Goal: Task Accomplishment & Management: Manage account settings

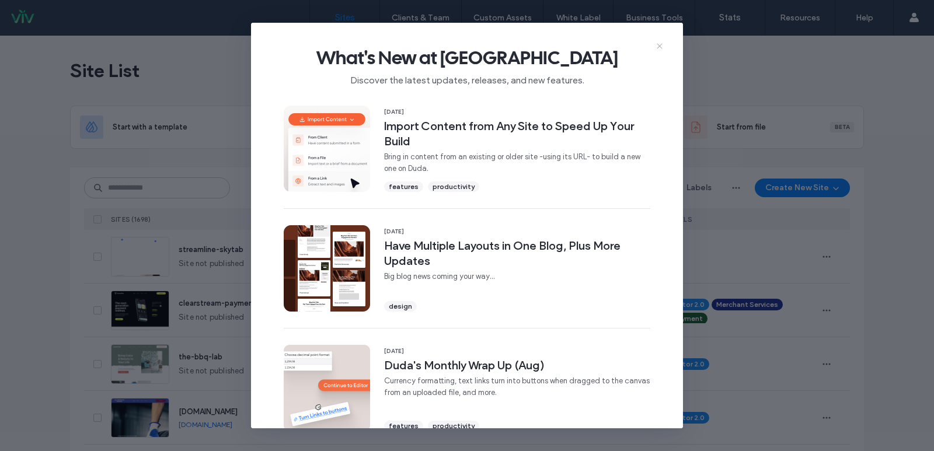
click at [655, 44] on icon at bounding box center [659, 45] width 9 height 9
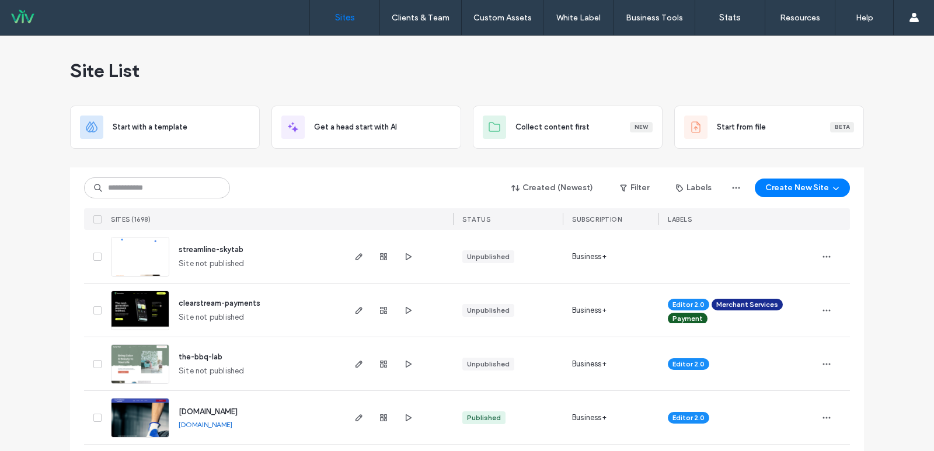
click at [119, 177] on div "Created (Newest) Filter Labels Create New Site" at bounding box center [467, 188] width 766 height 22
click at [128, 182] on input at bounding box center [157, 187] width 146 height 21
type input "********"
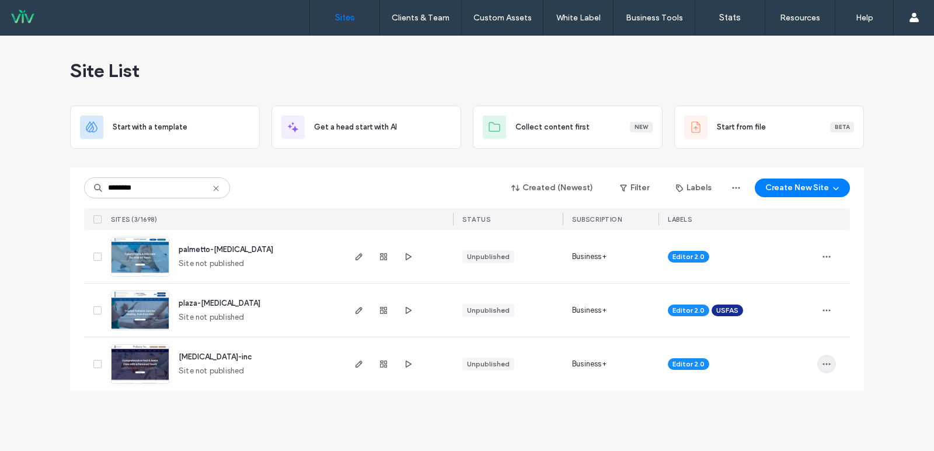
click at [827, 365] on icon "button" at bounding box center [826, 363] width 9 height 9
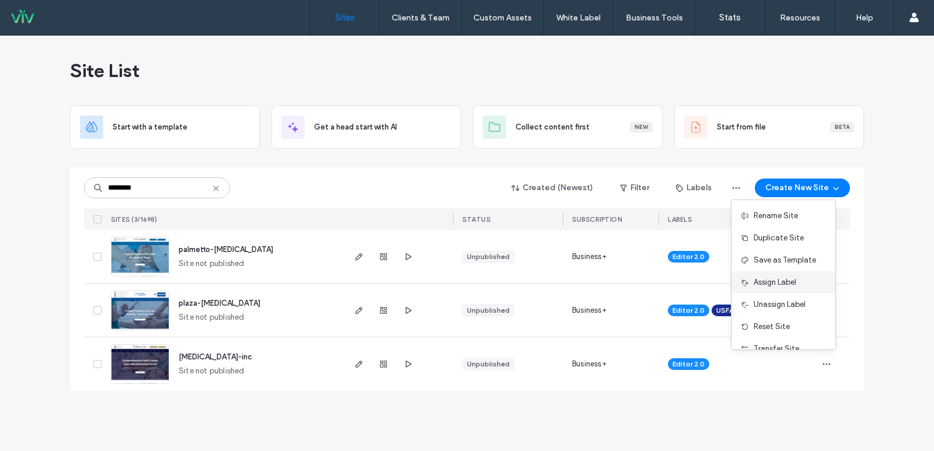
click at [799, 285] on div "Assign Label" at bounding box center [783, 282] width 104 height 22
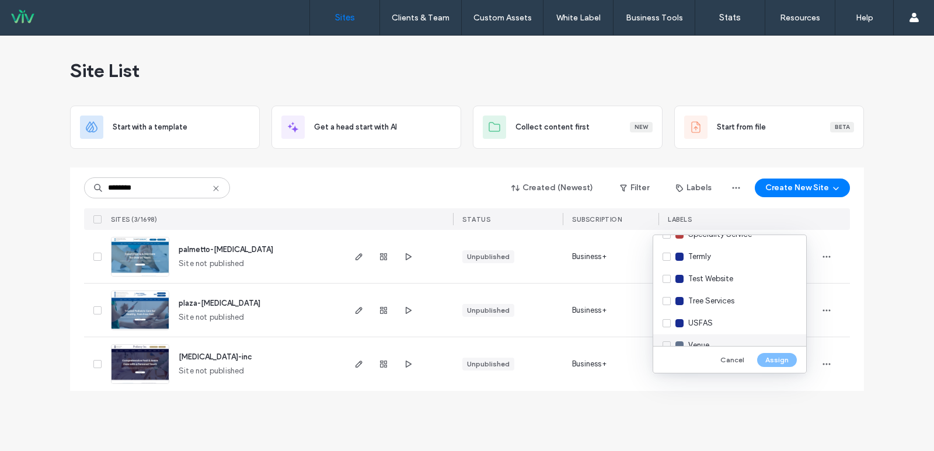
scroll to position [1606, 0]
click at [665, 284] on div "USFAS" at bounding box center [729, 286] width 153 height 22
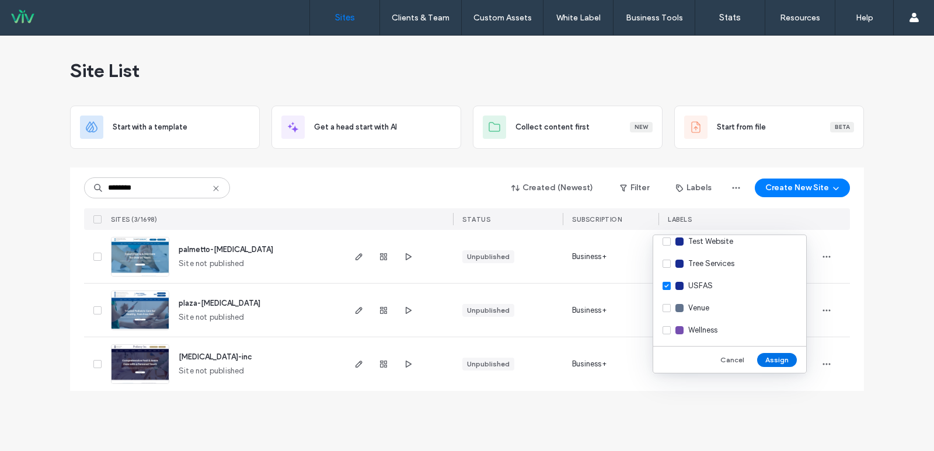
click at [771, 356] on button "Assign" at bounding box center [777, 360] width 40 height 14
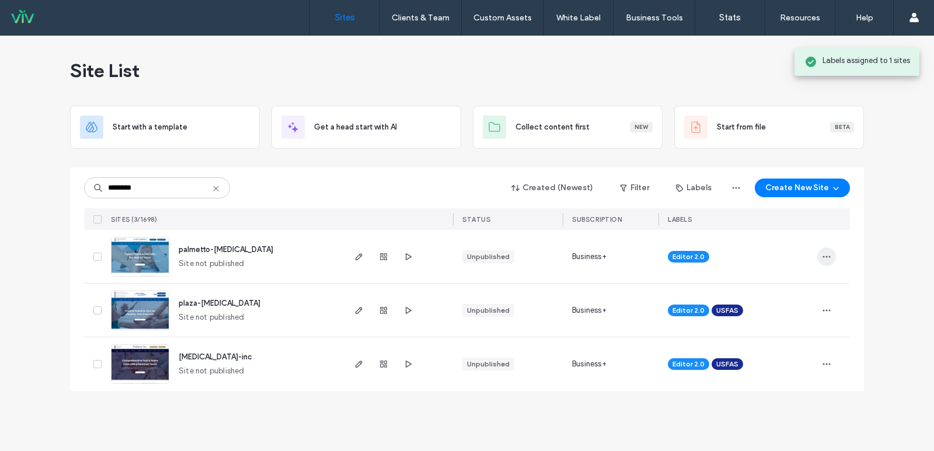
click at [825, 258] on icon "button" at bounding box center [826, 256] width 9 height 9
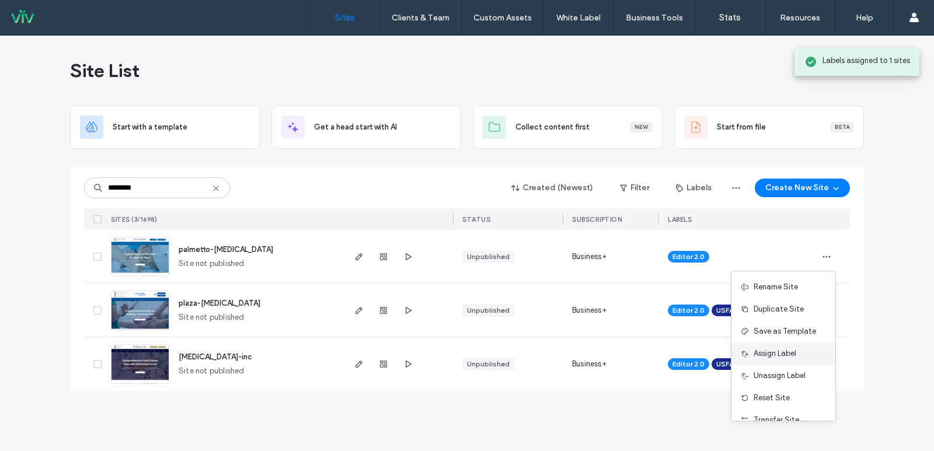
click at [772, 345] on div "Assign Label" at bounding box center [783, 354] width 104 height 22
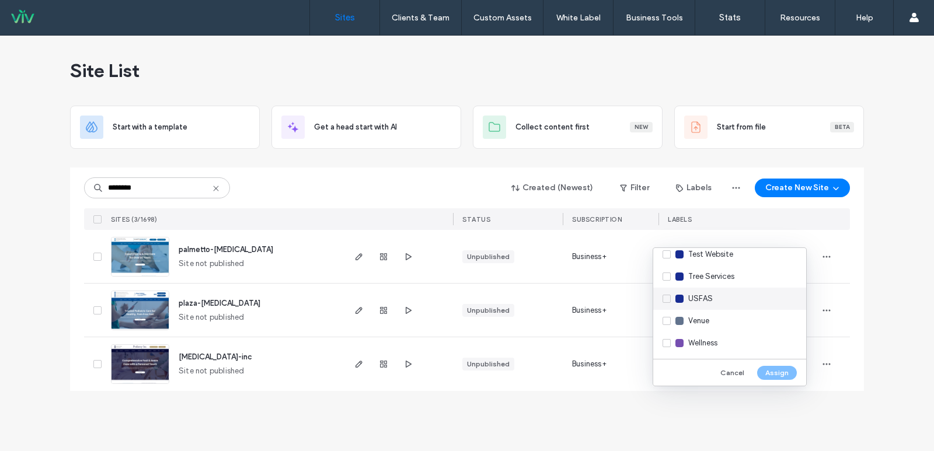
click at [664, 295] on div "USFAS" at bounding box center [729, 299] width 153 height 22
click at [767, 370] on button "Assign" at bounding box center [777, 373] width 40 height 14
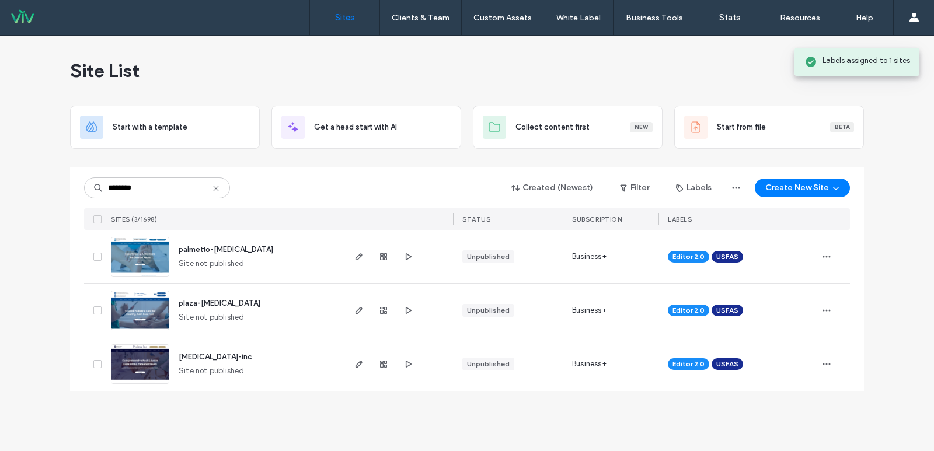
click at [197, 359] on span "podiatry-inc" at bounding box center [216, 356] width 74 height 9
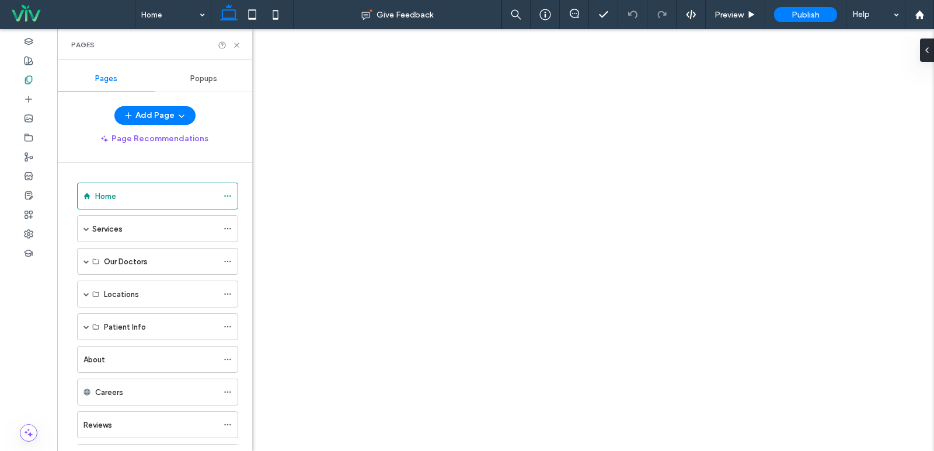
click at [85, 324] on span at bounding box center [86, 327] width 6 height 6
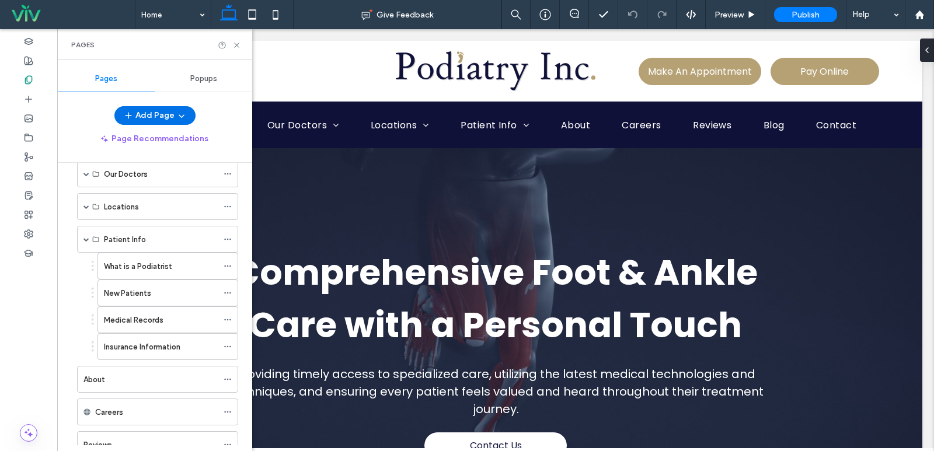
click at [146, 109] on button "Add Page" at bounding box center [154, 115] width 81 height 19
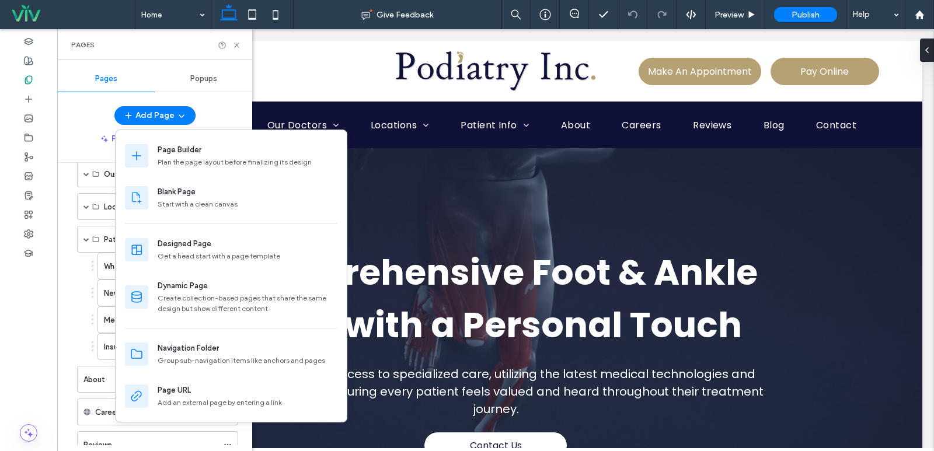
click at [79, 348] on div "What is a Podiatrist New Patients Medical Records Insurance Information" at bounding box center [154, 306] width 167 height 107
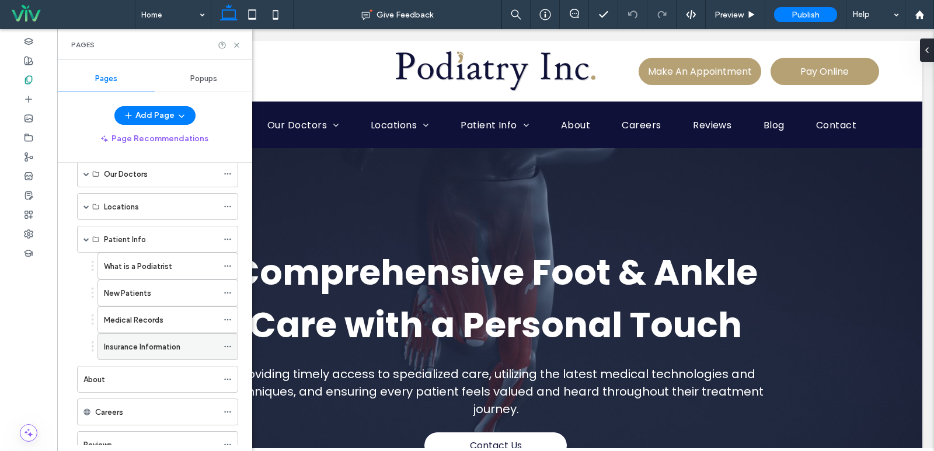
click at [225, 348] on icon at bounding box center [227, 347] width 8 height 8
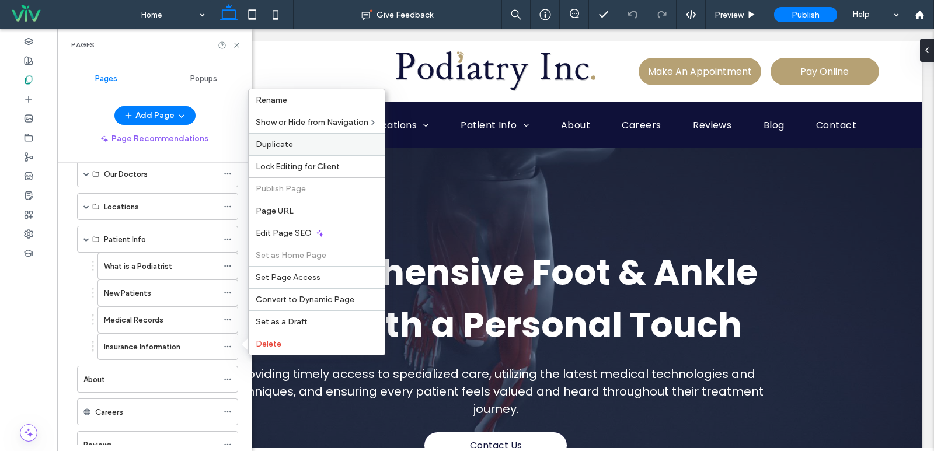
click at [280, 155] on div "Duplicate" at bounding box center [317, 144] width 136 height 22
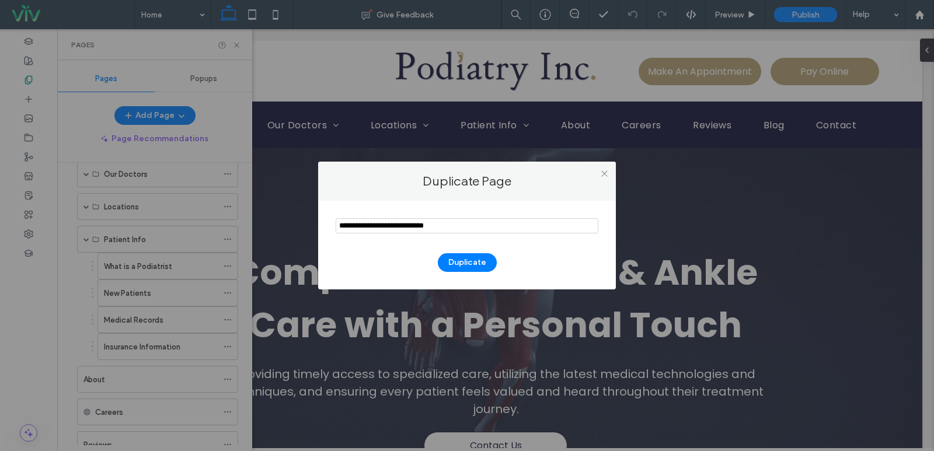
click at [384, 231] on input "notEmpty" at bounding box center [467, 225] width 263 height 15
type input "**********"
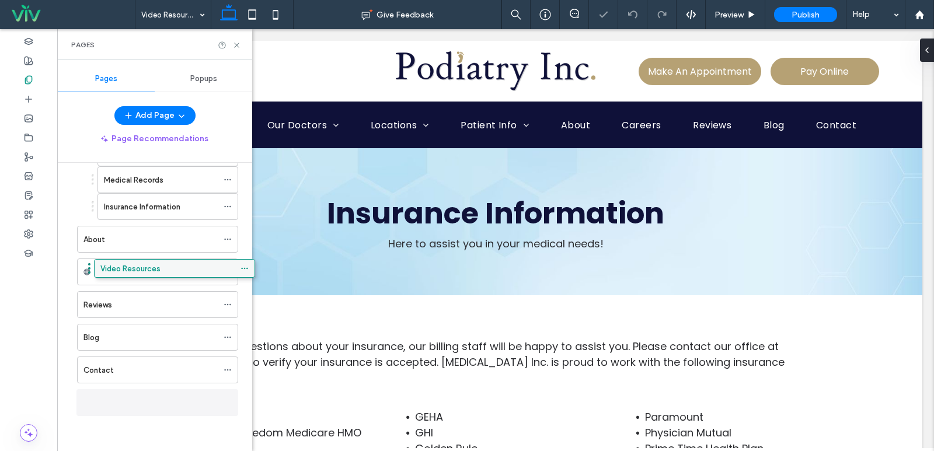
scroll to position [222, 0]
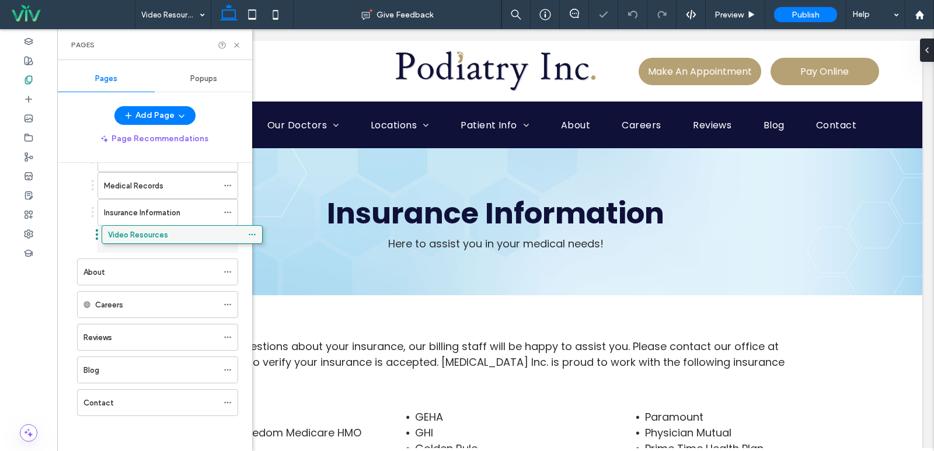
drag, startPoint x: 131, startPoint y: 301, endPoint x: 144, endPoint y: 231, distance: 71.3
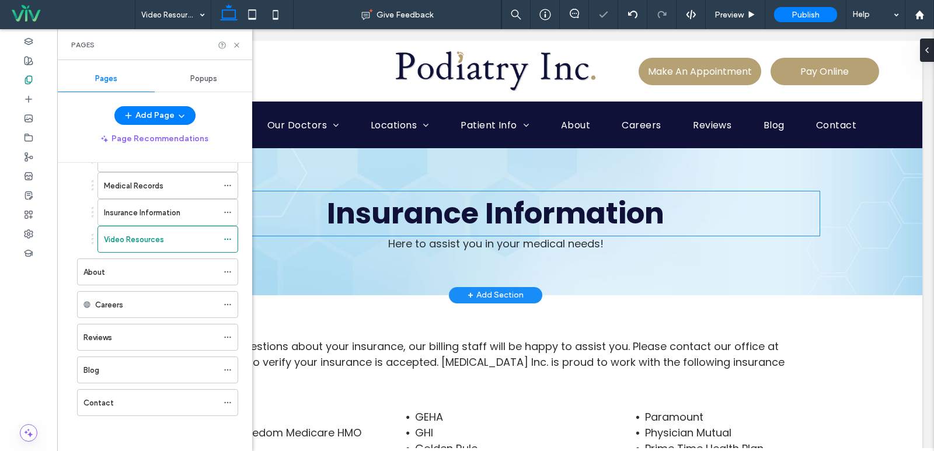
click at [473, 214] on span "Insurance Information" at bounding box center [495, 213] width 337 height 41
click at [473, 214] on div "Insurance Information" at bounding box center [496, 213] width 648 height 44
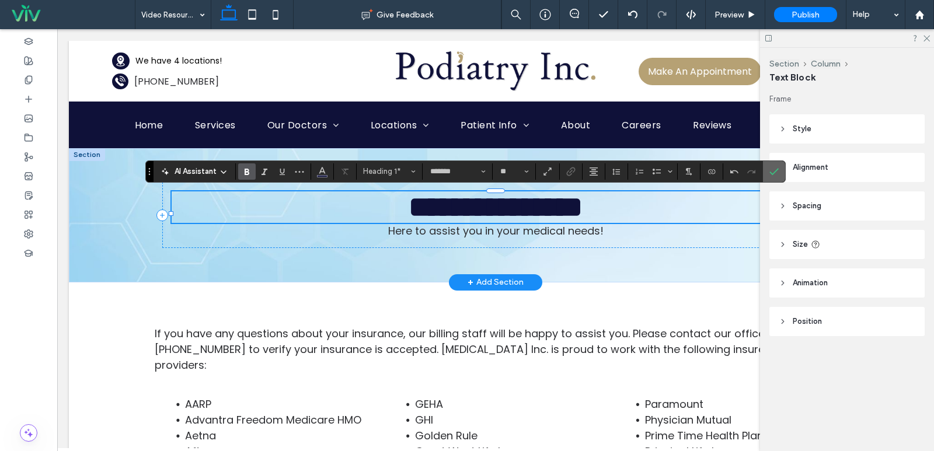
click at [773, 169] on icon "Confirm" at bounding box center [773, 171] width 9 height 9
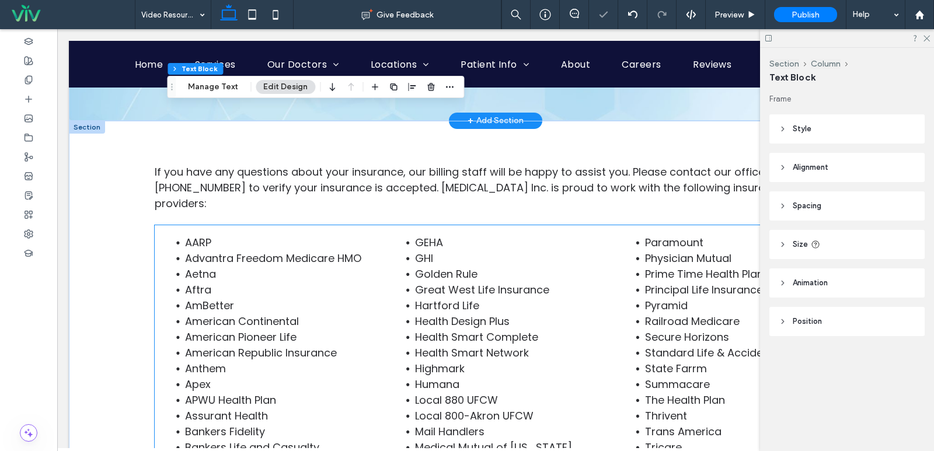
scroll to position [175, 0]
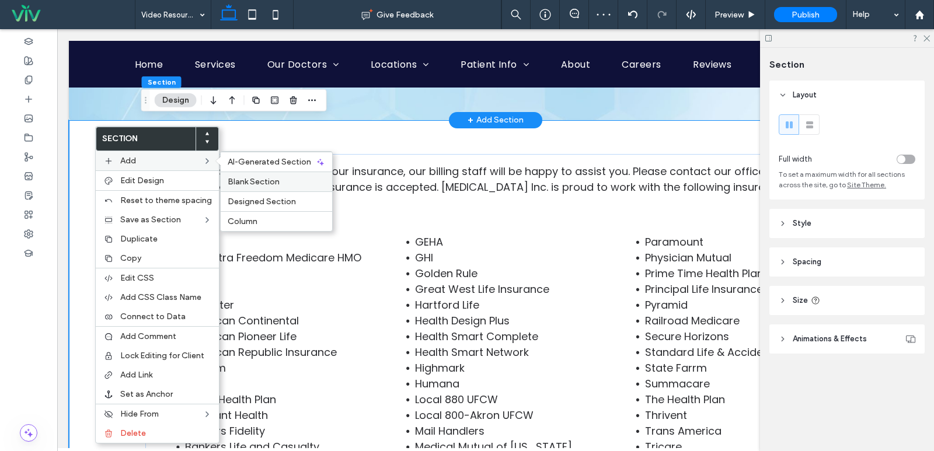
click at [295, 181] on label "Blank Section" at bounding box center [276, 182] width 97 height 10
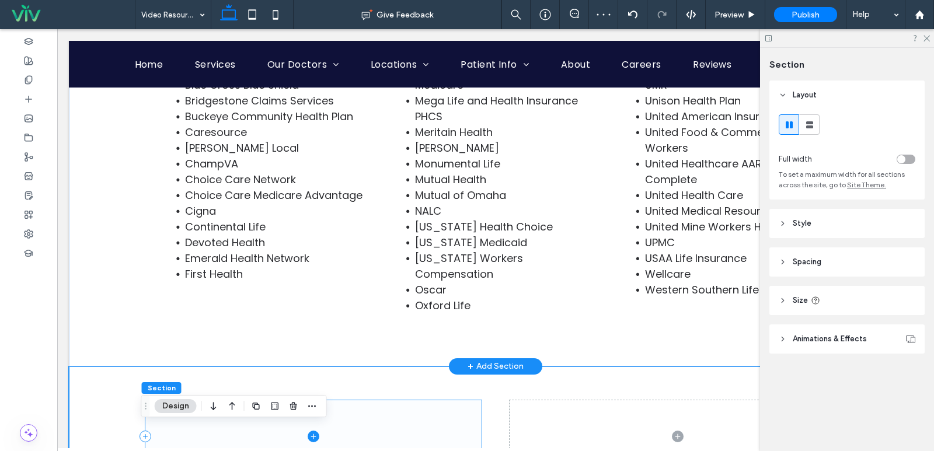
scroll to position [372, 0]
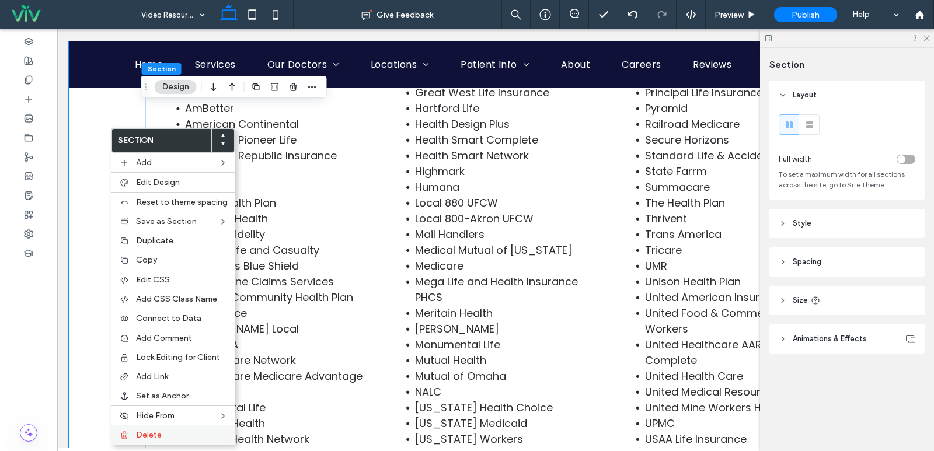
click at [176, 427] on div "Delete" at bounding box center [172, 434] width 123 height 19
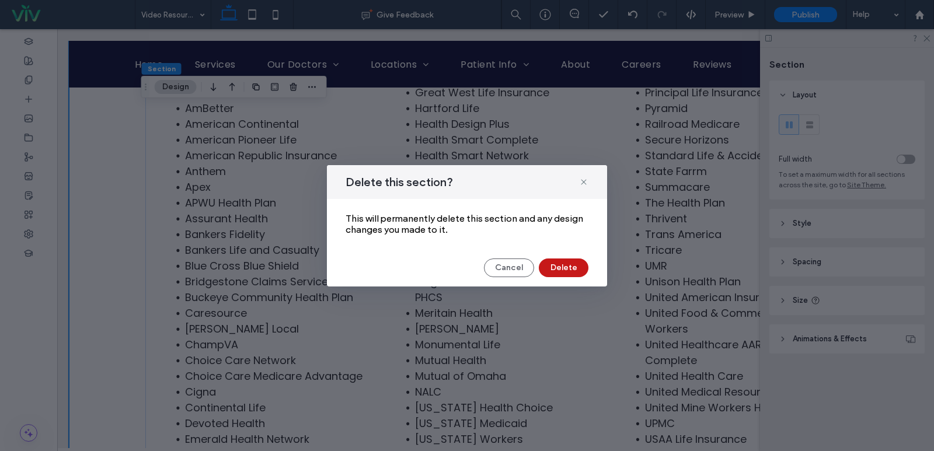
click at [558, 265] on button "Delete" at bounding box center [564, 267] width 50 height 19
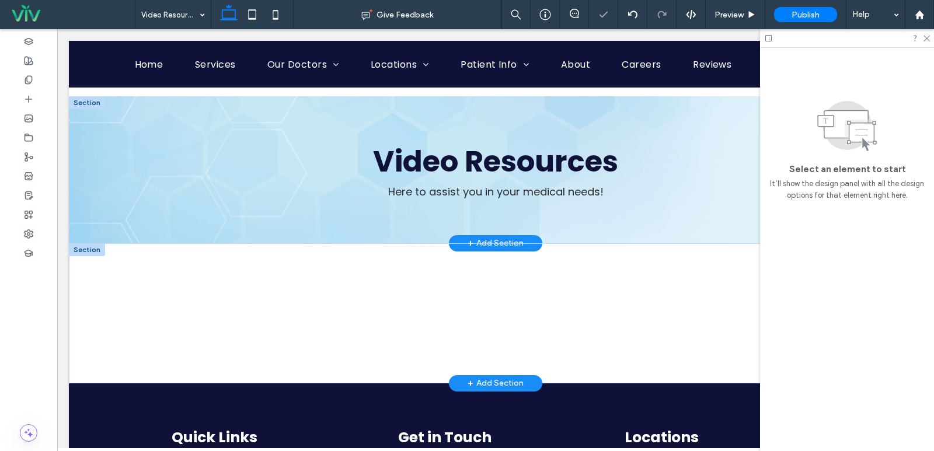
scroll to position [44, 0]
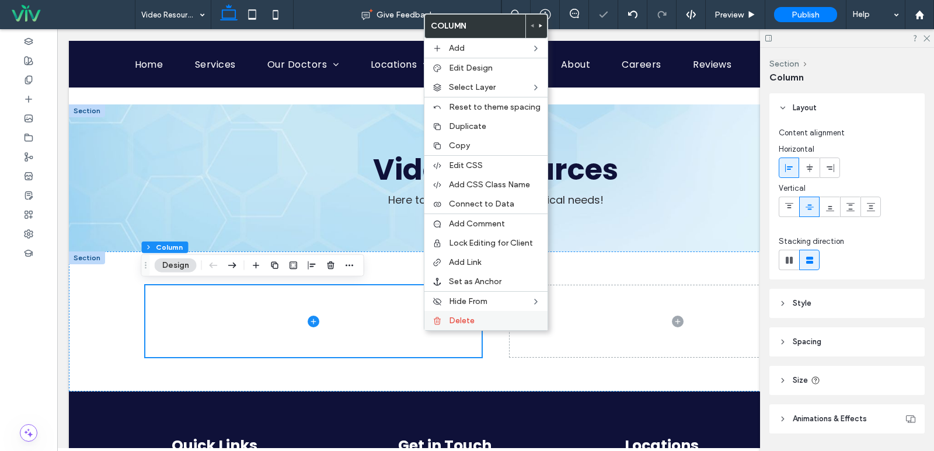
click at [472, 317] on span "Delete" at bounding box center [462, 321] width 26 height 10
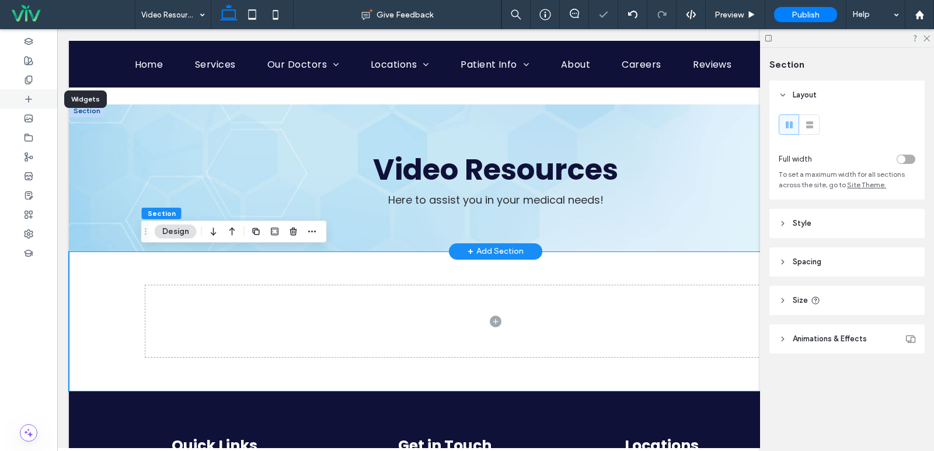
click at [34, 100] on div at bounding box center [28, 98] width 57 height 19
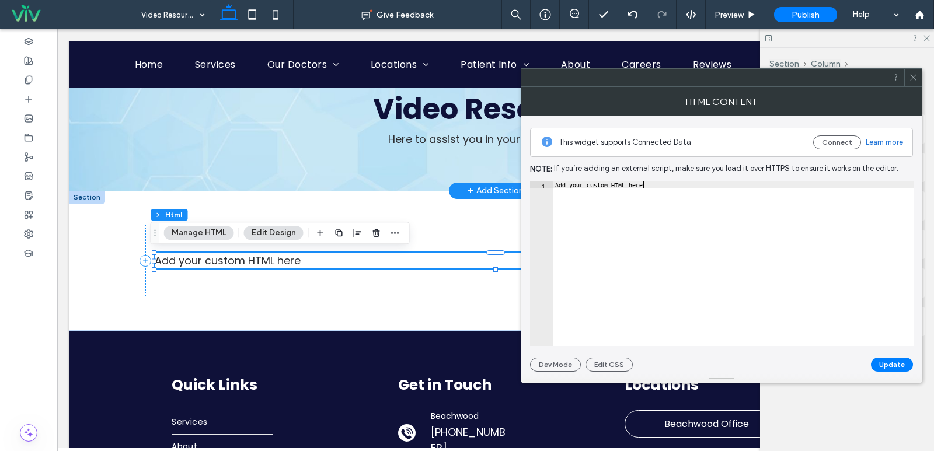
click at [609, 243] on div "Add your custom HTML here" at bounding box center [733, 270] width 361 height 179
click at [609, 241] on div "Add your custom HTML here" at bounding box center [733, 270] width 361 height 179
paste textarea "Cursor at row 1"
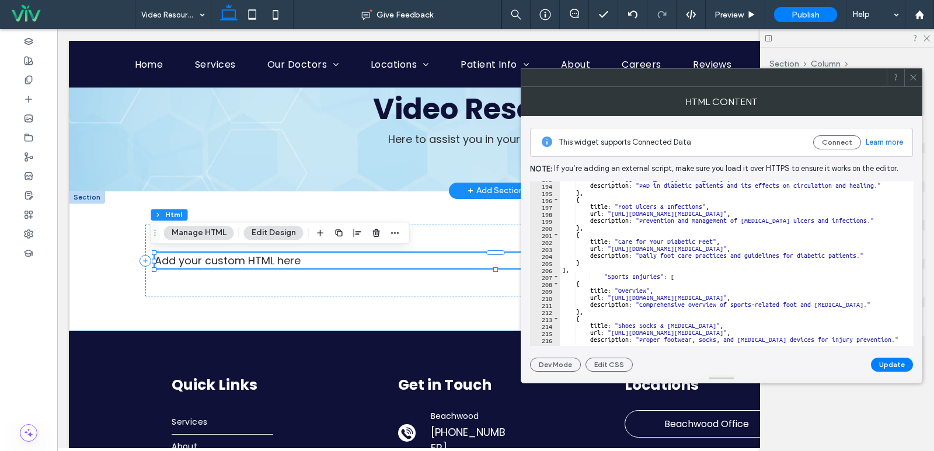
scroll to position [0, 0]
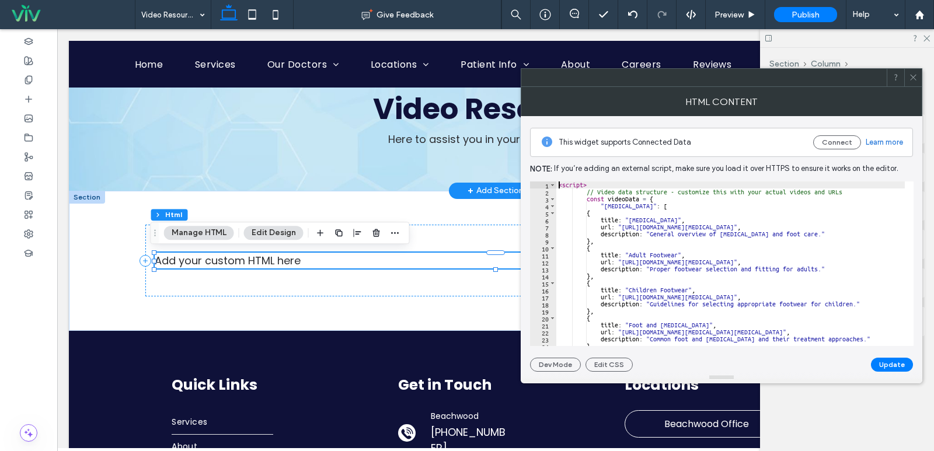
click at [558, 184] on div "< script > // Video data structure - customize this with your actual videos and…" at bounding box center [784, 266] width 456 height 170
type textarea "********"
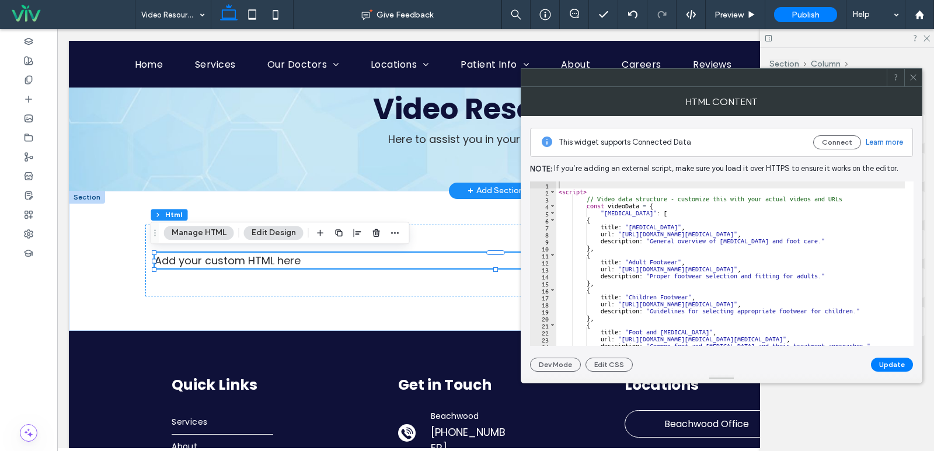
click at [651, 262] on div "< script > // Video data structure - customize this with your actual videos and…" at bounding box center [784, 266] width 456 height 170
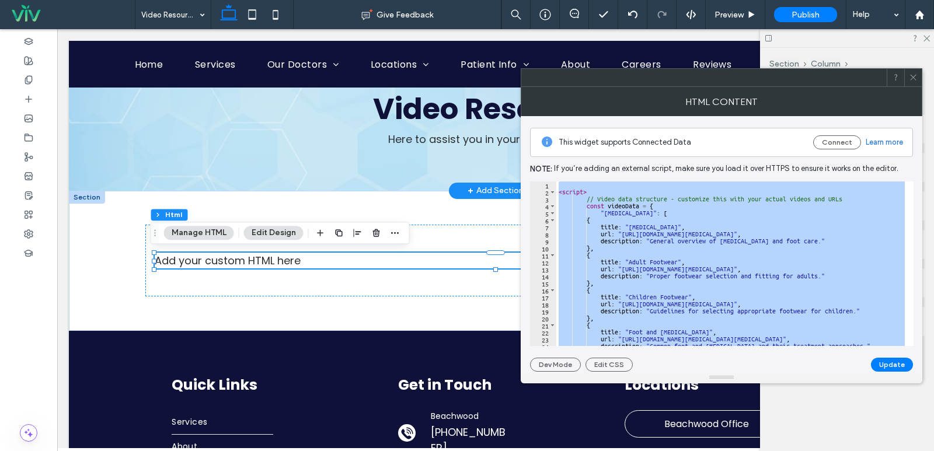
paste textarea "Cursor at row 364"
type textarea "*******"
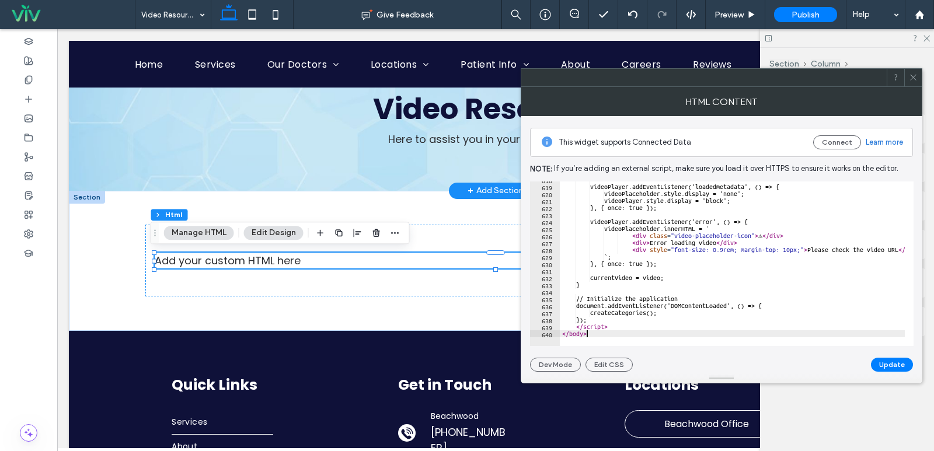
scroll to position [4326, 0]
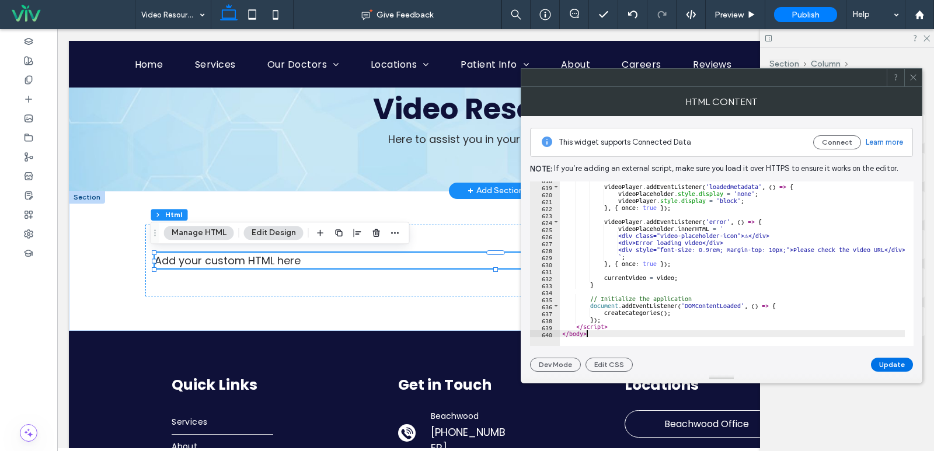
click at [900, 368] on button "Update" at bounding box center [892, 365] width 42 height 14
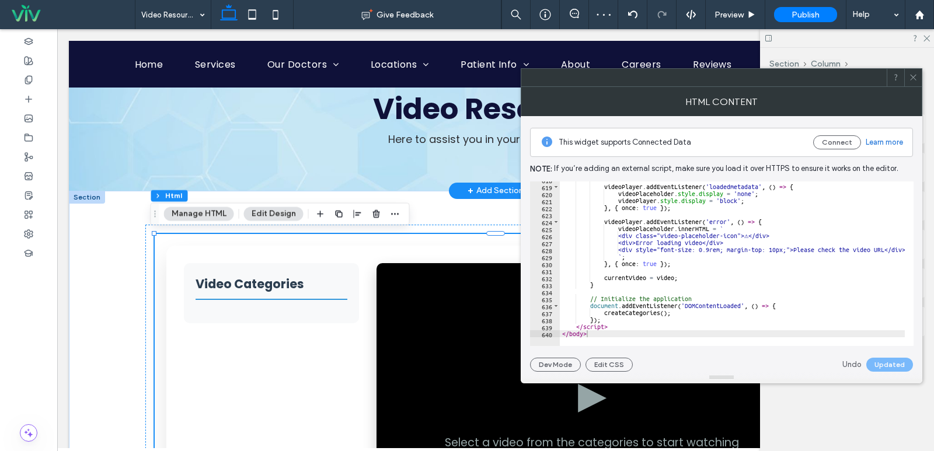
click at [916, 78] on icon at bounding box center [913, 77] width 9 height 9
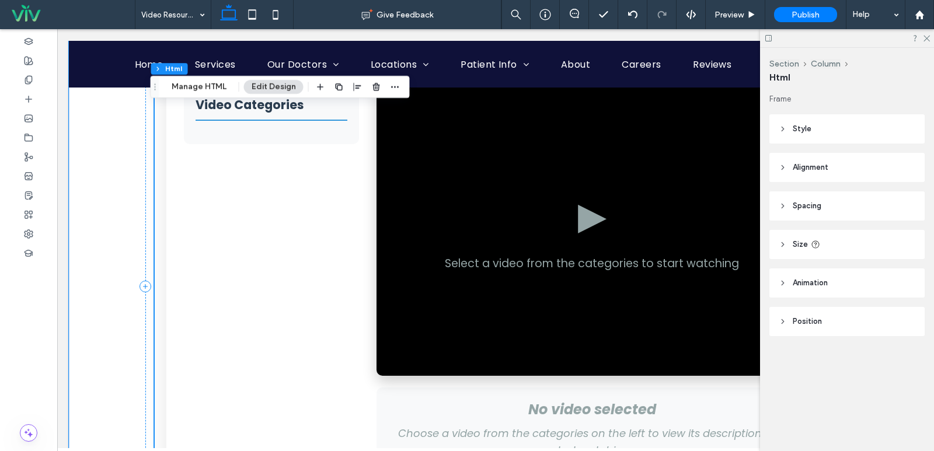
scroll to position [219, 0]
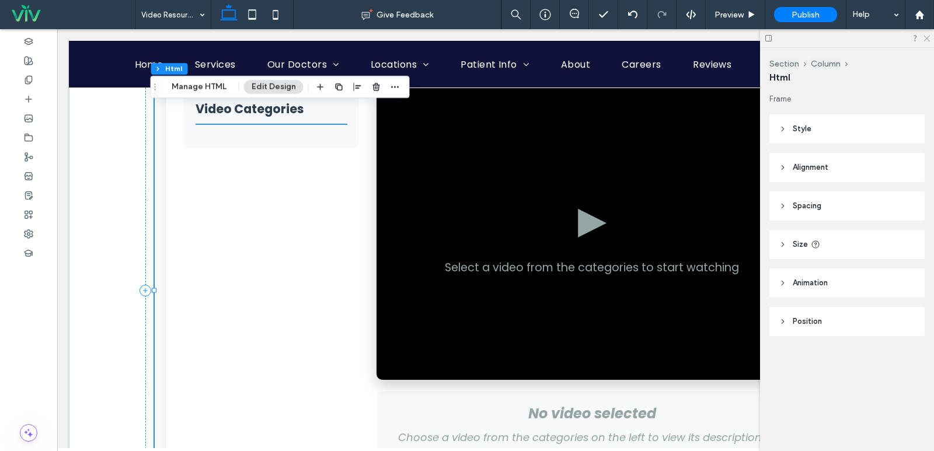
click at [925, 36] on icon at bounding box center [926, 38] width 8 height 8
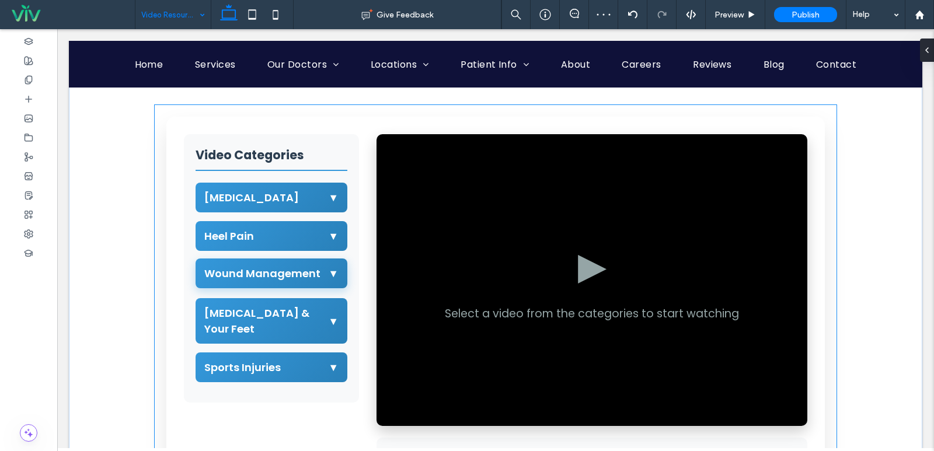
scroll to position [117, 0]
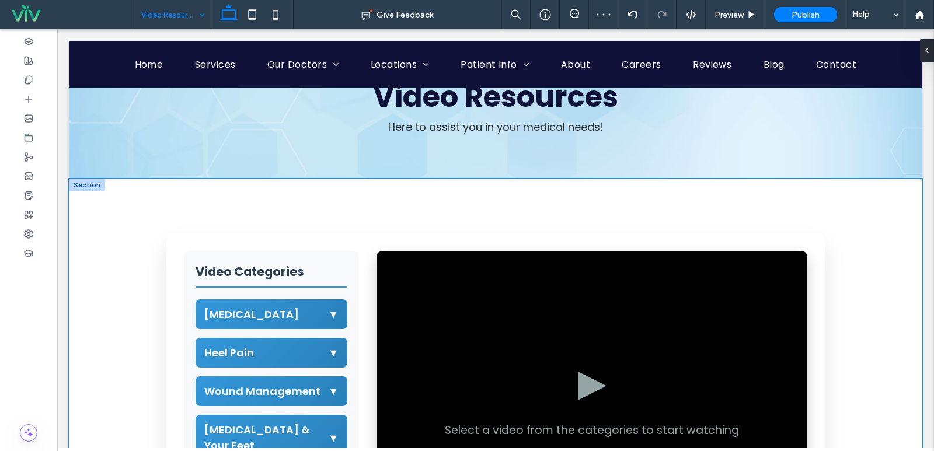
click at [123, 195] on div "USFAS Podiatry Videos Video Categories Podiatric Medicine ▼ ▶ Podiatry ▶ Adult …" at bounding box center [495, 454] width 853 height 550
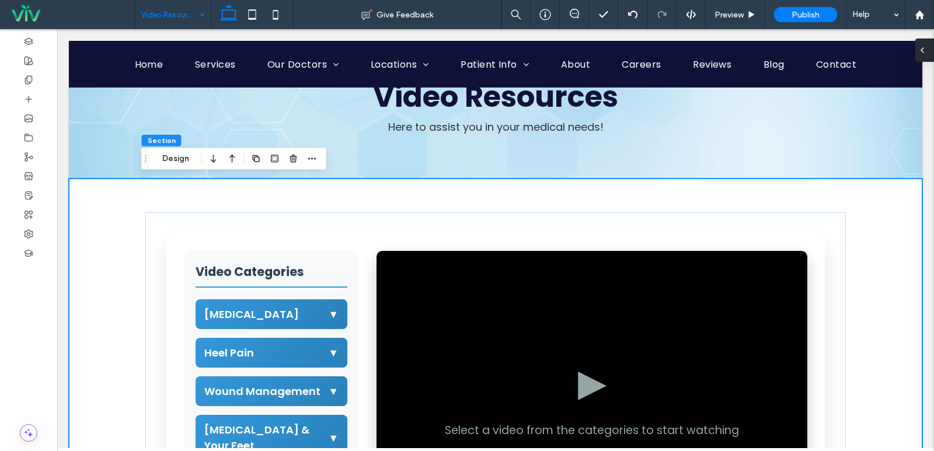
click at [929, 53] on div at bounding box center [924, 50] width 19 height 23
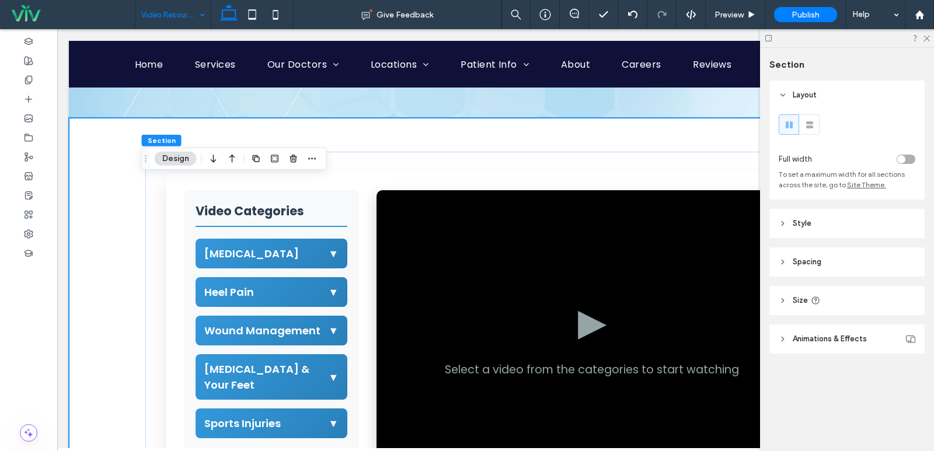
click at [799, 225] on span "Style" at bounding box center [801, 224] width 19 height 12
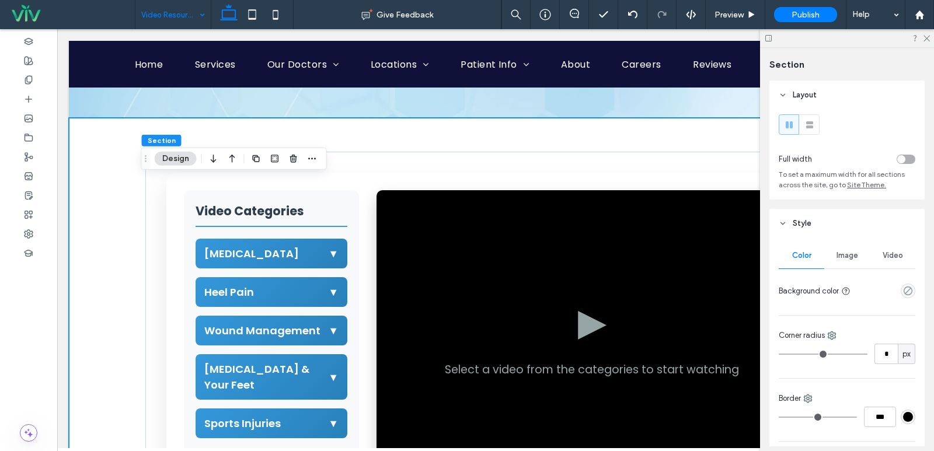
click at [822, 213] on header "Style" at bounding box center [846, 223] width 155 height 29
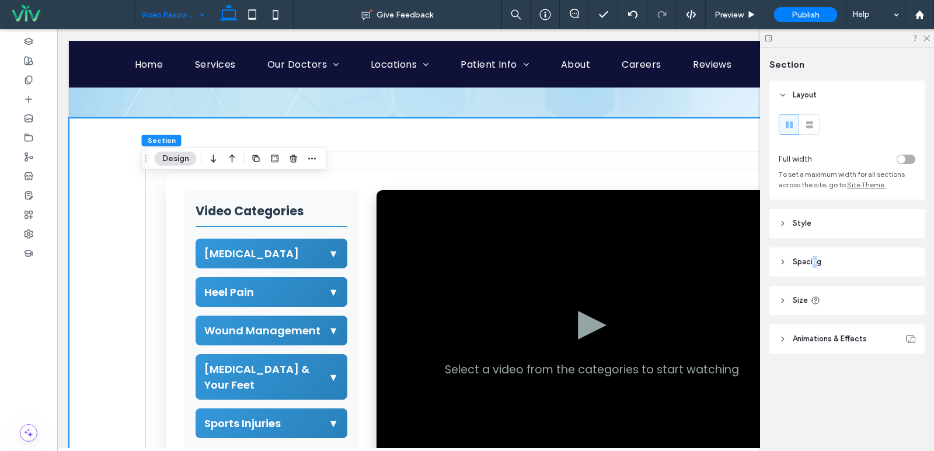
click at [815, 254] on header "Spacing" at bounding box center [846, 261] width 155 height 29
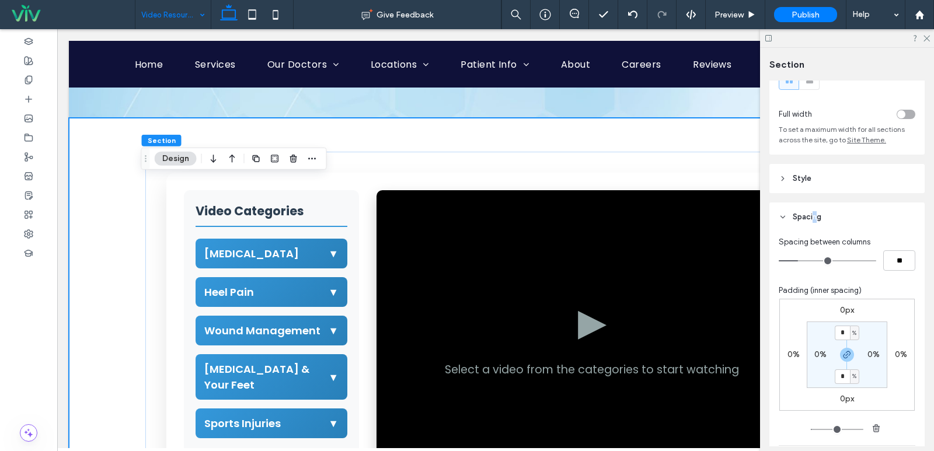
scroll to position [58, 0]
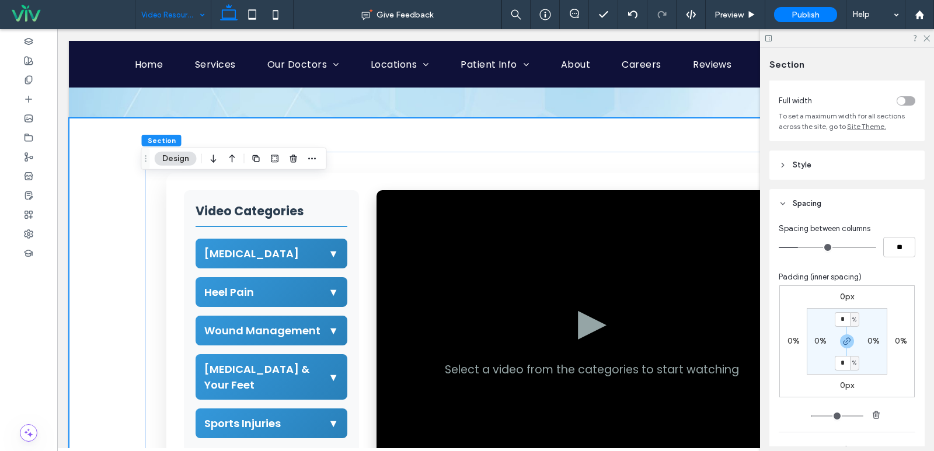
click at [897, 97] on div "toggle" at bounding box center [901, 101] width 8 height 8
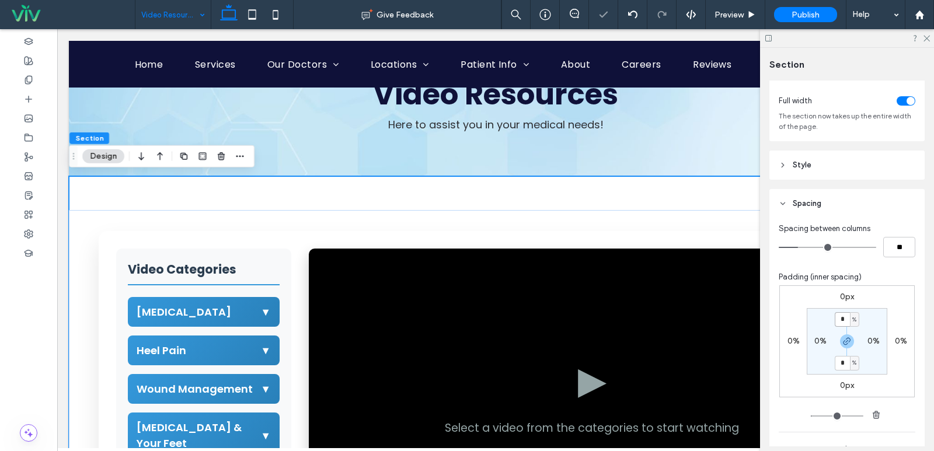
click at [840, 323] on input "*" at bounding box center [841, 319] width 15 height 15
type input "*"
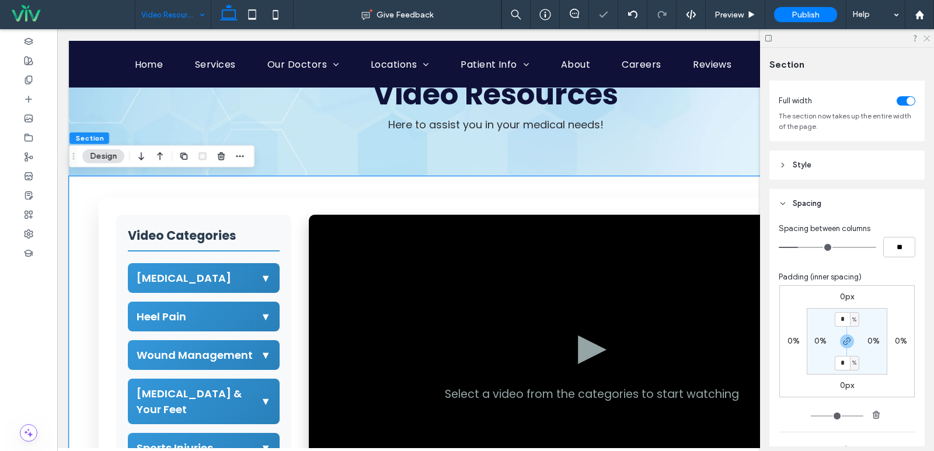
click at [927, 37] on icon at bounding box center [926, 38] width 8 height 8
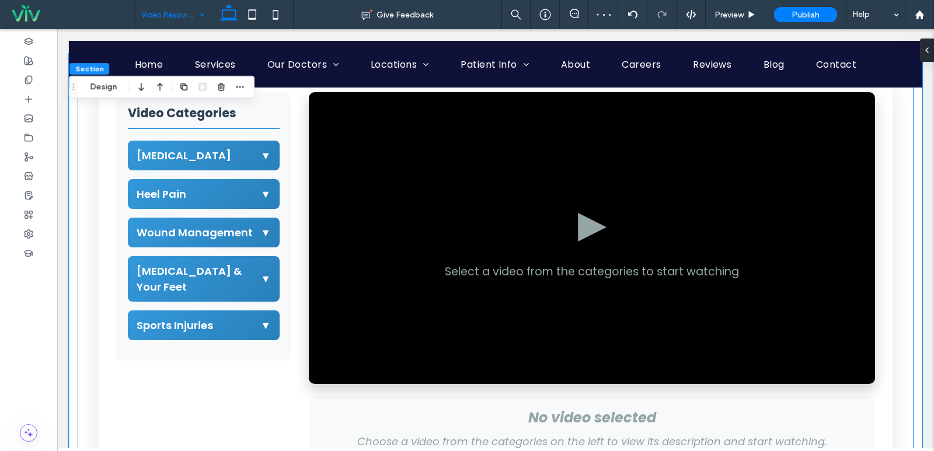
scroll to position [175, 0]
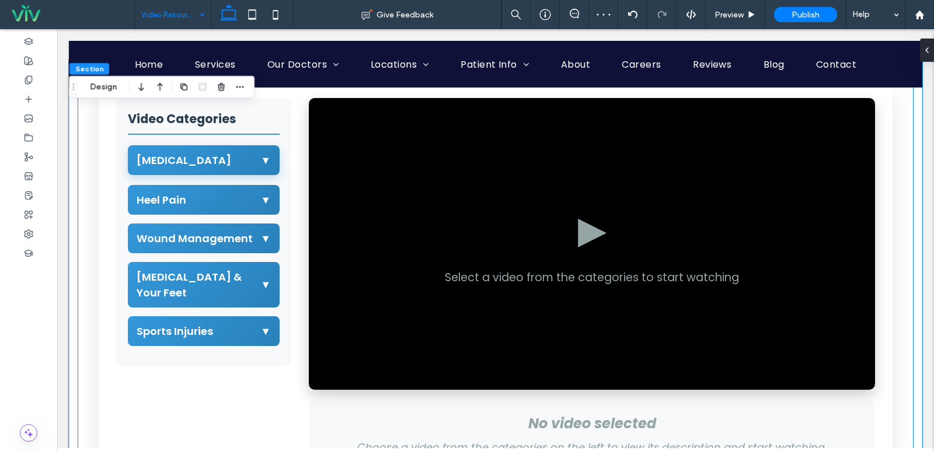
click at [205, 163] on span "[MEDICAL_DATA]" at bounding box center [184, 160] width 95 height 16
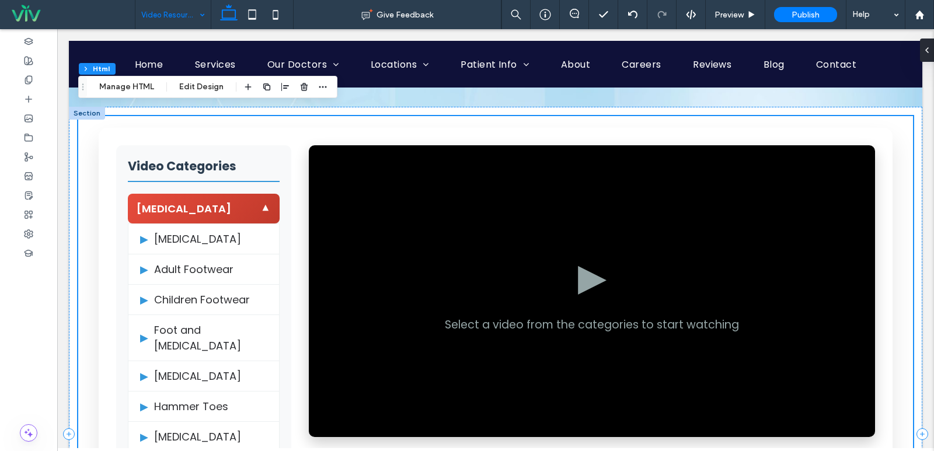
scroll to position [117, 0]
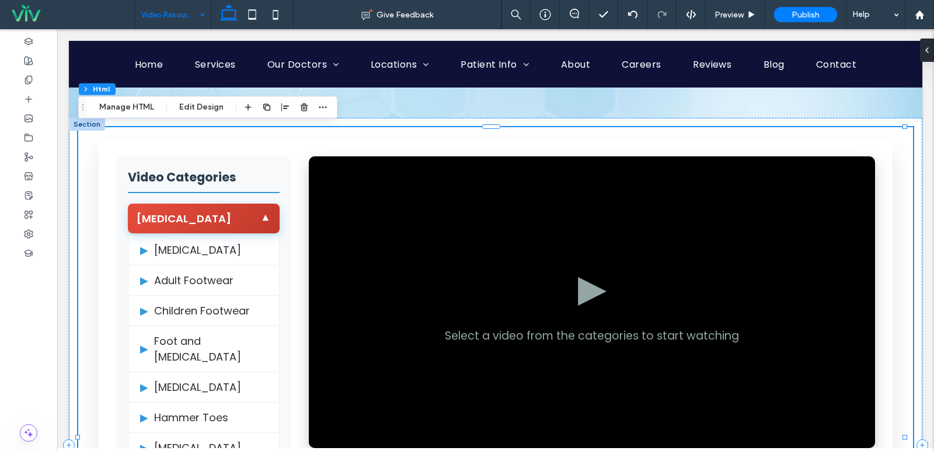
click at [237, 223] on div "Podiatric Medicine ▼" at bounding box center [204, 219] width 152 height 30
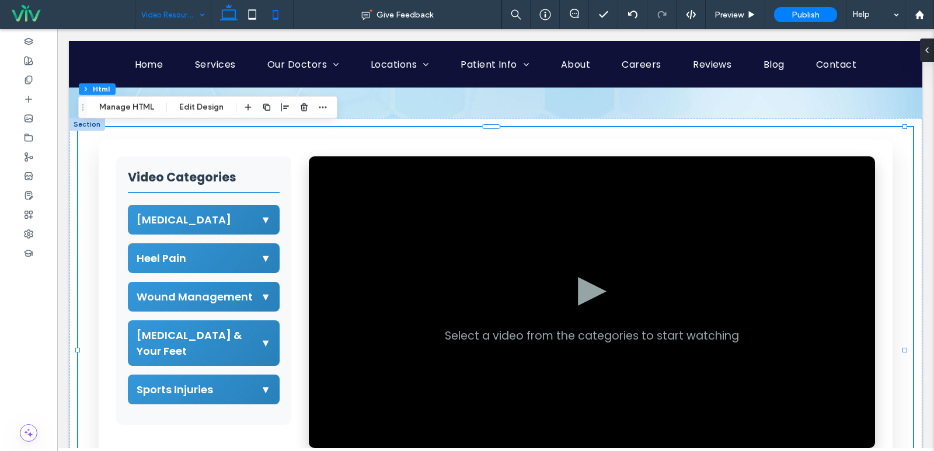
click at [277, 18] on use at bounding box center [275, 14] width 5 height 9
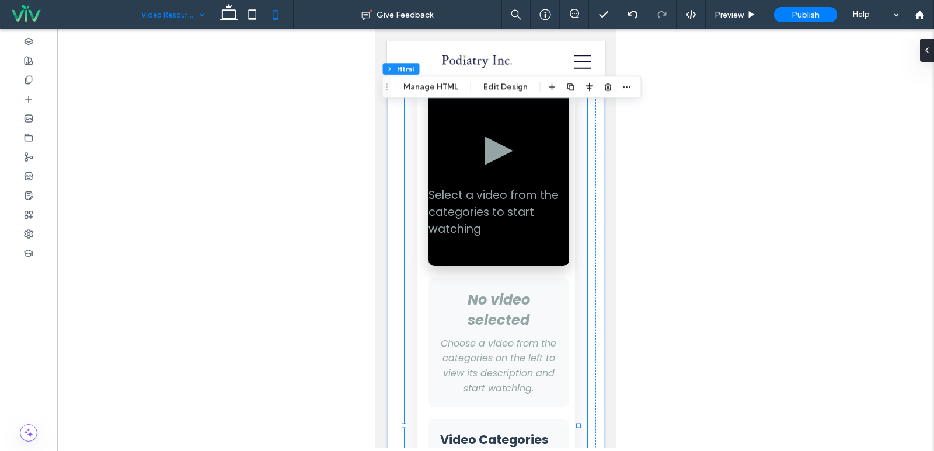
click at [487, 123] on div "▶" at bounding box center [498, 147] width 29 height 55
click at [429, 92] on button "Manage HTML" at bounding box center [431, 87] width 70 height 14
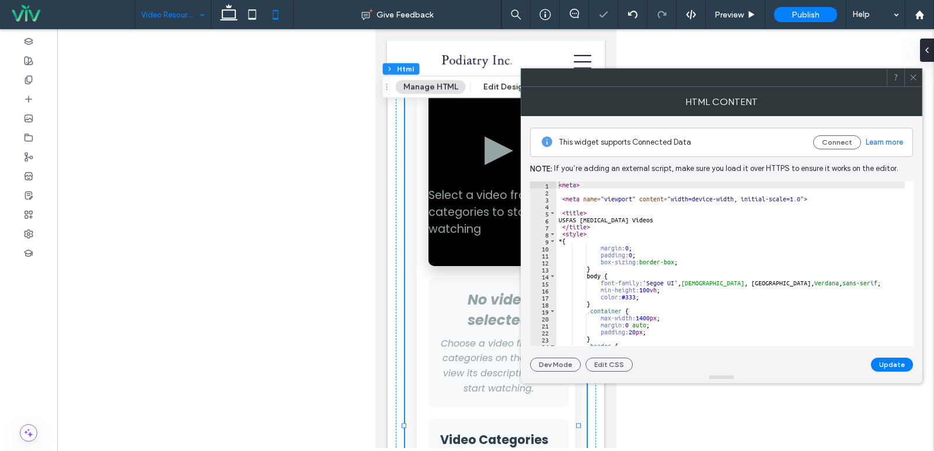
click at [663, 229] on div "< meta > < meta name = "viewport" content = "width=device-width, initial-scale=…" at bounding box center [784, 270] width 456 height 179
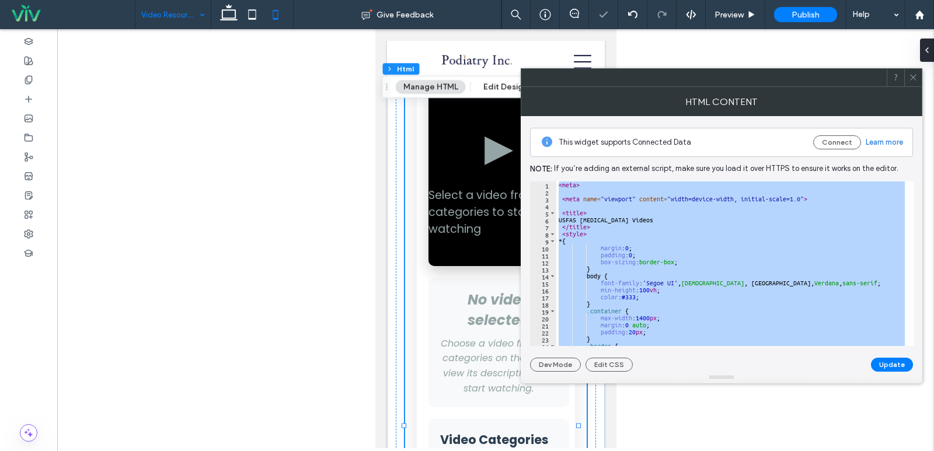
paste textarea "Cursor at row 587"
type textarea "*******"
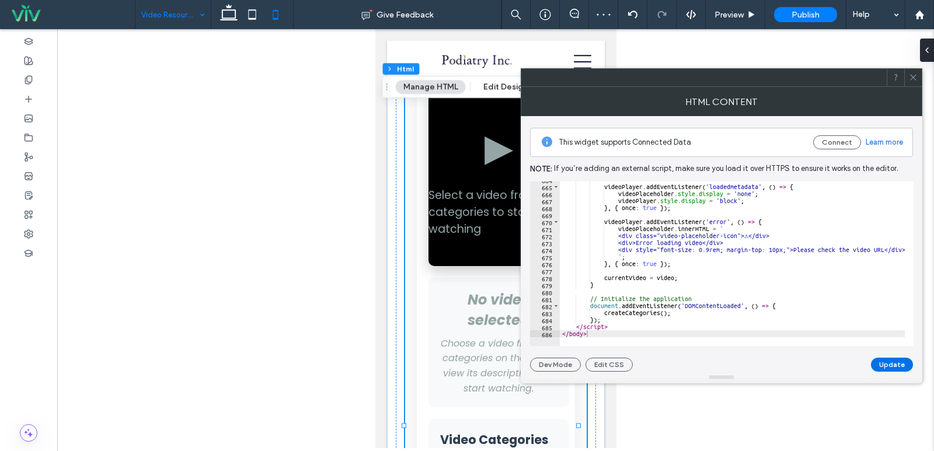
click at [901, 364] on button "Update" at bounding box center [892, 365] width 42 height 14
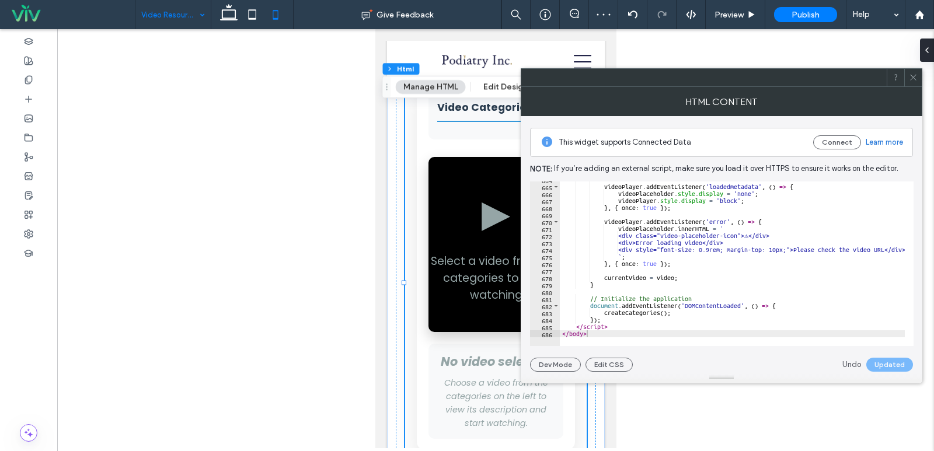
click at [910, 74] on icon at bounding box center [913, 77] width 9 height 9
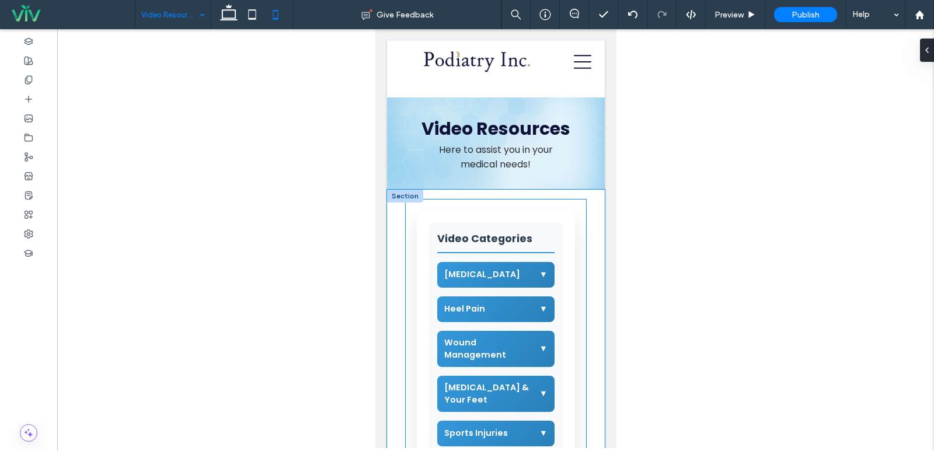
scroll to position [0, 0]
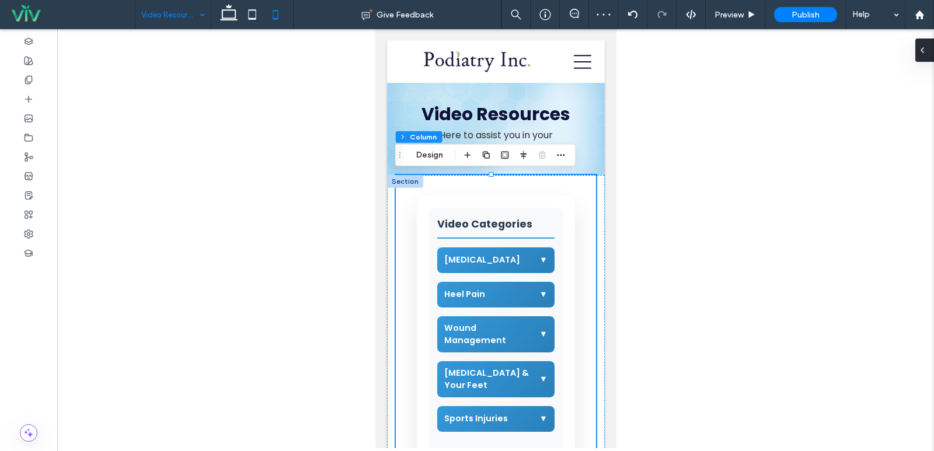
click at [930, 54] on div at bounding box center [924, 50] width 19 height 23
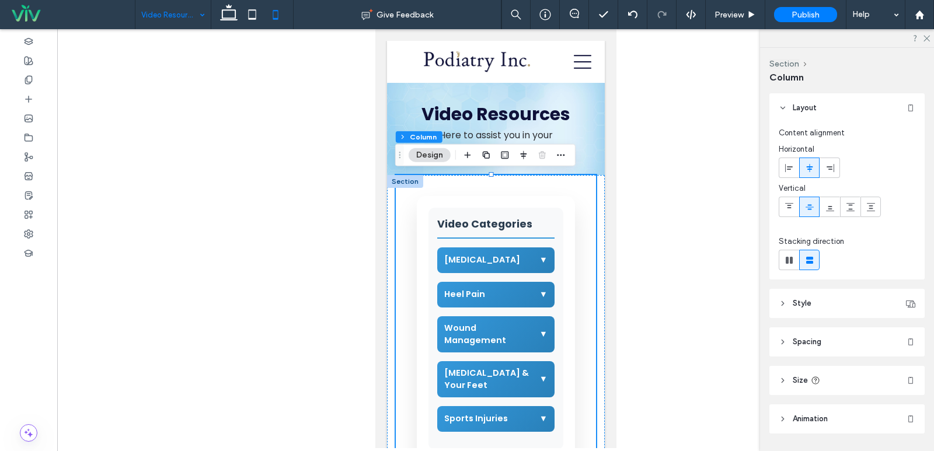
click at [403, 183] on div at bounding box center [404, 181] width 36 height 13
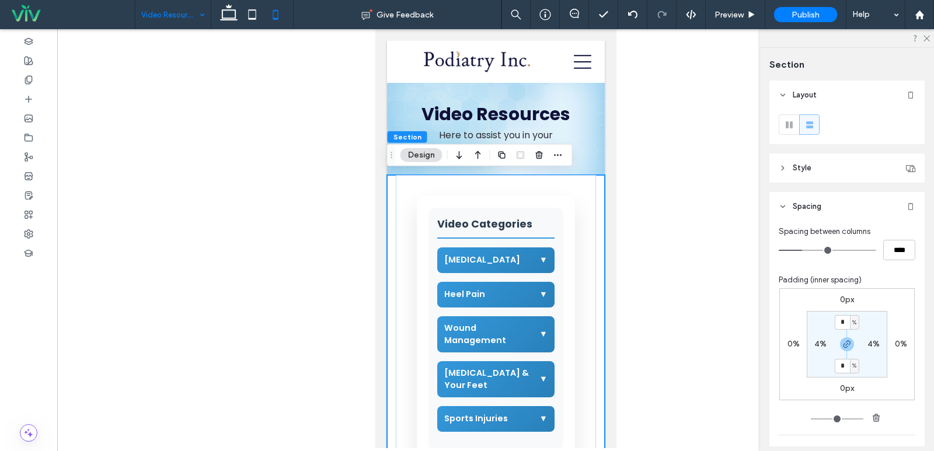
click at [819, 343] on label "4%" at bounding box center [820, 344] width 12 height 10
type input "*"
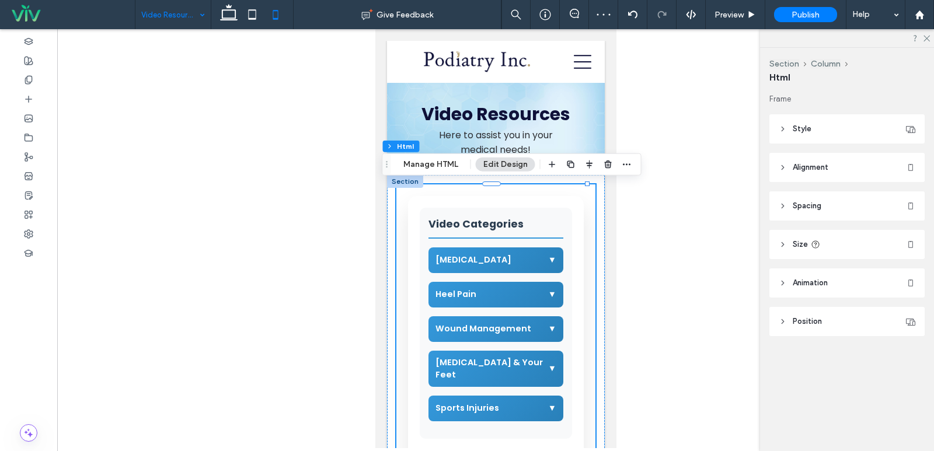
click at [819, 207] on span "Spacing" at bounding box center [806, 206] width 29 height 12
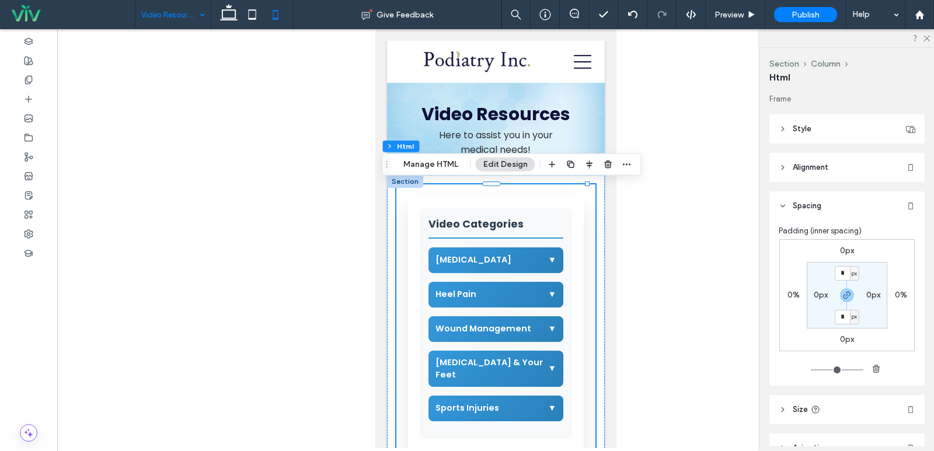
click at [395, 183] on div at bounding box center [404, 181] width 36 height 13
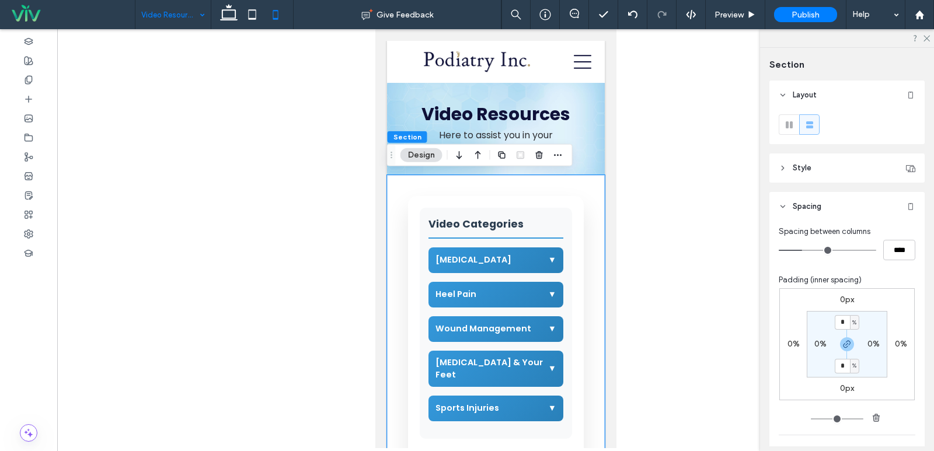
click at [794, 168] on span "Style" at bounding box center [801, 168] width 19 height 12
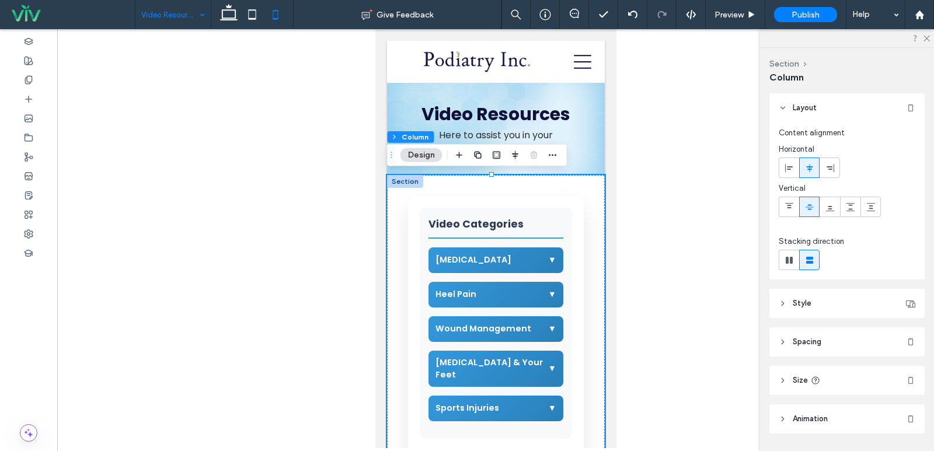
click at [816, 329] on header "Spacing" at bounding box center [846, 341] width 155 height 29
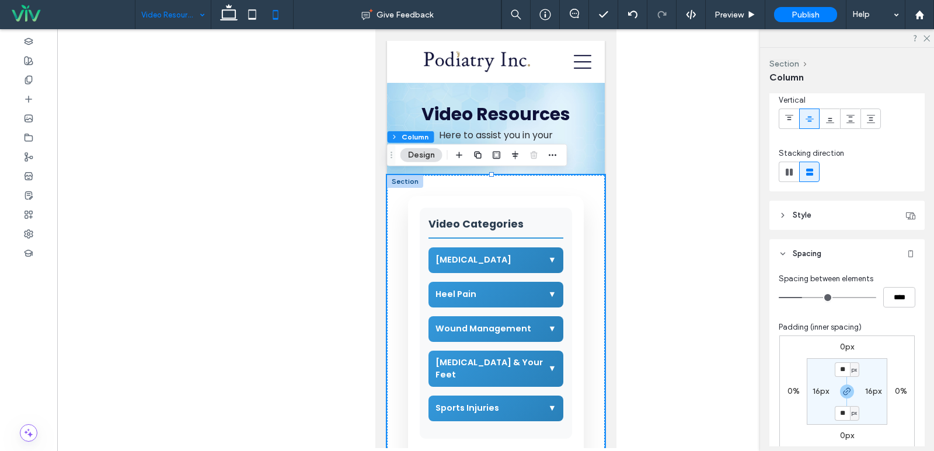
scroll to position [117, 0]
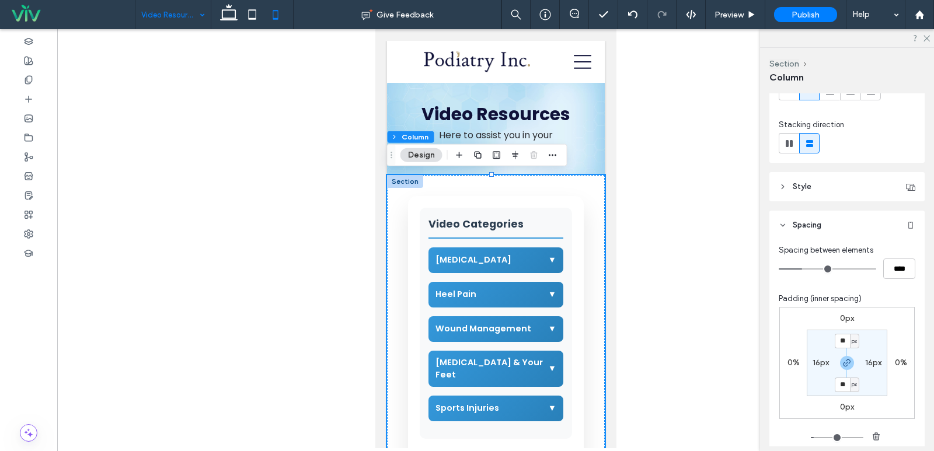
click at [823, 362] on label "16px" at bounding box center [820, 363] width 16 height 10
type input "*"
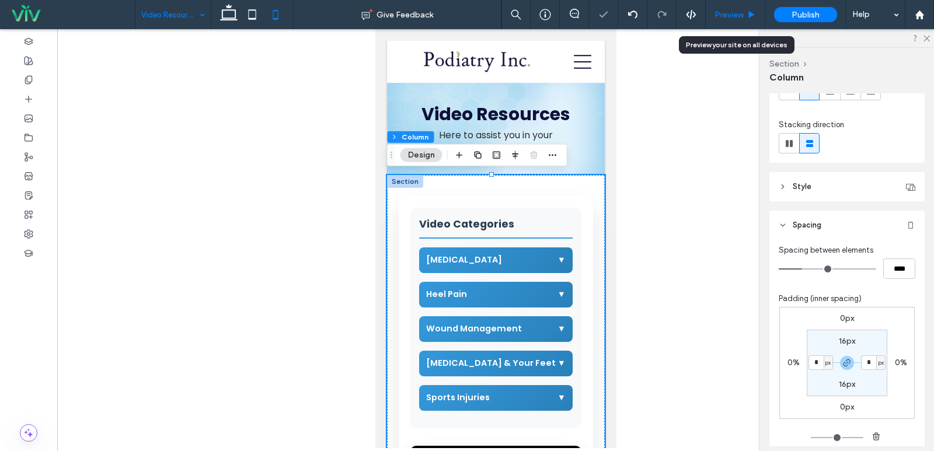
click at [724, 13] on span "Preview" at bounding box center [728, 15] width 29 height 10
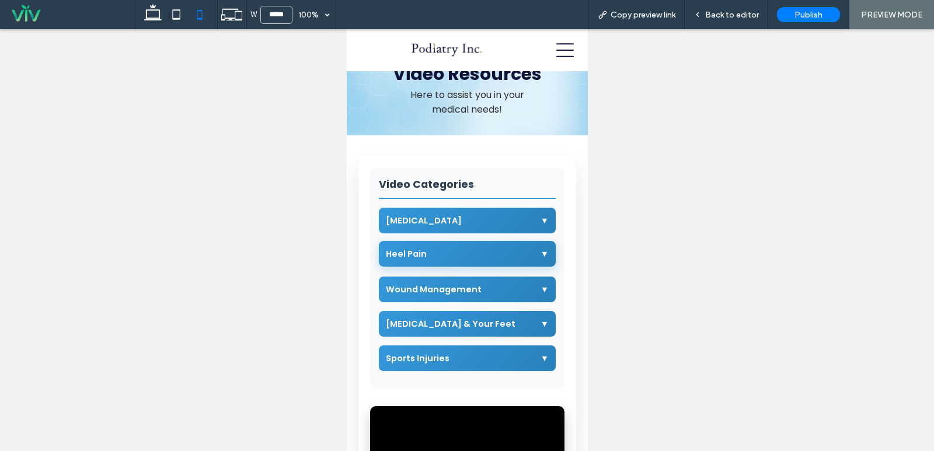
scroll to position [58, 0]
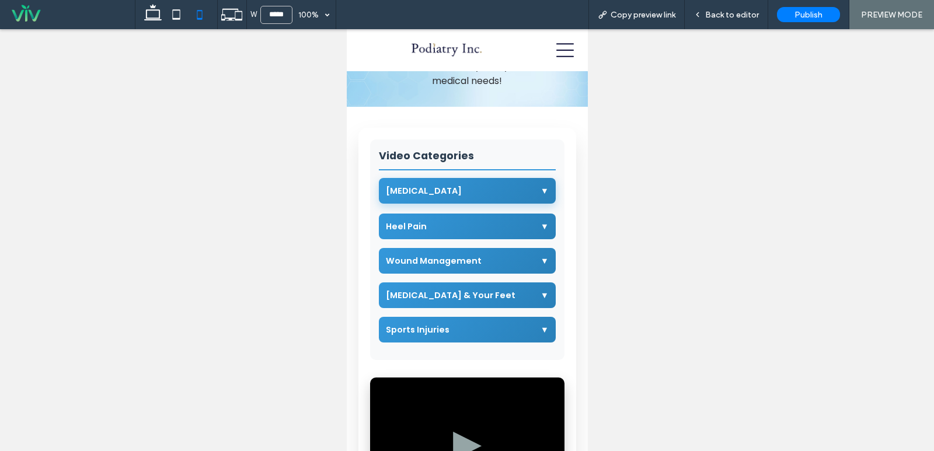
click at [480, 198] on div "Podiatric Medicine ▼" at bounding box center [466, 191] width 177 height 26
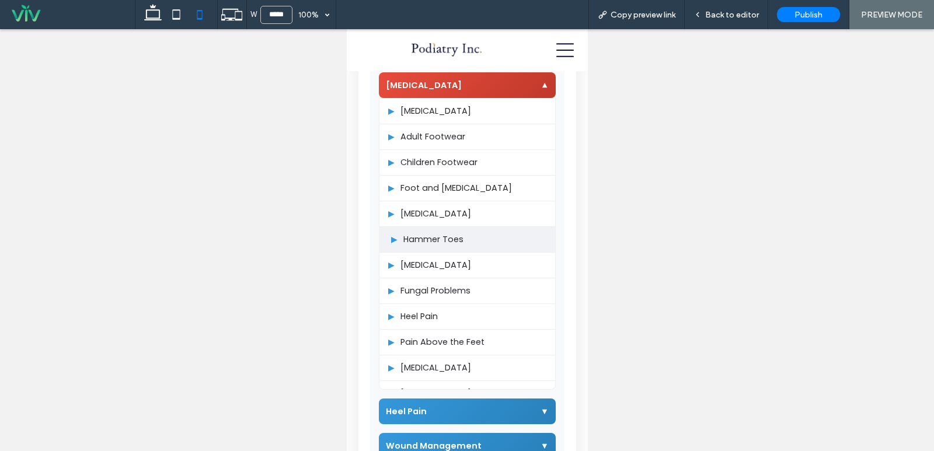
scroll to position [175, 0]
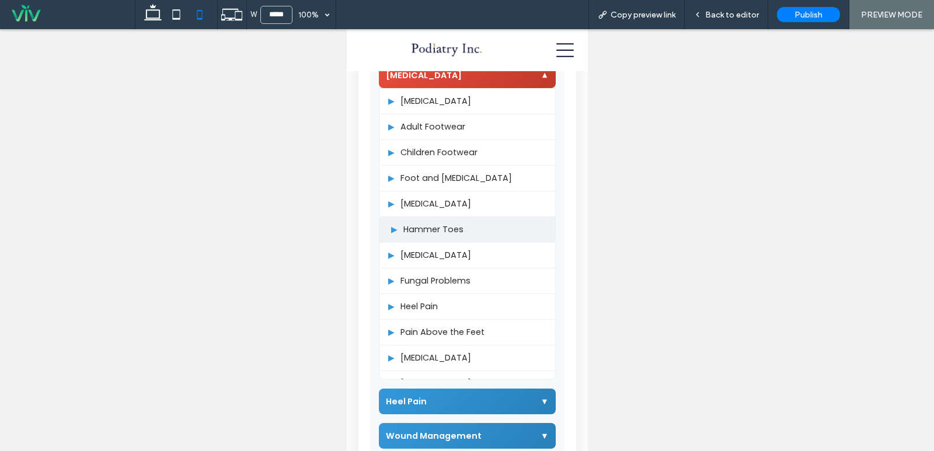
click at [448, 226] on span "Hammer Toes" at bounding box center [433, 229] width 60 height 12
click at [515, 236] on div "▶ Hammer Toes" at bounding box center [467, 230] width 176 height 26
click at [715, 12] on span "Back to editor" at bounding box center [732, 15] width 54 height 10
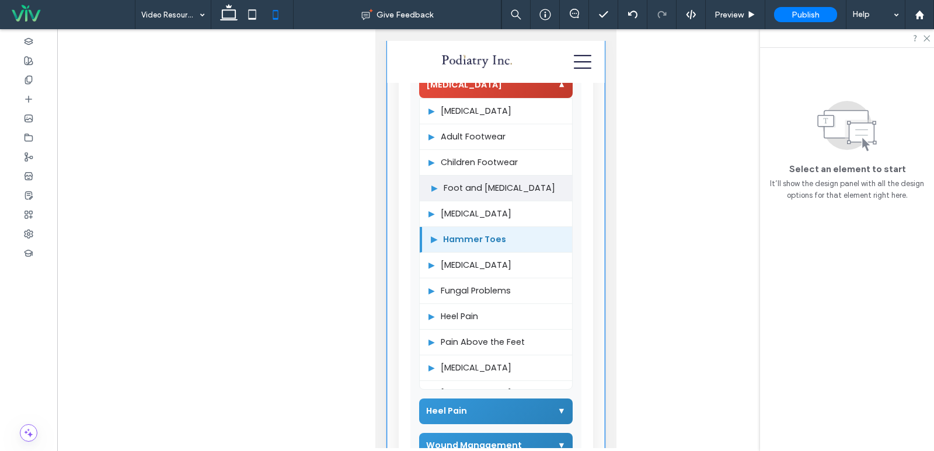
click at [471, 182] on span "Foot and [MEDICAL_DATA]" at bounding box center [498, 188] width 111 height 12
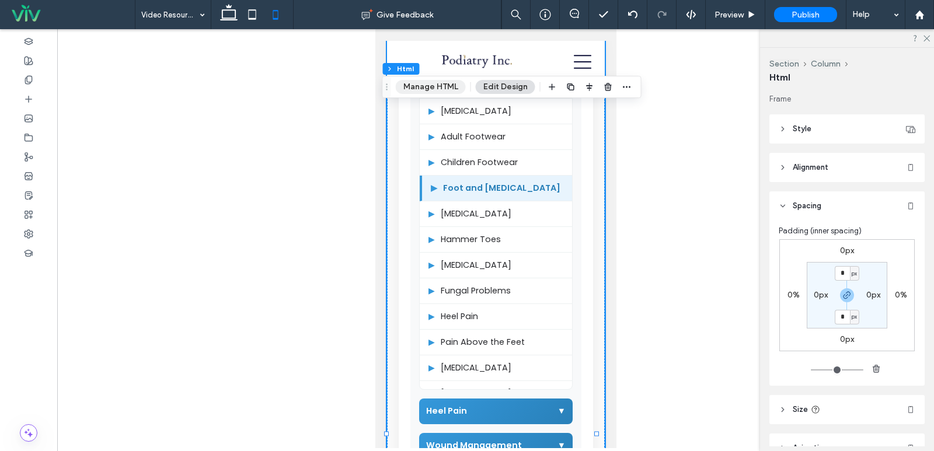
click at [432, 82] on button "Manage HTML" at bounding box center [431, 87] width 70 height 14
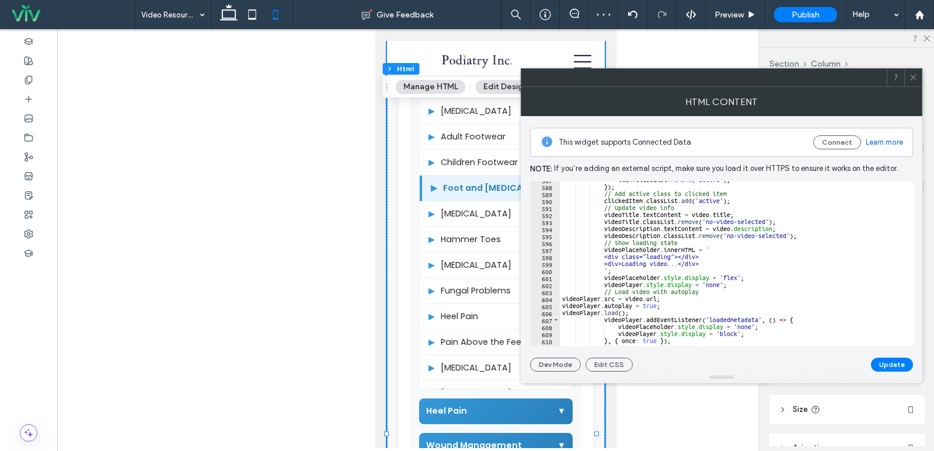
scroll to position [4214, 0]
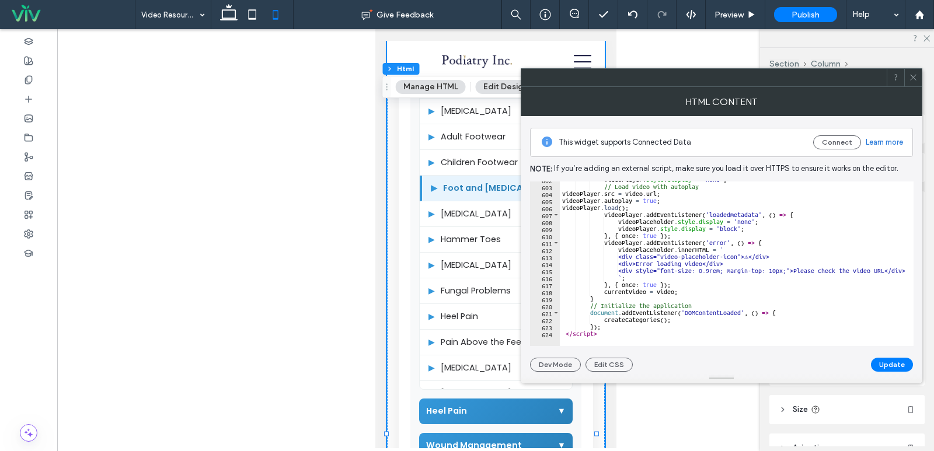
type textarea "**********"
click at [678, 294] on div "videoPlayer . style . display = 'none' ; // Load video with autoplay videoPlaye…" at bounding box center [788, 261] width 456 height 170
paste textarea "*"
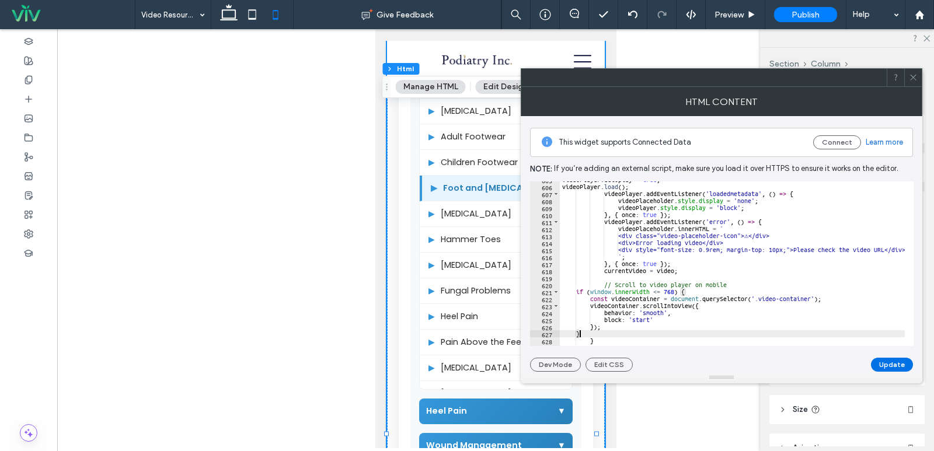
type textarea "*"
click at [900, 368] on button "Update" at bounding box center [892, 365] width 42 height 14
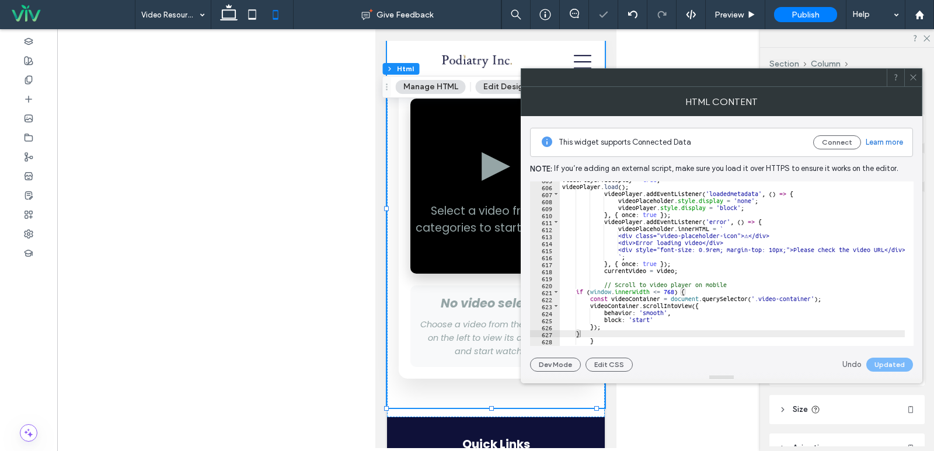
click at [913, 74] on icon at bounding box center [913, 77] width 9 height 9
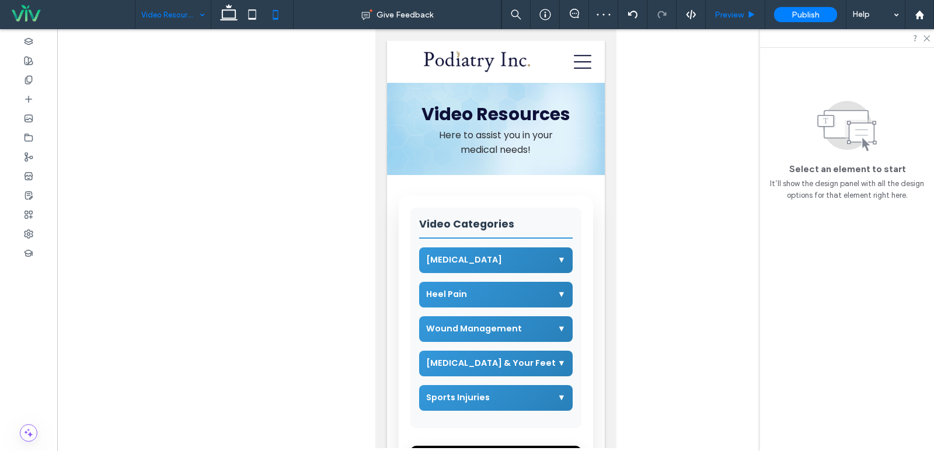
scroll to position [0, 0]
click at [747, 11] on icon at bounding box center [751, 15] width 9 height 9
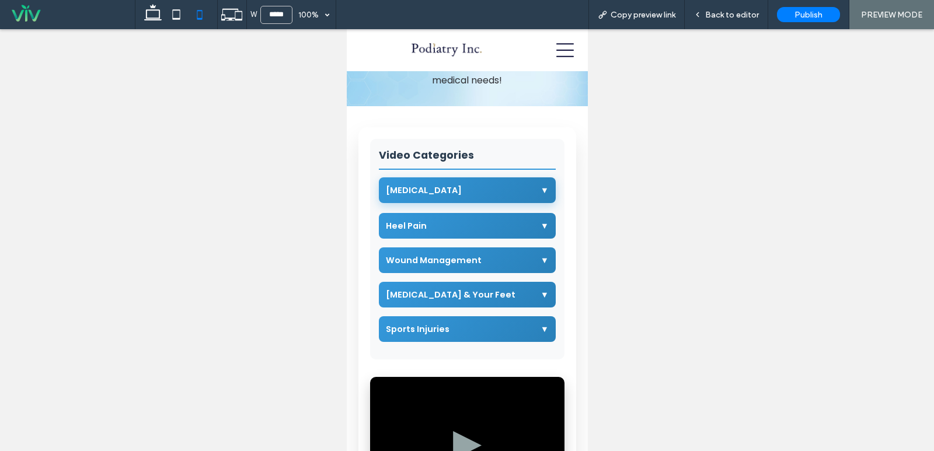
scroll to position [58, 0]
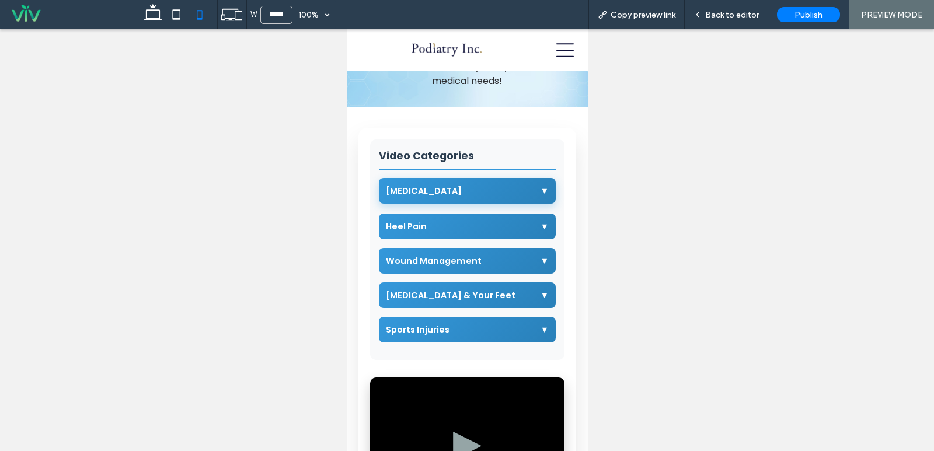
click at [461, 193] on span "[MEDICAL_DATA]" at bounding box center [423, 191] width 76 height 12
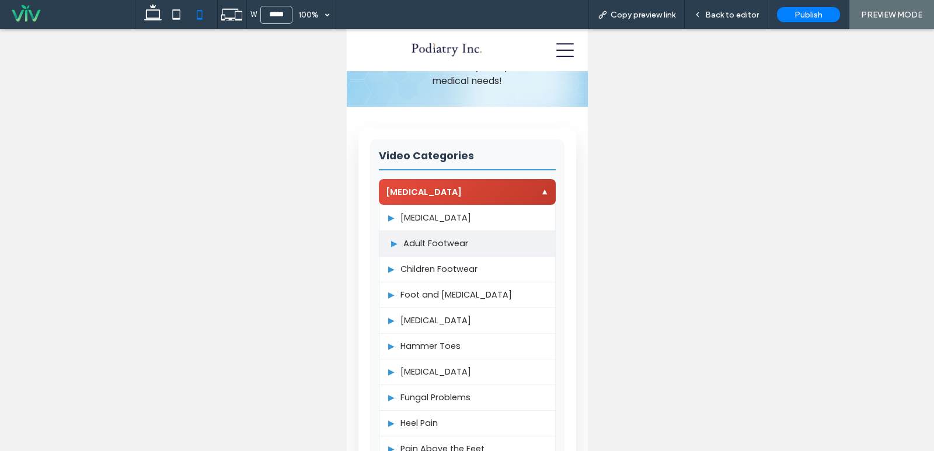
click at [438, 248] on span "Adult Footwear" at bounding box center [435, 243] width 65 height 12
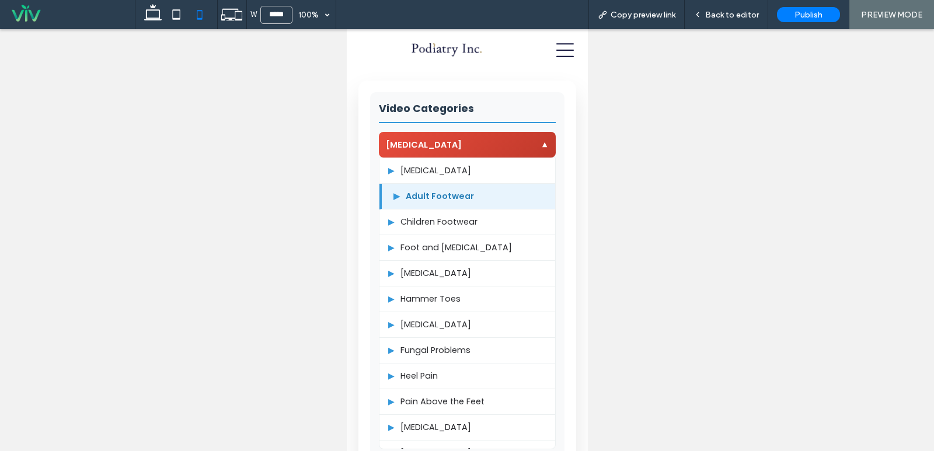
scroll to position [0, 0]
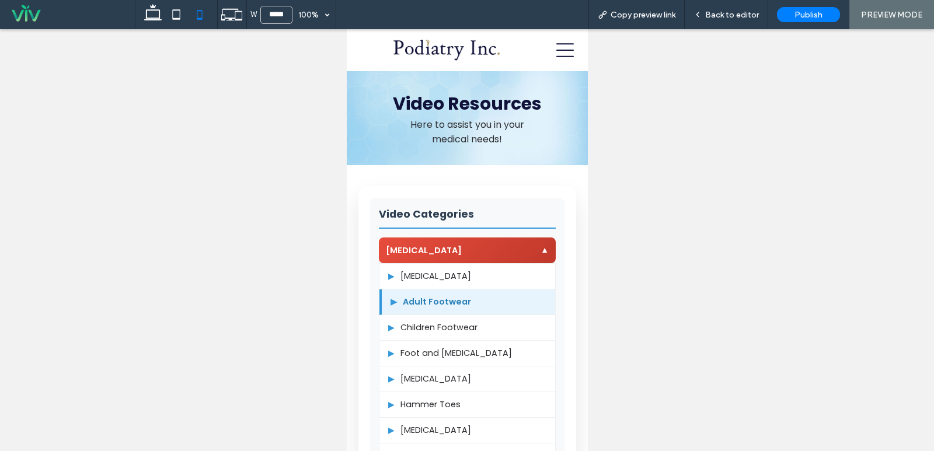
click at [460, 135] on span "Here to assist you in your medical needs!" at bounding box center [467, 132] width 114 height 28
click at [743, 25] on div "Back to editor" at bounding box center [725, 14] width 83 height 29
click at [719, 20] on div "Back to editor" at bounding box center [725, 14] width 83 height 29
click at [159, 15] on use at bounding box center [153, 12] width 18 height 16
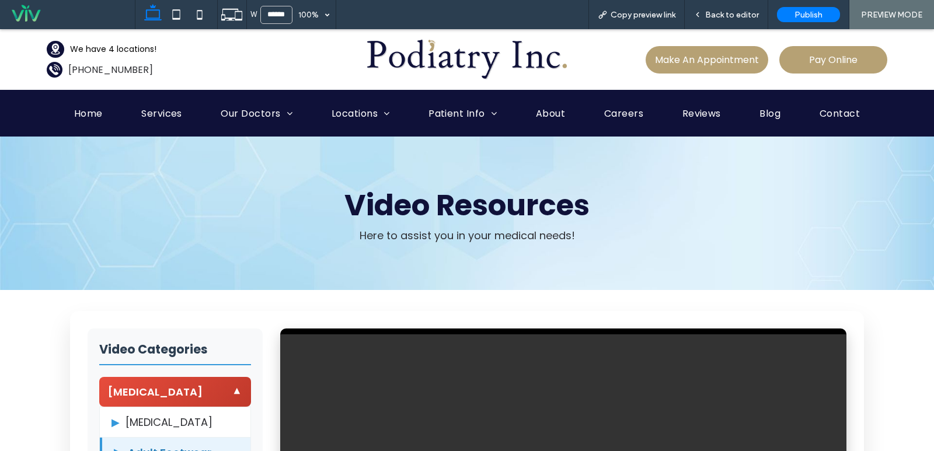
type input "******"
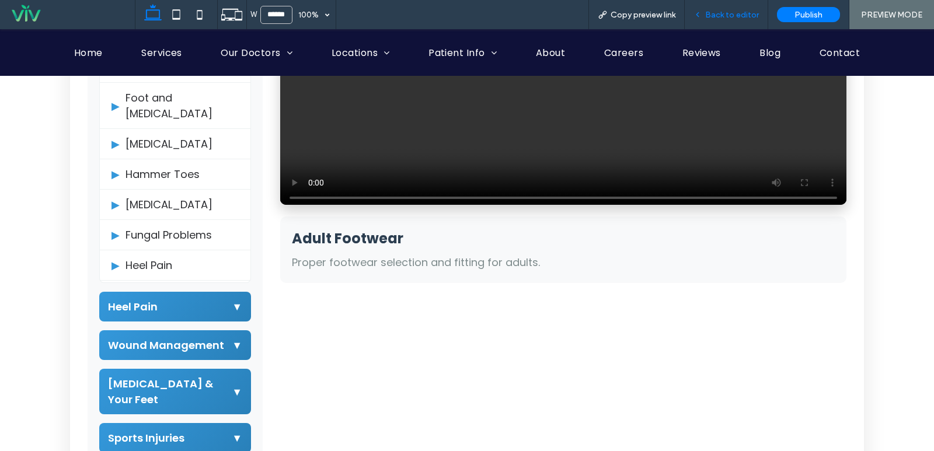
click at [724, 15] on span "Back to editor" at bounding box center [732, 15] width 54 height 10
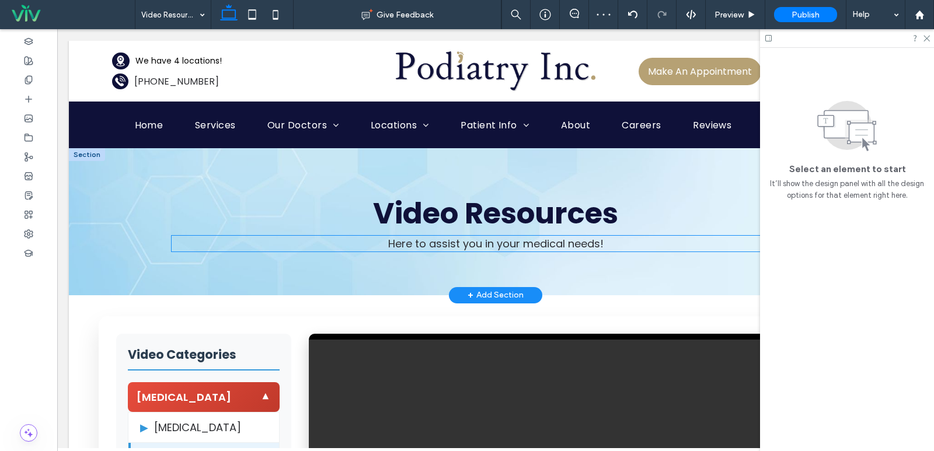
click at [474, 244] on span "Here to assist you in your medical needs!" at bounding box center [495, 243] width 215 height 15
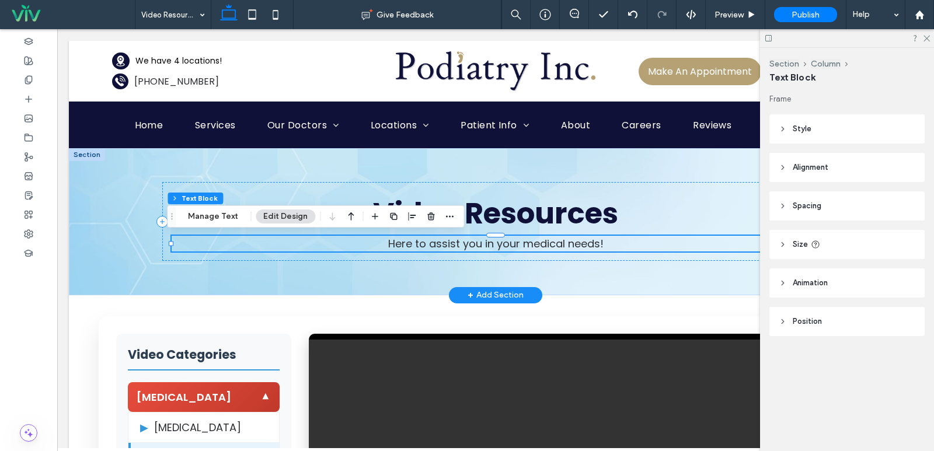
click at [474, 244] on span "Here to assist you in your medical needs!" at bounding box center [495, 243] width 215 height 15
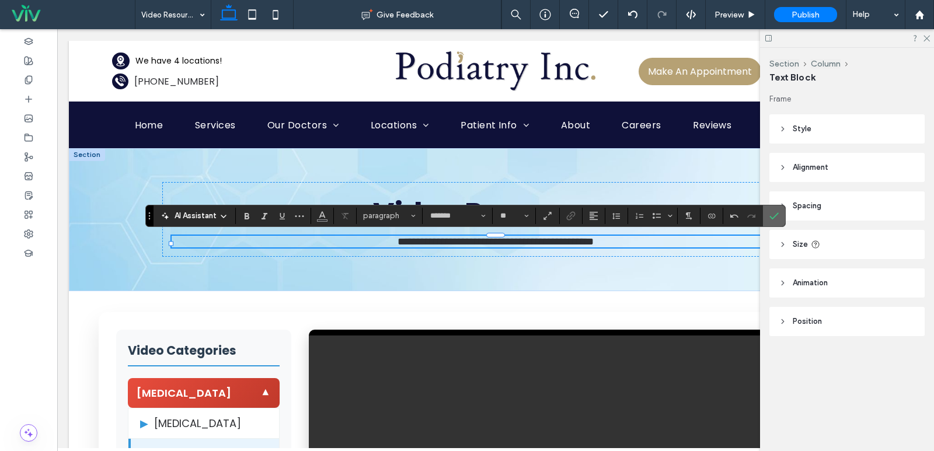
click at [771, 211] on icon "Confirm" at bounding box center [773, 215] width 9 height 9
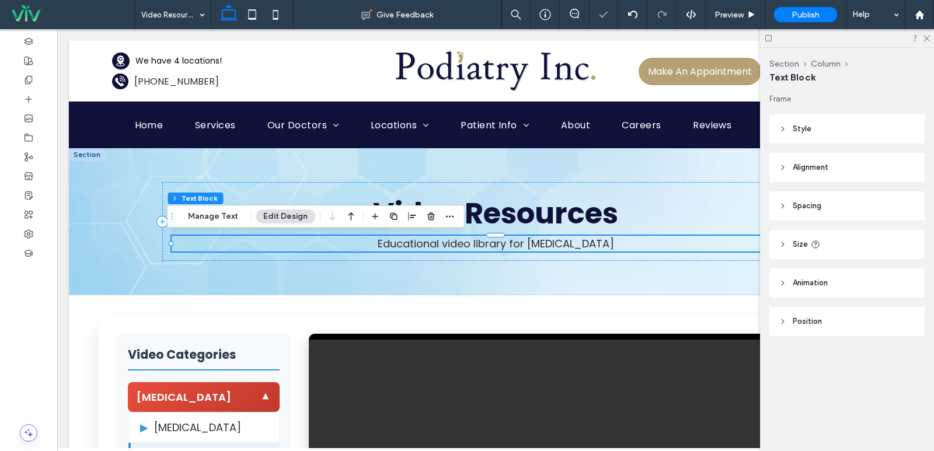
click at [933, 39] on div at bounding box center [847, 38] width 174 height 18
click at [930, 39] on div at bounding box center [847, 38] width 174 height 18
click at [928, 39] on icon at bounding box center [926, 38] width 8 height 8
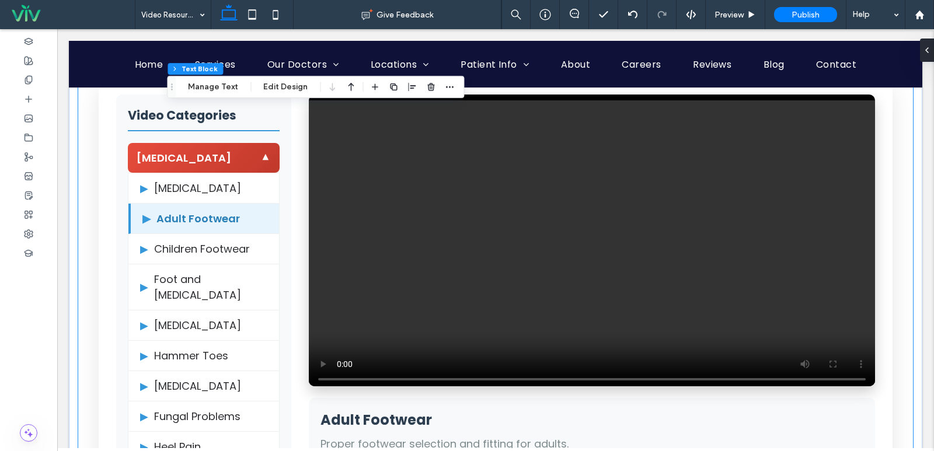
scroll to position [292, 0]
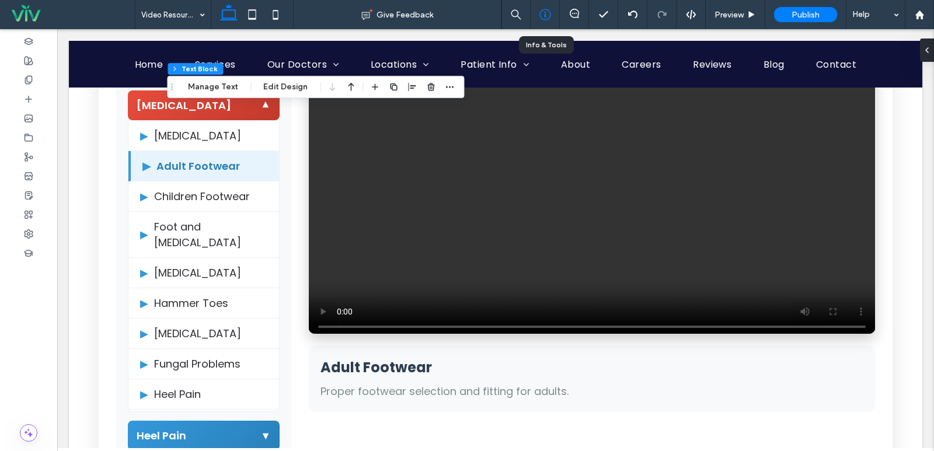
click at [547, 15] on icon at bounding box center [545, 15] width 12 height 12
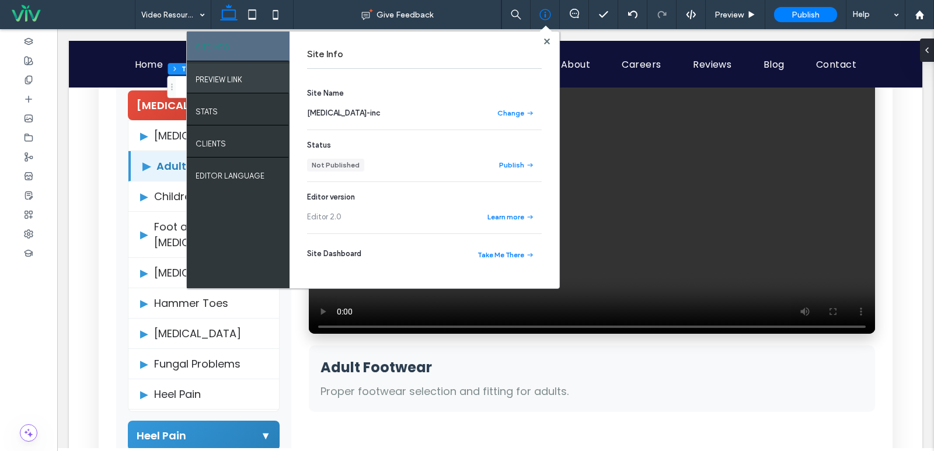
click at [246, 73] on div "PREVIEW LINK" at bounding box center [238, 78] width 103 height 29
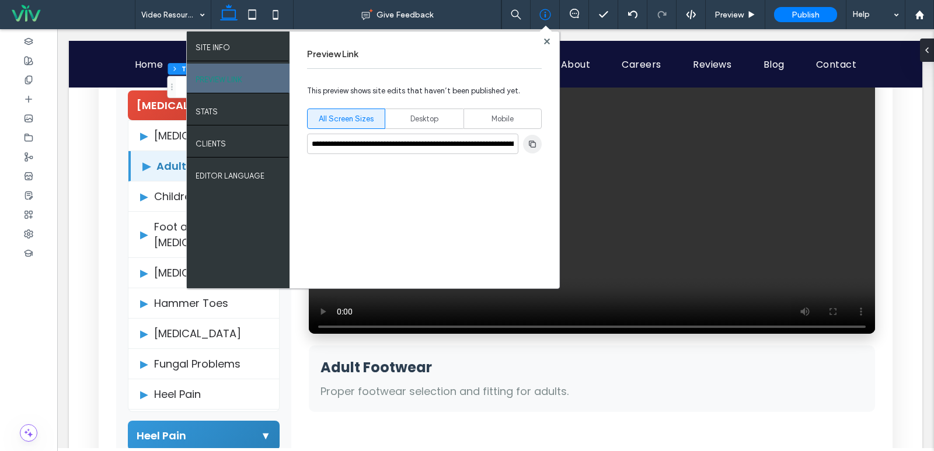
click at [532, 144] on icon "button" at bounding box center [531, 143] width 9 height 9
click at [543, 42] on div at bounding box center [546, 41] width 9 height 9
click at [544, 41] on icon at bounding box center [547, 42] width 6 height 6
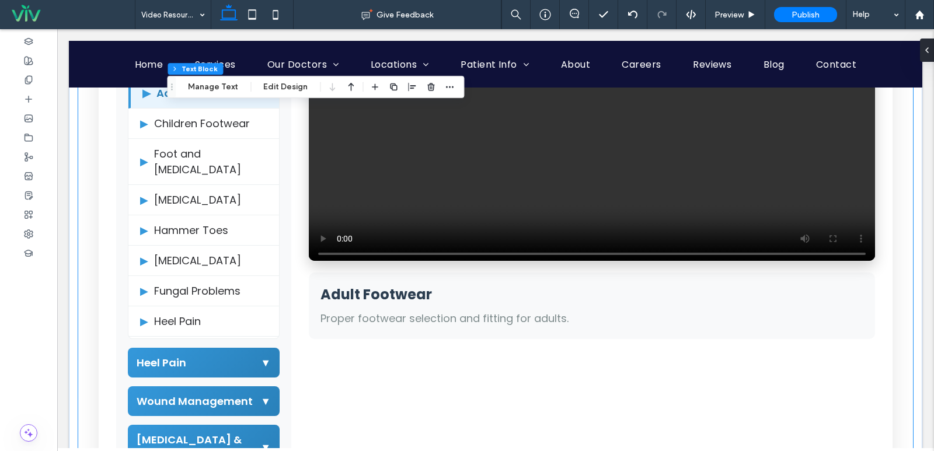
scroll to position [408, 0]
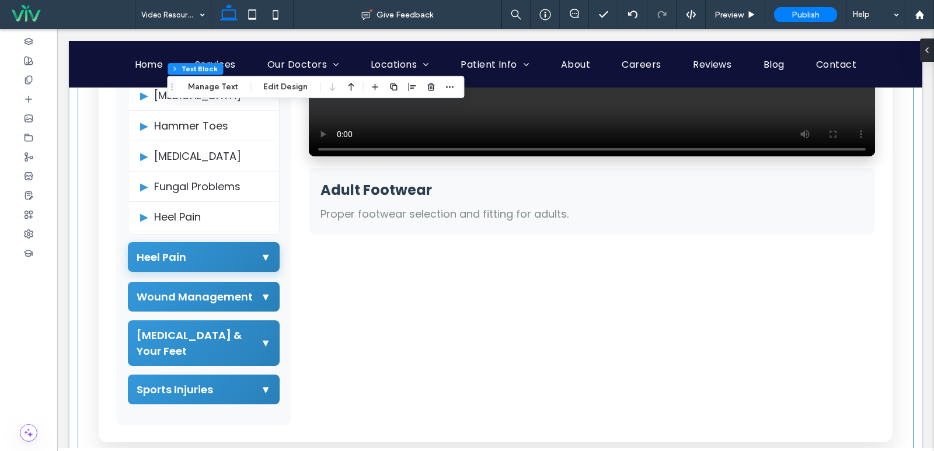
click at [221, 272] on div "Heel Pain ▼ ▶ Overview ▶ Common Causes ▶ Treatment Options ▶ Preventing Heel Pa…" at bounding box center [204, 258] width 152 height 30
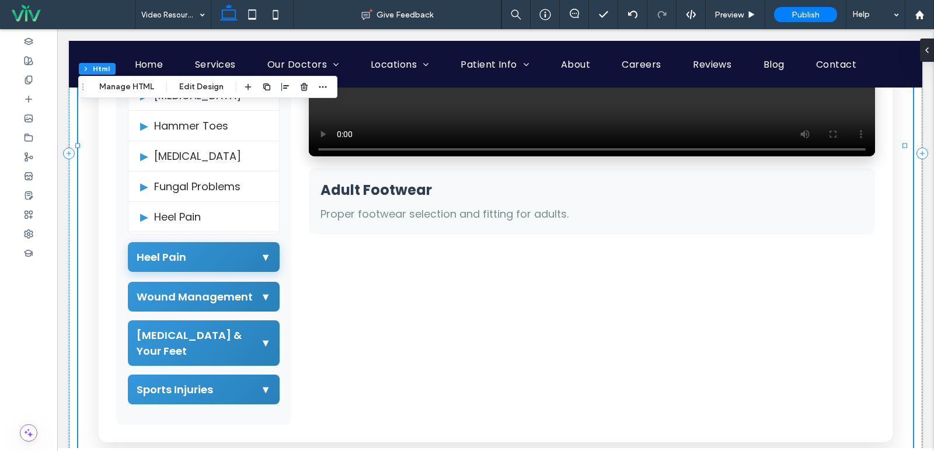
click at [225, 267] on div "Heel Pain ▼" at bounding box center [204, 257] width 152 height 30
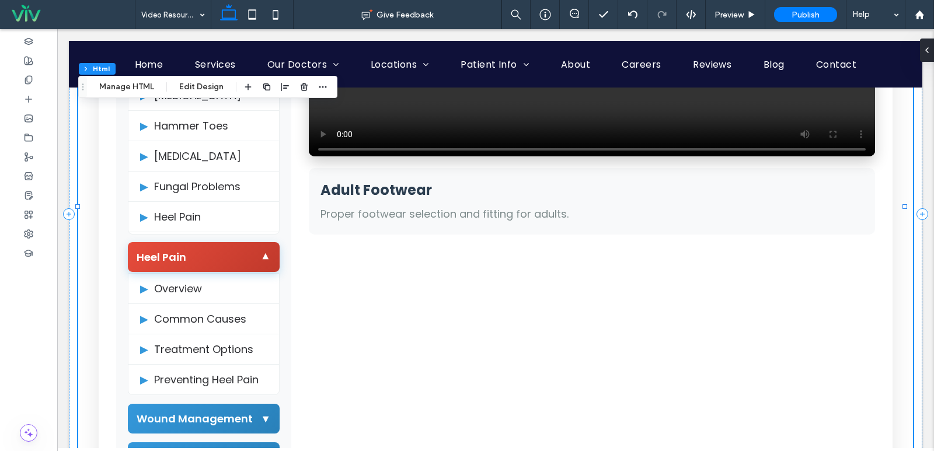
click at [225, 267] on div "Heel Pain ▼" at bounding box center [204, 257] width 152 height 30
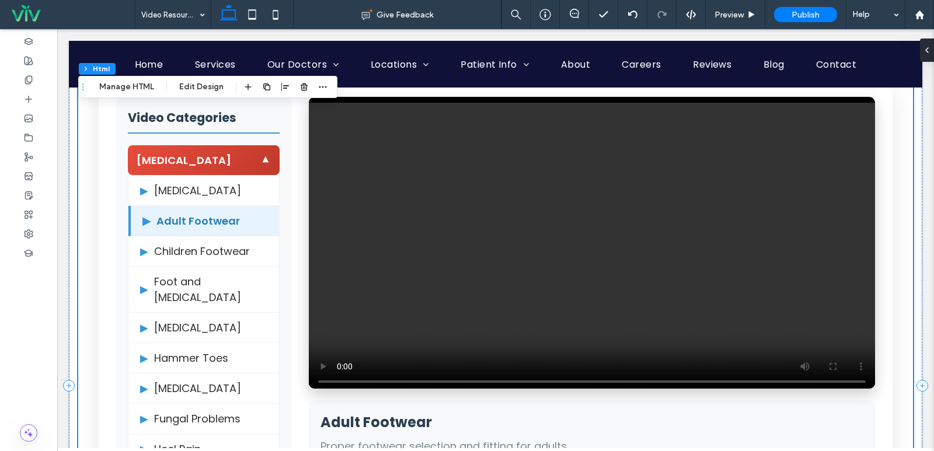
scroll to position [175, 0]
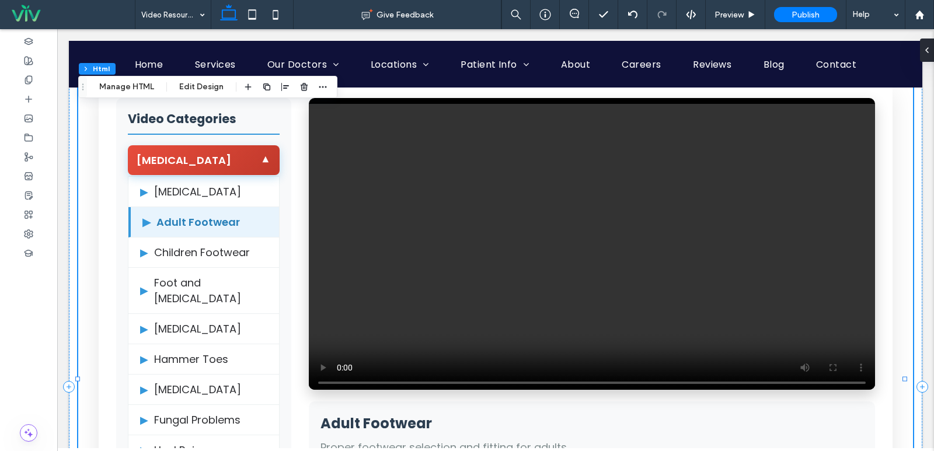
click at [222, 160] on span "[MEDICAL_DATA]" at bounding box center [184, 160] width 95 height 16
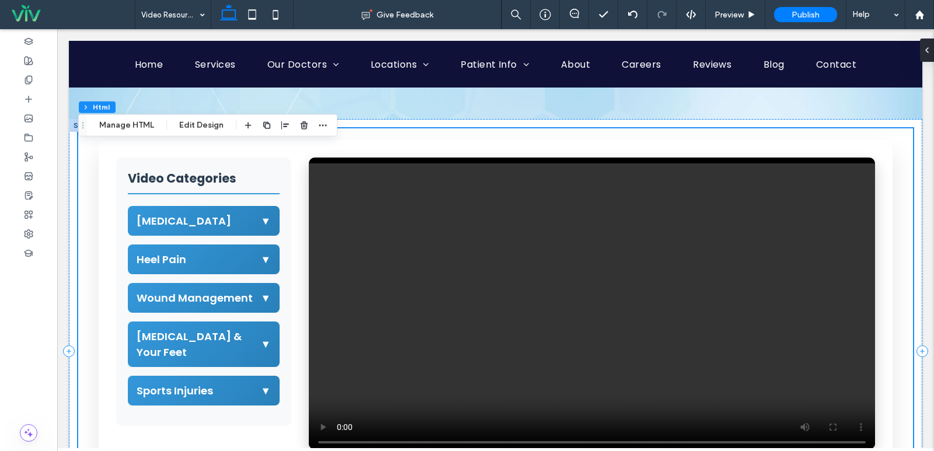
scroll to position [58, 0]
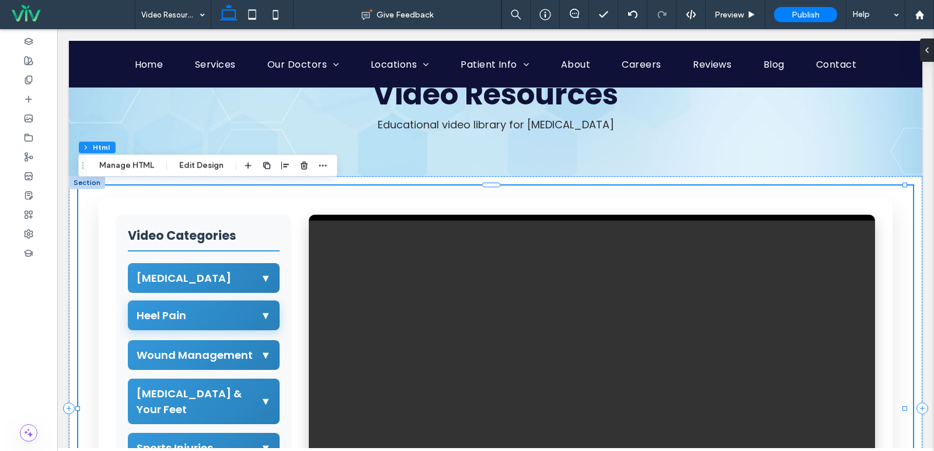
click at [207, 311] on div "Heel Pain ▼" at bounding box center [204, 316] width 152 height 30
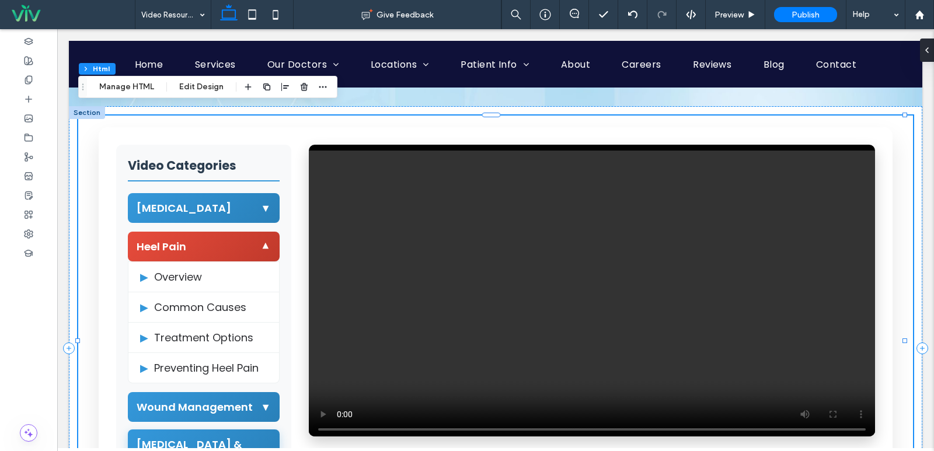
scroll to position [292, 0]
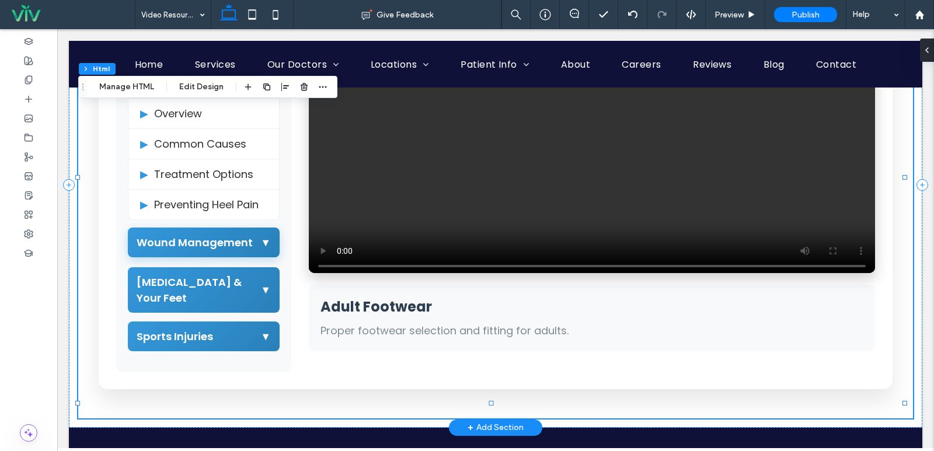
click at [212, 250] on div "Wound Management ▼" at bounding box center [204, 243] width 152 height 30
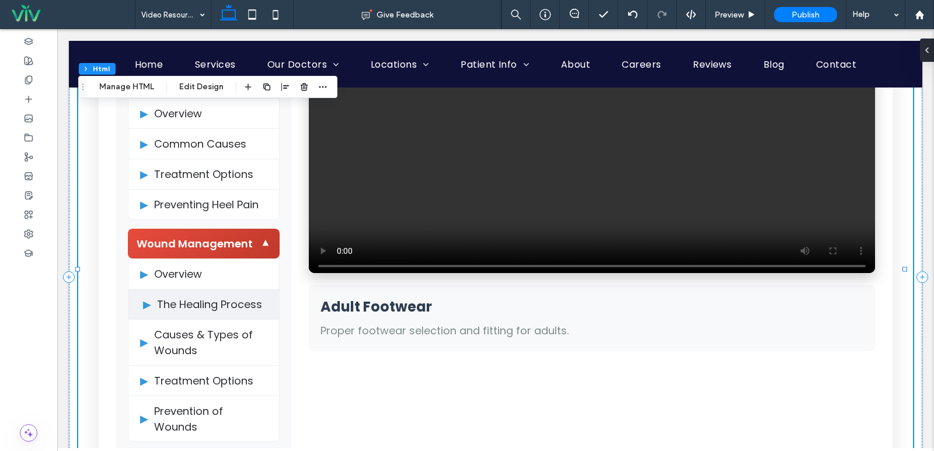
click at [208, 298] on span "The Healing Process" at bounding box center [209, 304] width 105 height 16
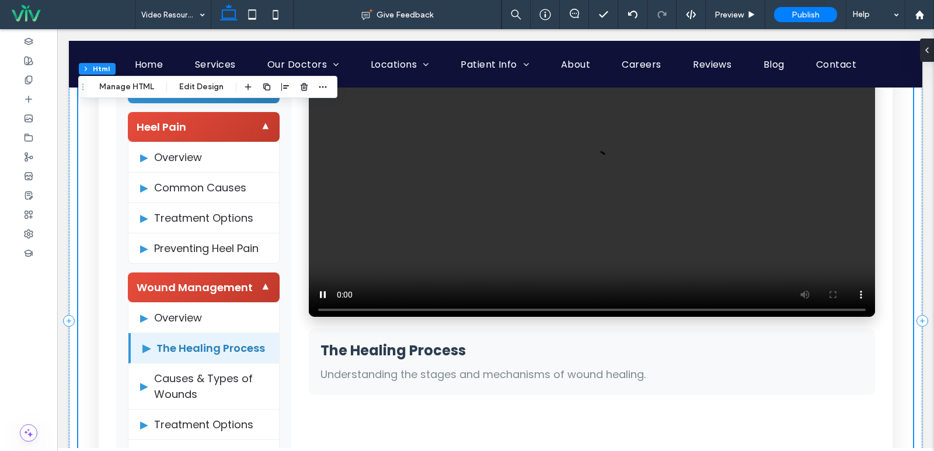
scroll to position [175, 0]
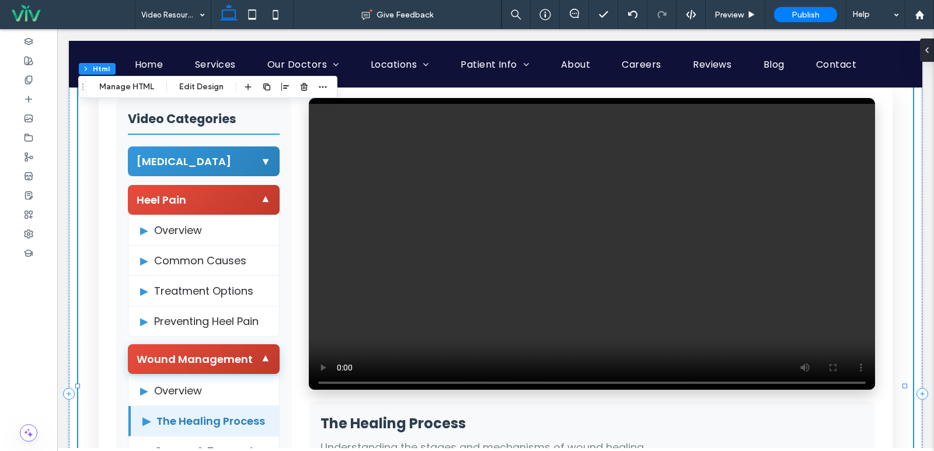
click at [222, 359] on span "Wound Management" at bounding box center [195, 359] width 116 height 16
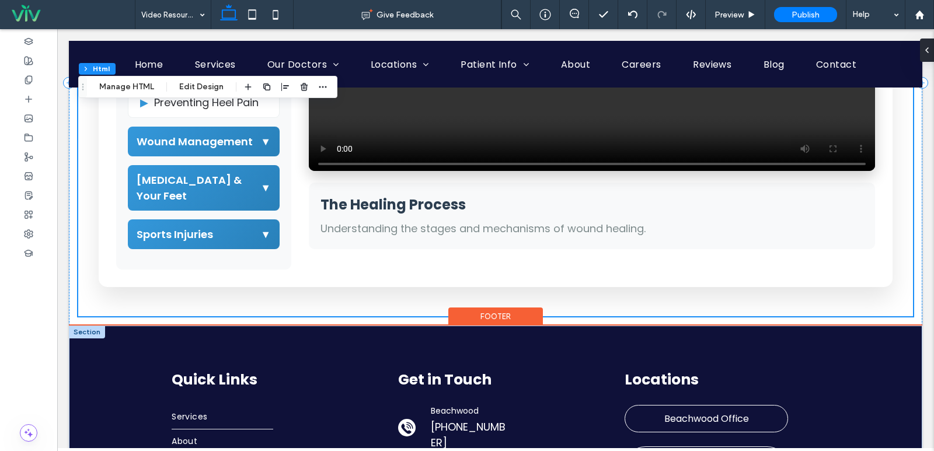
scroll to position [467, 0]
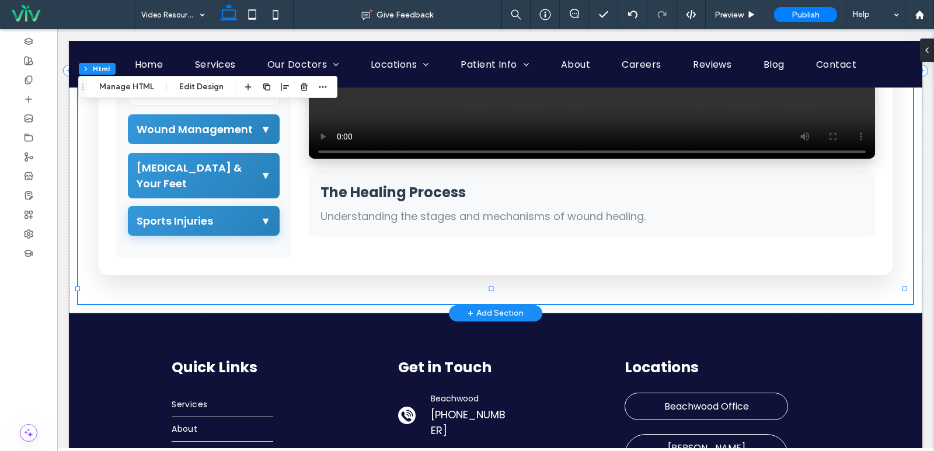
click at [226, 209] on div "Sports Injuries ▼" at bounding box center [204, 221] width 152 height 30
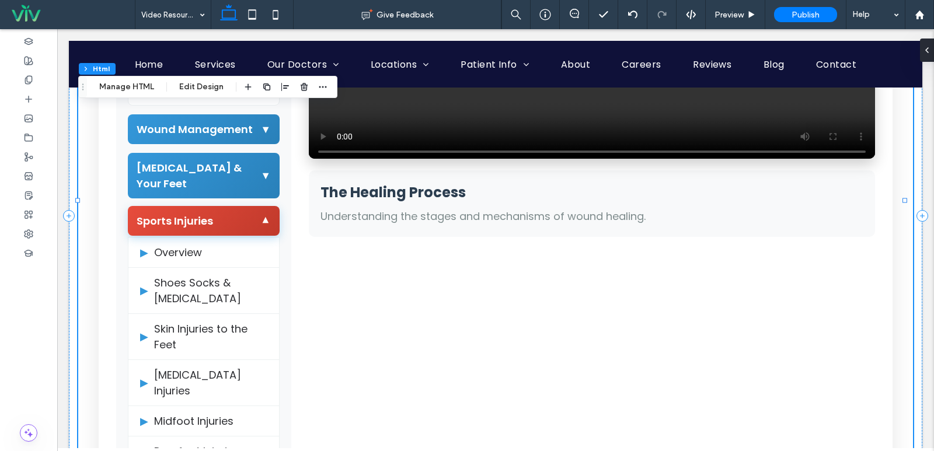
click at [234, 208] on div "Sports Injuries ▼" at bounding box center [204, 221] width 152 height 30
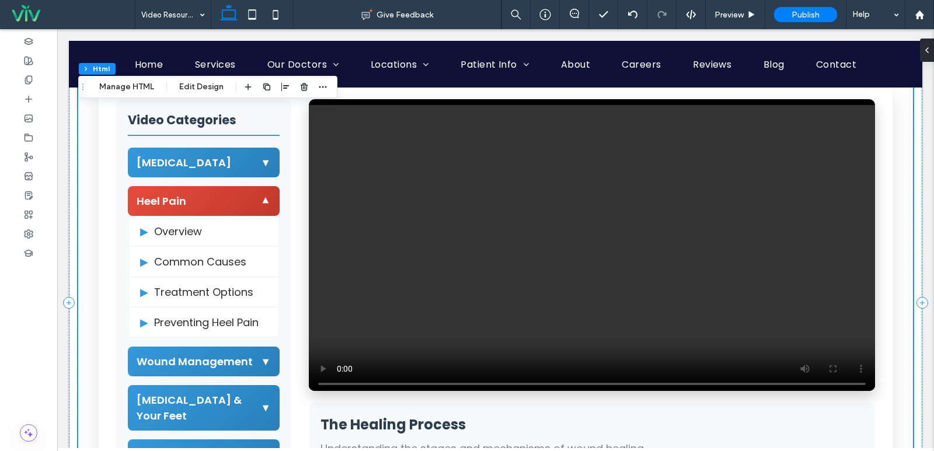
scroll to position [117, 0]
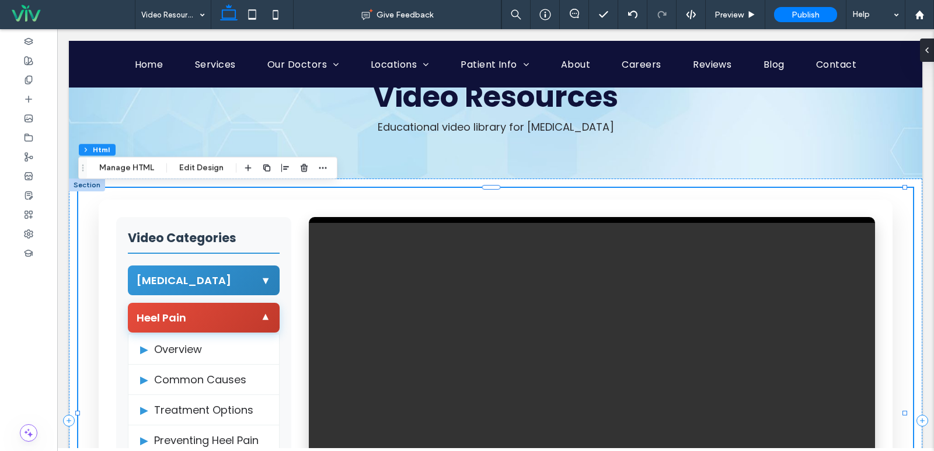
click at [250, 323] on div "Heel Pain ▼" at bounding box center [204, 318] width 152 height 30
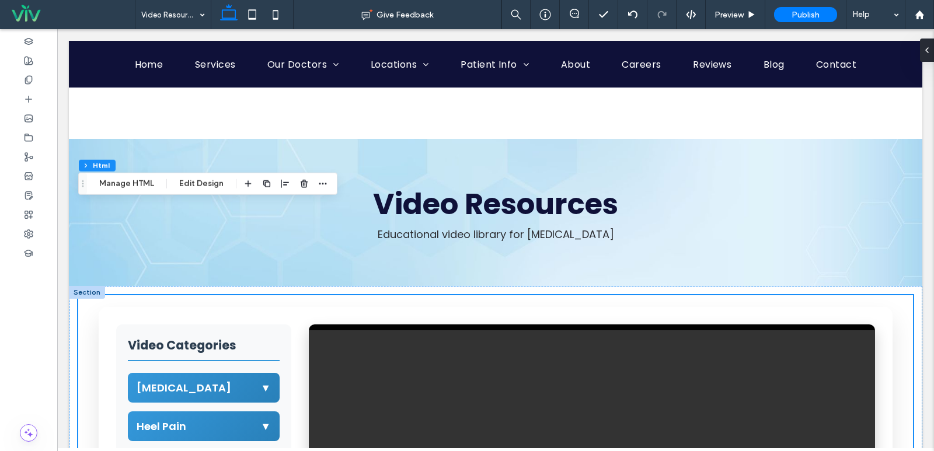
scroll to position [0, 0]
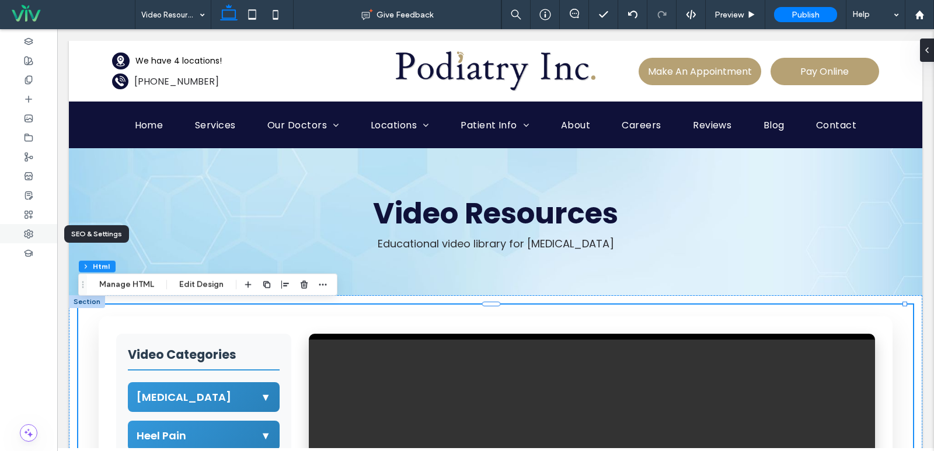
click at [23, 236] on div at bounding box center [28, 233] width 57 height 19
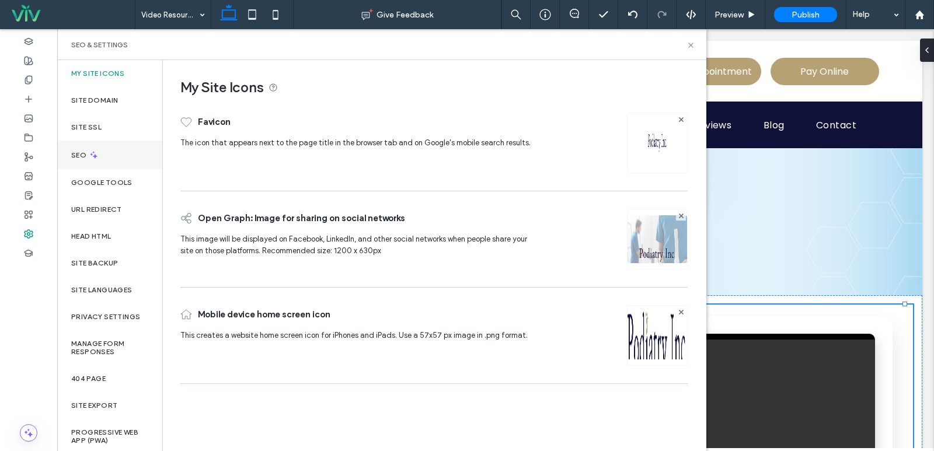
click at [116, 162] on div "SEO" at bounding box center [109, 155] width 105 height 29
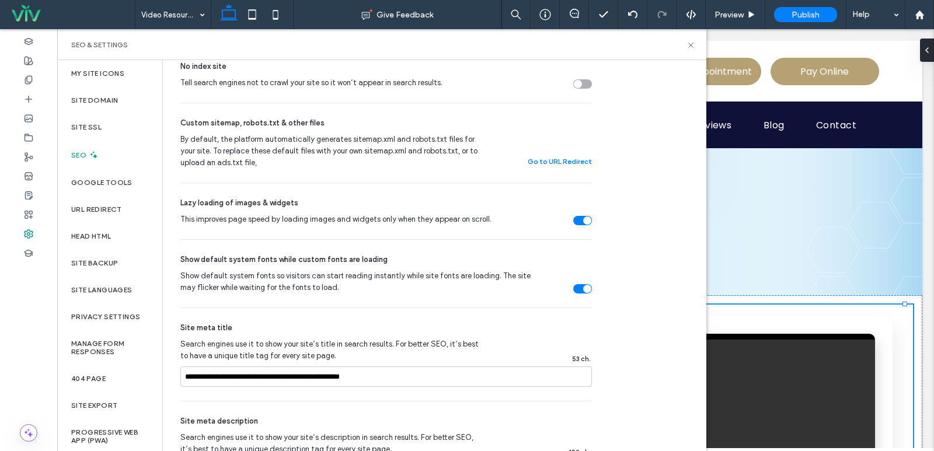
scroll to position [704, 0]
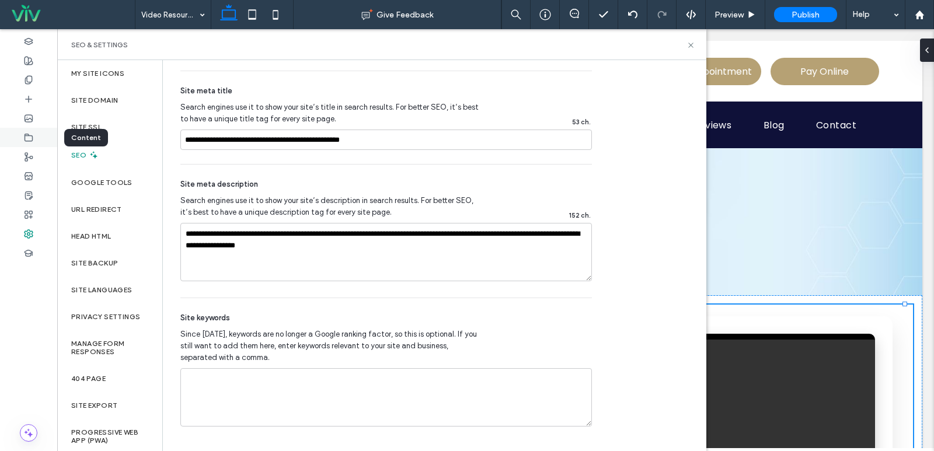
click at [40, 141] on div at bounding box center [28, 137] width 57 height 19
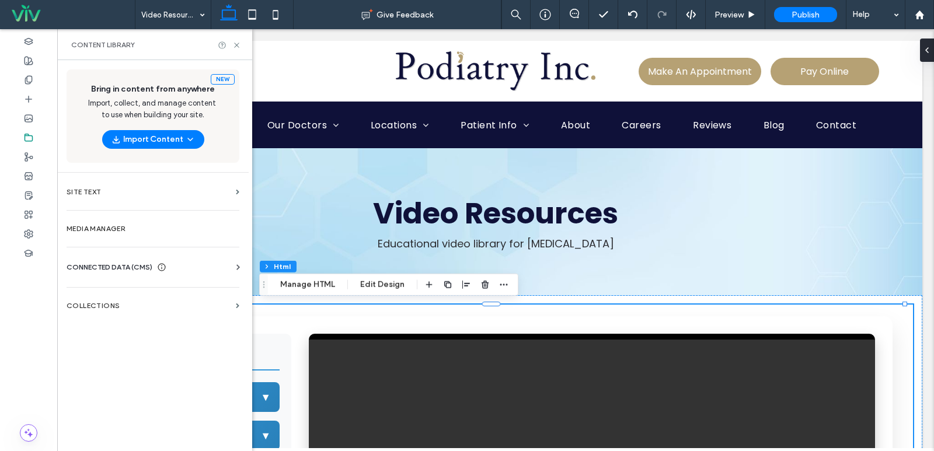
click at [130, 275] on div "Business Info Business Text Business Images Find and Replace" at bounding box center [155, 277] width 177 height 9
click at [130, 274] on div "Business Info Business Text Business Images Find and Replace" at bounding box center [155, 277] width 177 height 9
click at [132, 269] on span "CONNECTED DATA (CMS)" at bounding box center [110, 267] width 86 height 12
click at [132, 292] on label "Business Info" at bounding box center [155, 296] width 159 height 8
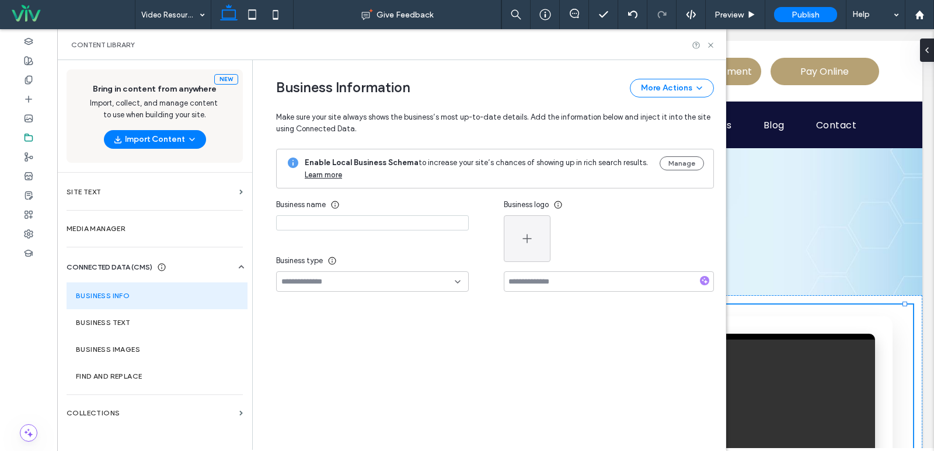
type input "**********"
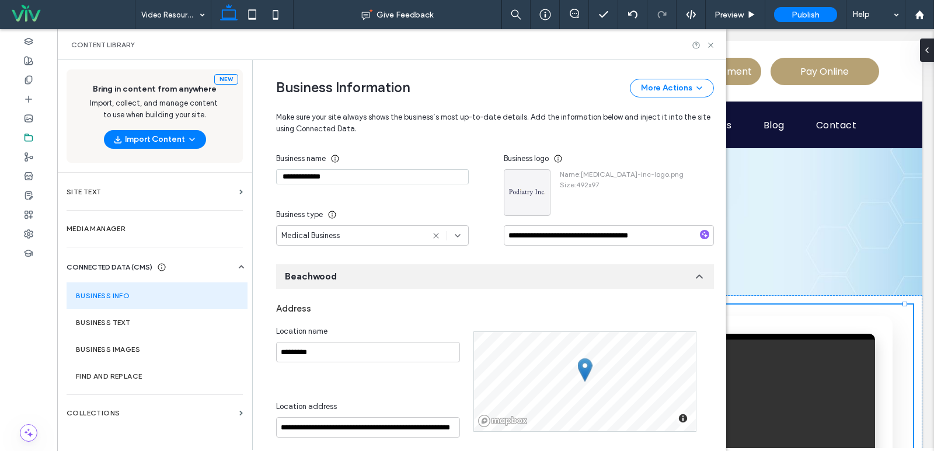
scroll to position [175, 0]
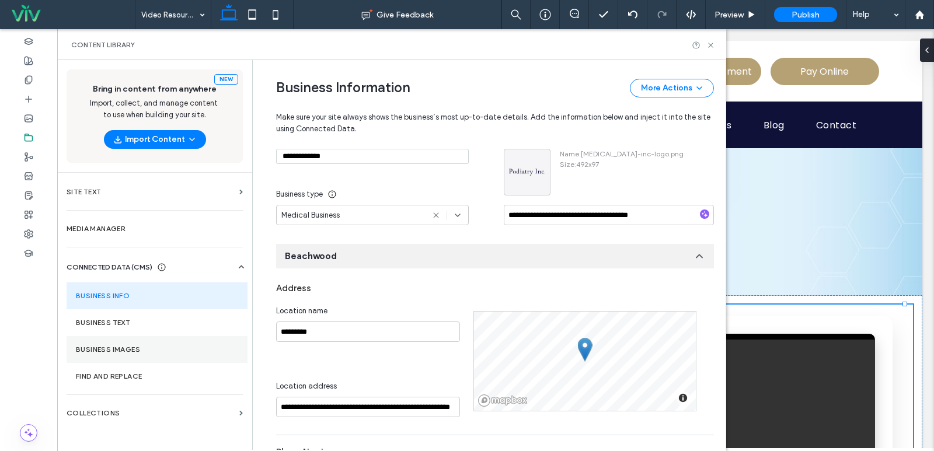
click at [160, 345] on label "Business Images" at bounding box center [157, 349] width 162 height 8
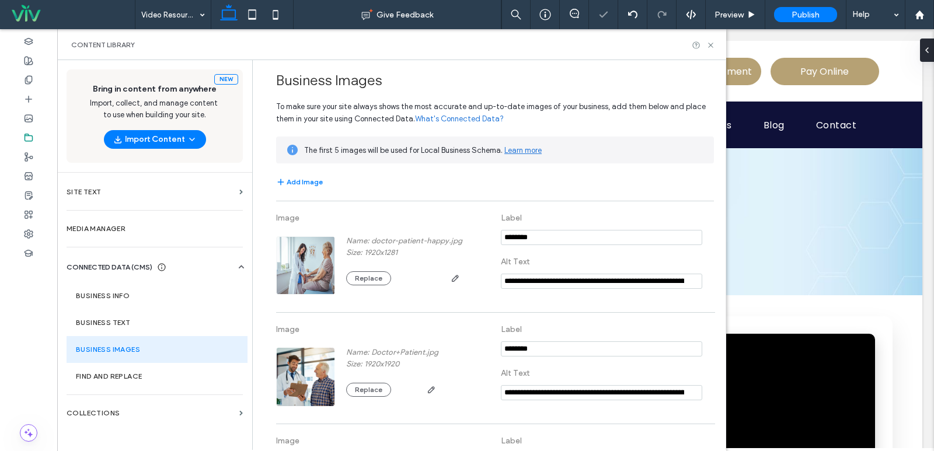
scroll to position [0, 0]
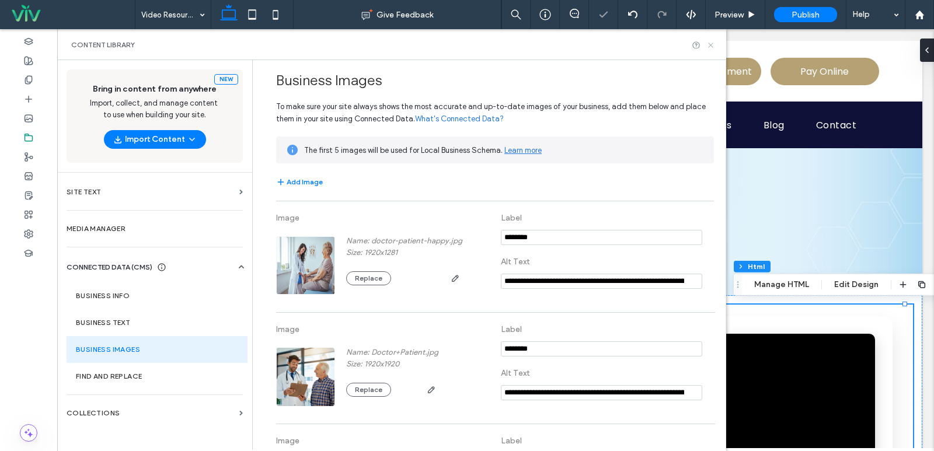
click at [711, 44] on icon at bounding box center [710, 45] width 9 height 9
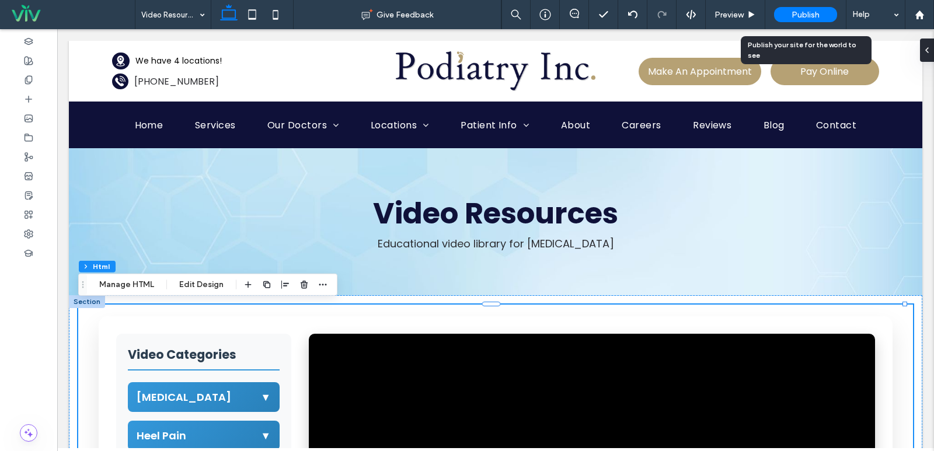
click at [810, 14] on span "Publish" at bounding box center [805, 15] width 28 height 10
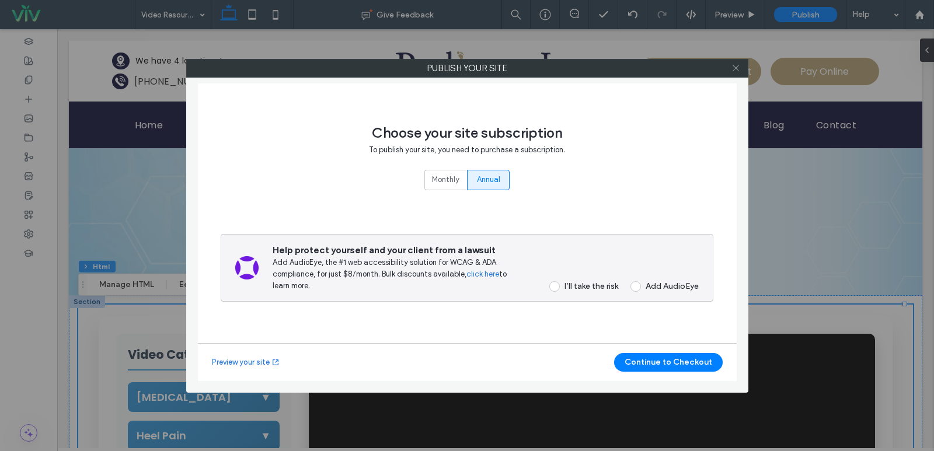
click at [734, 67] on icon at bounding box center [735, 68] width 9 height 9
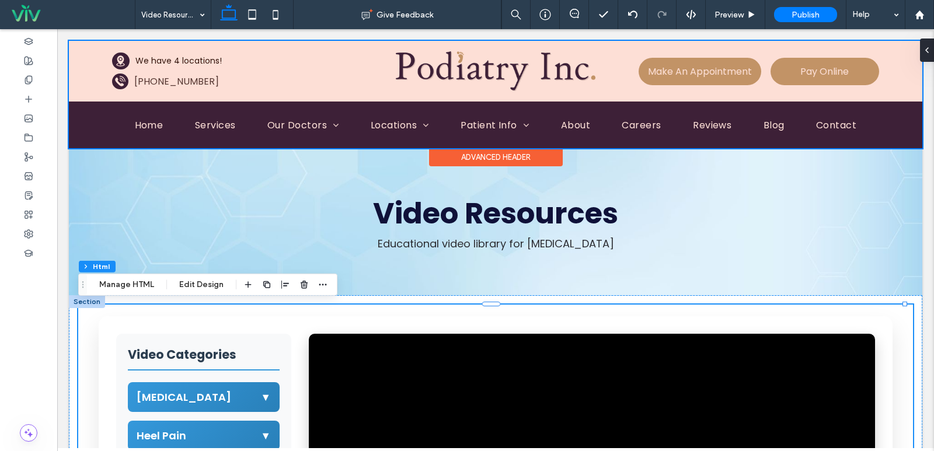
click at [723, 75] on div at bounding box center [495, 94] width 853 height 107
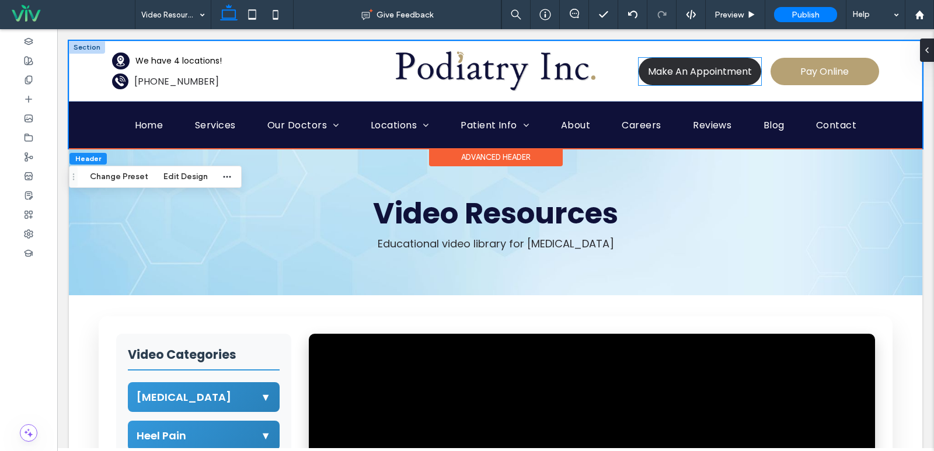
click at [711, 73] on span "Make An Appointment" at bounding box center [700, 71] width 104 height 15
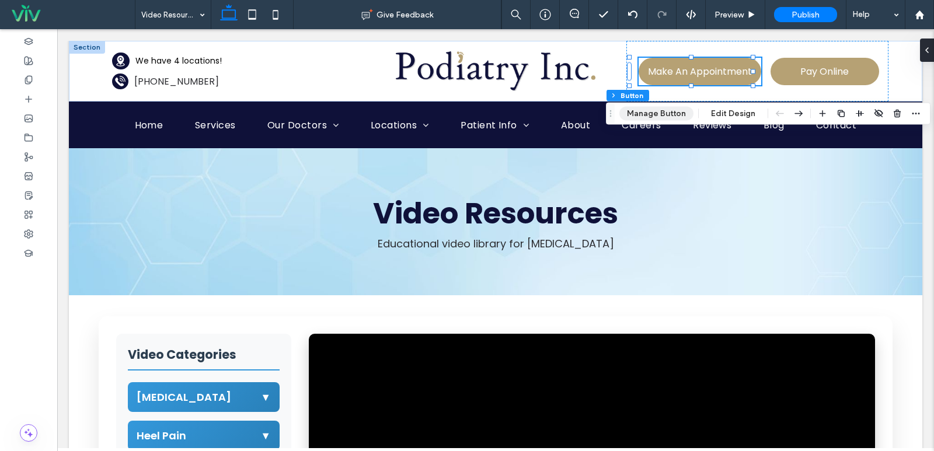
click at [650, 116] on button "Manage Button" at bounding box center [656, 114] width 74 height 14
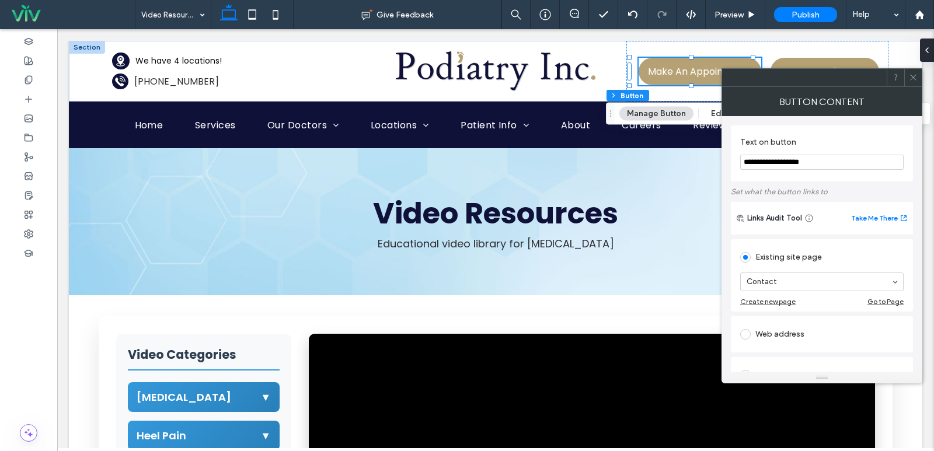
click at [910, 76] on icon at bounding box center [913, 77] width 9 height 9
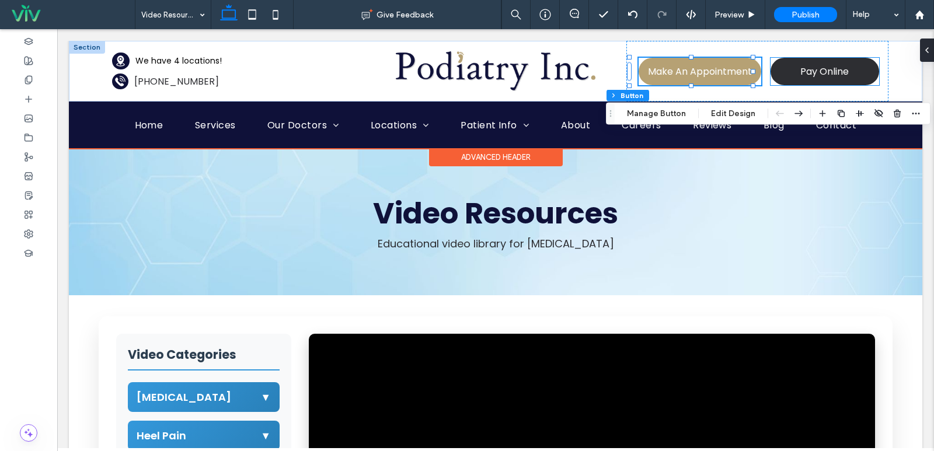
click at [825, 70] on span "Pay Online" at bounding box center [824, 71] width 48 height 15
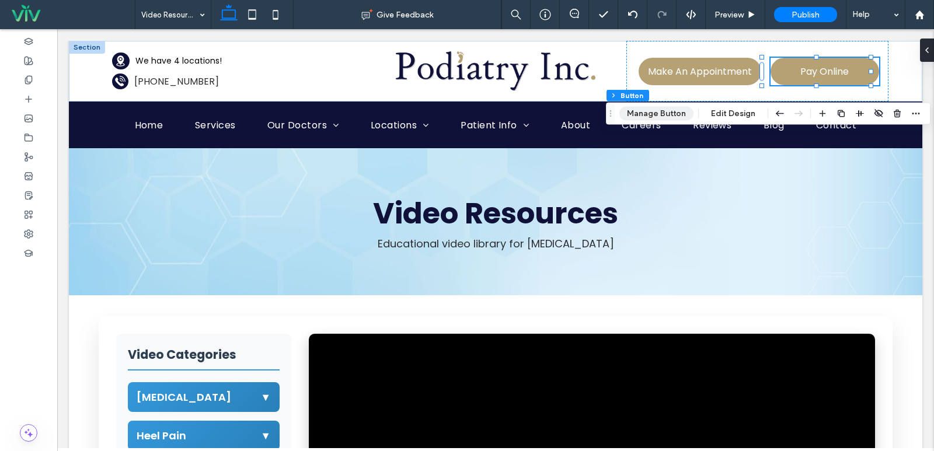
click at [661, 112] on button "Manage Button" at bounding box center [656, 114] width 74 height 14
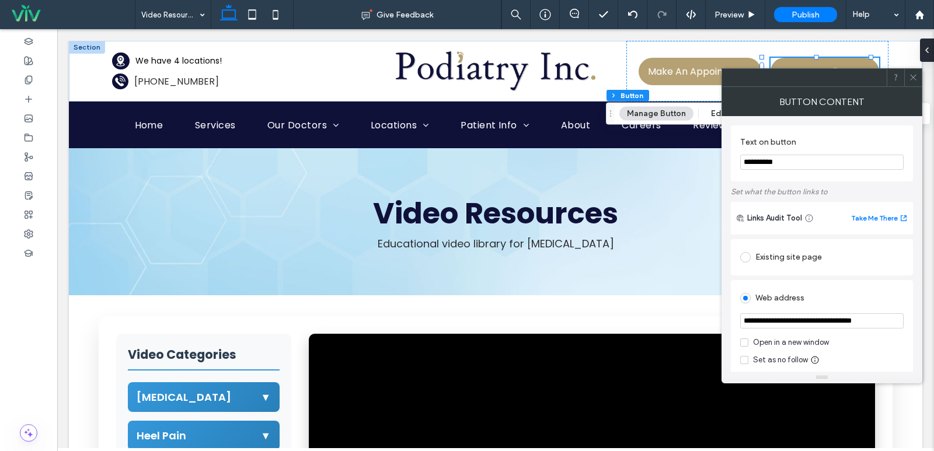
scroll to position [0, 3]
drag, startPoint x: 834, startPoint y: 322, endPoint x: 878, endPoint y: 322, distance: 44.4
click at [878, 322] on input "**********" at bounding box center [821, 321] width 163 height 16
click at [873, 322] on input "**********" at bounding box center [821, 321] width 163 height 16
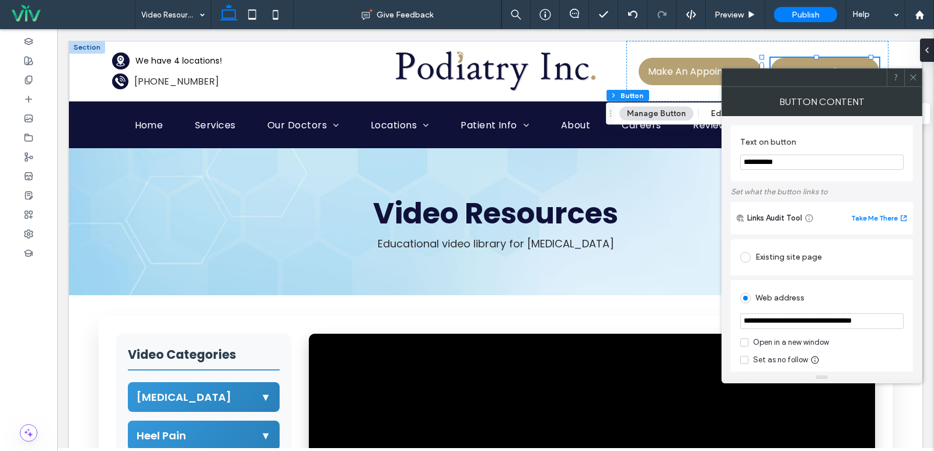
type input "**********"
click at [917, 79] on icon at bounding box center [913, 77] width 9 height 9
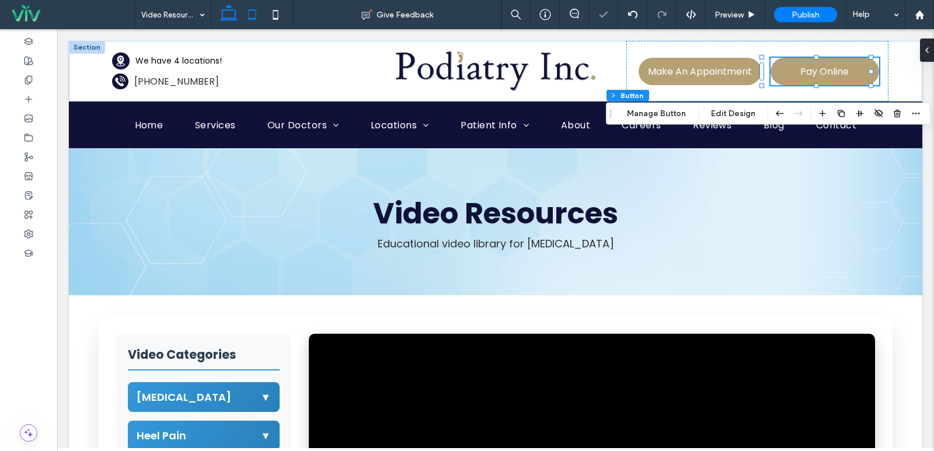
click at [252, 20] on icon at bounding box center [251, 14] width 23 height 23
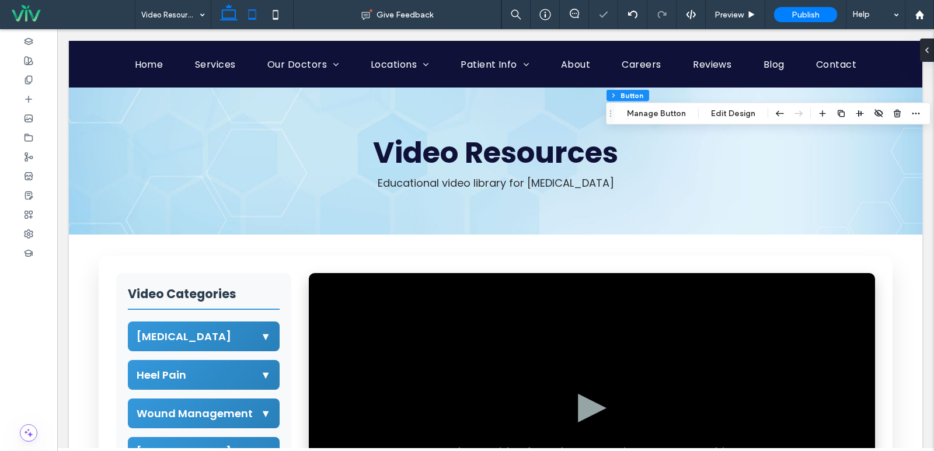
scroll to position [240, 0]
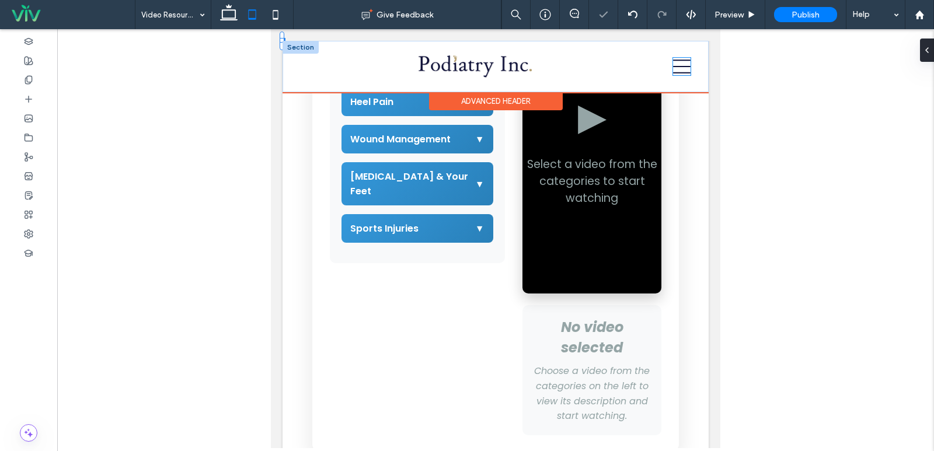
click at [675, 67] on icon at bounding box center [682, 67] width 18 height 14
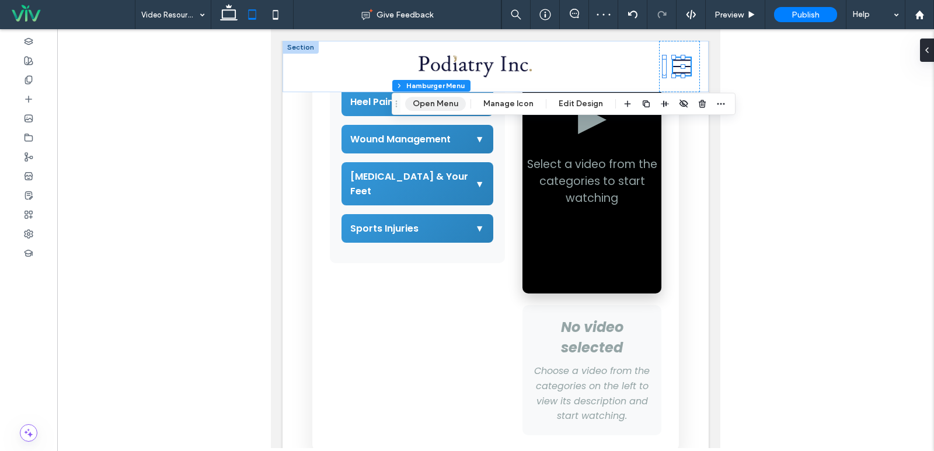
click at [430, 99] on button "Open Menu" at bounding box center [435, 104] width 61 height 14
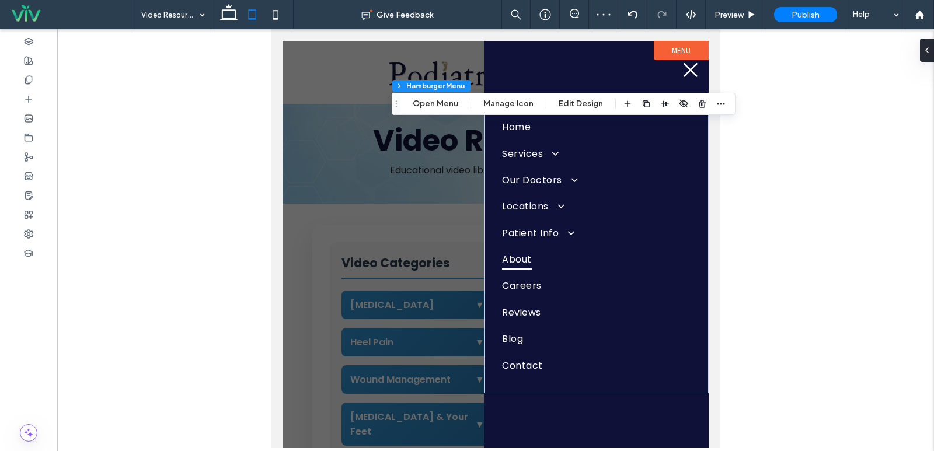
scroll to position [0, 0]
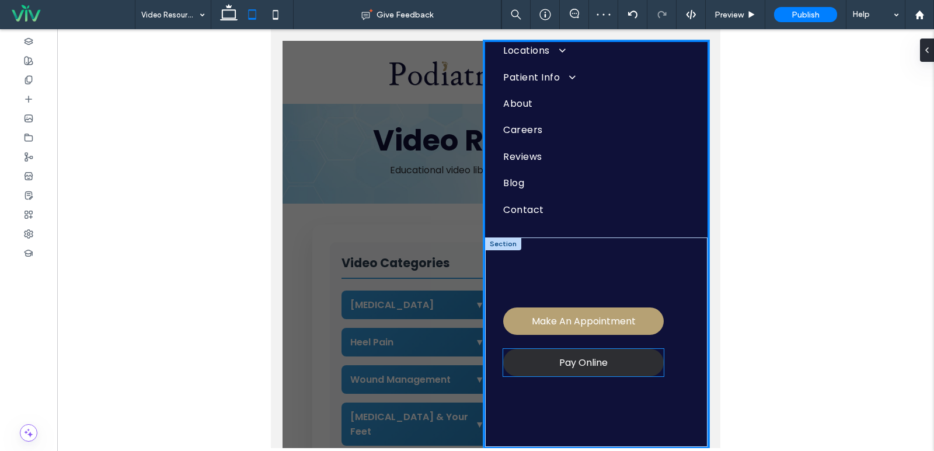
click at [589, 358] on span "Pay Online" at bounding box center [583, 362] width 48 height 15
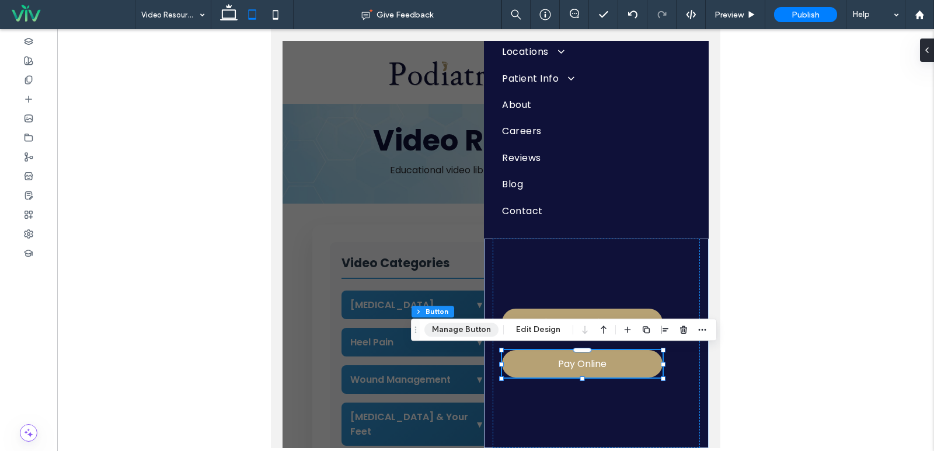
click at [474, 326] on button "Manage Button" at bounding box center [461, 330] width 74 height 14
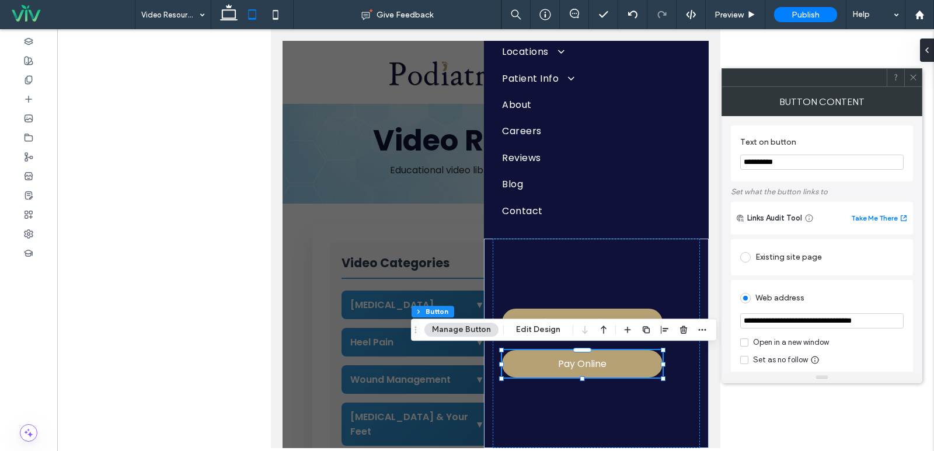
scroll to position [155, 0]
click at [269, 16] on icon at bounding box center [275, 14] width 23 height 23
type input "***"
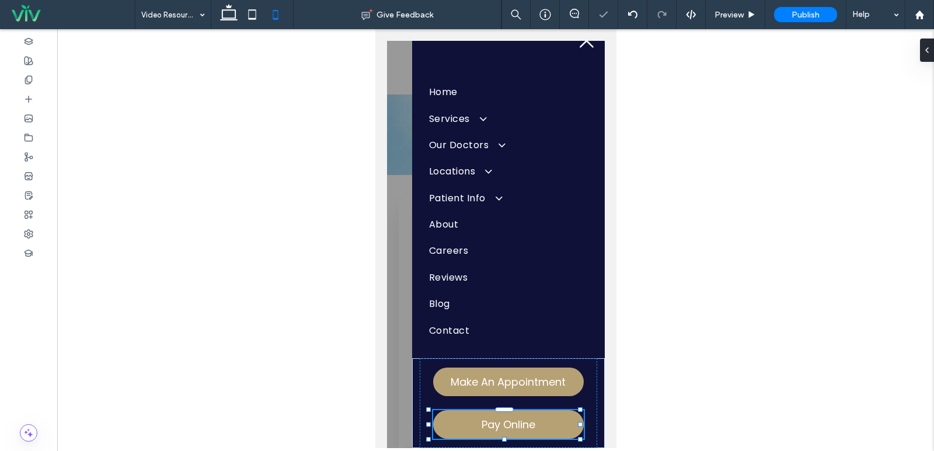
scroll to position [23, 0]
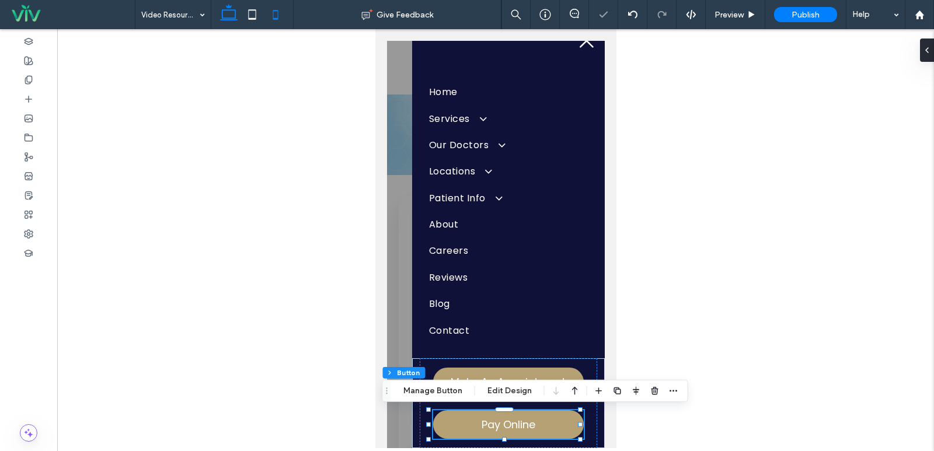
click at [229, 17] on icon at bounding box center [228, 14] width 23 height 23
type input "***"
type input "*****"
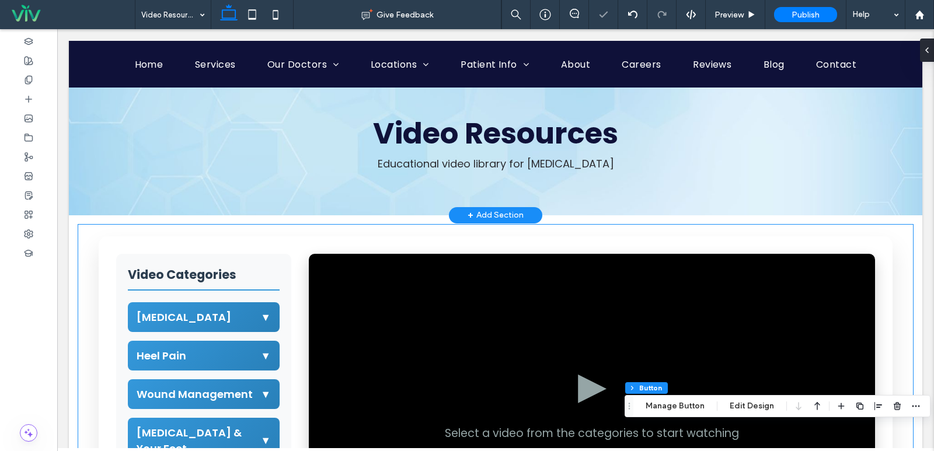
scroll to position [0, 0]
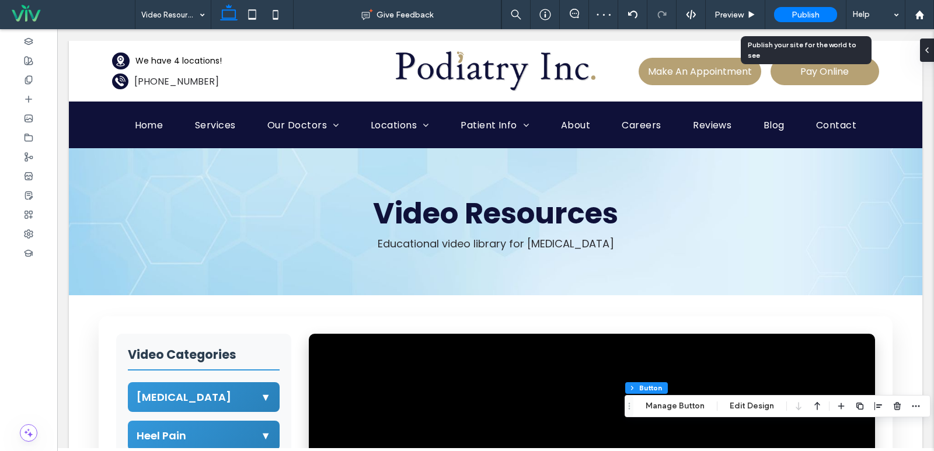
click at [800, 10] on span "Publish" at bounding box center [805, 15] width 28 height 10
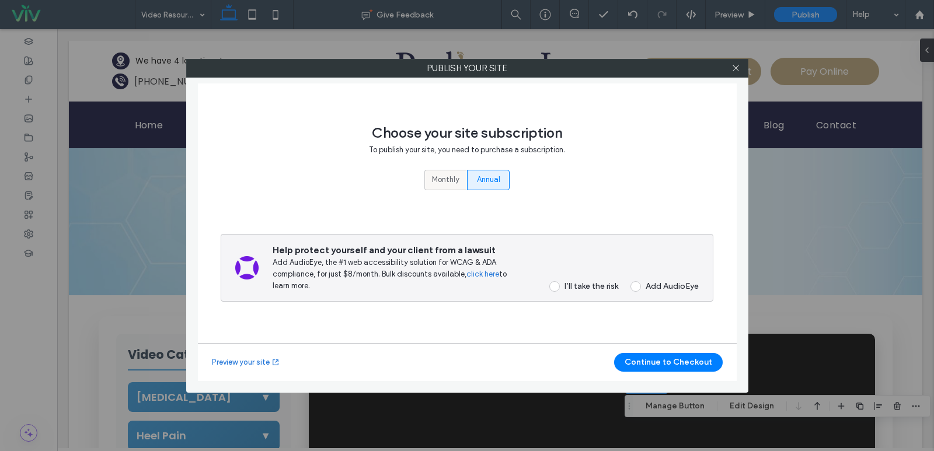
click at [454, 177] on span "Monthly" at bounding box center [445, 180] width 27 height 12
click at [578, 285] on div "I’ll take the risk" at bounding box center [591, 286] width 54 height 10
click at [646, 358] on button "Continue to Checkout" at bounding box center [668, 362] width 109 height 19
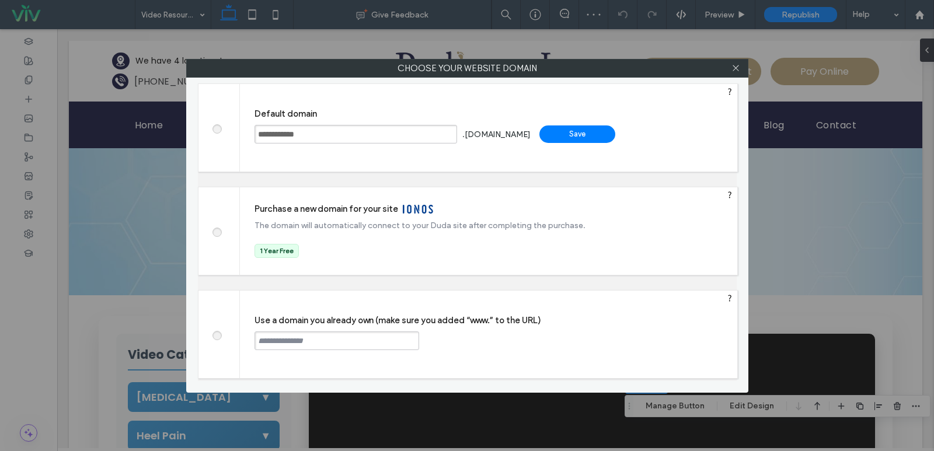
click at [334, 343] on input "text" at bounding box center [336, 340] width 165 height 19
paste input "**********"
type input "**********"
click at [480, 338] on div "Continue" at bounding box center [463, 340] width 76 height 18
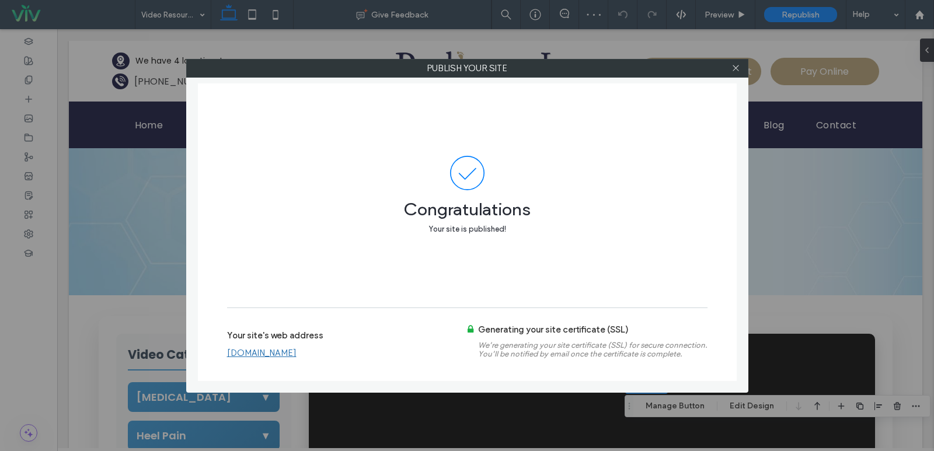
click at [731, 68] on div at bounding box center [736, 69] width 18 height 18
click at [735, 67] on use at bounding box center [735, 68] width 6 height 6
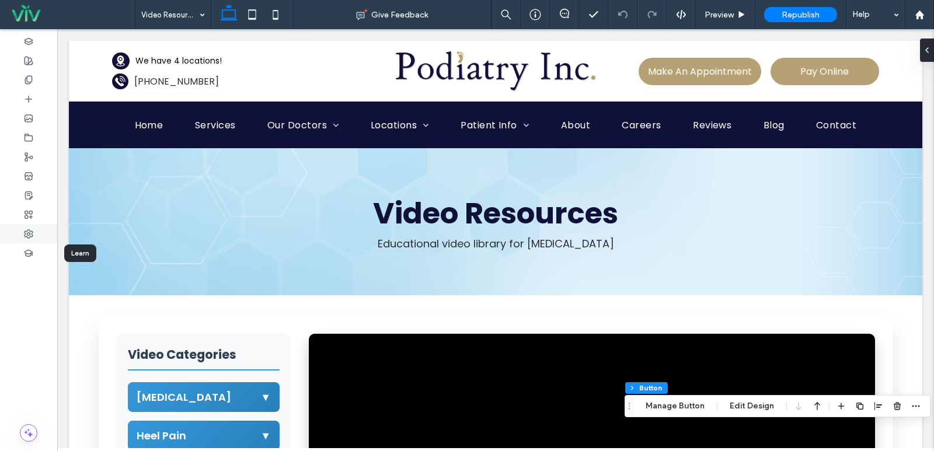
click at [33, 236] on icon at bounding box center [28, 233] width 9 height 9
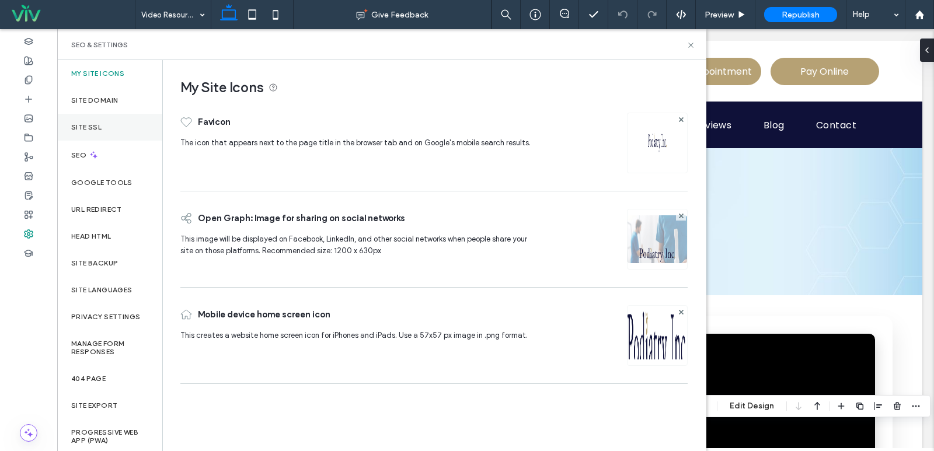
click at [110, 128] on div "Site SSL" at bounding box center [109, 127] width 105 height 27
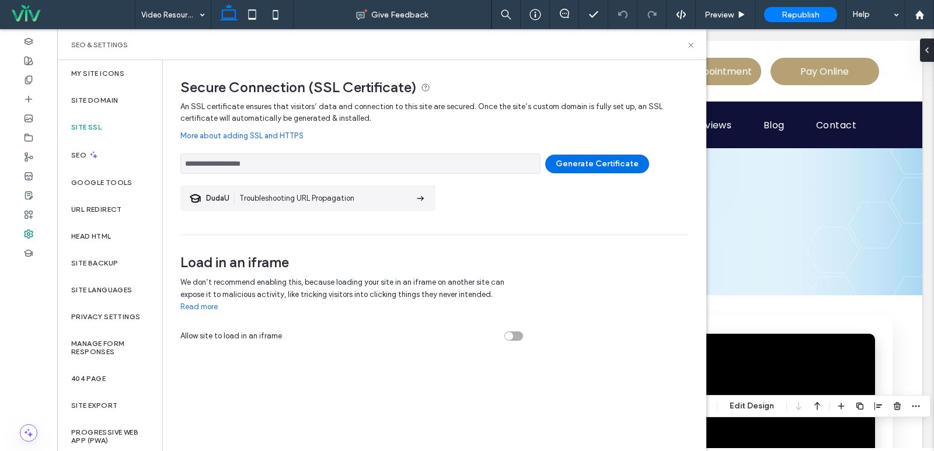
click at [574, 159] on button "Generate Certificate" at bounding box center [597, 164] width 104 height 19
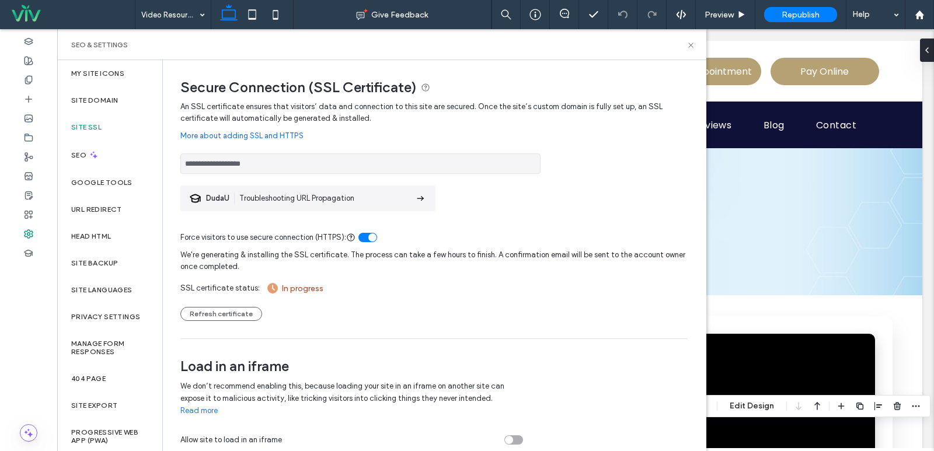
drag, startPoint x: 264, startPoint y: 165, endPoint x: 186, endPoint y: 160, distance: 78.3
click at [186, 160] on input "**********" at bounding box center [360, 163] width 360 height 20
click at [27, 146] on div at bounding box center [28, 137] width 57 height 19
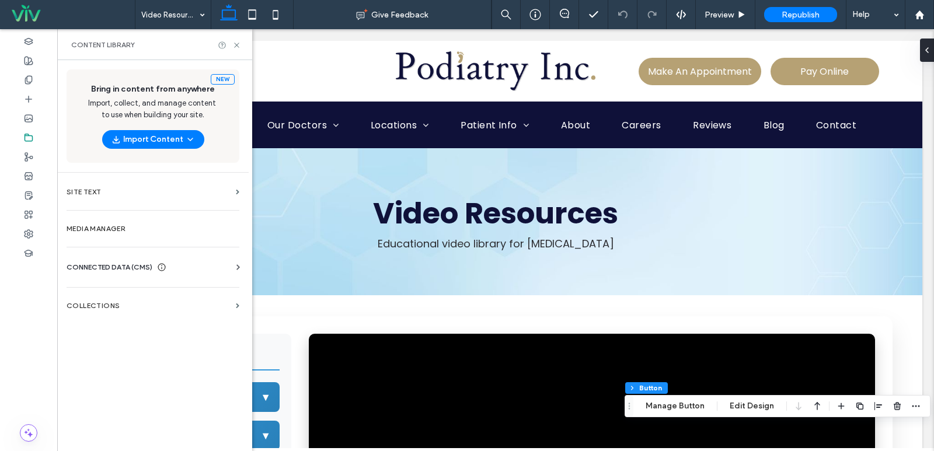
click at [123, 268] on span "CONNECTED DATA (CMS)" at bounding box center [110, 267] width 86 height 12
click at [118, 301] on section "Business Info" at bounding box center [155, 295] width 177 height 27
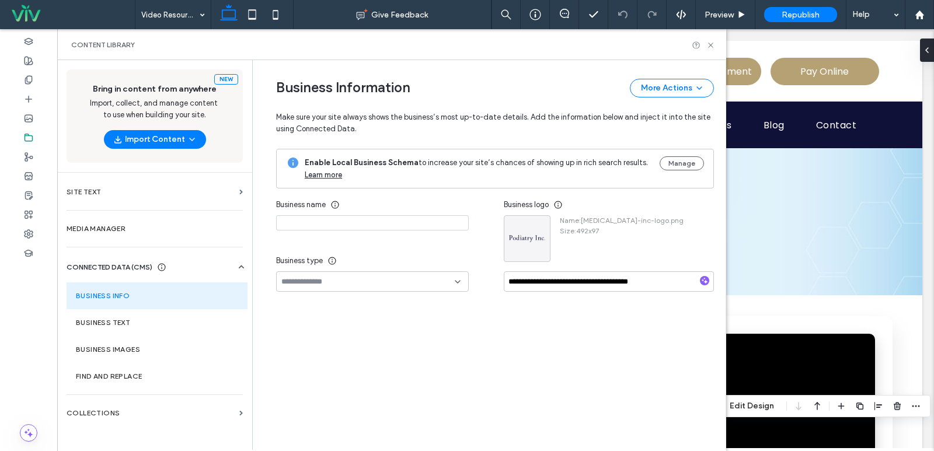
type input "**********"
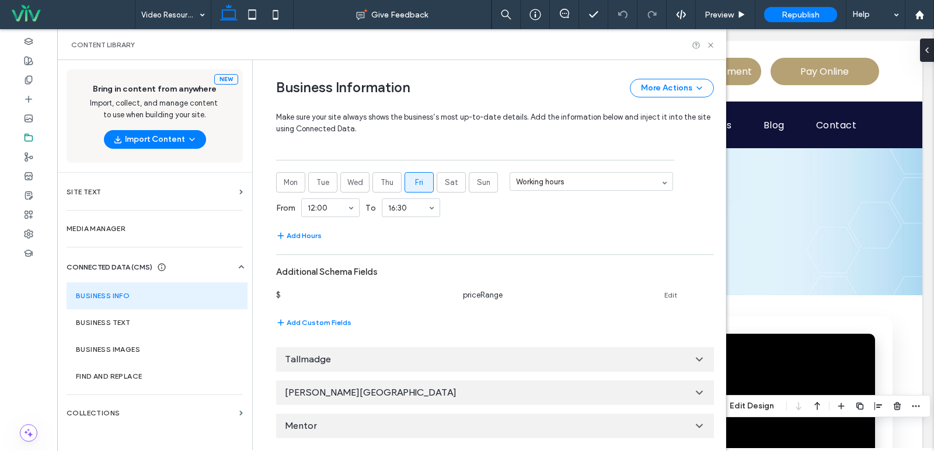
scroll to position [605, 0]
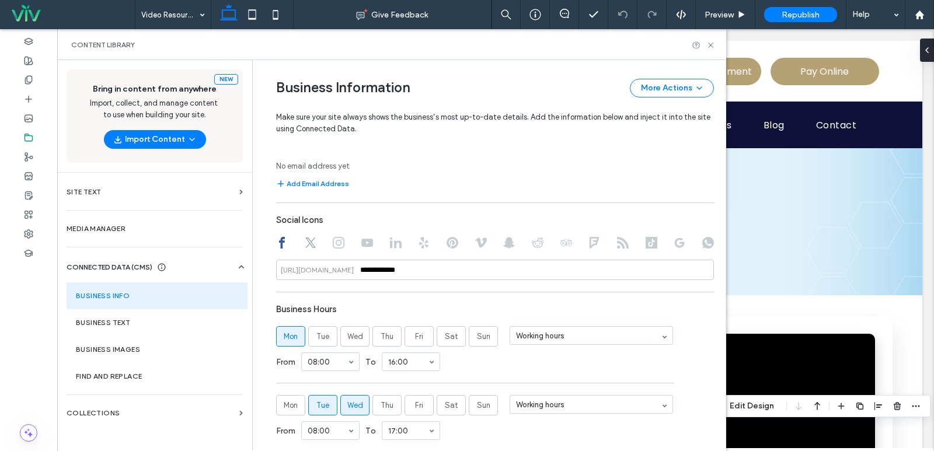
click at [306, 243] on use at bounding box center [310, 242] width 11 height 11
type input "**********"
click at [710, 42] on icon at bounding box center [710, 45] width 9 height 9
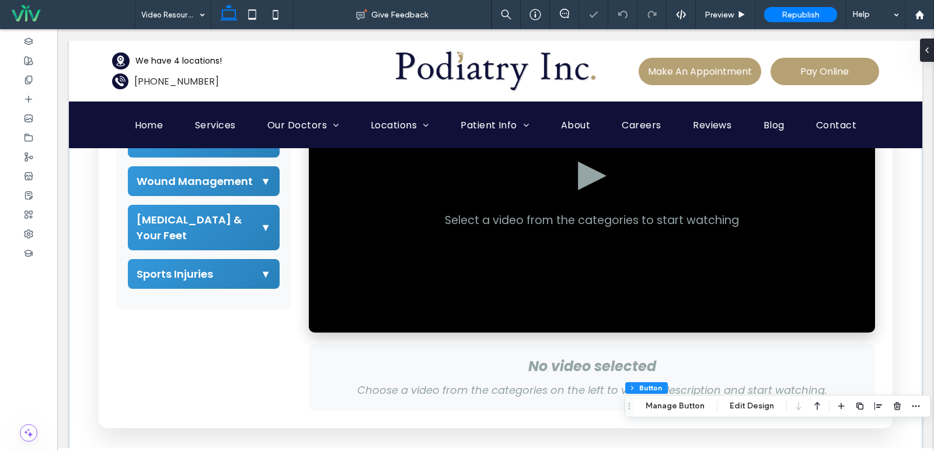
scroll to position [204, 0]
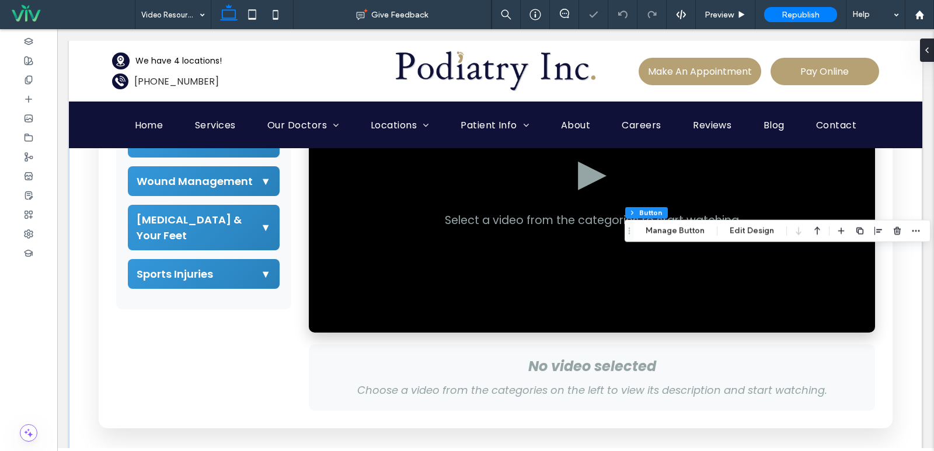
type input "**"
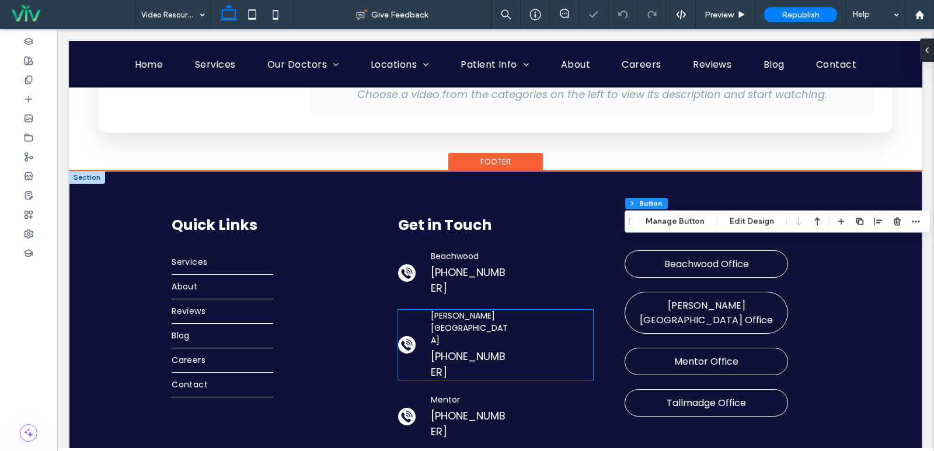
scroll to position [591, 0]
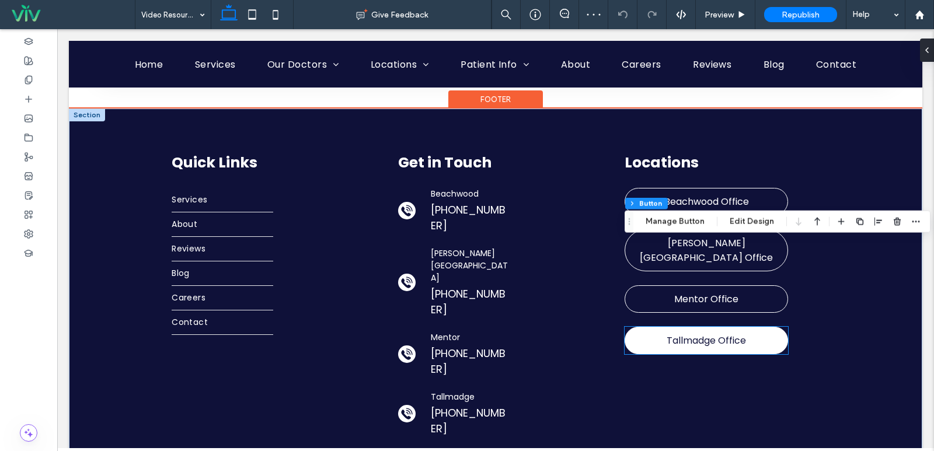
click at [680, 328] on span "Tallmadge Office" at bounding box center [705, 340] width 79 height 26
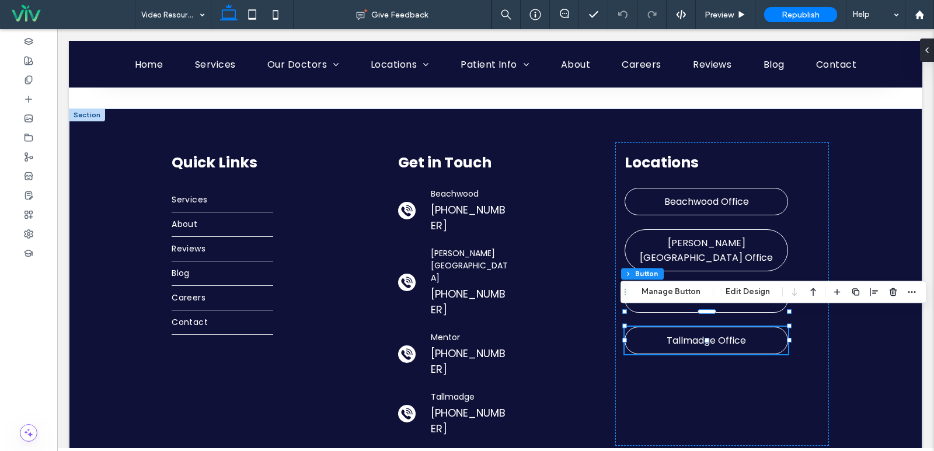
click at [673, 301] on div "Footer Section Column Button Manage Button Edit Design" at bounding box center [773, 292] width 306 height 22
click at [673, 295] on button "Manage Button" at bounding box center [671, 292] width 74 height 14
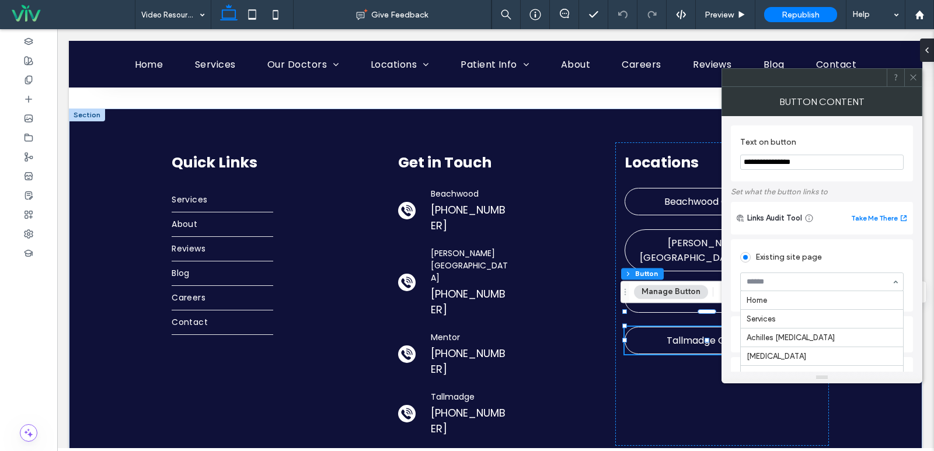
scroll to position [691, 0]
click at [915, 78] on icon at bounding box center [913, 77] width 9 height 9
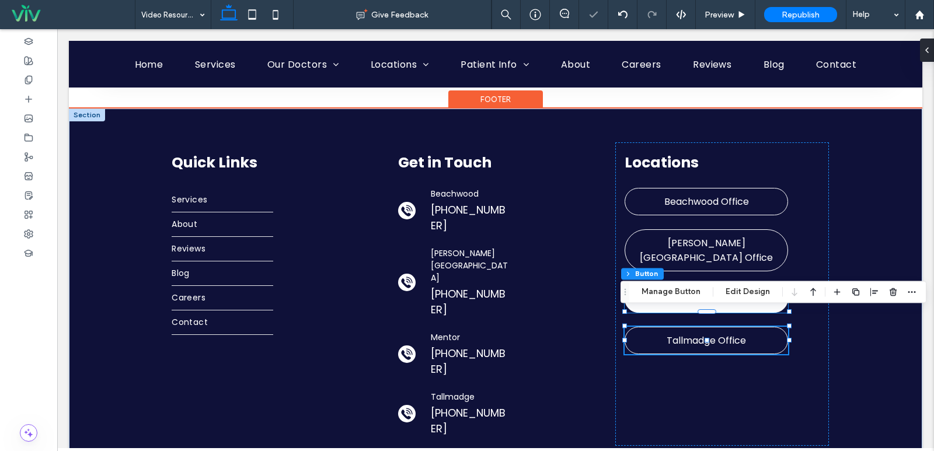
click at [758, 285] on link "Mentor Office" at bounding box center [705, 298] width 163 height 27
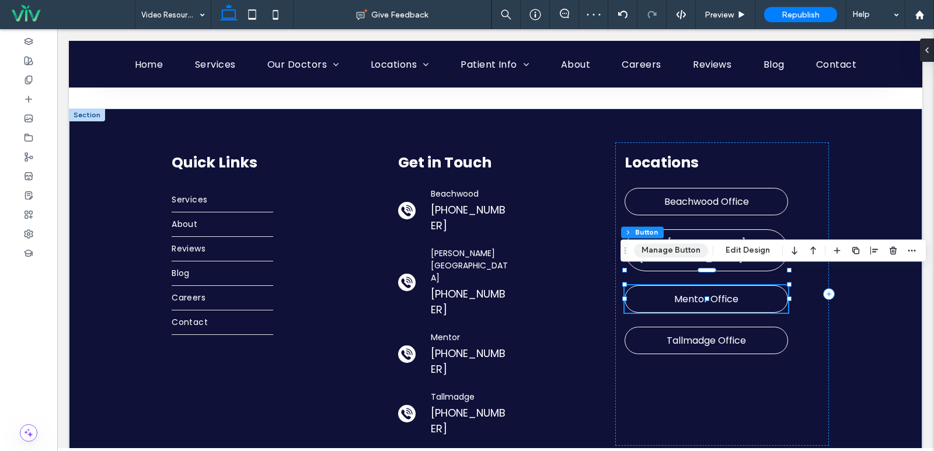
click at [664, 251] on button "Manage Button" at bounding box center [671, 250] width 74 height 14
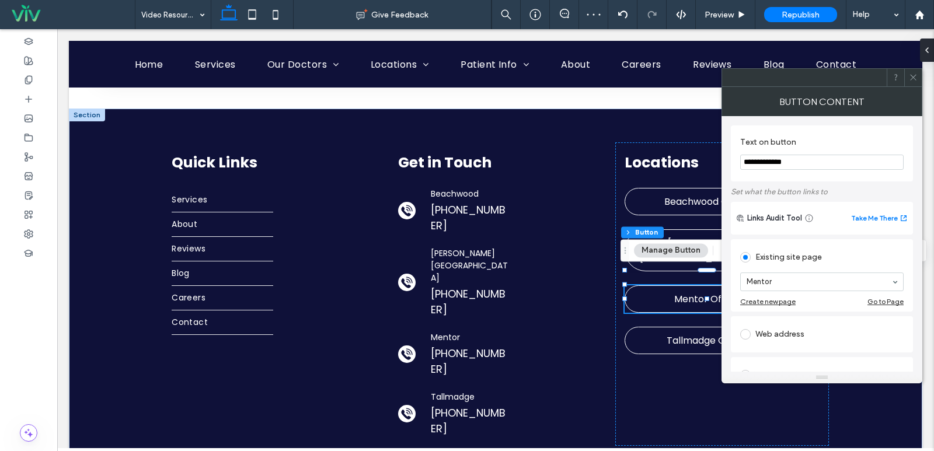
click at [911, 71] on span at bounding box center [913, 78] width 9 height 18
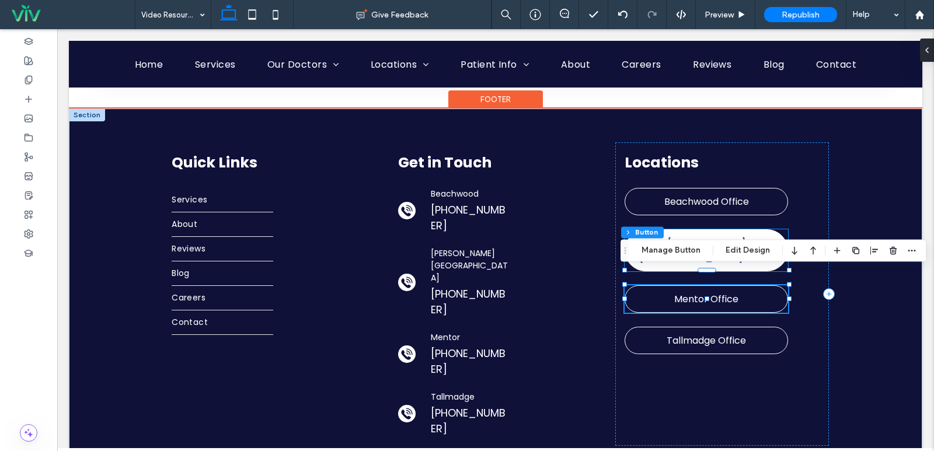
click at [773, 230] on link "[PERSON_NAME][GEOGRAPHIC_DATA] Office" at bounding box center [705, 250] width 163 height 42
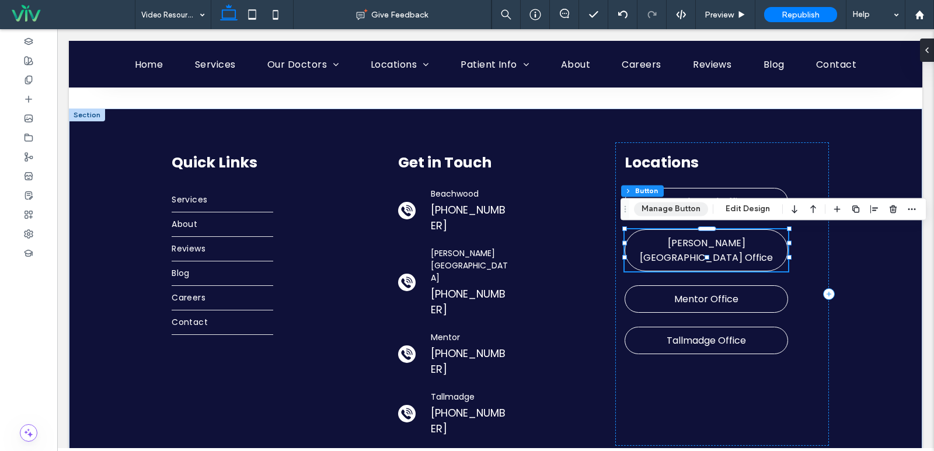
click at [675, 216] on button "Manage Button" at bounding box center [671, 209] width 74 height 14
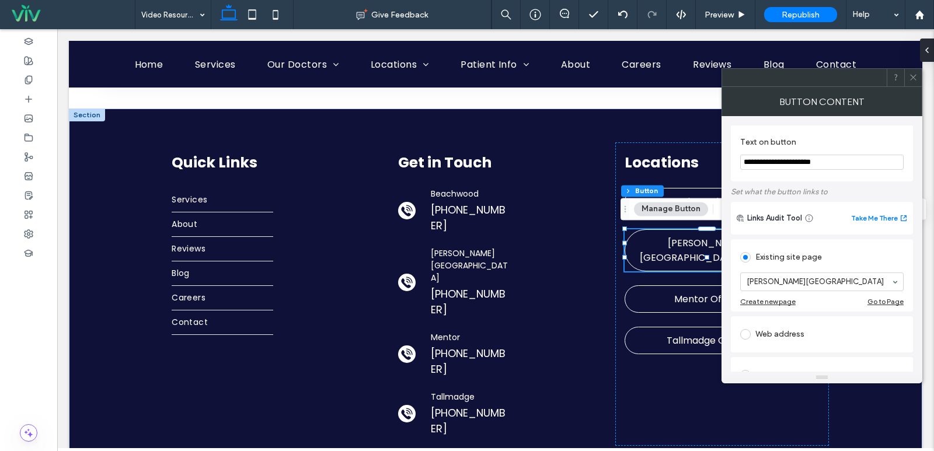
click at [916, 78] on icon at bounding box center [913, 77] width 9 height 9
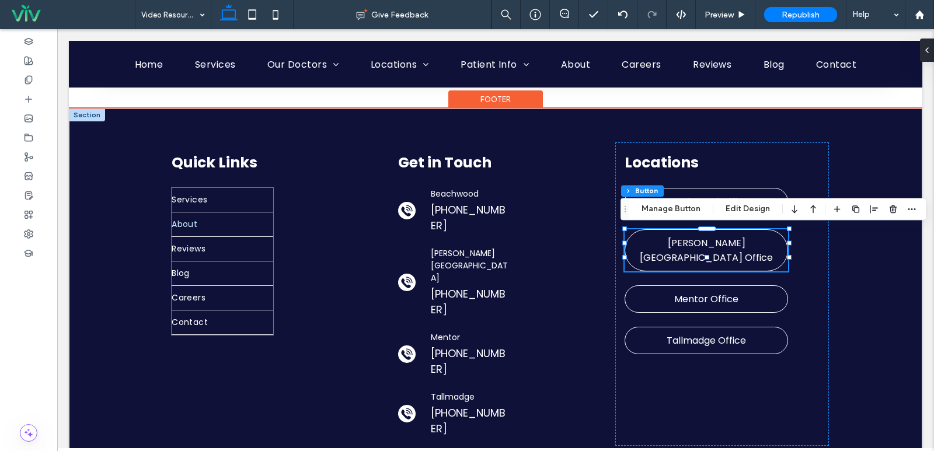
click at [268, 228] on link "About" at bounding box center [223, 224] width 102 height 24
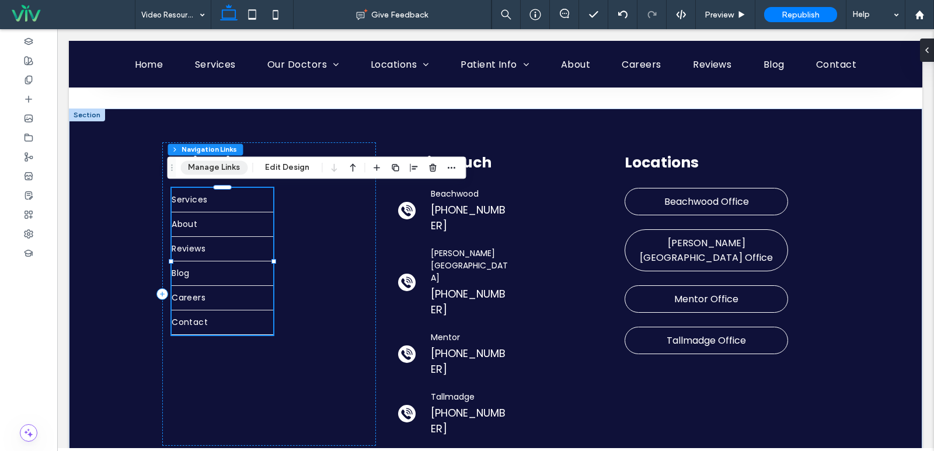
click at [214, 163] on button "Manage Links" at bounding box center [213, 167] width 67 height 14
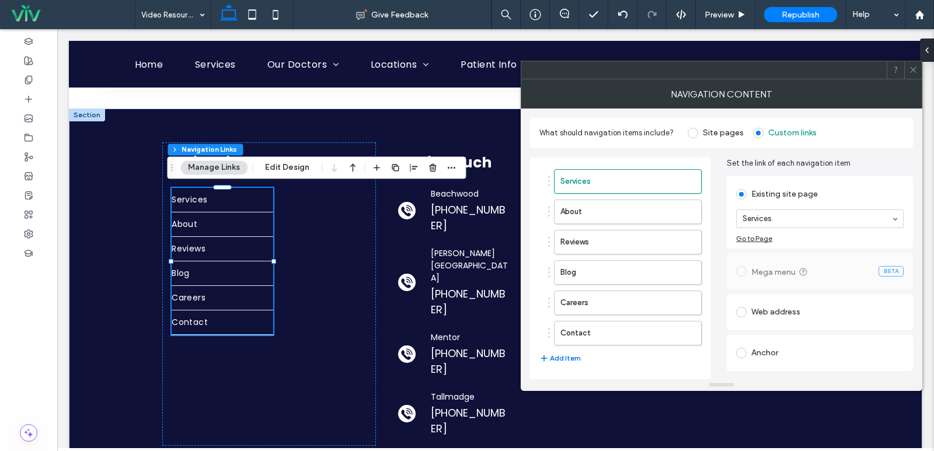
click at [563, 355] on button "Add Item" at bounding box center [559, 358] width 41 height 14
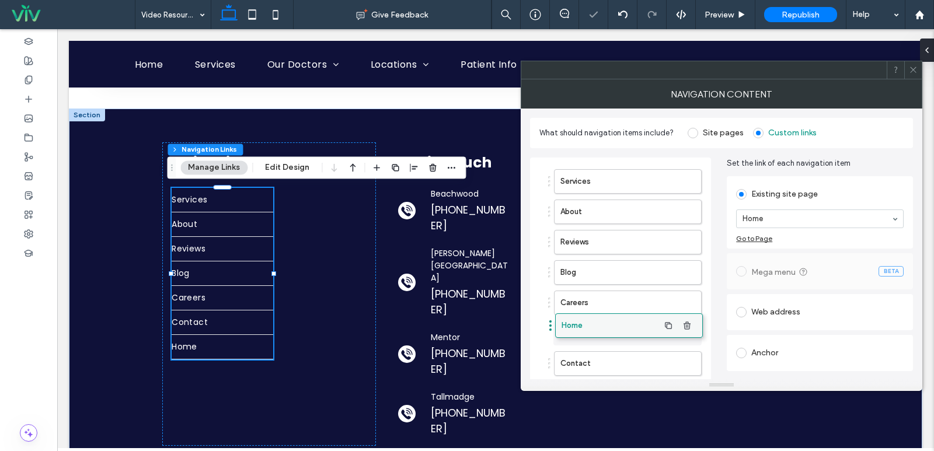
drag, startPoint x: 605, startPoint y: 359, endPoint x: 606, endPoint y: 321, distance: 37.9
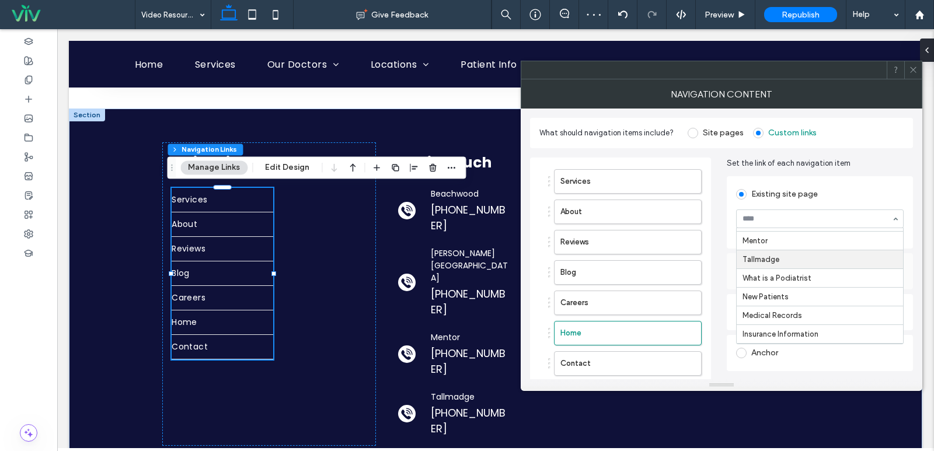
scroll to position [759, 0]
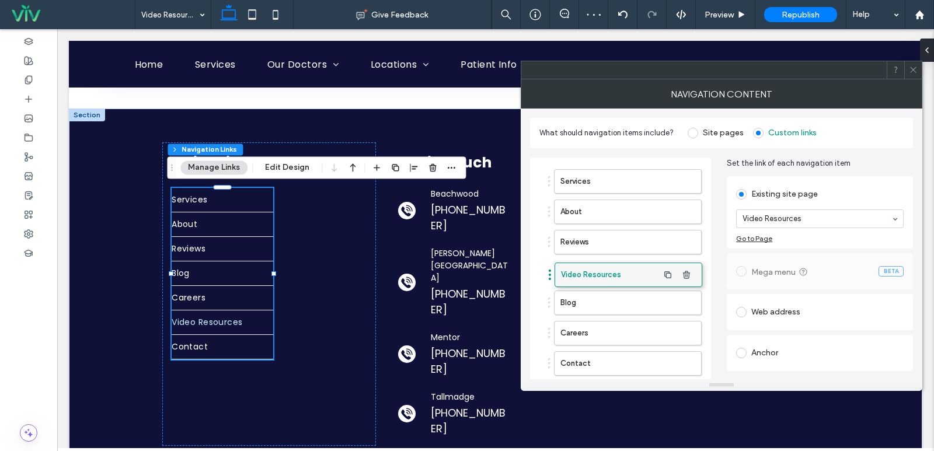
drag, startPoint x: 591, startPoint y: 331, endPoint x: 591, endPoint y: 273, distance: 58.4
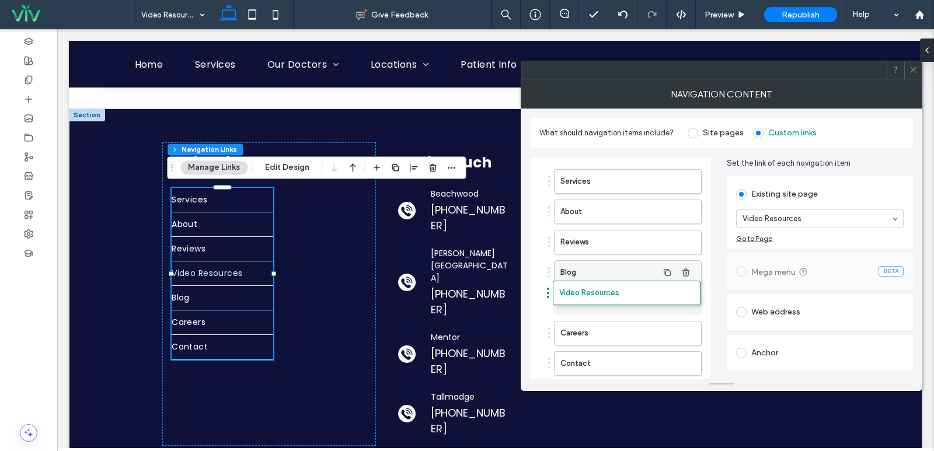
drag, startPoint x: 597, startPoint y: 275, endPoint x: 596, endPoint y: 296, distance: 21.6
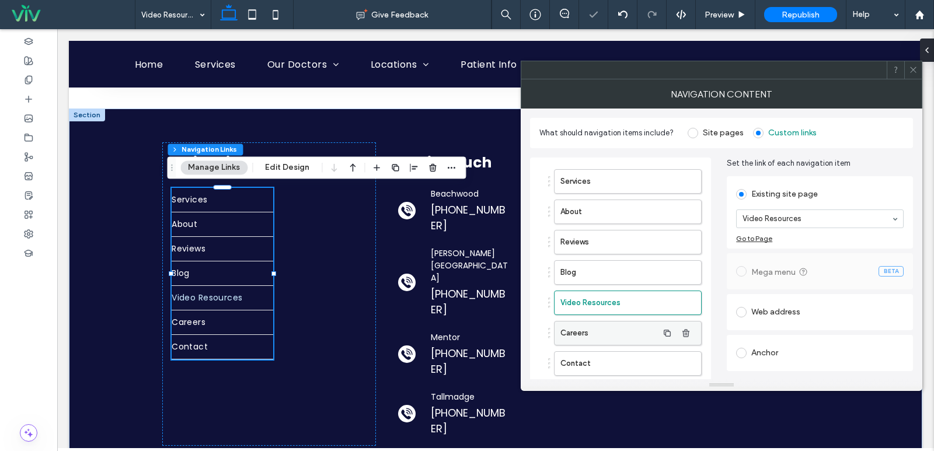
click at [597, 328] on label "Careers" at bounding box center [608, 333] width 97 height 23
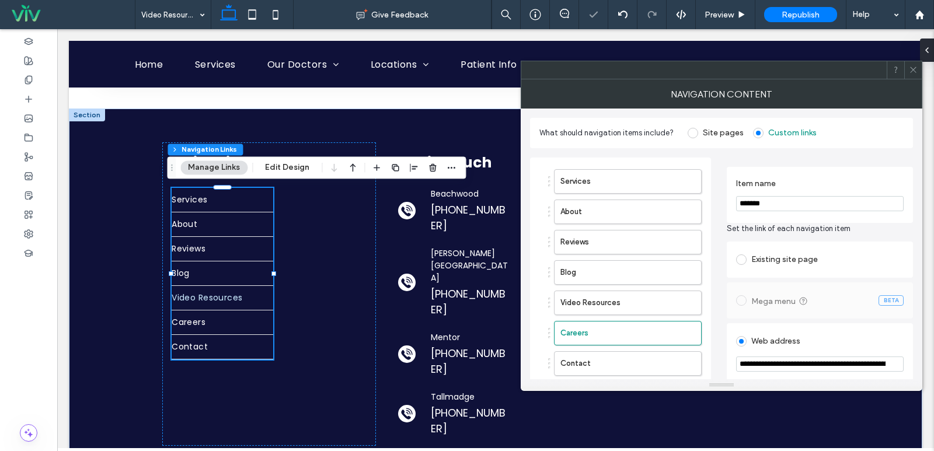
click at [910, 71] on icon at bounding box center [913, 69] width 9 height 9
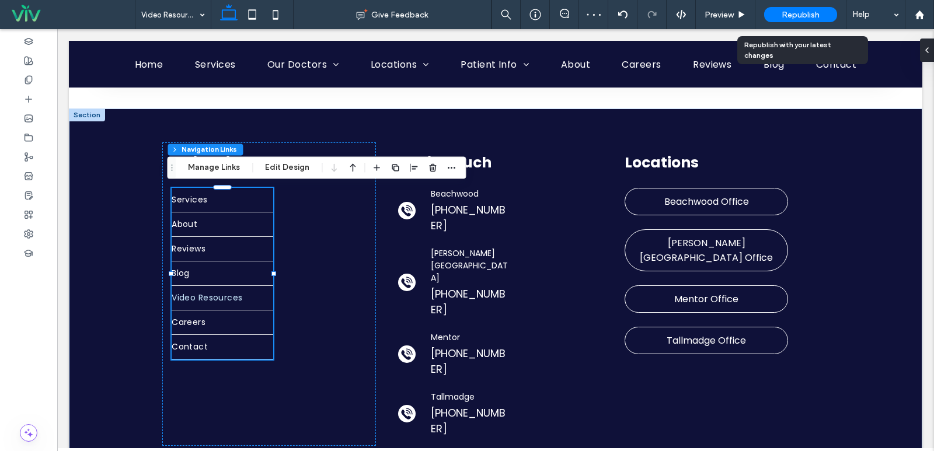
click at [788, 18] on span "Republish" at bounding box center [800, 15] width 38 height 10
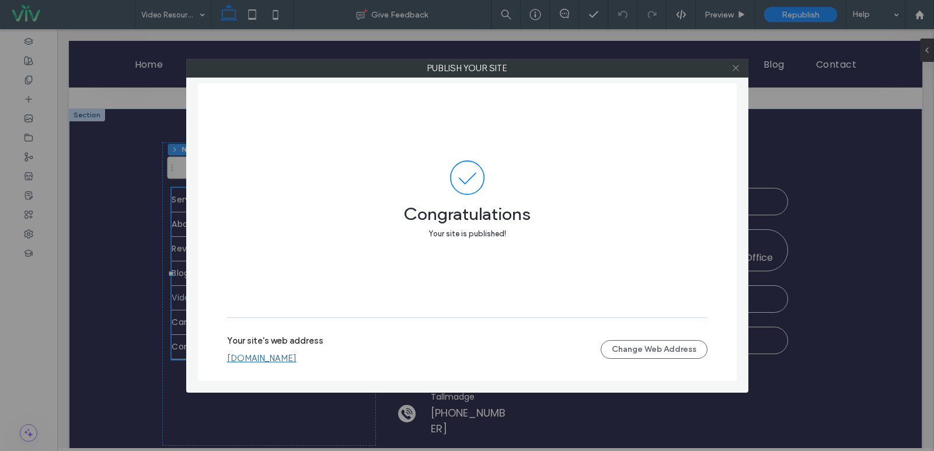
click at [738, 64] on icon at bounding box center [735, 68] width 9 height 9
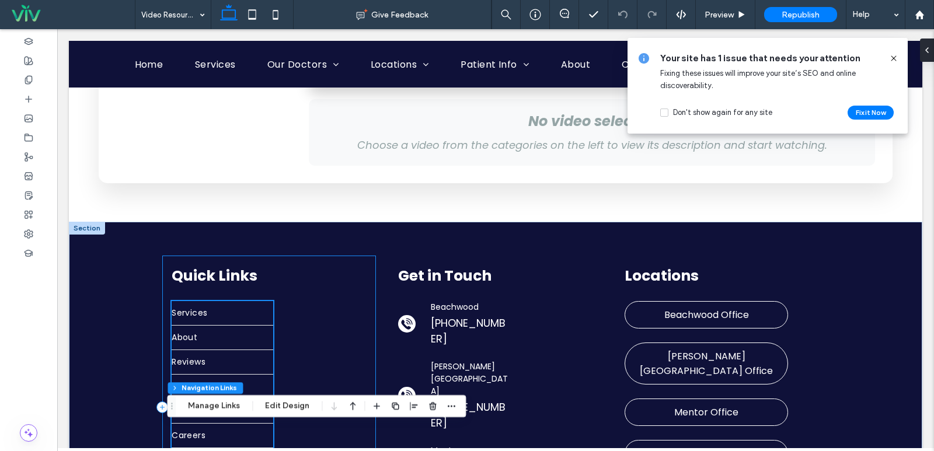
scroll to position [65, 0]
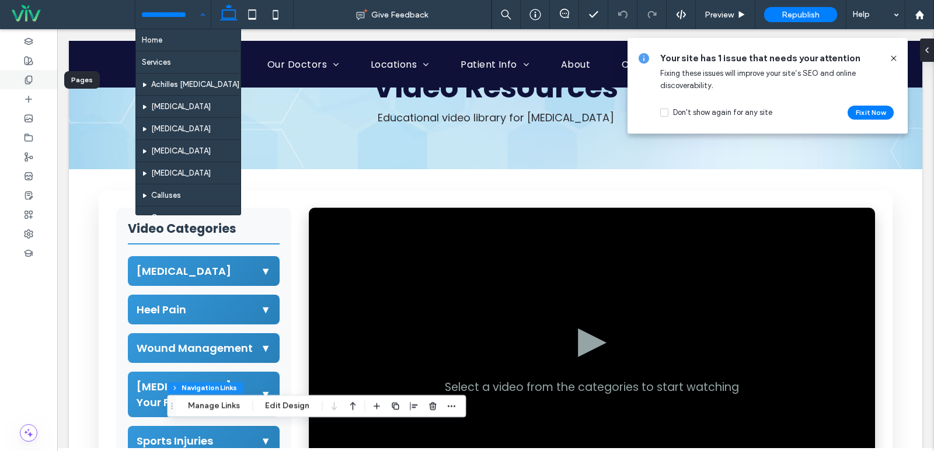
click at [15, 80] on div at bounding box center [28, 79] width 57 height 19
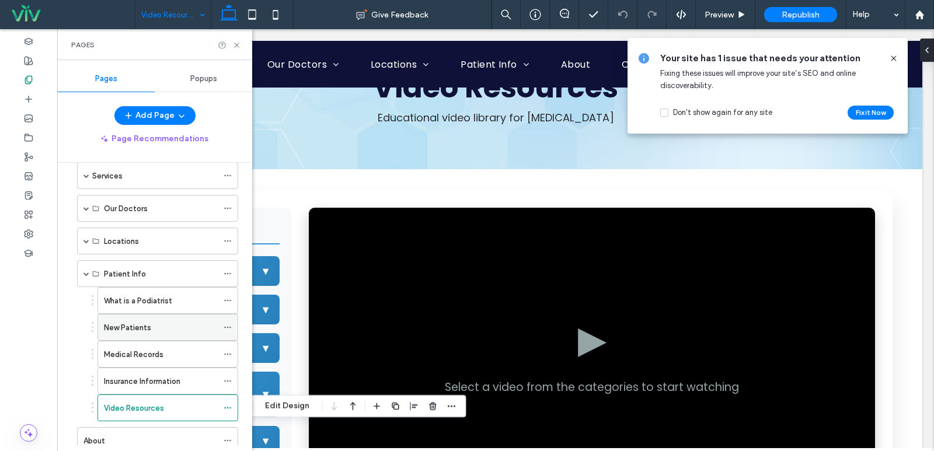
scroll to position [47, 0]
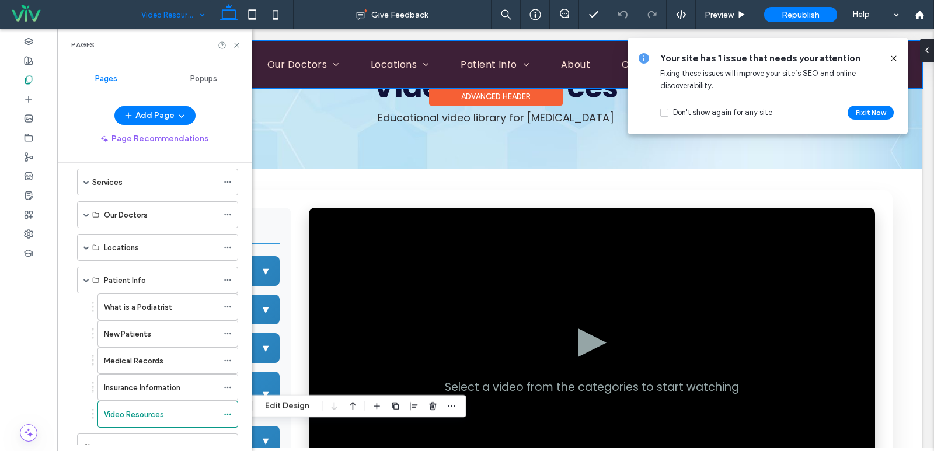
click at [441, 61] on div at bounding box center [495, 64] width 853 height 47
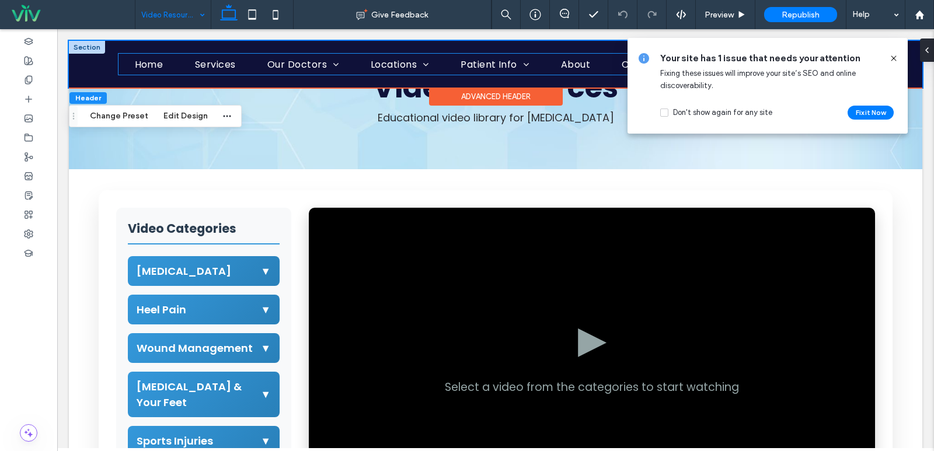
click at [438, 67] on ul "Home Services Our Doctors Dr. Andrew Diller Dr. Jason Kelty Dr. Amber Fioritto …" at bounding box center [494, 64] width 753 height 20
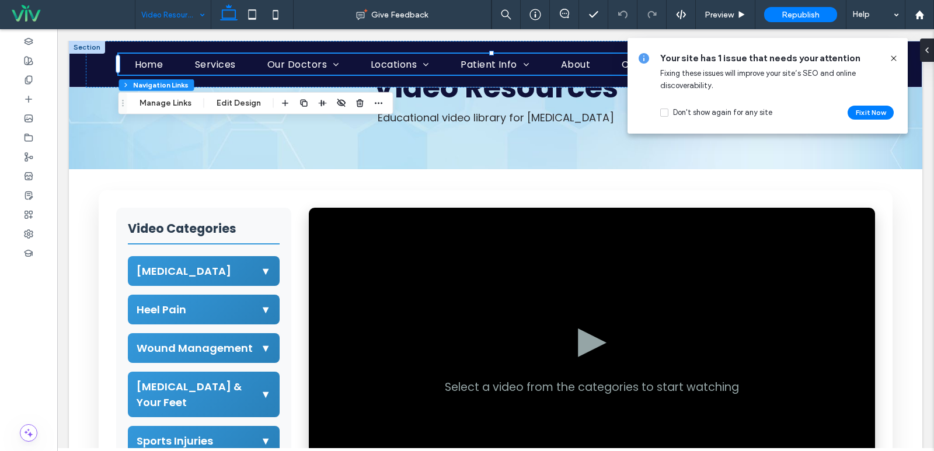
click at [149, 95] on div "Header Section Column Navigation Links Manage Links Edit Design" at bounding box center [255, 103] width 275 height 22
click at [155, 100] on button "Manage Links" at bounding box center [165, 103] width 67 height 14
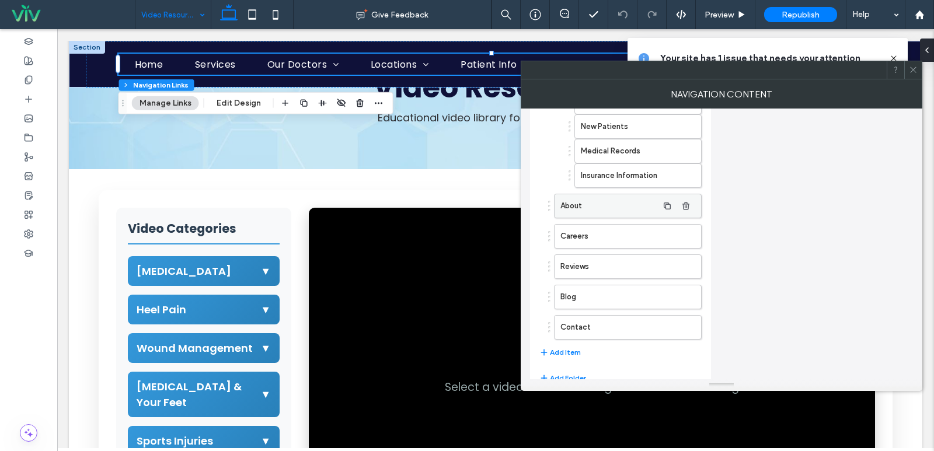
scroll to position [467, 0]
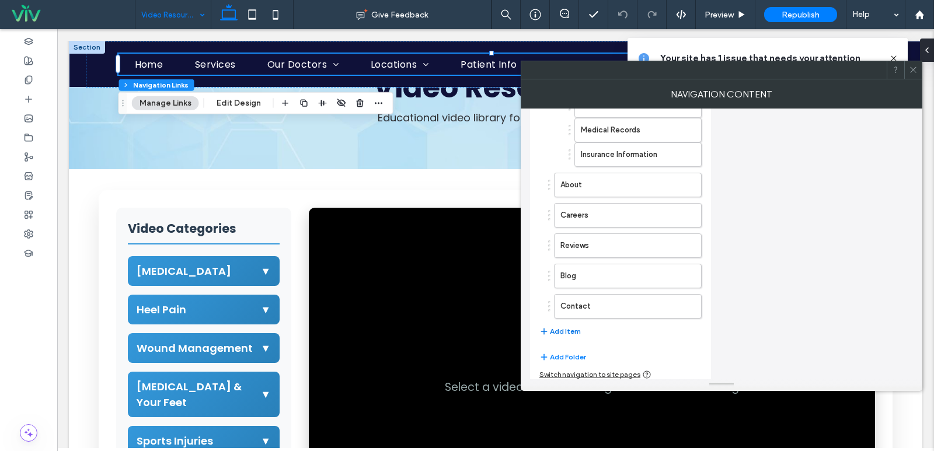
click at [571, 335] on button "Add Item" at bounding box center [559, 331] width 41 height 14
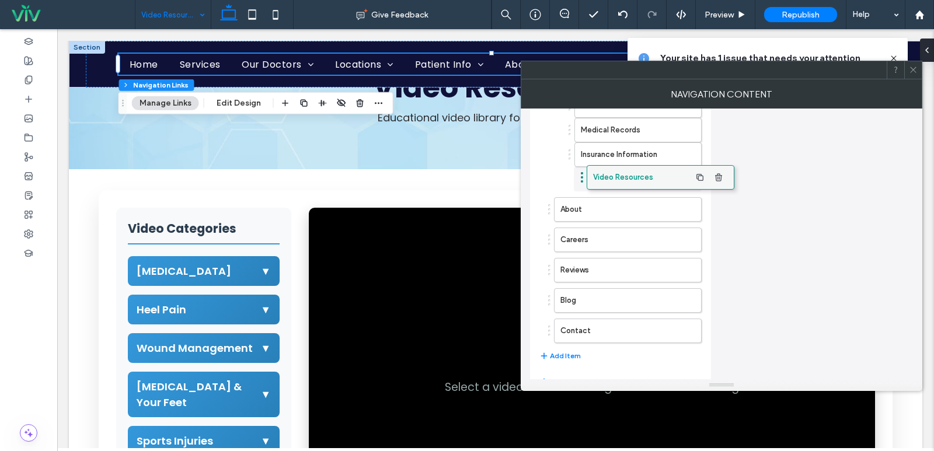
drag, startPoint x: 592, startPoint y: 341, endPoint x: 624, endPoint y: 181, distance: 162.6
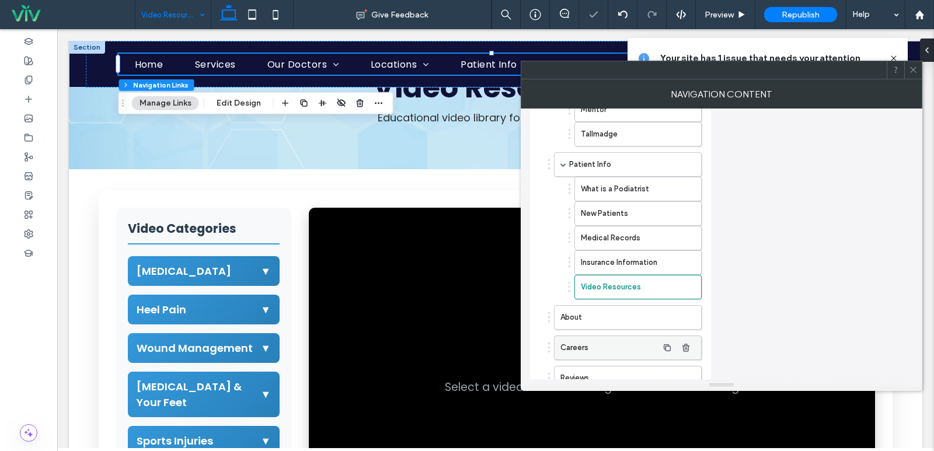
scroll to position [350, 0]
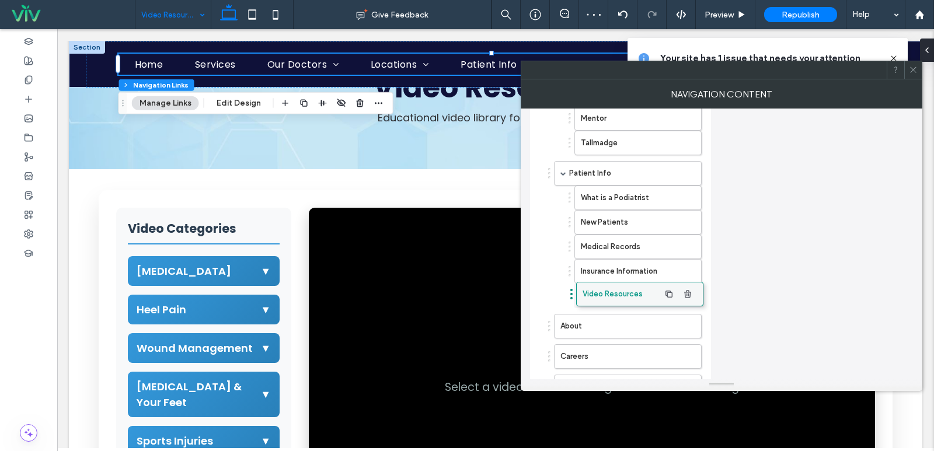
drag, startPoint x: 626, startPoint y: 292, endPoint x: 628, endPoint y: 284, distance: 7.8
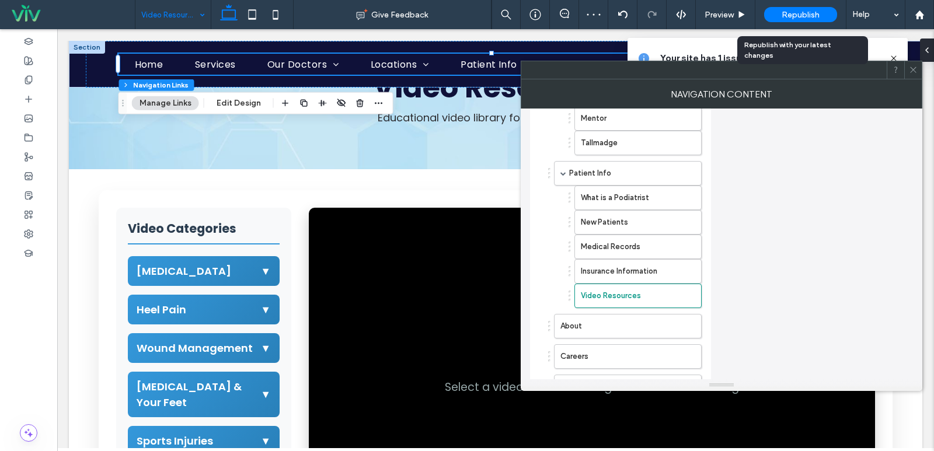
click at [809, 19] on span "Republish" at bounding box center [800, 15] width 38 height 10
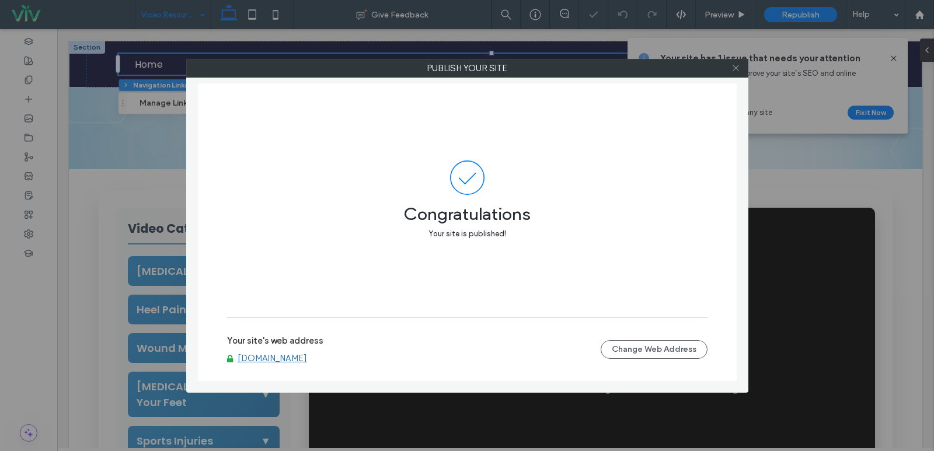
click at [736, 68] on use at bounding box center [735, 68] width 6 height 6
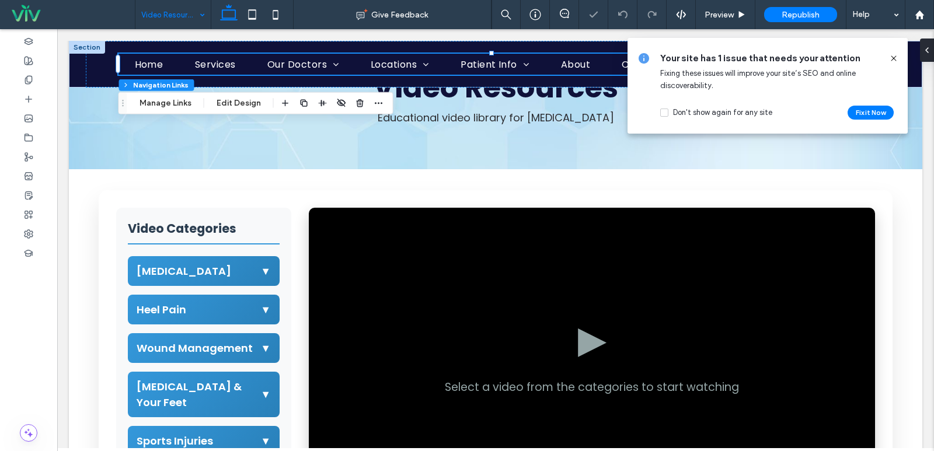
click at [895, 55] on icon at bounding box center [893, 58] width 9 height 9
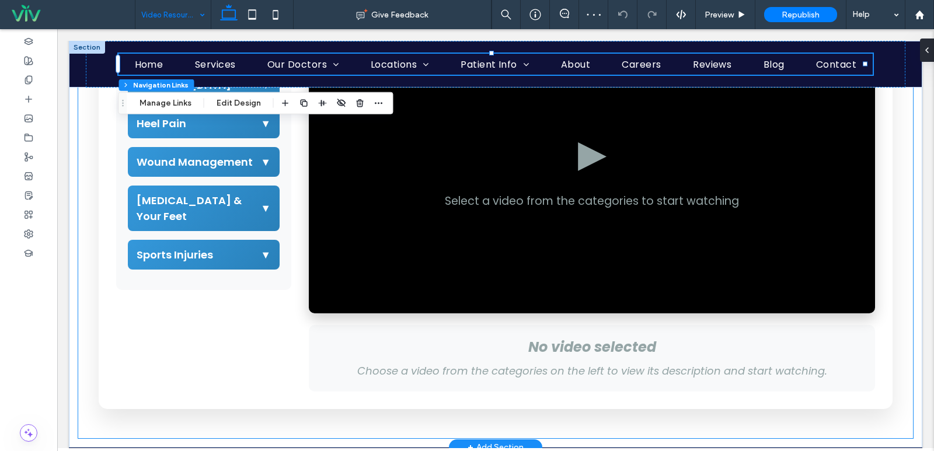
scroll to position [532, 0]
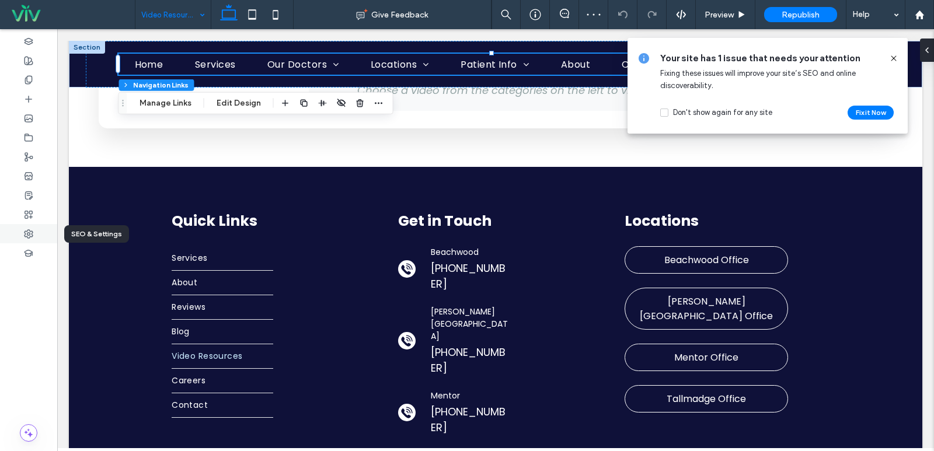
click at [36, 235] on div at bounding box center [28, 233] width 57 height 19
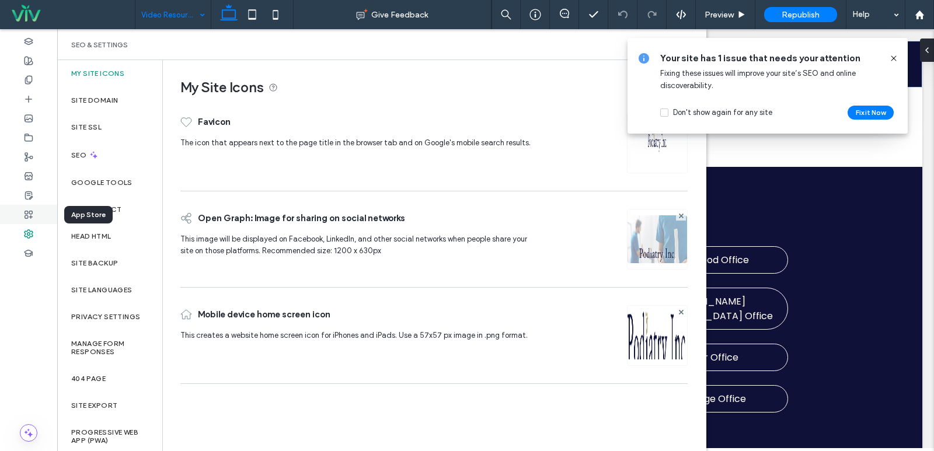
click at [22, 216] on div at bounding box center [28, 214] width 57 height 19
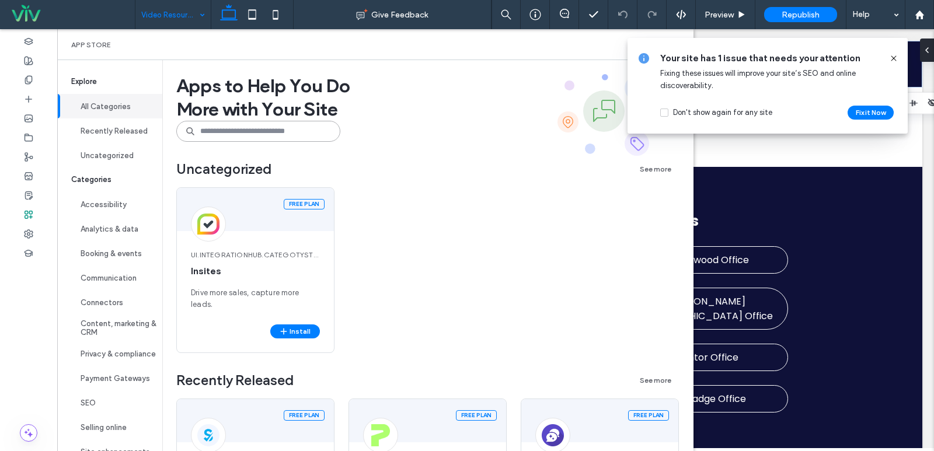
click at [253, 127] on input at bounding box center [258, 131] width 164 height 21
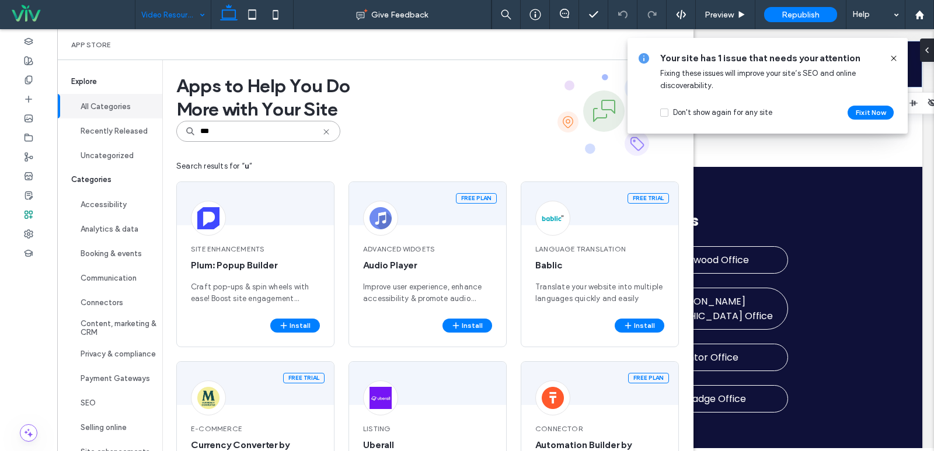
type input "****"
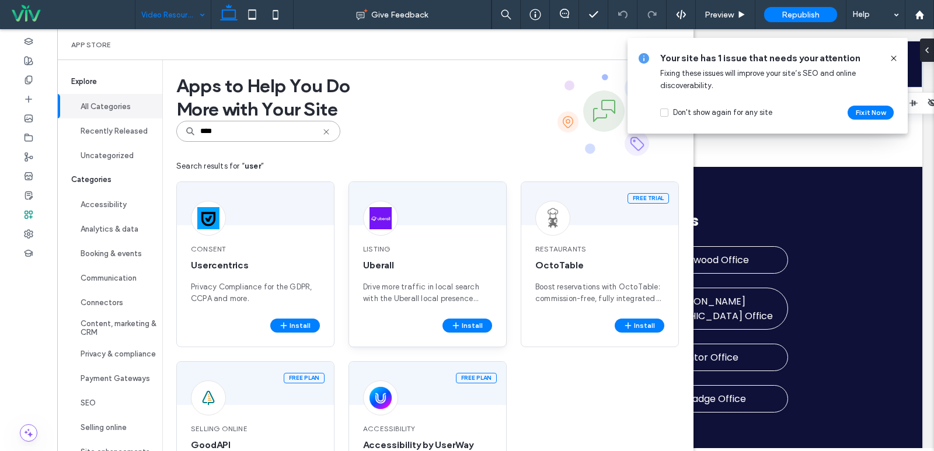
scroll to position [95, 0]
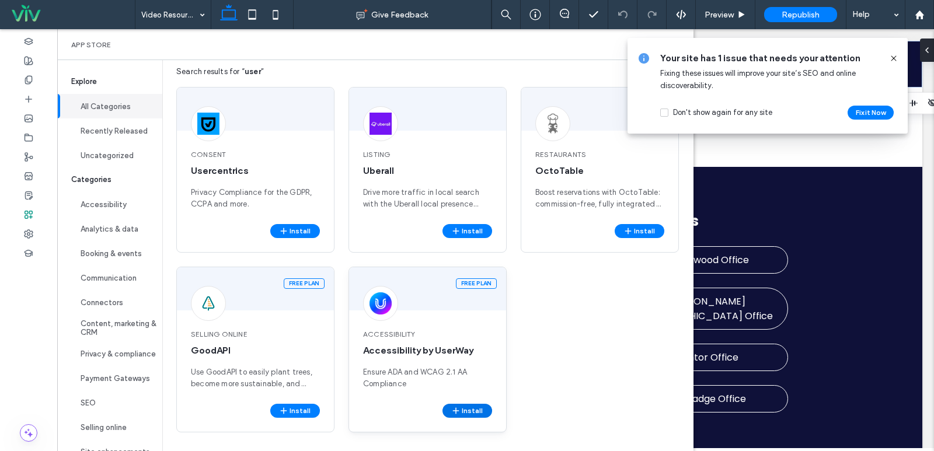
scroll to position [213, 0]
type input "****"
click at [467, 404] on button "Install" at bounding box center [467, 411] width 50 height 14
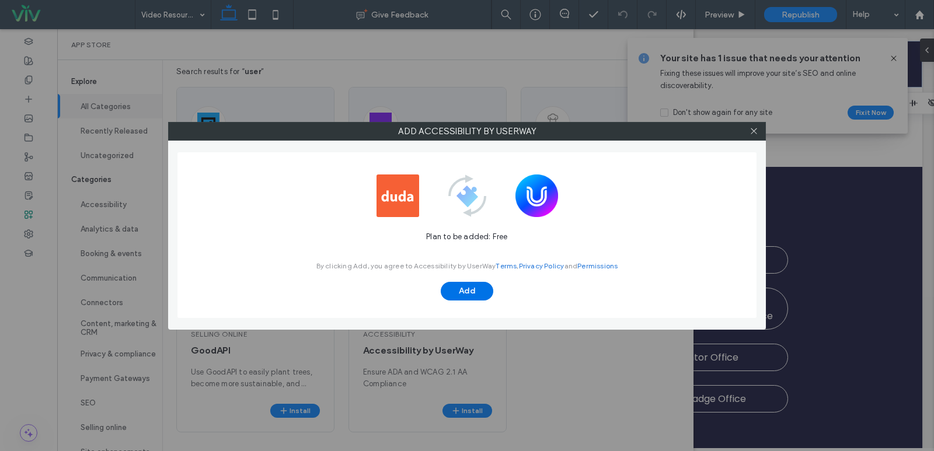
click at [457, 292] on button "Add" at bounding box center [467, 291] width 53 height 19
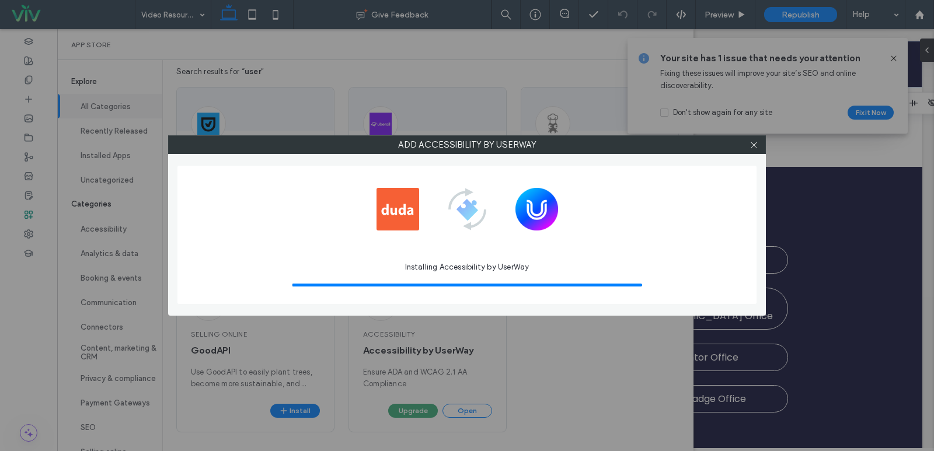
scroll to position [0, 0]
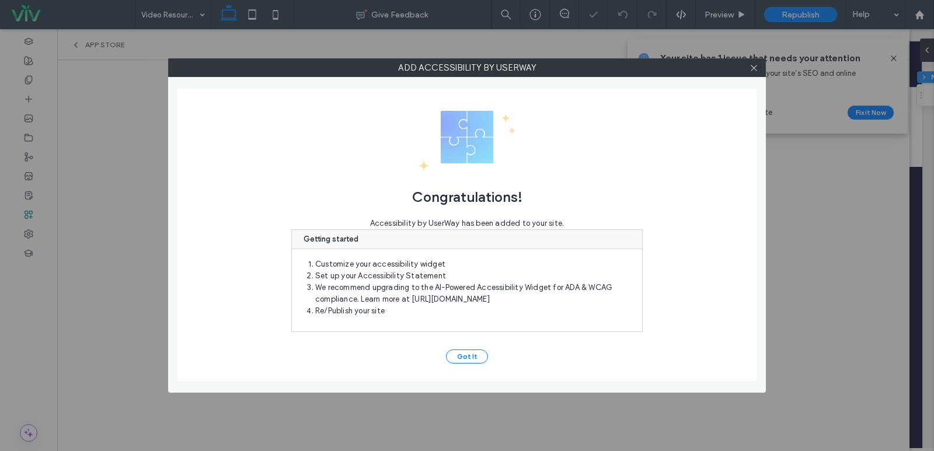
click at [457, 348] on div "Congratulations! Accessibility by UserWay has been added to your site. Getting …" at bounding box center [466, 235] width 579 height 292
click at [457, 361] on button "Got It" at bounding box center [467, 357] width 42 height 14
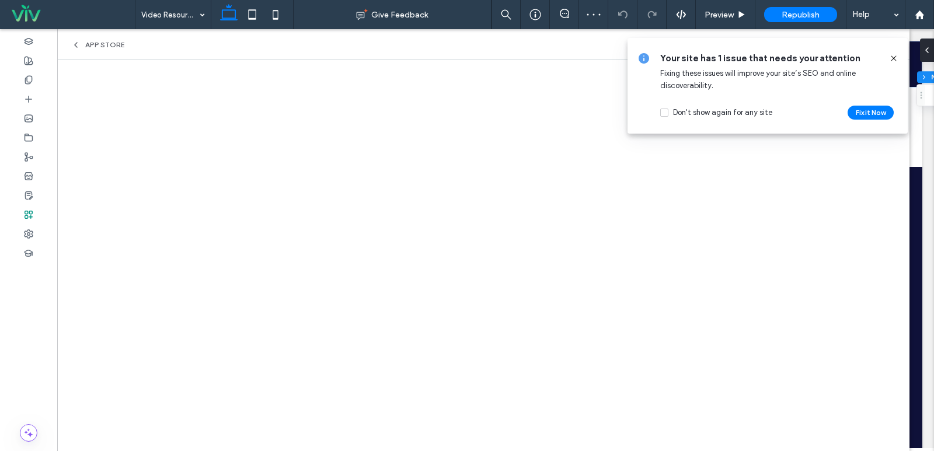
click at [892, 59] on icon at bounding box center [893, 58] width 9 height 9
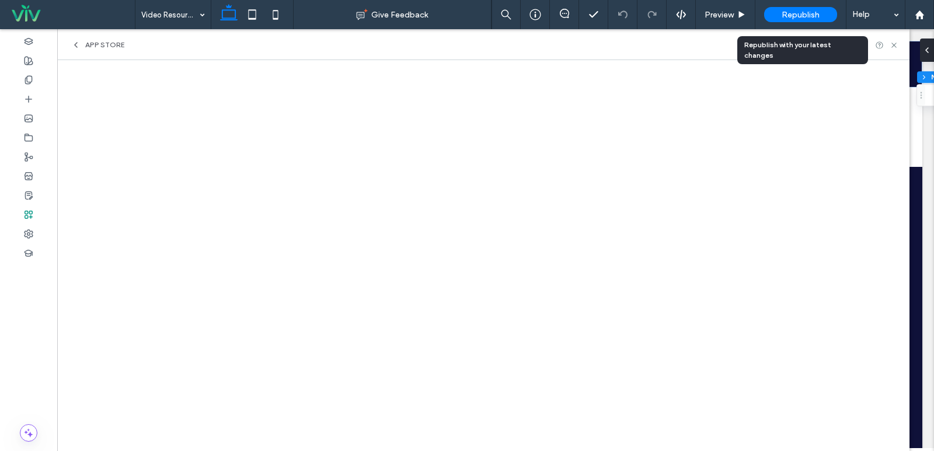
click at [804, 13] on span "Republish" at bounding box center [800, 15] width 38 height 10
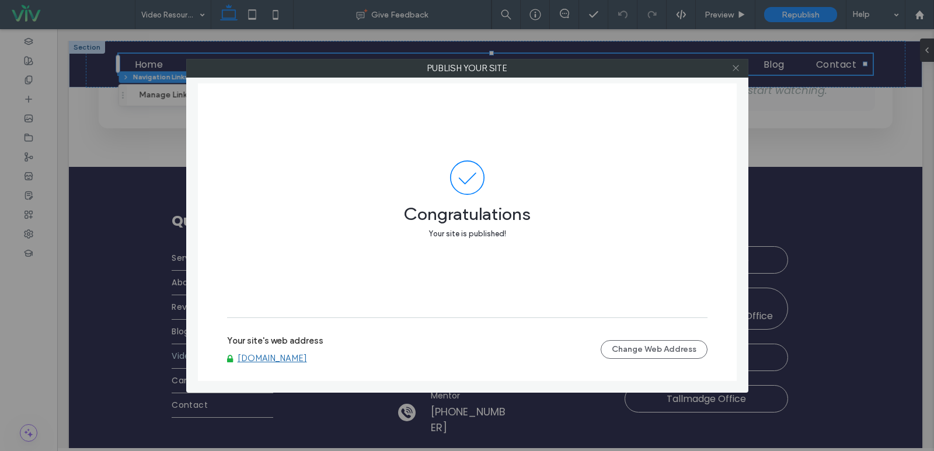
click at [736, 75] on span at bounding box center [735, 69] width 9 height 18
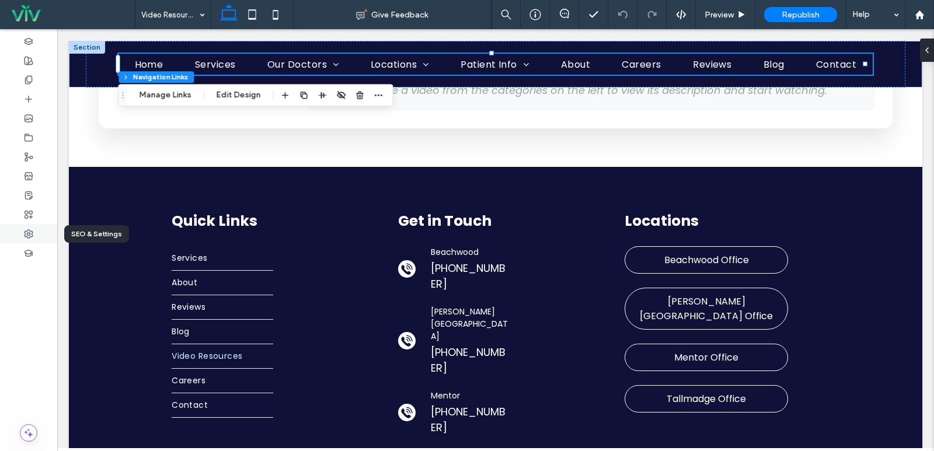
click at [33, 228] on div at bounding box center [28, 233] width 57 height 19
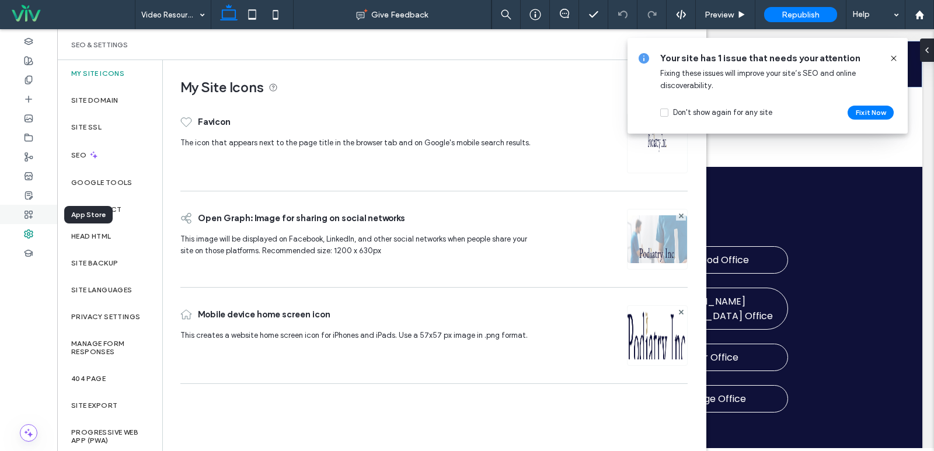
click at [10, 213] on div at bounding box center [28, 214] width 57 height 19
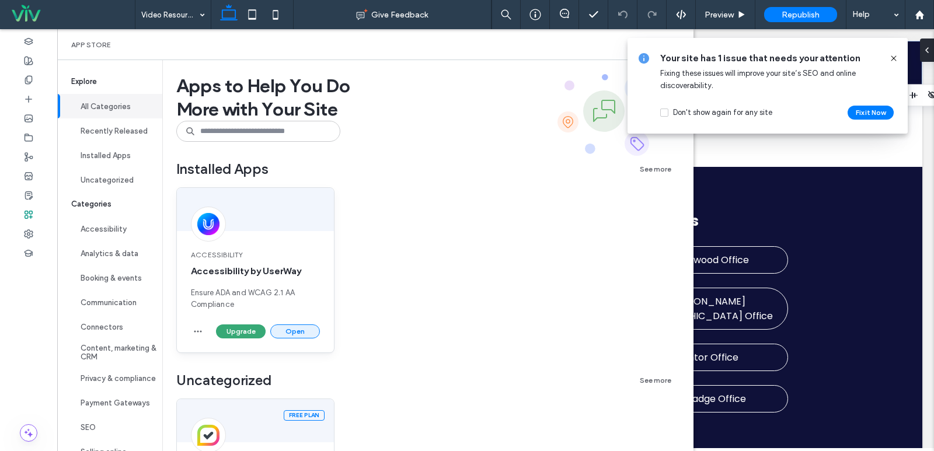
click at [279, 326] on button "Open" at bounding box center [295, 331] width 50 height 14
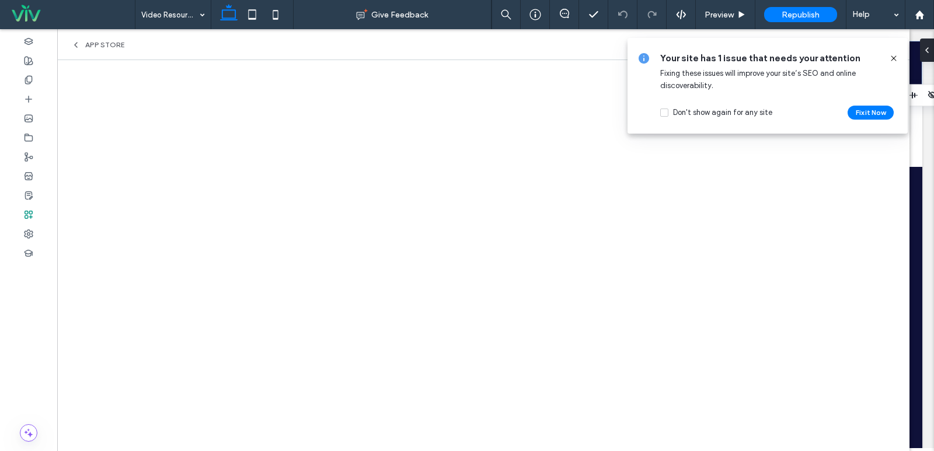
click at [893, 58] on icon at bounding box center [893, 58] width 9 height 9
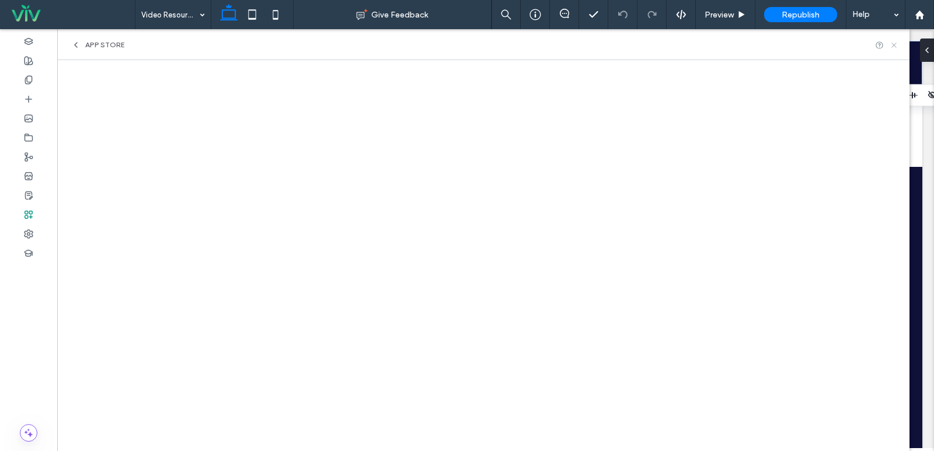
click at [892, 48] on icon at bounding box center [893, 45] width 9 height 9
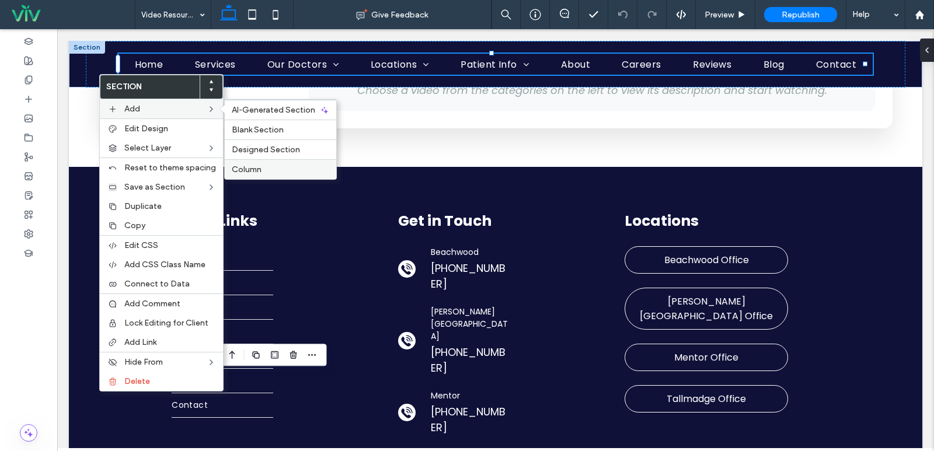
click at [260, 163] on div "Column" at bounding box center [280, 169] width 111 height 20
type input "***"
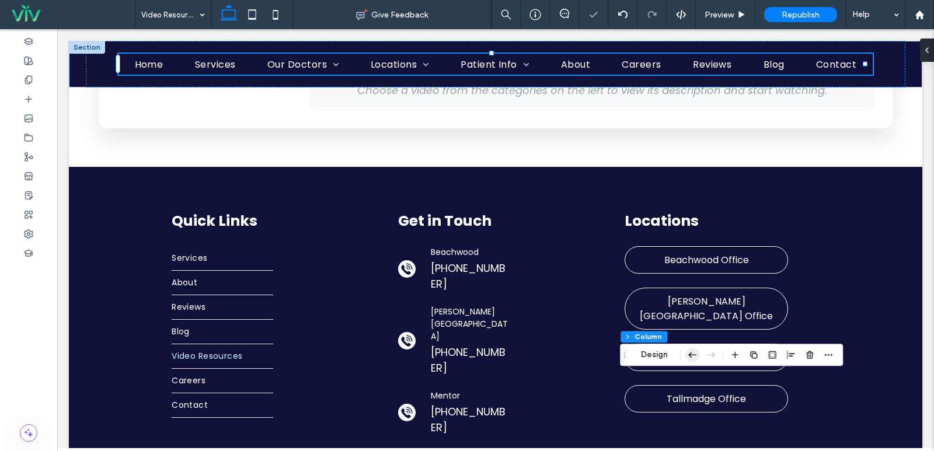
click at [693, 354] on icon "button" at bounding box center [692, 354] width 14 height 21
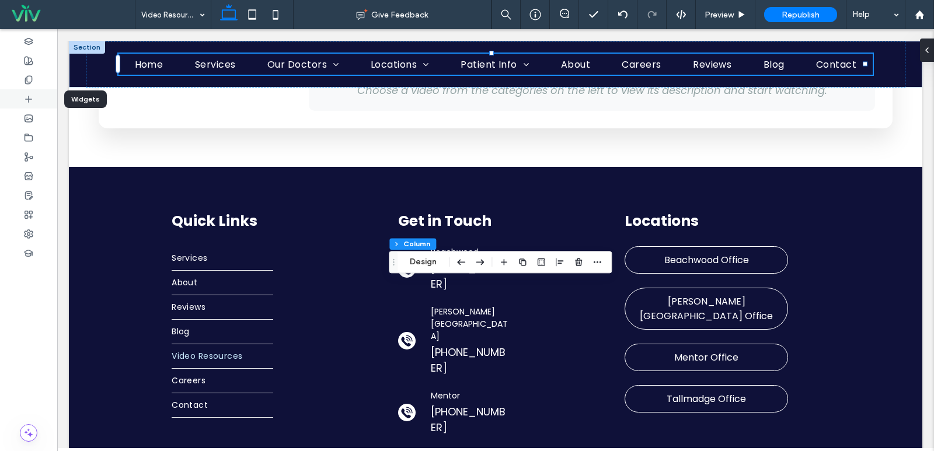
click at [38, 96] on div at bounding box center [28, 98] width 57 height 19
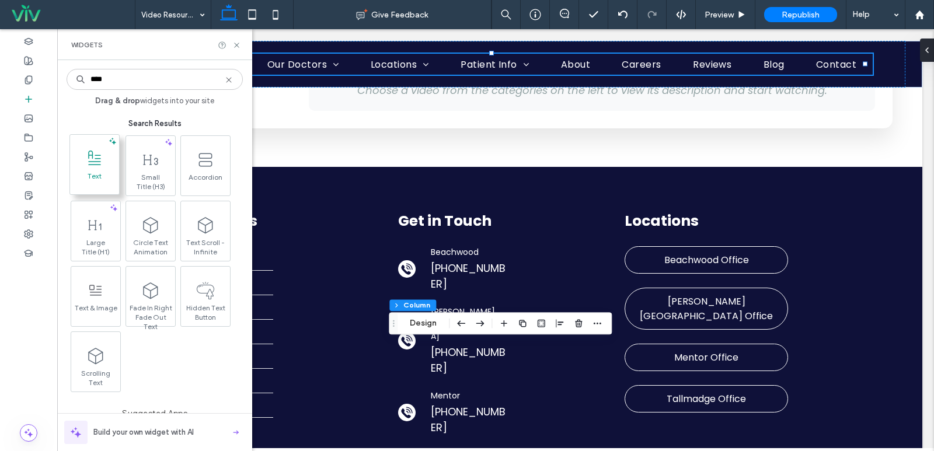
type input "****"
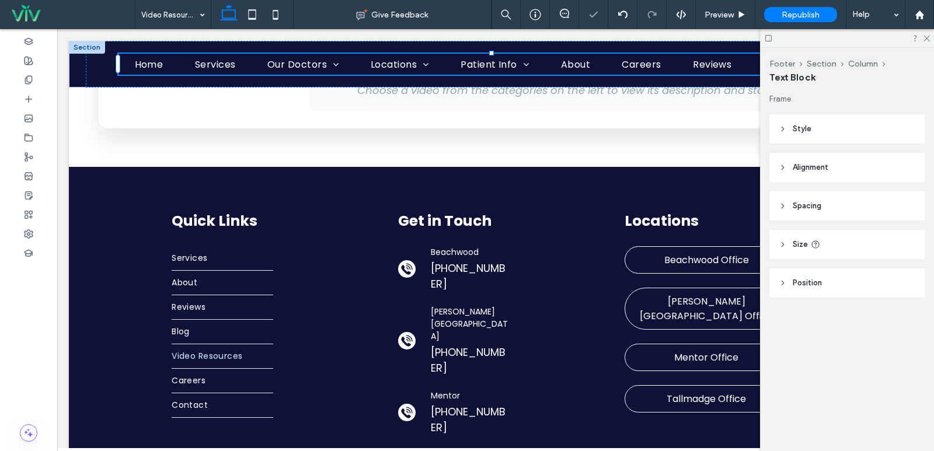
type input "*******"
type input "**"
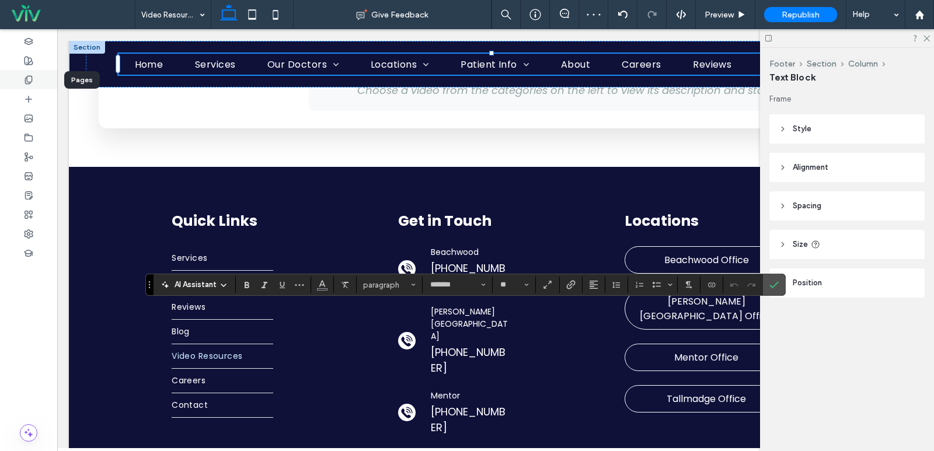
click at [30, 78] on icon at bounding box center [28, 79] width 9 height 9
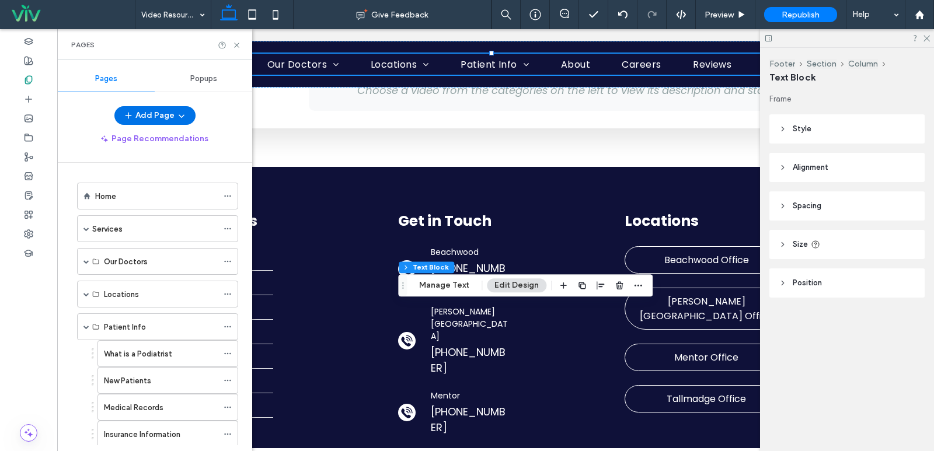
click at [163, 114] on button "Add Page" at bounding box center [154, 115] width 81 height 19
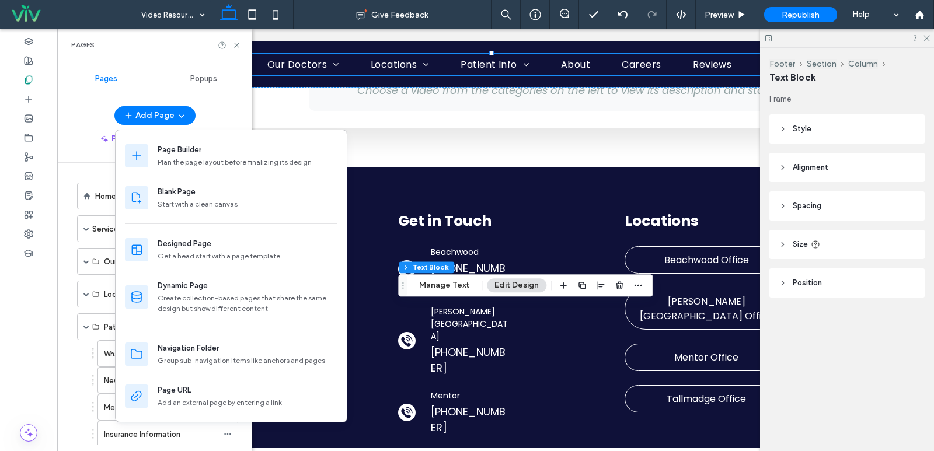
click at [76, 159] on div "Add Page Page Recommendations Home Services Achilles [MEDICAL_DATA] [MEDICAL_DA…" at bounding box center [154, 275] width 195 height 339
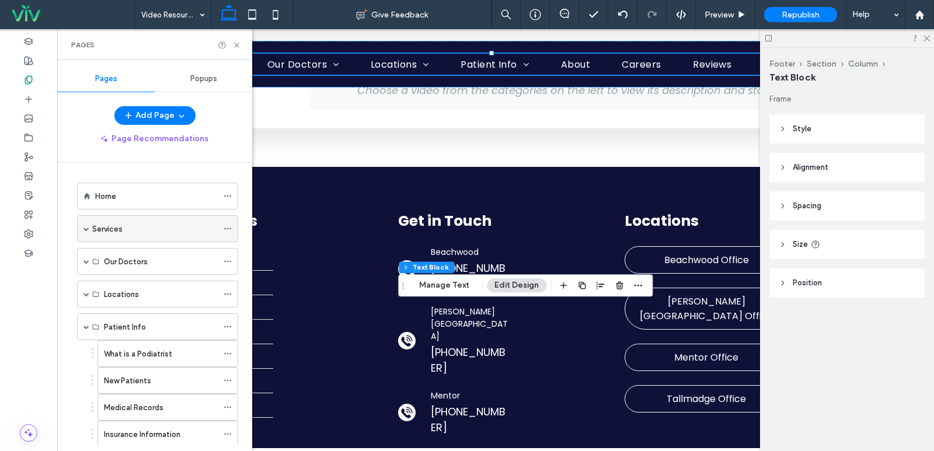
click at [228, 227] on icon at bounding box center [227, 229] width 8 height 8
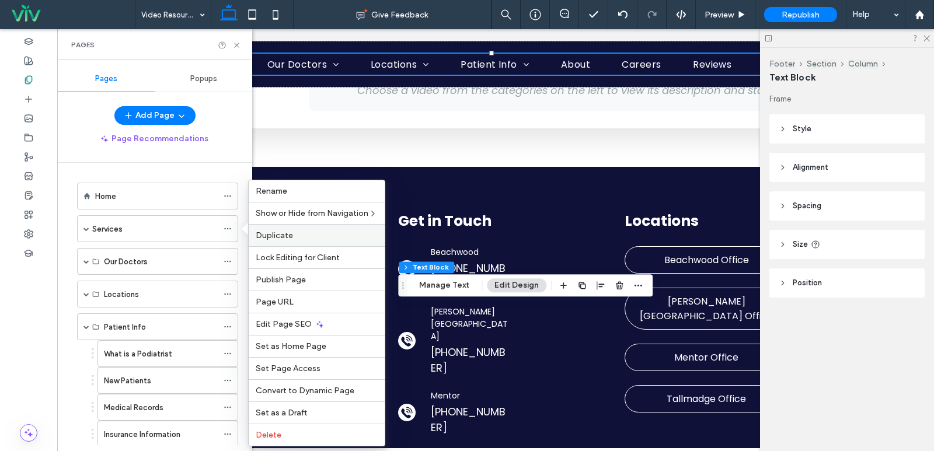
click at [274, 236] on span "Duplicate" at bounding box center [274, 235] width 37 height 10
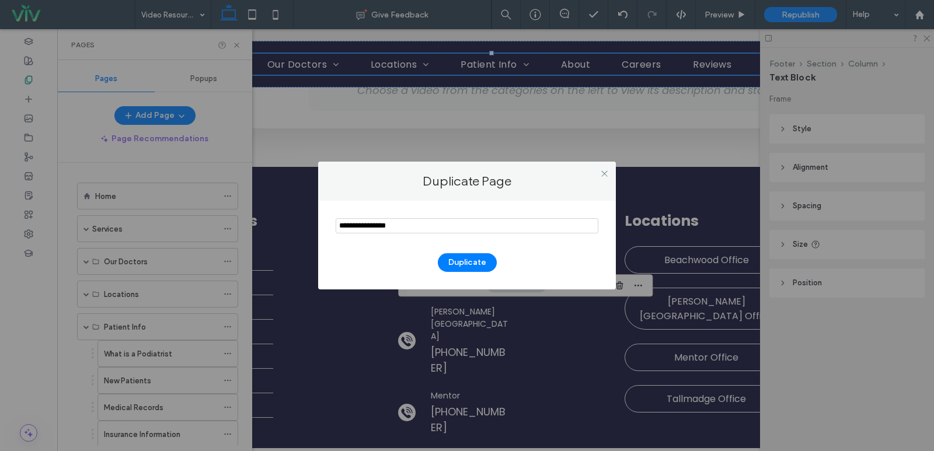
click at [359, 225] on input "notEmpty" at bounding box center [467, 225] width 263 height 15
type input "**********"
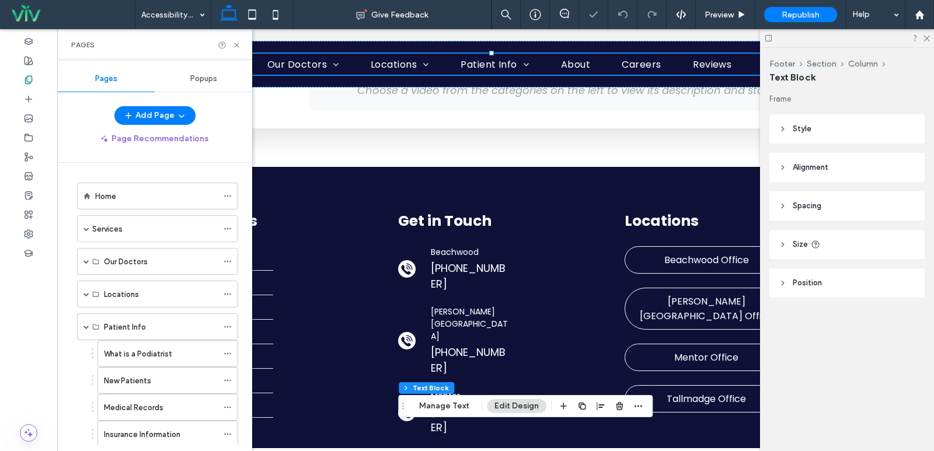
scroll to position [254, 0]
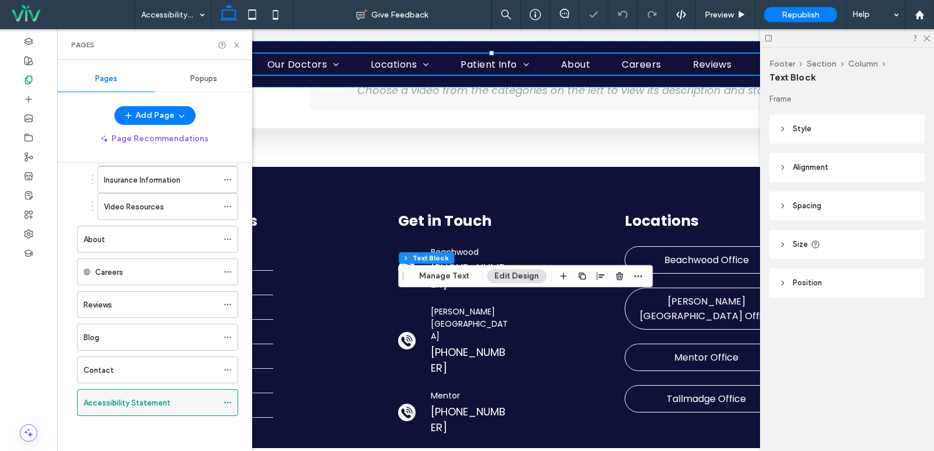
click at [228, 408] on span at bounding box center [227, 403] width 8 height 18
click at [224, 400] on icon at bounding box center [227, 403] width 8 height 8
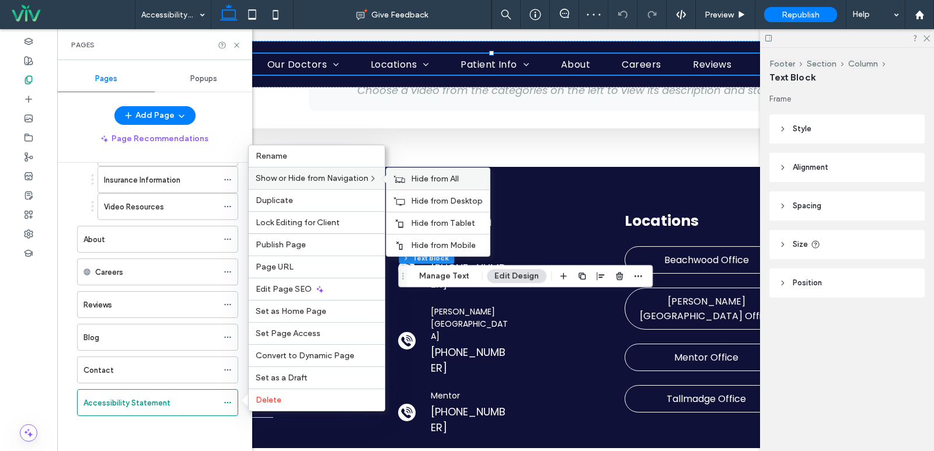
click at [465, 186] on div "Hide from All" at bounding box center [437, 179] width 103 height 22
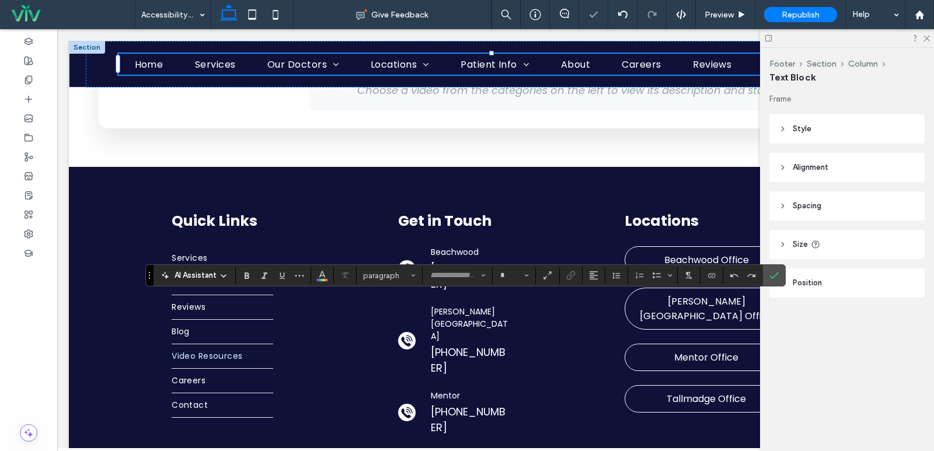
type input "*******"
type input "**"
click at [319, 275] on icon "Color" at bounding box center [321, 274] width 9 height 9
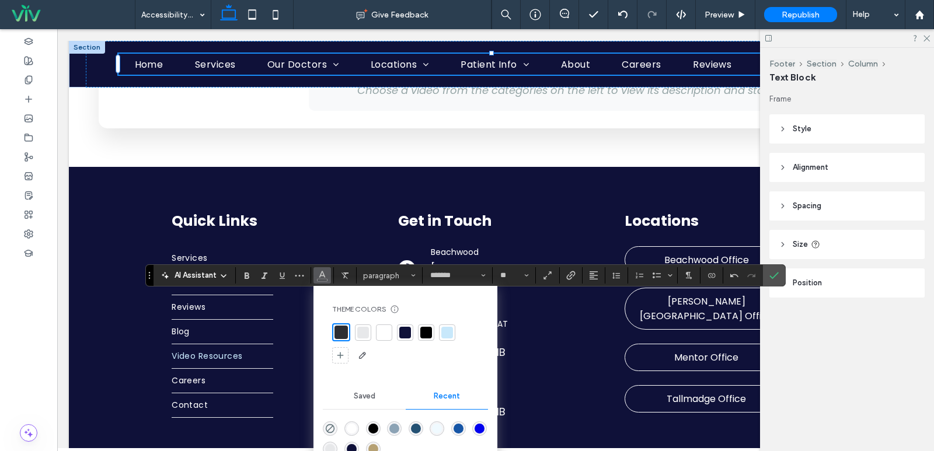
click at [350, 425] on div "rgba(255, 255, 255, 1)" at bounding box center [352, 429] width 10 height 10
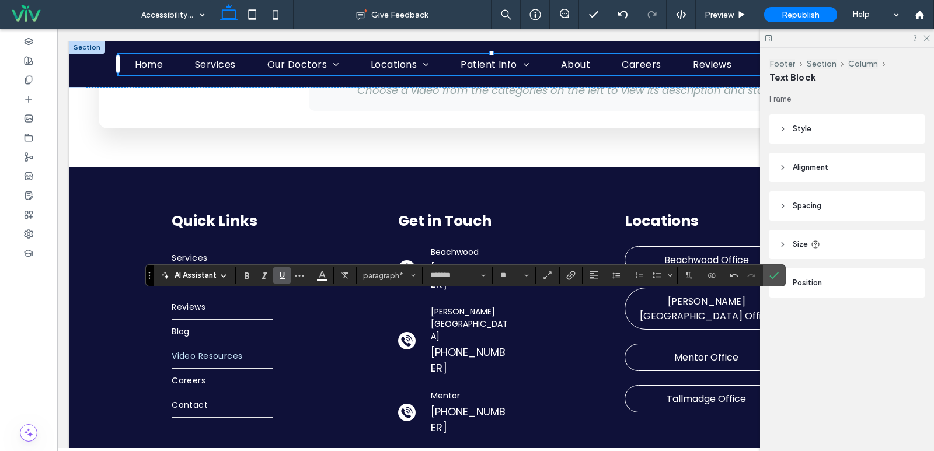
click at [282, 274] on icon "Underline" at bounding box center [281, 275] width 9 height 9
click at [589, 273] on icon "Alignment" at bounding box center [593, 275] width 9 height 9
click at [606, 318] on label "ui.textEditor.alignment.center" at bounding box center [605, 311] width 41 height 17
click at [566, 278] on icon "Link" at bounding box center [570, 275] width 9 height 9
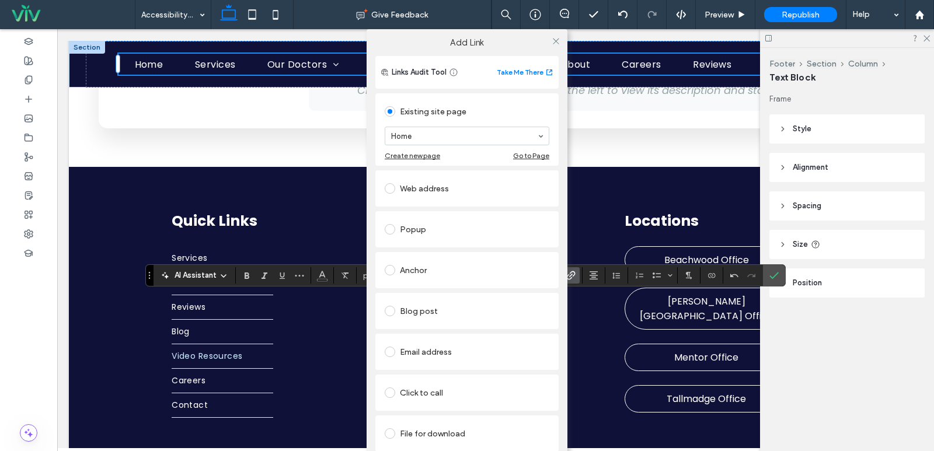
click at [438, 192] on div "Web address" at bounding box center [467, 188] width 165 height 19
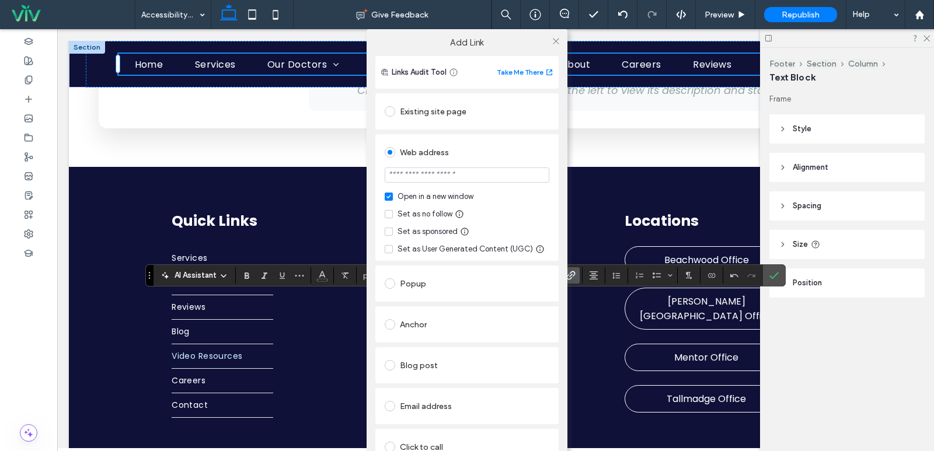
click at [435, 117] on div "Existing site page" at bounding box center [467, 111] width 165 height 19
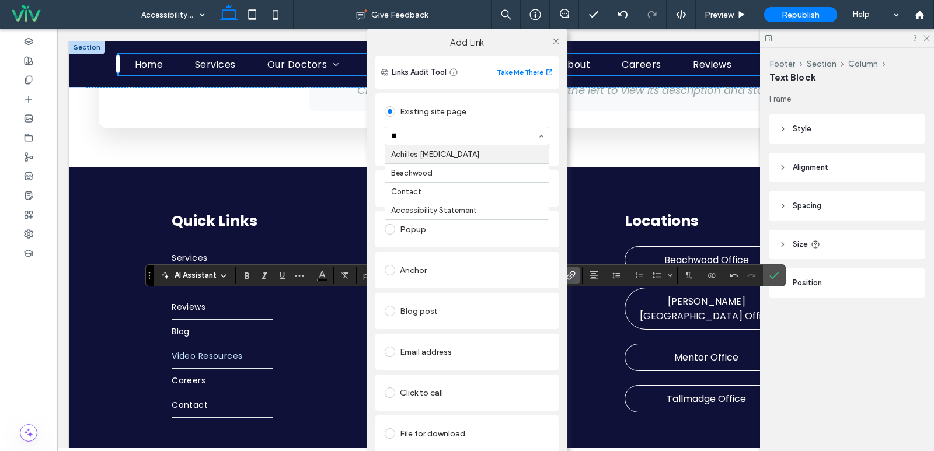
type input "***"
click at [553, 39] on use at bounding box center [556, 41] width 6 height 6
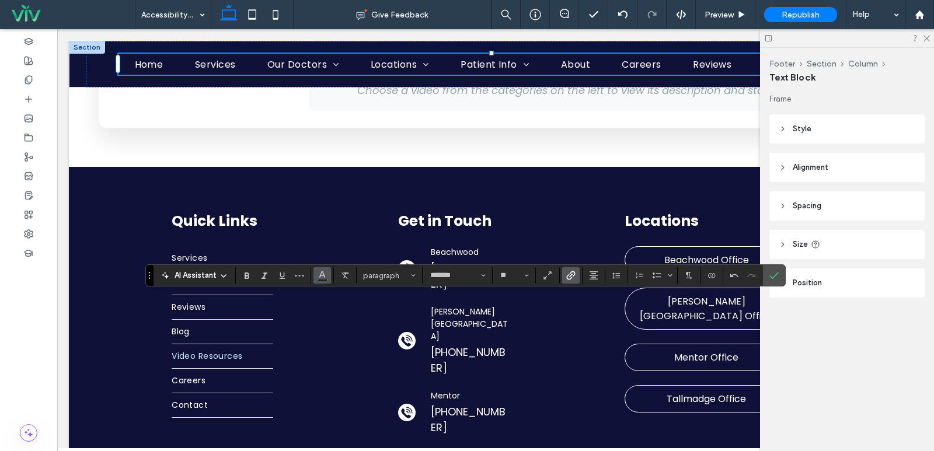
click at [324, 271] on icon "Color" at bounding box center [321, 274] width 9 height 9
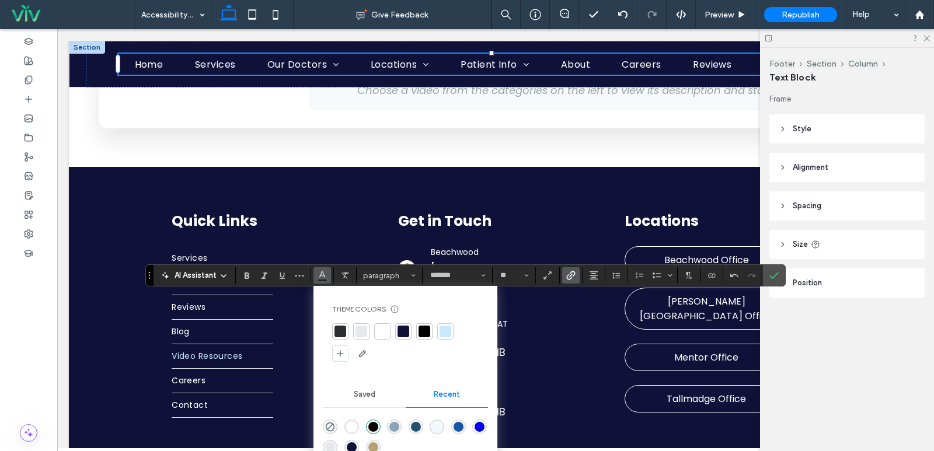
click at [351, 429] on div "rgba(255, 255, 255, 1)" at bounding box center [352, 427] width 10 height 10
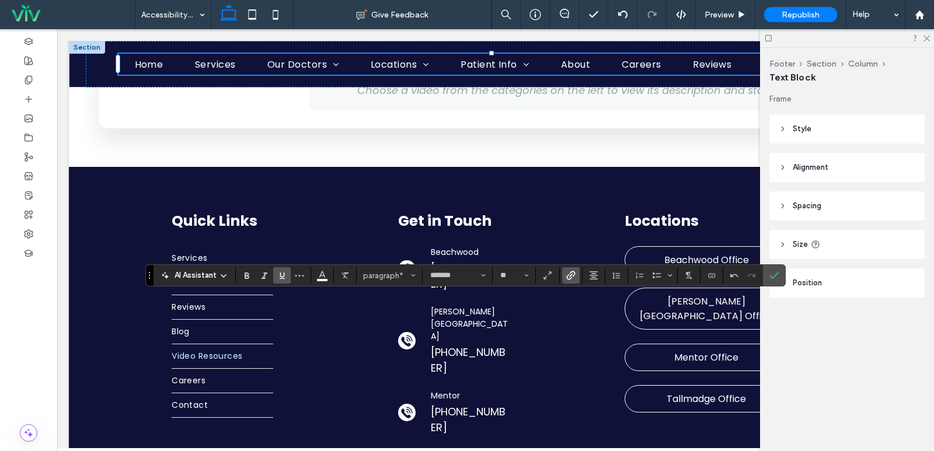
click at [284, 272] on icon "Underline" at bounding box center [281, 275] width 9 height 9
click at [774, 276] on use "Confirm" at bounding box center [773, 276] width 9 height 7
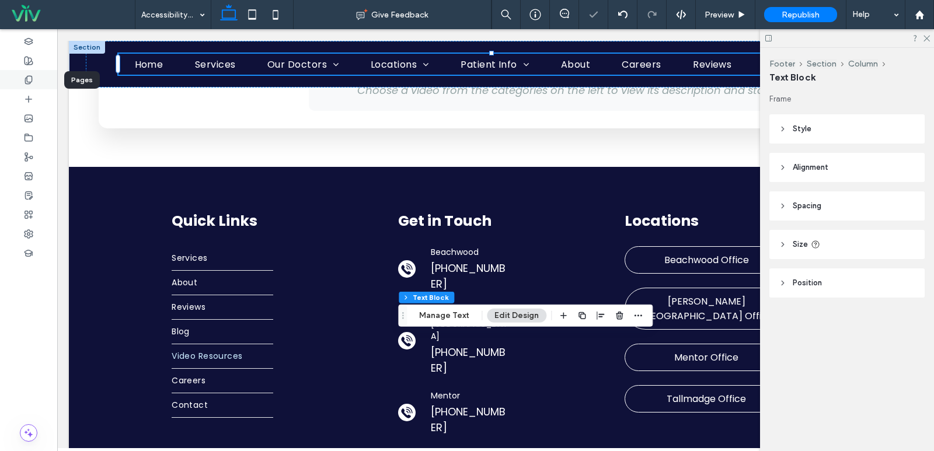
click at [25, 75] on icon at bounding box center [28, 79] width 9 height 9
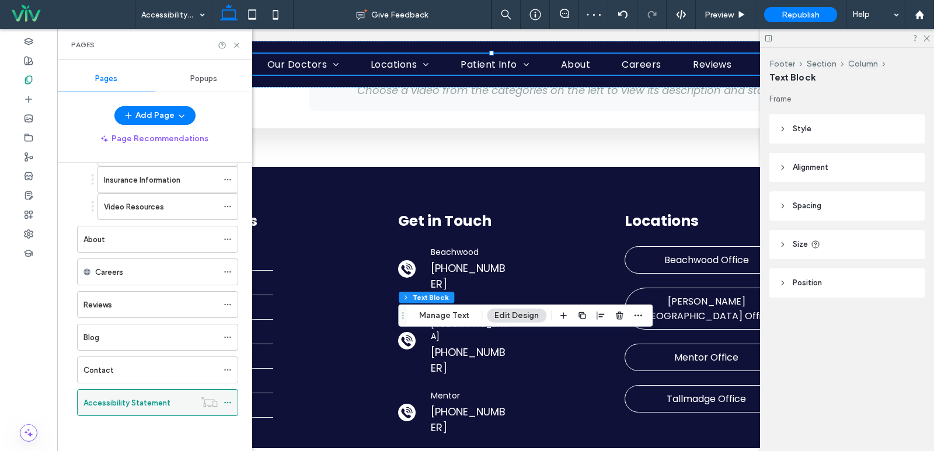
click at [173, 393] on div "Accessibility Statement" at bounding box center [138, 403] width 111 height 26
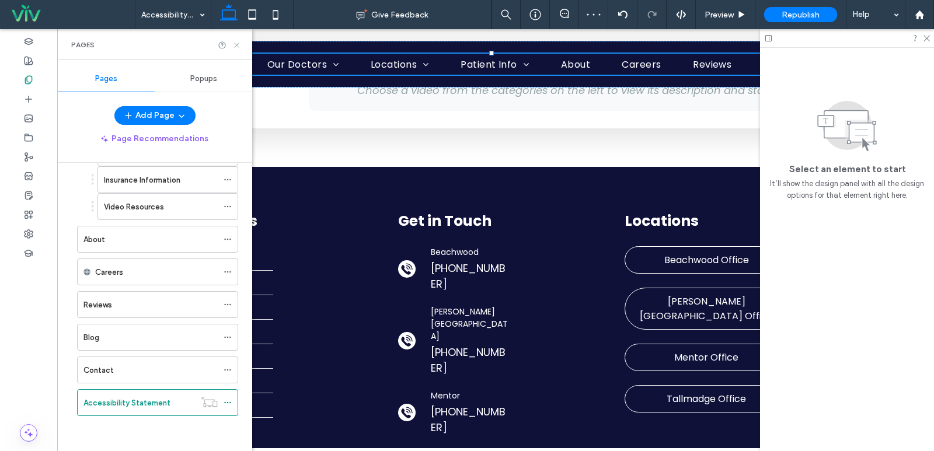
click at [236, 46] on use at bounding box center [236, 45] width 5 height 5
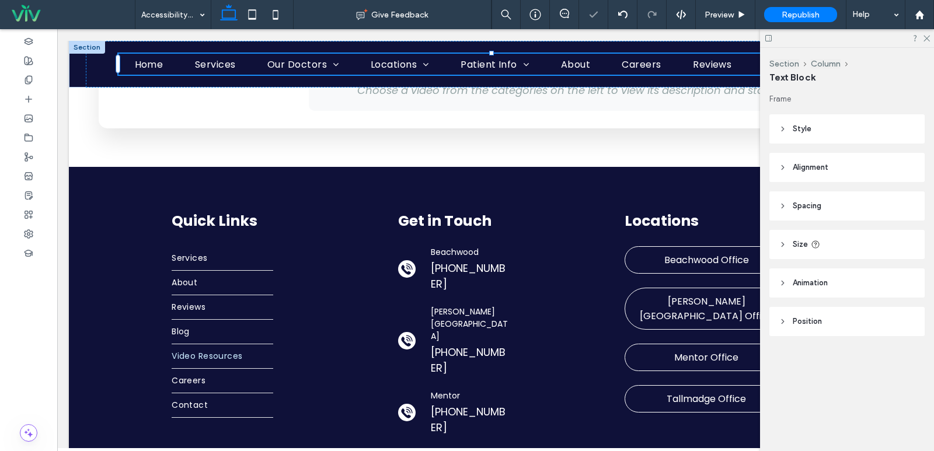
type input "*******"
type input "**"
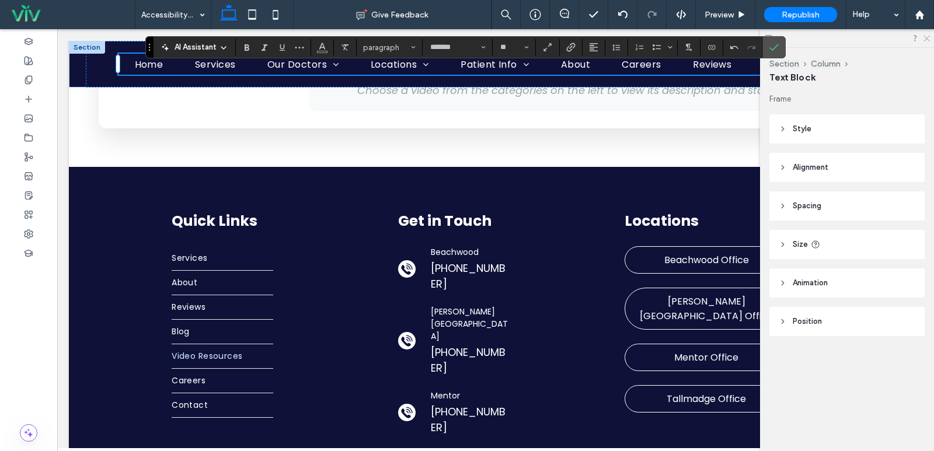
click at [925, 37] on icon at bounding box center [926, 38] width 8 height 8
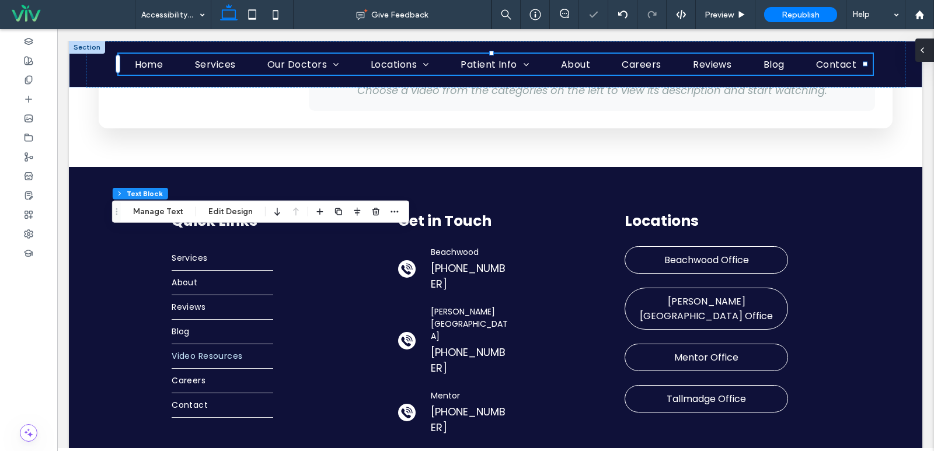
type input "*******"
type input "**"
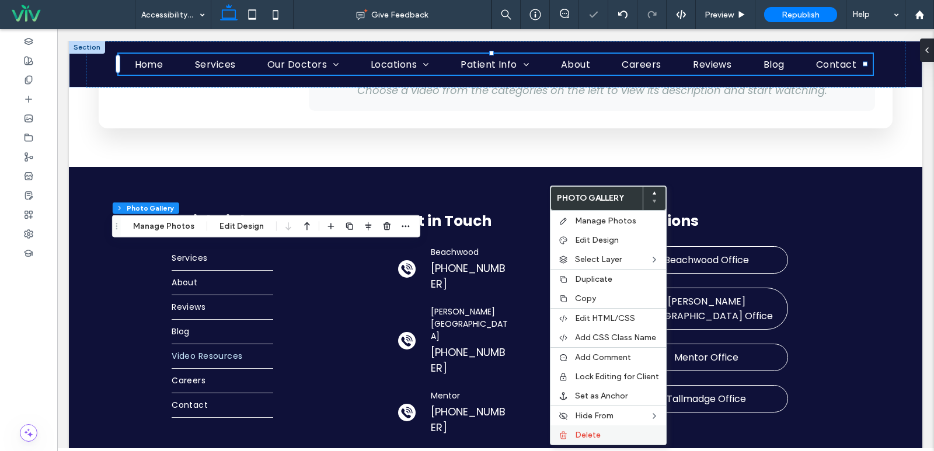
click at [581, 438] on span "Delete" at bounding box center [588, 435] width 26 height 10
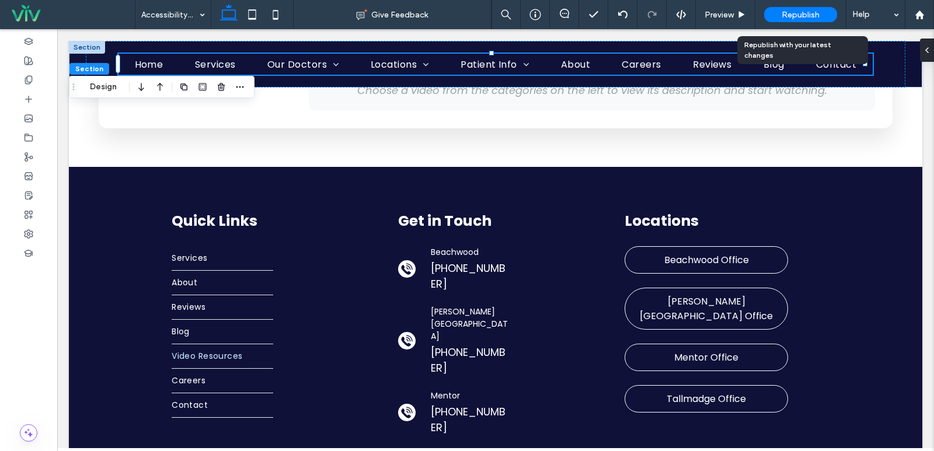
click at [802, 14] on span "Republish" at bounding box center [800, 15] width 38 height 10
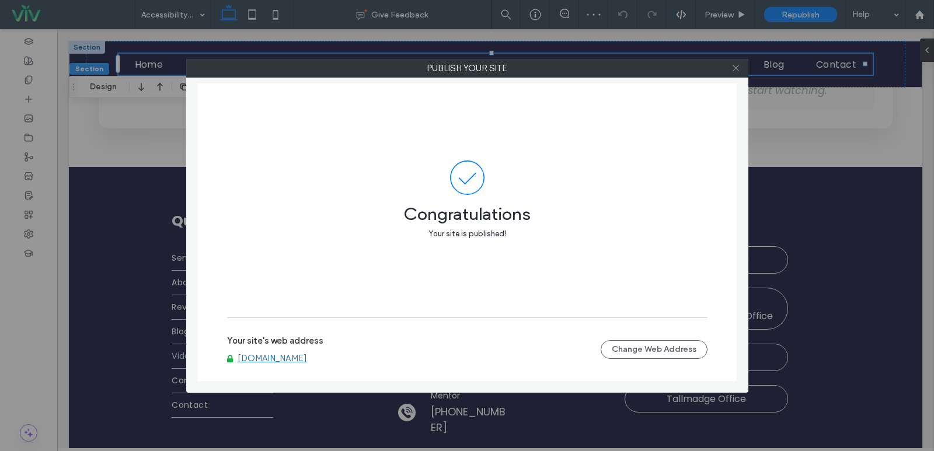
click at [736, 69] on use at bounding box center [735, 68] width 6 height 6
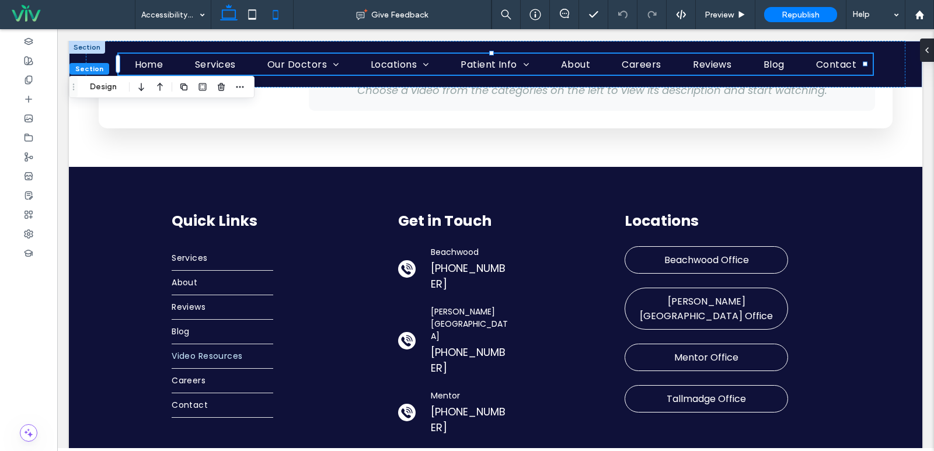
click at [280, 20] on icon at bounding box center [275, 14] width 23 height 23
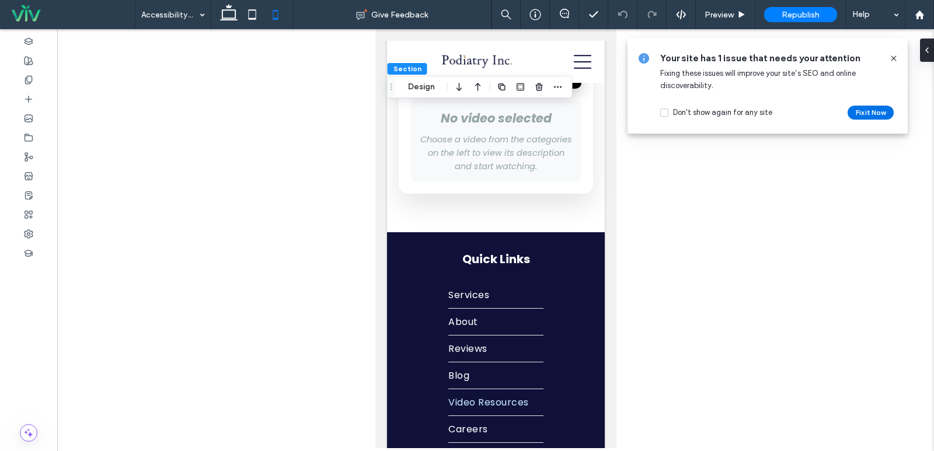
click at [874, 114] on button "Fix it Now" at bounding box center [870, 113] width 46 height 14
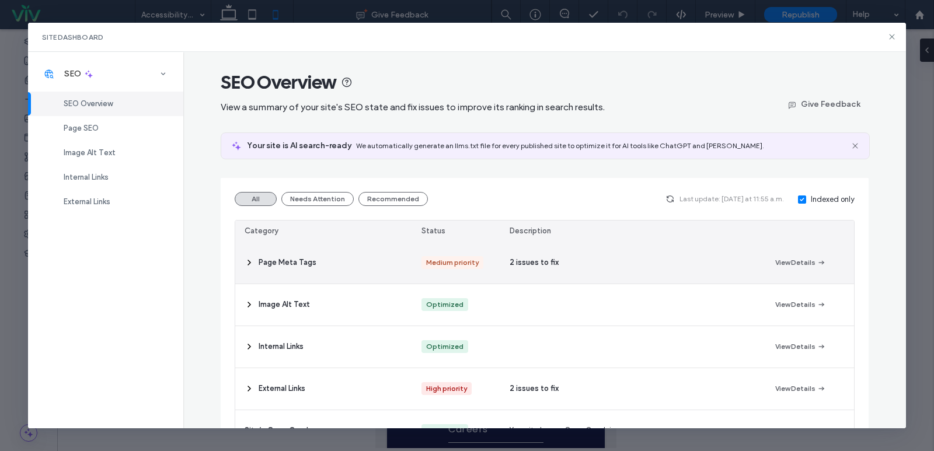
click at [372, 269] on div "Page Meta Tags" at bounding box center [323, 262] width 177 height 41
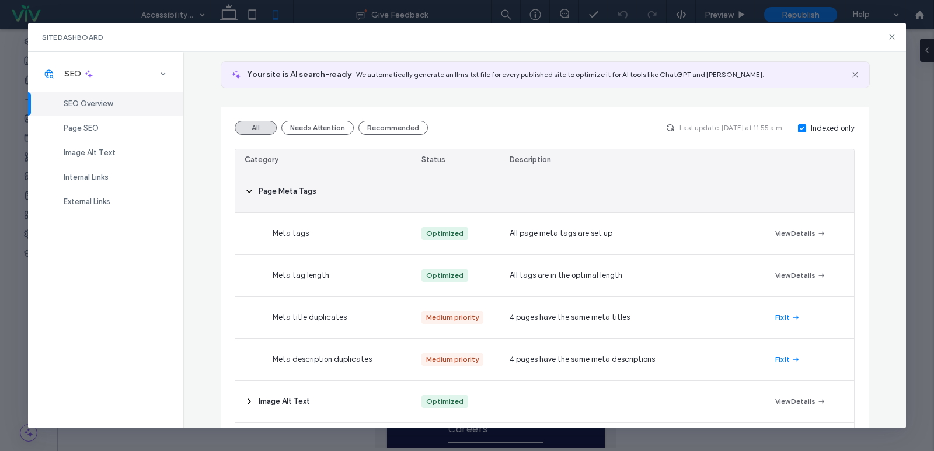
scroll to position [175, 0]
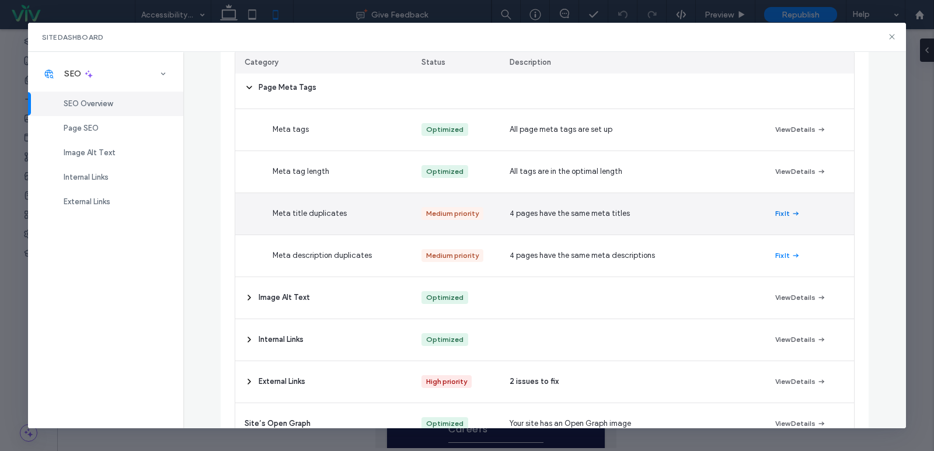
click at [789, 208] on span "button" at bounding box center [794, 213] width 11 height 13
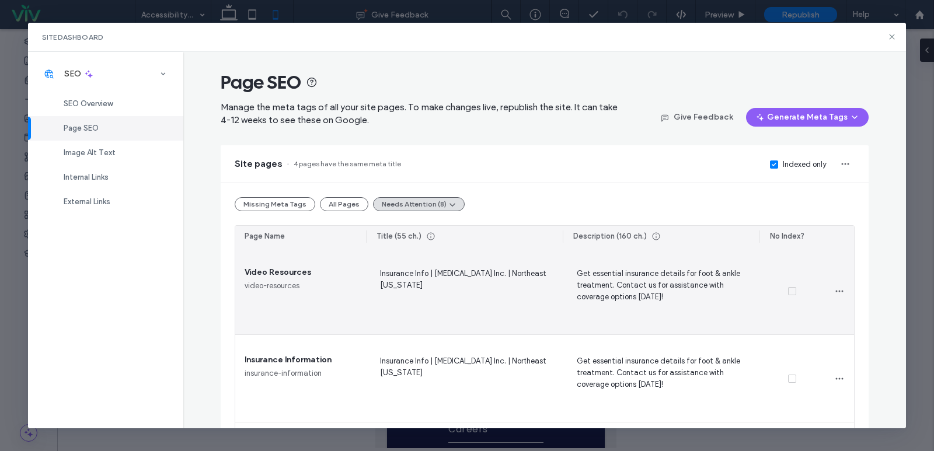
click at [465, 278] on span "Insurance Info | [MEDICAL_DATA] Inc. | Northeast [US_STATE]" at bounding box center [464, 291] width 178 height 48
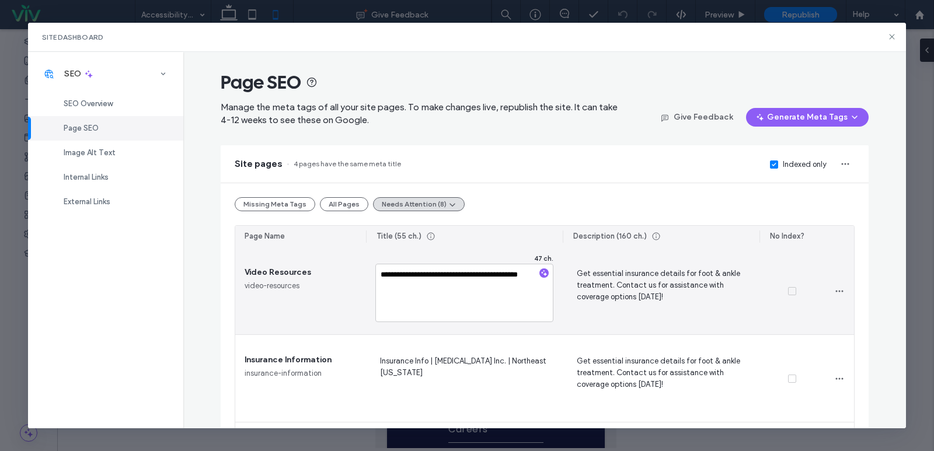
drag, startPoint x: 423, startPoint y: 274, endPoint x: 339, endPoint y: 278, distance: 84.1
click at [340, 278] on section "**********" at bounding box center [544, 422] width 619 height 350
type textarea "**********"
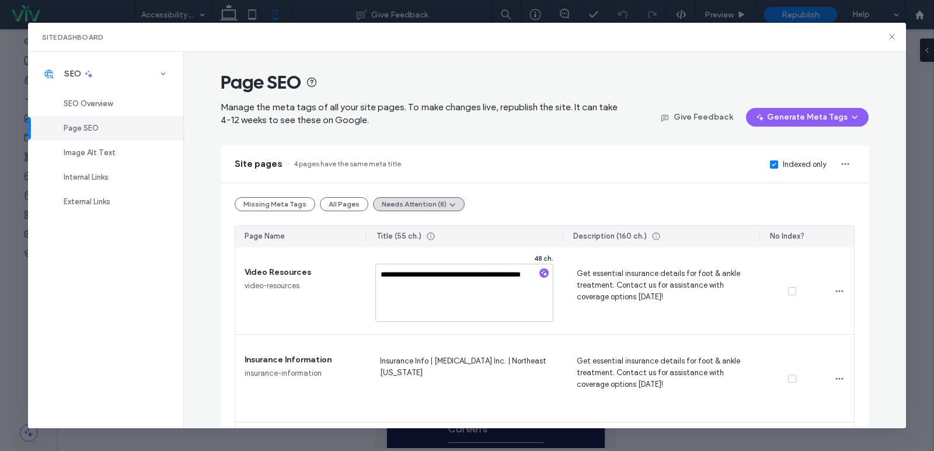
click at [486, 170] on div "Site pages 4 pages have the same meta title Indexed only" at bounding box center [545, 163] width 648 height 37
click at [120, 145] on div "Image Alt Text" at bounding box center [105, 153] width 155 height 25
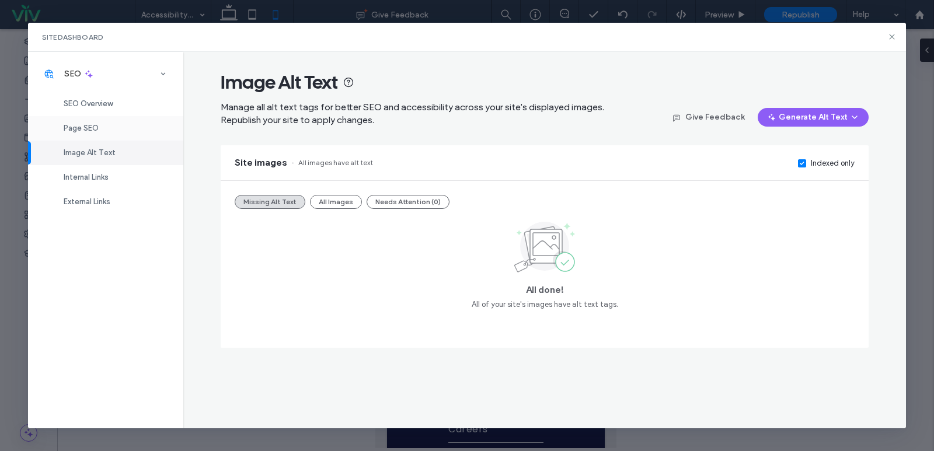
click at [96, 133] on div "Page SEO" at bounding box center [105, 128] width 155 height 25
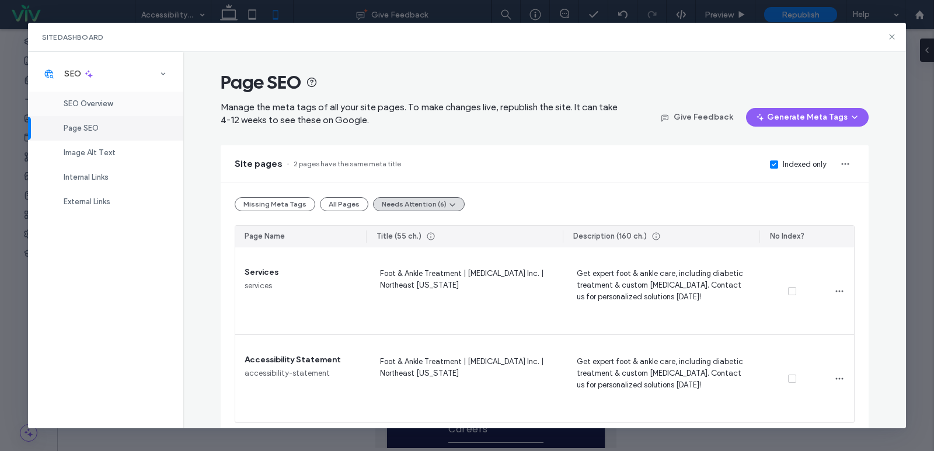
click at [116, 102] on div "SEO Overview" at bounding box center [105, 104] width 155 height 25
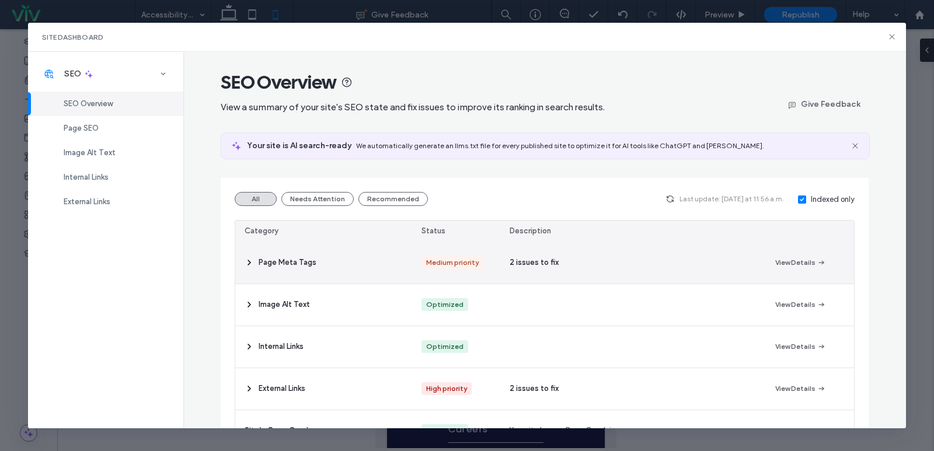
click at [361, 256] on div "Page Meta Tags" at bounding box center [323, 262] width 177 height 41
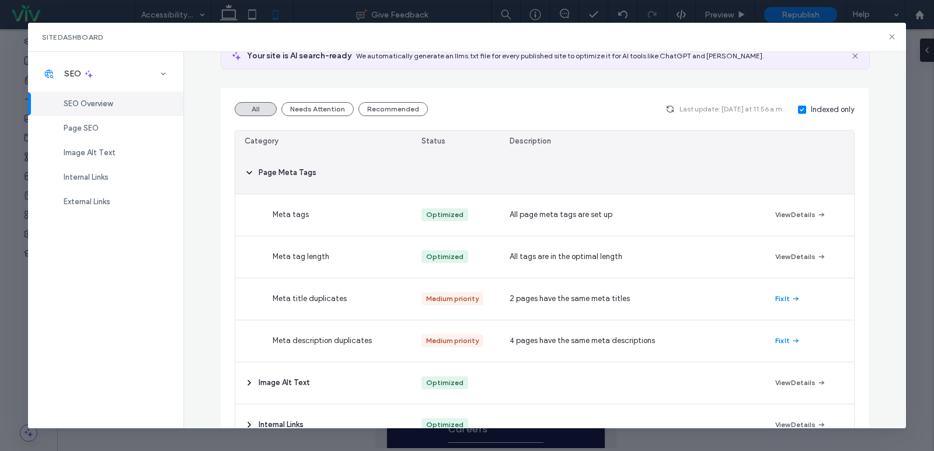
scroll to position [175, 0]
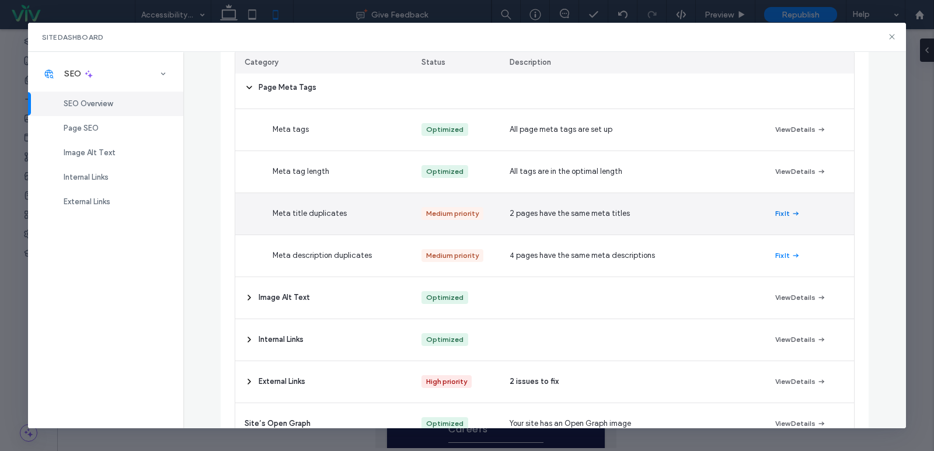
click at [781, 213] on button "Fix It" at bounding box center [787, 214] width 25 height 14
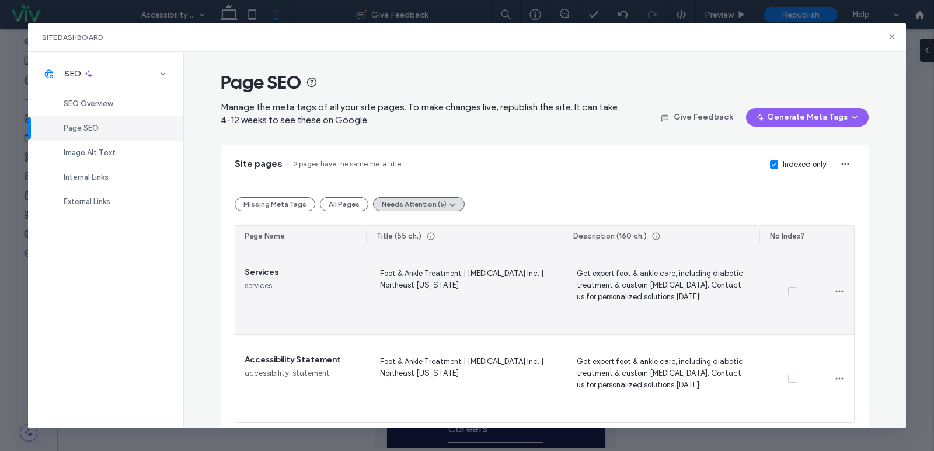
scroll to position [8, 0]
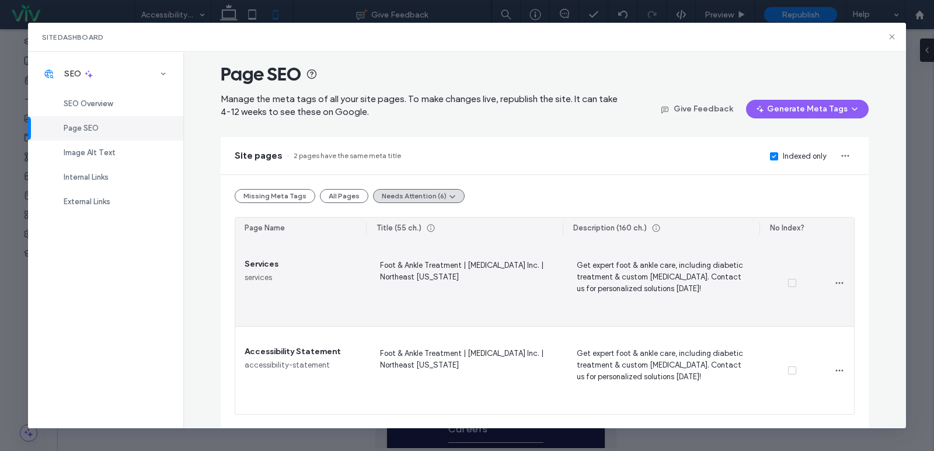
click at [416, 269] on span "Foot & Ankle Treatment | [MEDICAL_DATA] Inc. | Northeast [US_STATE]" at bounding box center [464, 282] width 178 height 48
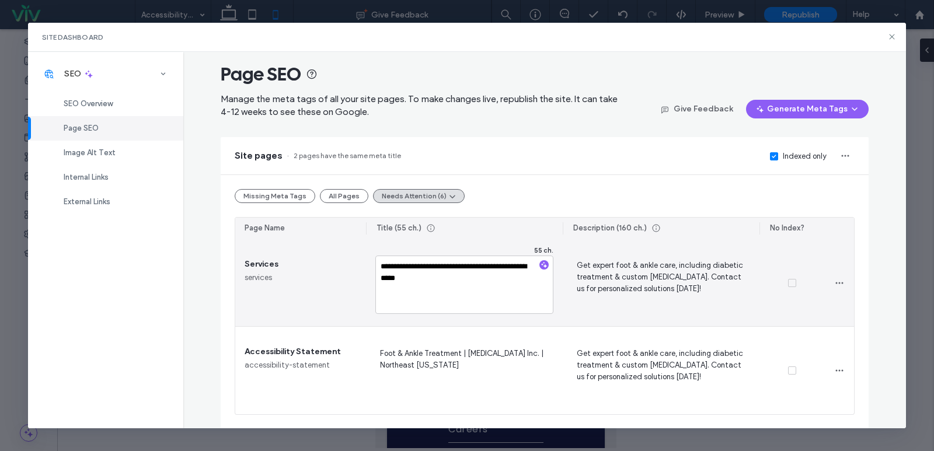
click at [427, 261] on textarea "**********" at bounding box center [464, 285] width 178 height 58
click at [456, 264] on textarea "**********" at bounding box center [464, 285] width 178 height 58
drag, startPoint x: 456, startPoint y: 265, endPoint x: 295, endPoint y: 283, distance: 161.5
click at [295, 283] on section "**********" at bounding box center [544, 326] width 619 height 175
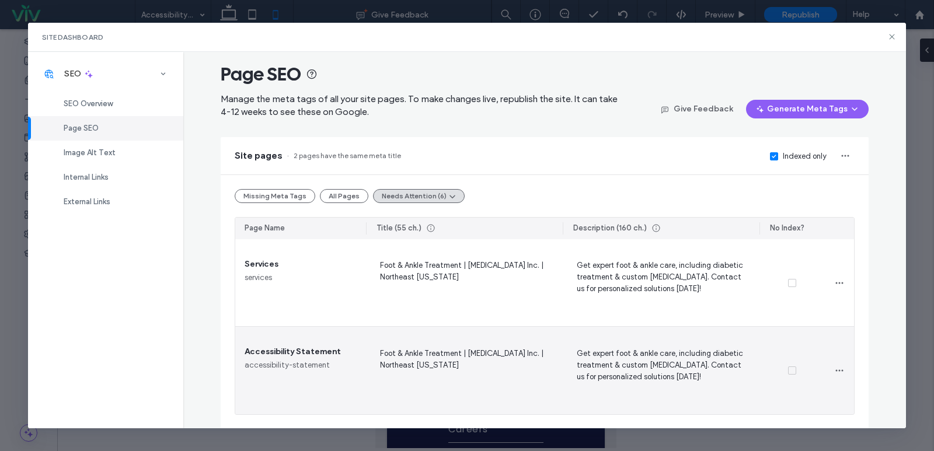
click at [450, 357] on span "Foot & Ankle Treatment | [MEDICAL_DATA] Inc. | Northeast [US_STATE]" at bounding box center [464, 371] width 178 height 48
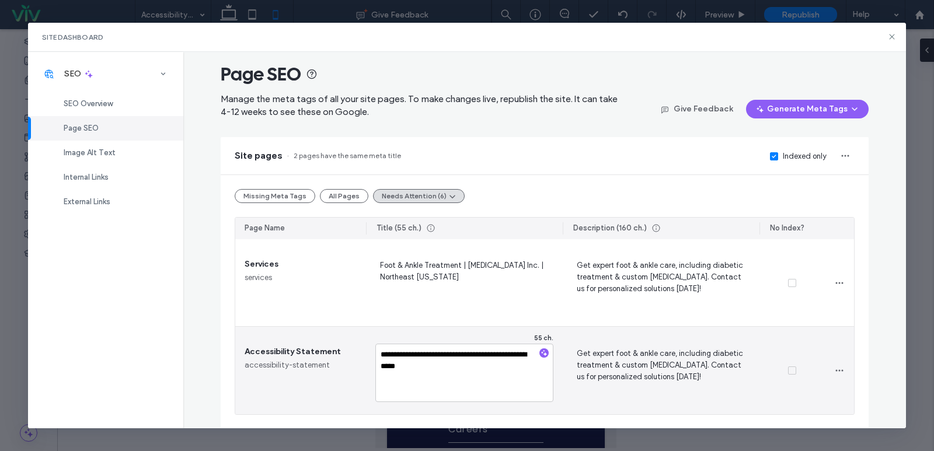
drag, startPoint x: 457, startPoint y: 355, endPoint x: 323, endPoint y: 359, distance: 134.9
click at [324, 359] on section "**********" at bounding box center [544, 326] width 619 height 175
drag, startPoint x: 435, startPoint y: 369, endPoint x: 506, endPoint y: 359, distance: 71.8
click at [506, 359] on textarea "**********" at bounding box center [464, 373] width 178 height 58
type textarea "**********"
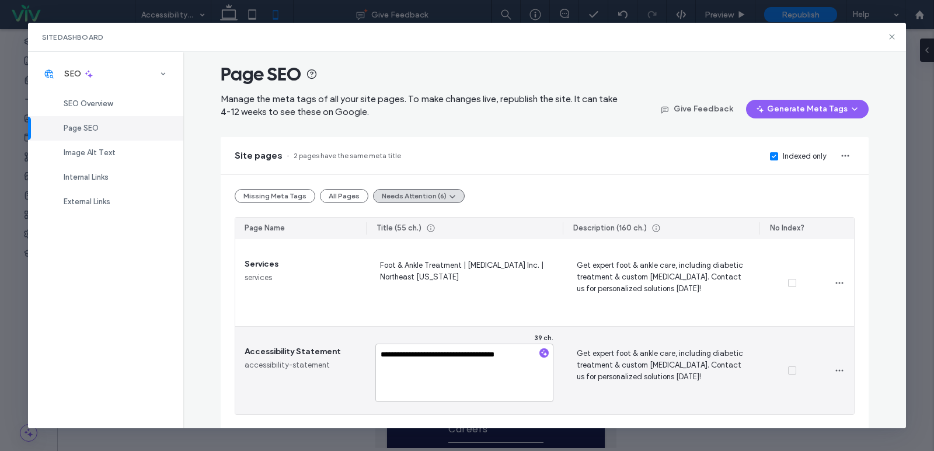
click at [512, 319] on div "Foot & Ankle Treatment | [MEDICAL_DATA] Inc. | Northeast [US_STATE]" at bounding box center [464, 282] width 197 height 87
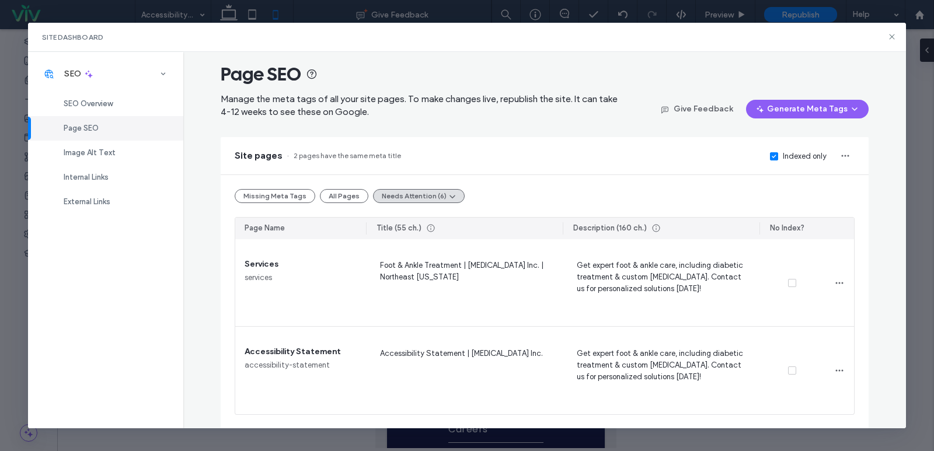
click at [514, 167] on div "Site pages 2 pages have the same meta title Indexed only" at bounding box center [545, 155] width 648 height 37
click at [95, 111] on div "SEO Overview" at bounding box center [105, 104] width 155 height 25
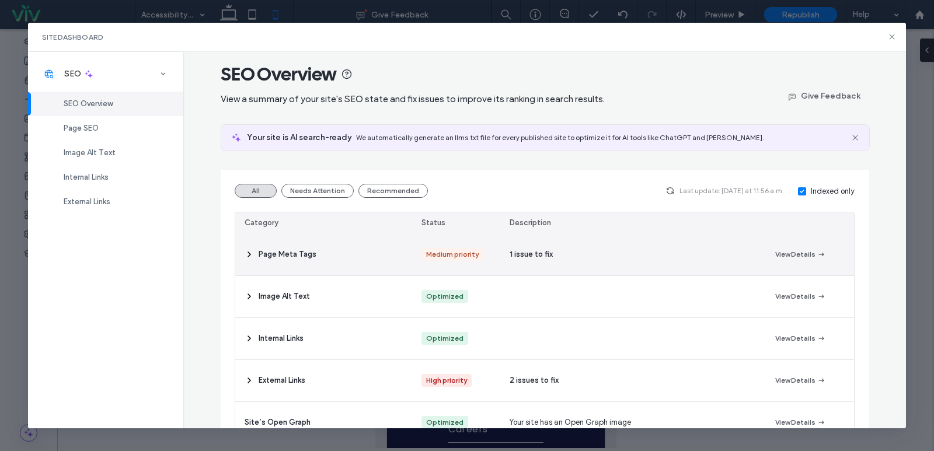
click at [354, 261] on div "Page Meta Tags" at bounding box center [323, 254] width 177 height 41
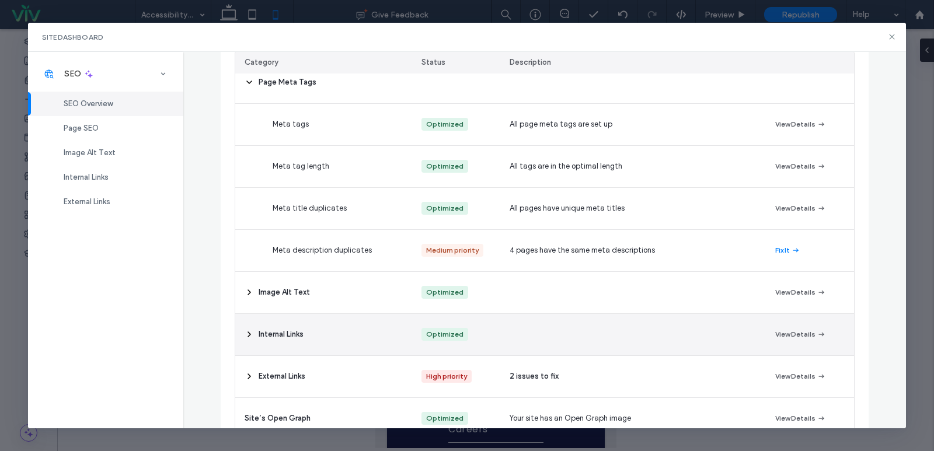
scroll to position [183, 0]
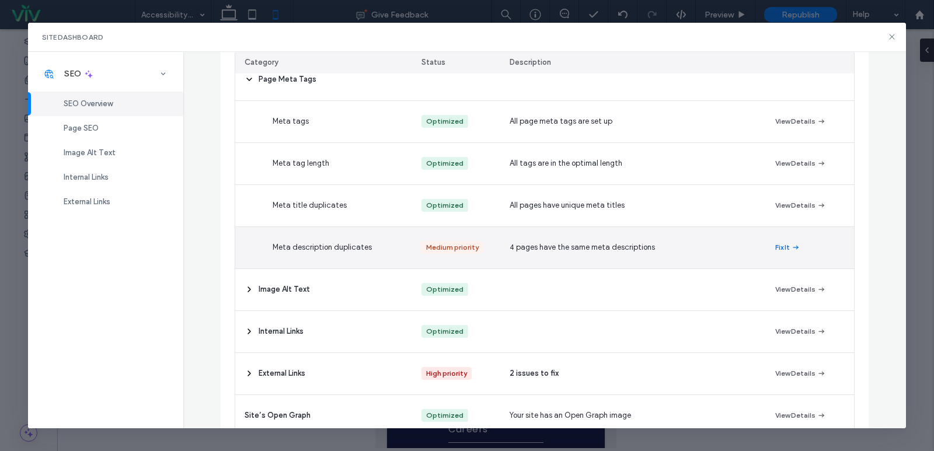
click at [777, 249] on button "Fix It" at bounding box center [787, 247] width 25 height 14
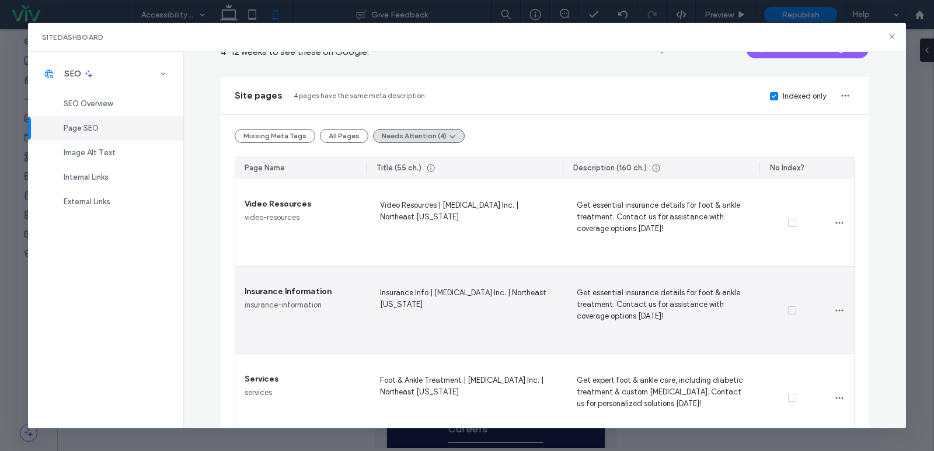
scroll to position [67, 0]
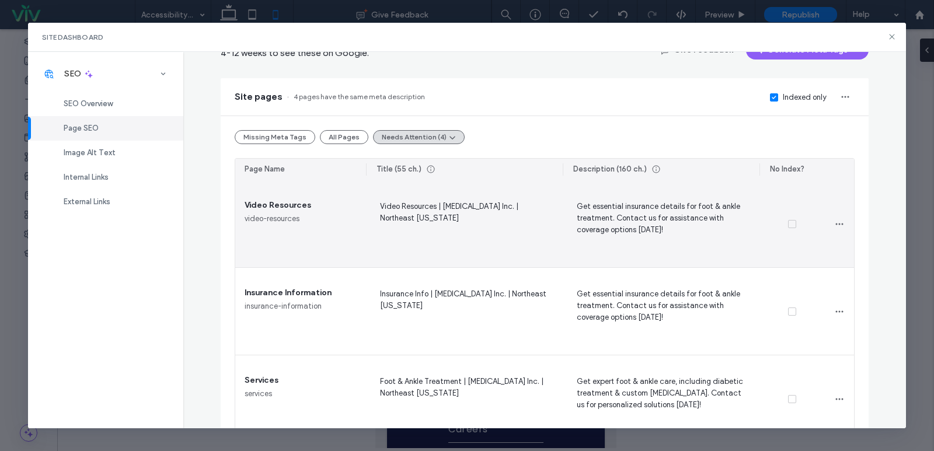
click at [662, 215] on span "Get essential insurance details for foot & ankle treatment. Contact us for assi…" at bounding box center [661, 224] width 178 height 48
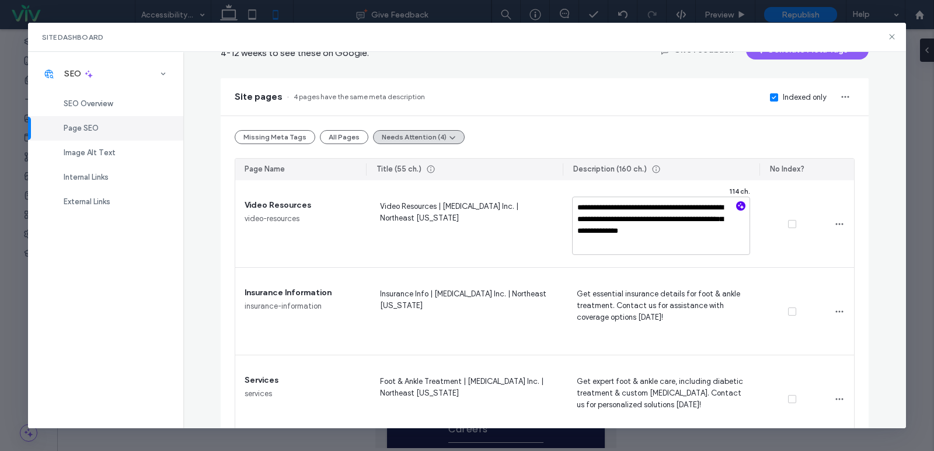
click at [736, 204] on icon "button" at bounding box center [740, 206] width 8 height 8
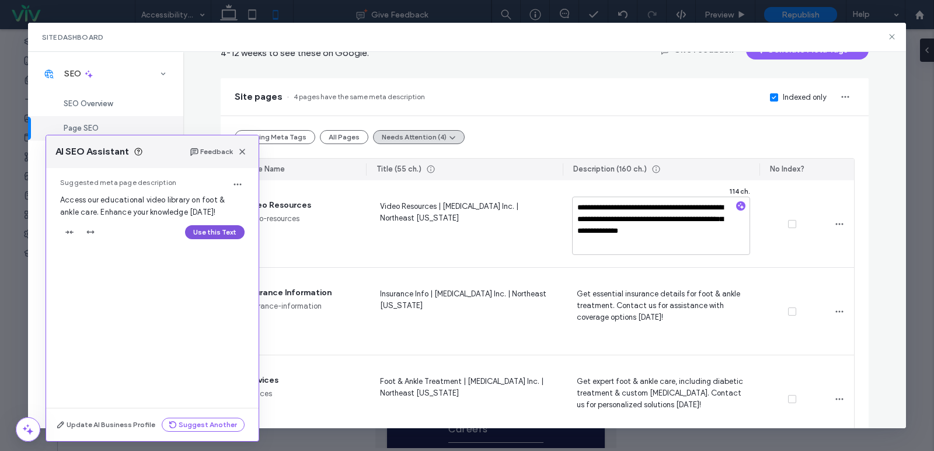
click at [228, 232] on button "Use this Text" at bounding box center [215, 232] width 60 height 14
type textarea "**********"
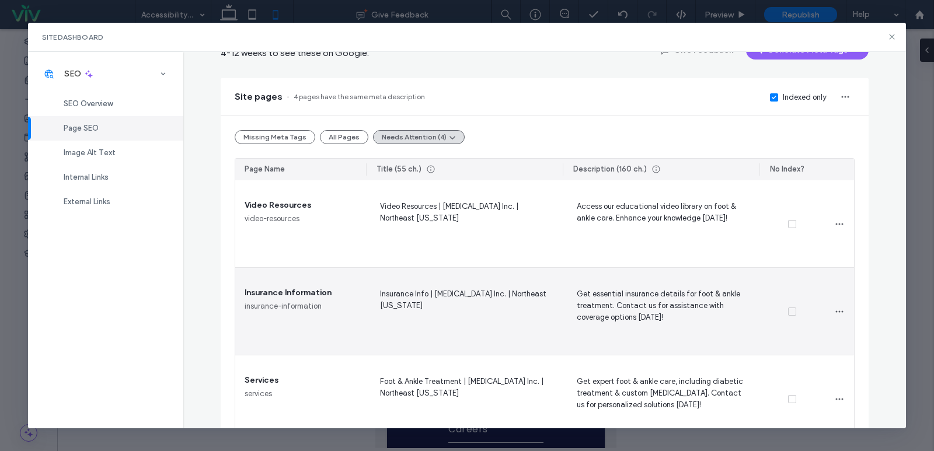
click at [678, 306] on span "Get essential insurance details for foot & ankle treatment. Contact us for assi…" at bounding box center [661, 311] width 178 height 48
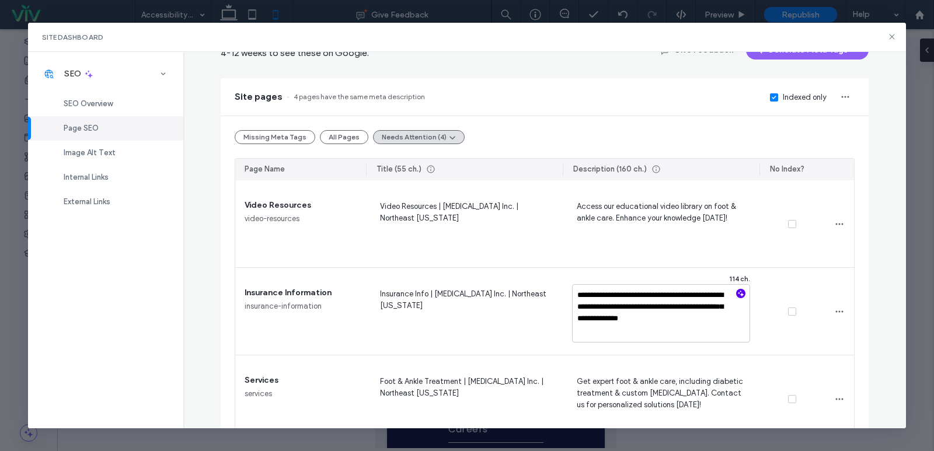
click at [736, 297] on icon "button" at bounding box center [740, 293] width 8 height 8
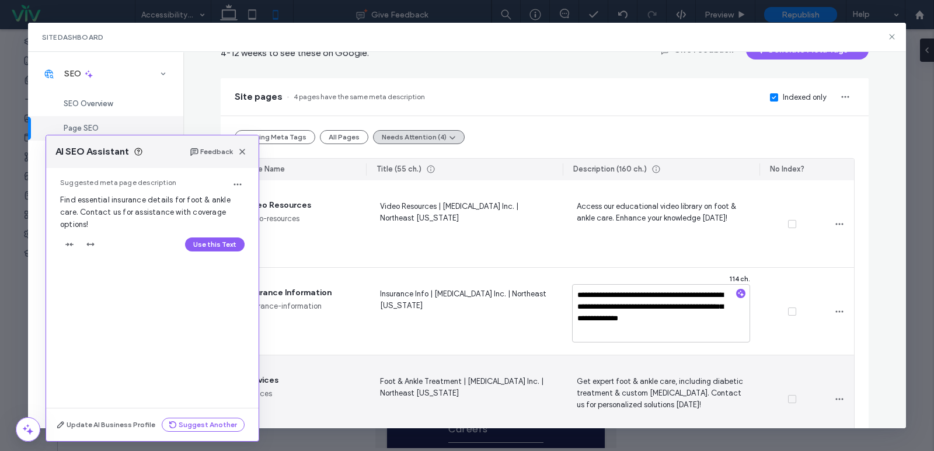
click at [644, 384] on span "Get expert foot & ankle care, including diabetic treatment & custom [MEDICAL_DA…" at bounding box center [661, 399] width 178 height 48
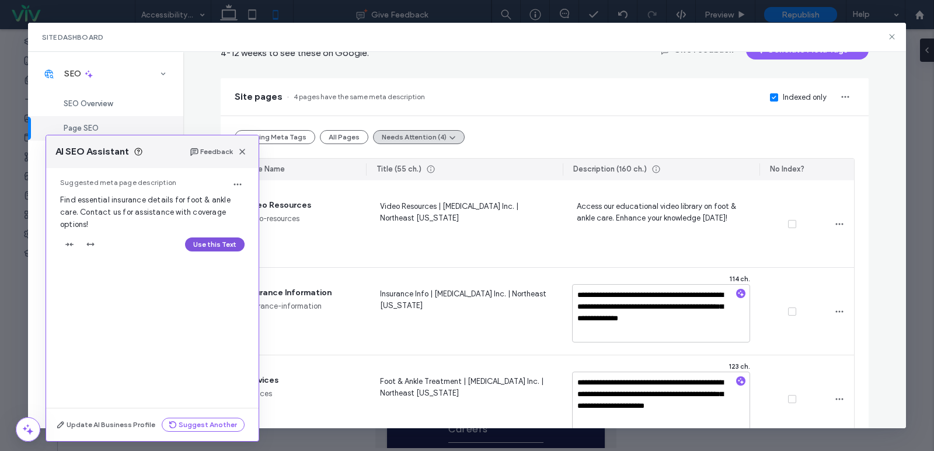
click at [225, 240] on button "Use this Text" at bounding box center [215, 244] width 60 height 14
type textarea "**********"
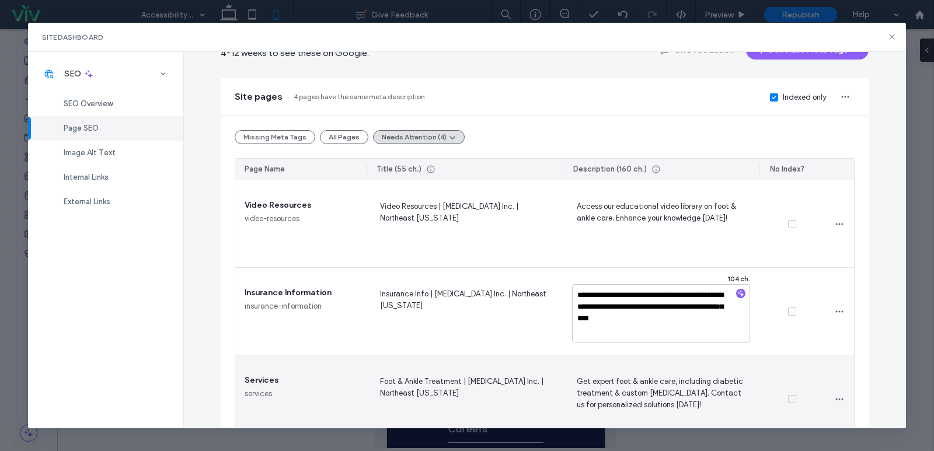
click at [651, 390] on span "Get expert foot & ankle care, including diabetic treatment & custom [MEDICAL_DA…" at bounding box center [661, 399] width 178 height 48
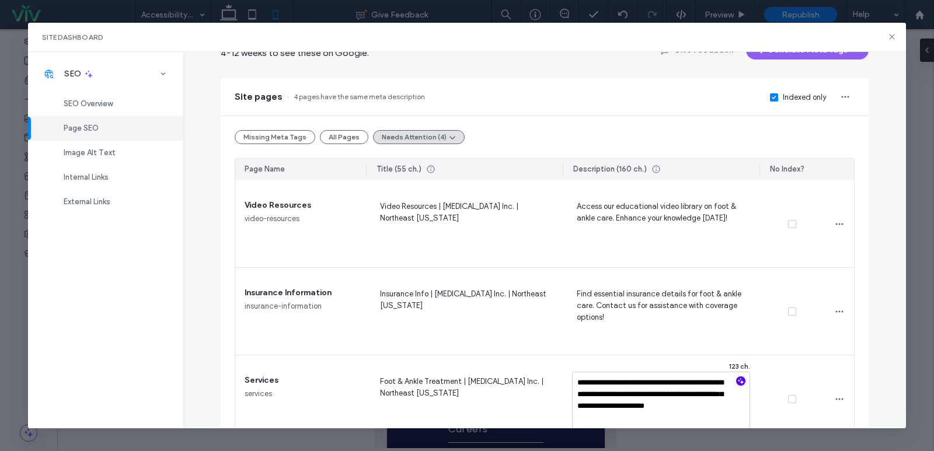
click at [738, 382] on use "button" at bounding box center [741, 381] width 6 height 6
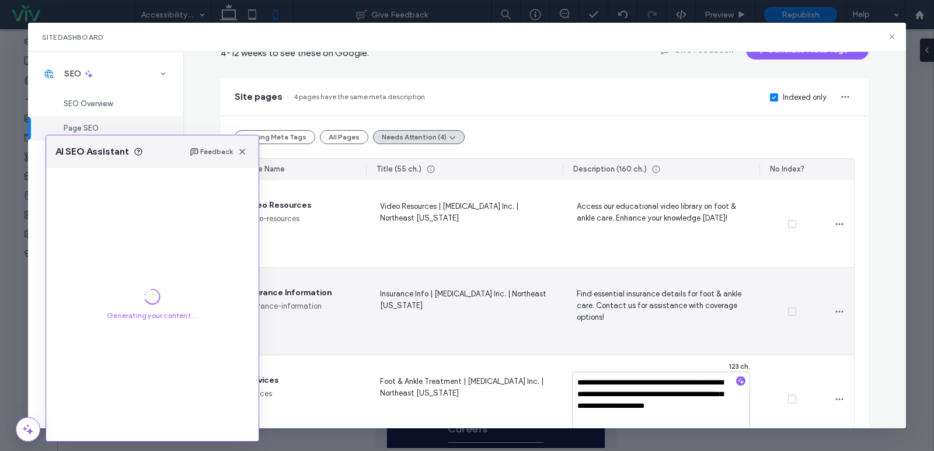
scroll to position [183, 0]
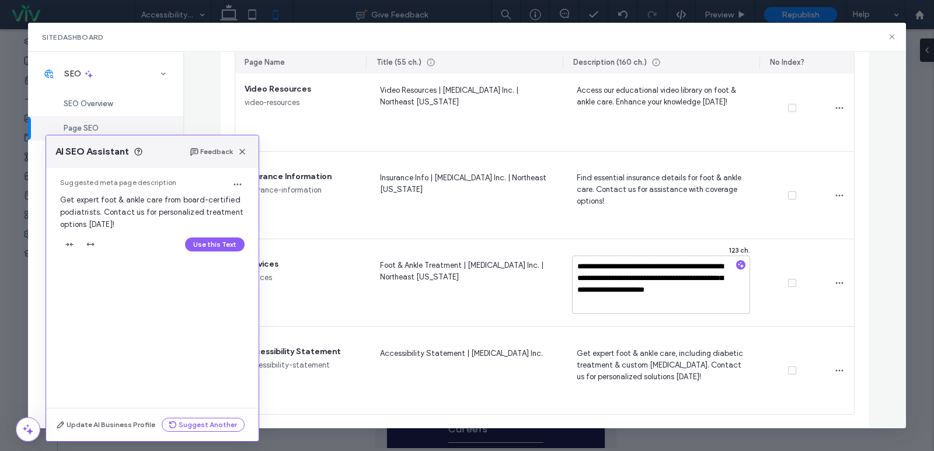
click at [202, 237] on div "Use this Text" at bounding box center [152, 244] width 184 height 19
click at [213, 244] on button "Use this Text" at bounding box center [215, 244] width 60 height 14
type textarea "**********"
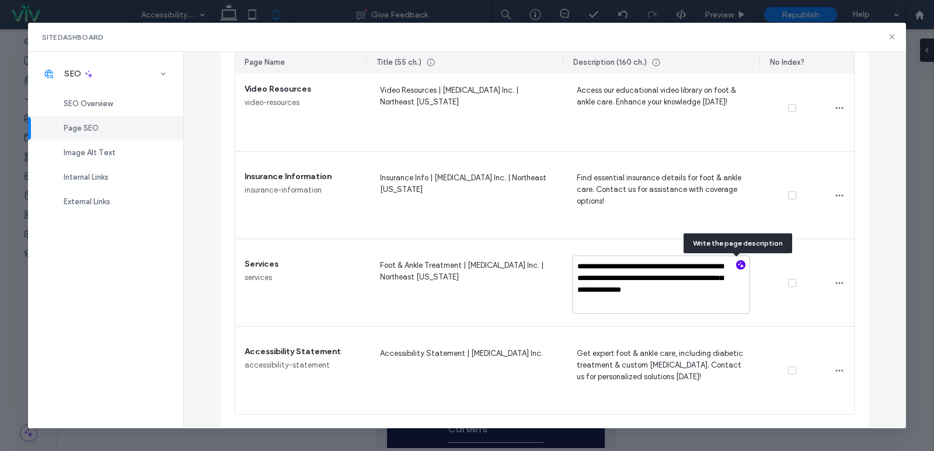
click at [738, 266] on use "button" at bounding box center [741, 265] width 6 height 6
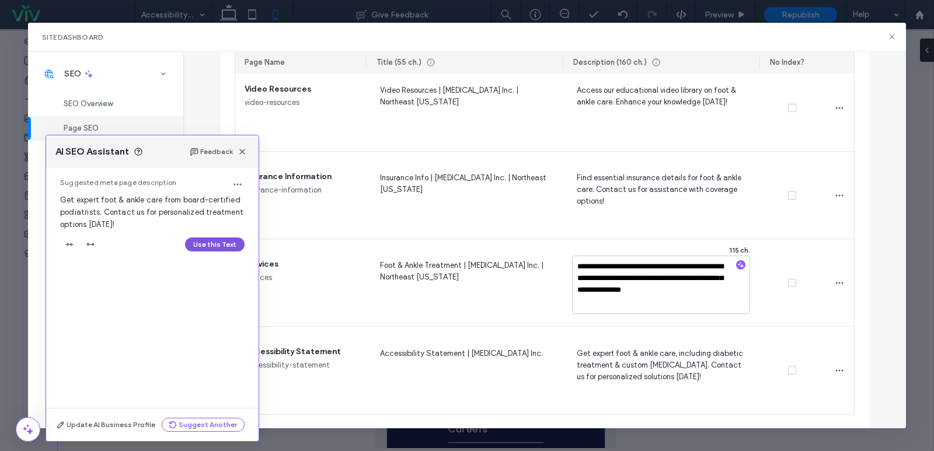
click at [230, 246] on button "Use this Text" at bounding box center [215, 244] width 60 height 14
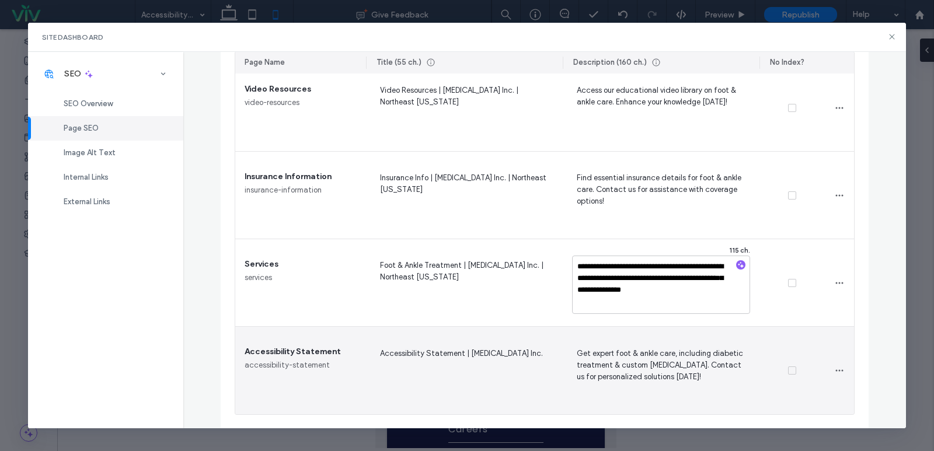
click at [675, 337] on div "Get expert foot & ankle care, including diabetic treatment & custom [MEDICAL_DA…" at bounding box center [661, 371] width 197 height 88
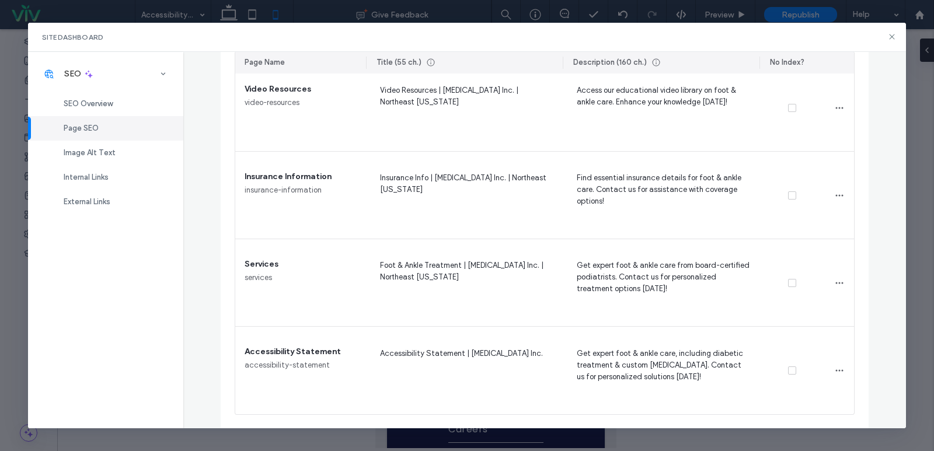
scroll to position [0, 0]
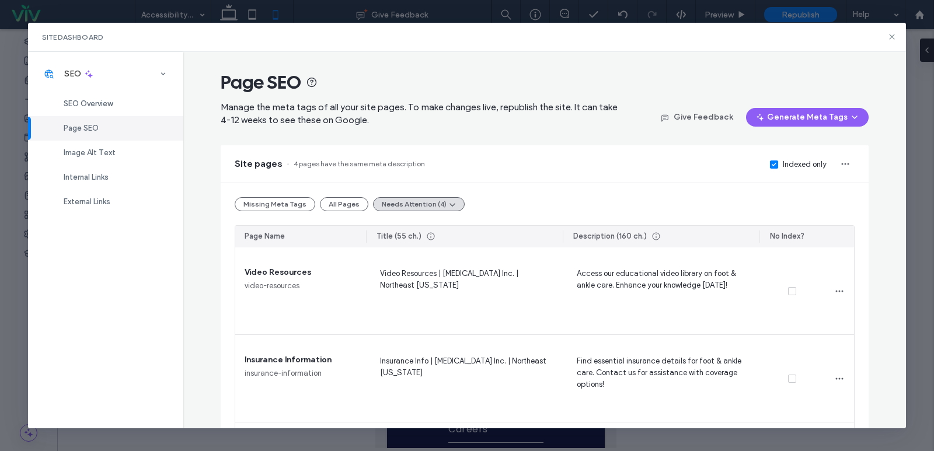
click at [873, 211] on div "Page SEO Manage the meta tags of all your site pages. To make changes live, rep…" at bounding box center [544, 240] width 722 height 377
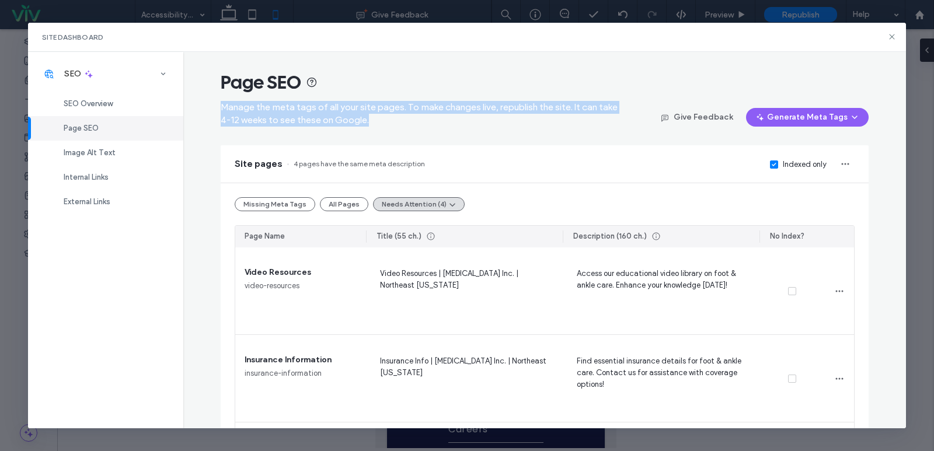
drag, startPoint x: 372, startPoint y: 122, endPoint x: 216, endPoint y: 102, distance: 157.1
click at [221, 102] on span "Manage the meta tags of all your site pages. To make changes live, republish th…" at bounding box center [419, 114] width 397 height 26
click at [223, 105] on span "Manage the meta tags of all your site pages. To make changes live, republish th…" at bounding box center [419, 114] width 397 height 24
drag, startPoint x: 218, startPoint y: 105, endPoint x: 370, endPoint y: 119, distance: 152.4
click at [370, 119] on span "Manage the meta tags of all your site pages. To make changes live, republish th…" at bounding box center [419, 114] width 397 height 26
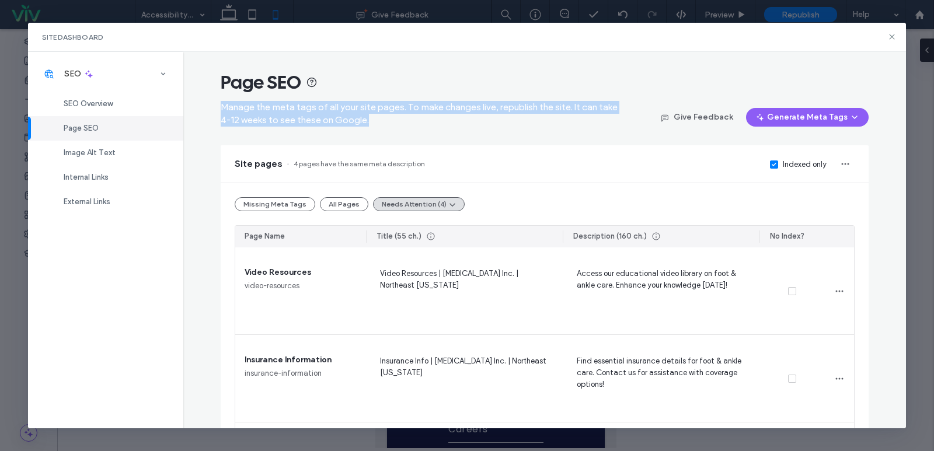
click at [370, 119] on span "Manage the meta tags of all your site pages. To make changes live, republish th…" at bounding box center [419, 114] width 397 height 26
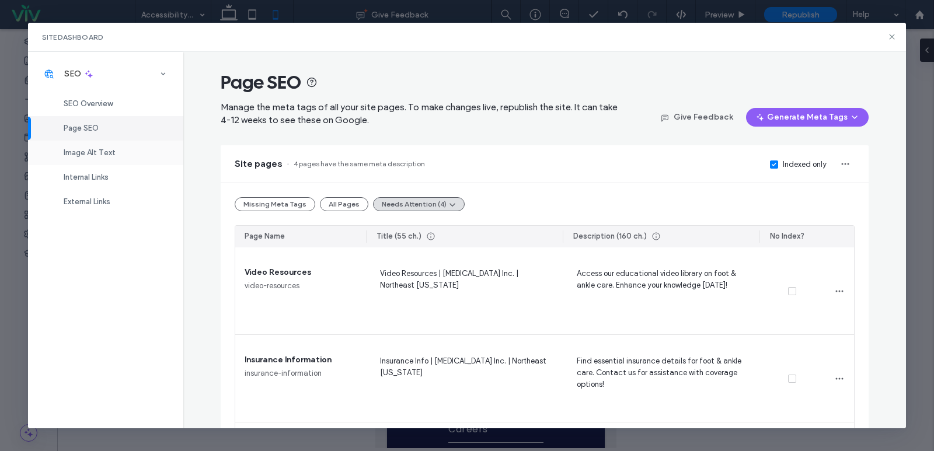
click at [154, 149] on div "Image Alt Text" at bounding box center [105, 153] width 155 height 25
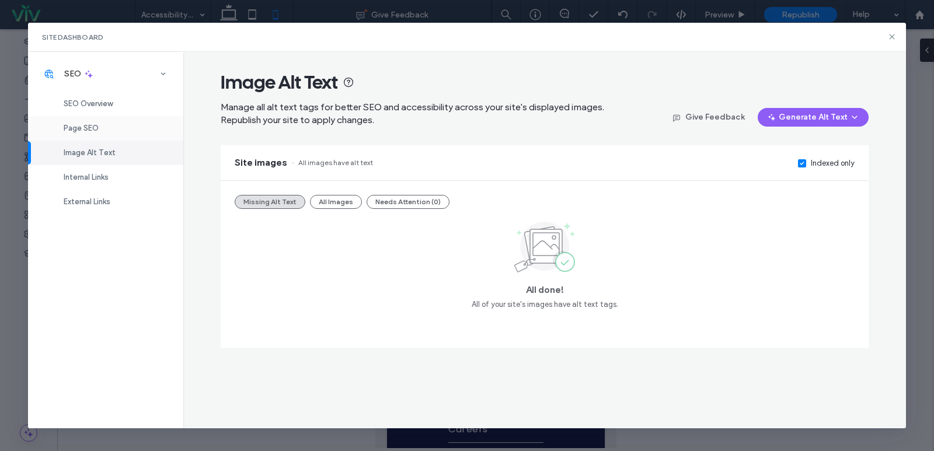
click at [135, 134] on div "Page SEO" at bounding box center [105, 128] width 155 height 25
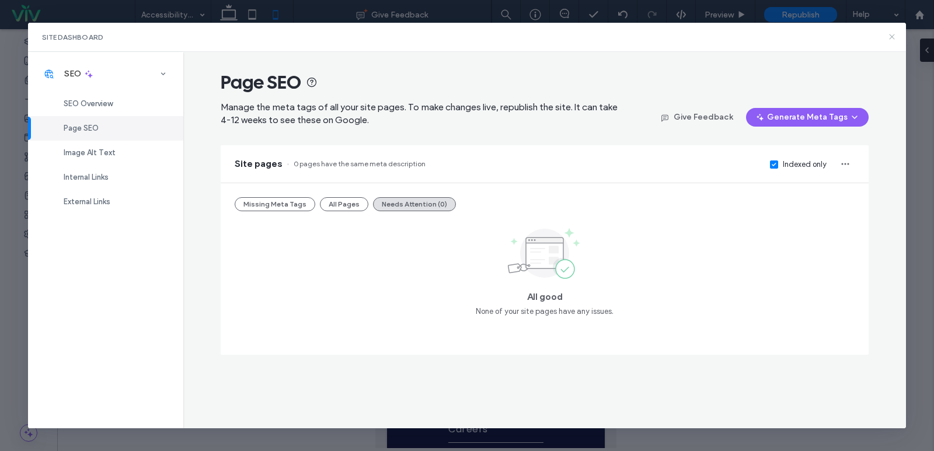
click at [891, 35] on icon at bounding box center [891, 36] width 9 height 9
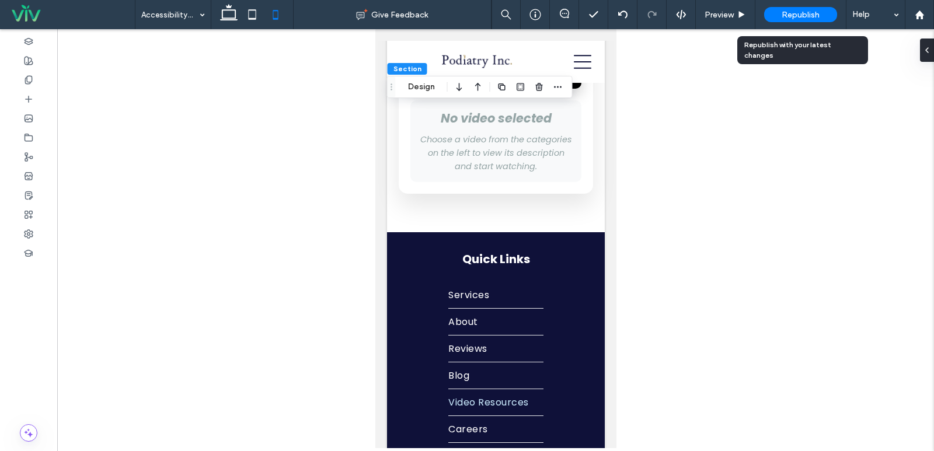
click at [797, 22] on div "Republish" at bounding box center [800, 14] width 73 height 29
click at [797, 17] on span "Republish" at bounding box center [800, 15] width 38 height 10
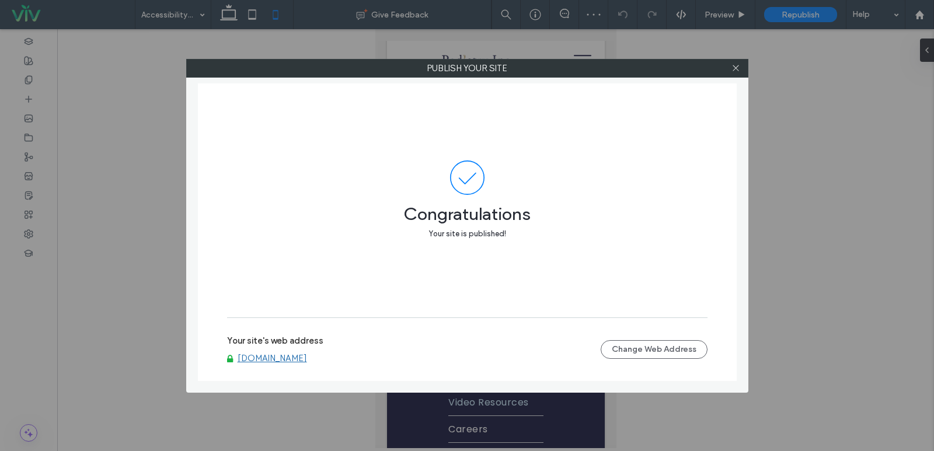
click at [295, 359] on link "[DOMAIN_NAME]" at bounding box center [271, 358] width 69 height 11
click at [735, 65] on icon at bounding box center [735, 68] width 9 height 9
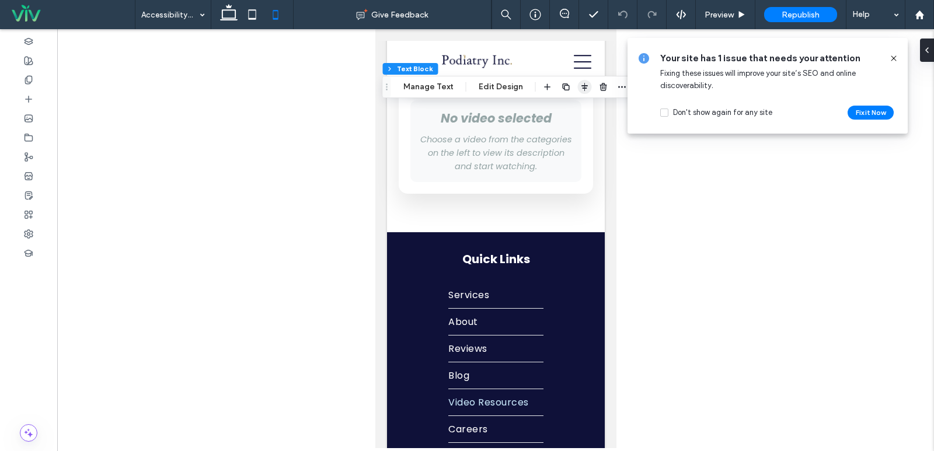
click at [580, 89] on icon "button" at bounding box center [584, 86] width 9 height 9
click at [549, 109] on icon "flex-start" at bounding box center [553, 109] width 9 height 9
click at [895, 60] on use at bounding box center [892, 57] width 5 height 5
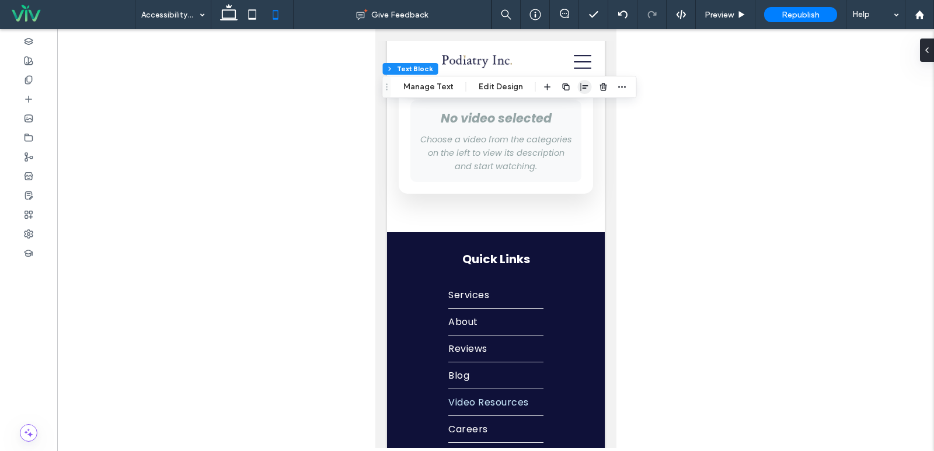
click at [580, 89] on icon "button" at bounding box center [584, 86] width 9 height 9
click at [562, 106] on div at bounding box center [584, 110] width 90 height 22
click at [568, 106] on icon "center" at bounding box center [572, 109] width 9 height 9
click at [637, 186] on div at bounding box center [495, 238] width 876 height 419
click at [798, 10] on span "Republish" at bounding box center [800, 15] width 38 height 10
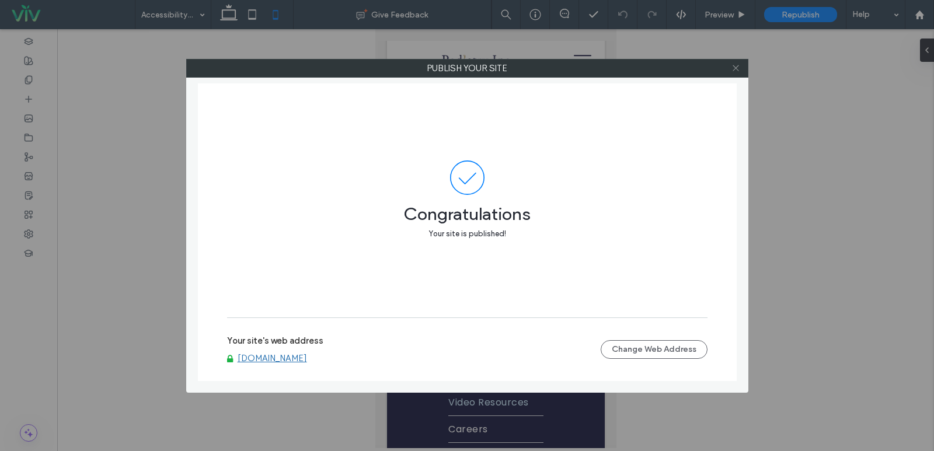
click at [738, 70] on use at bounding box center [735, 68] width 6 height 6
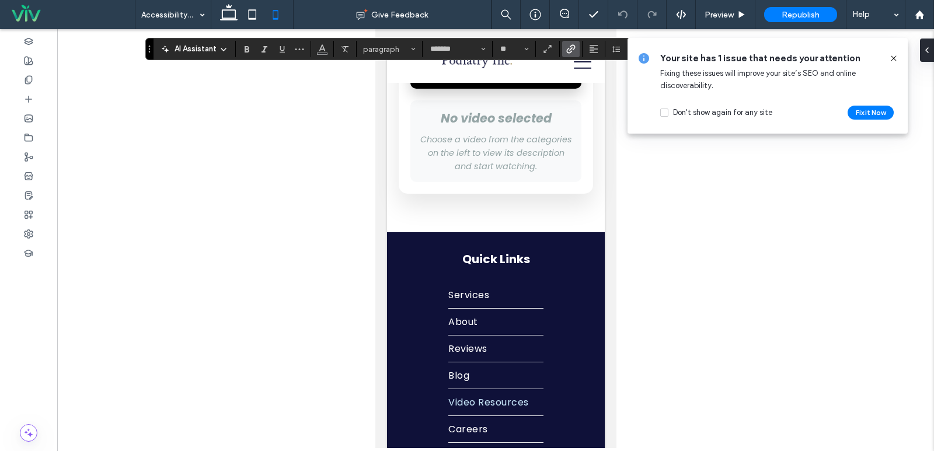
click at [566, 48] on icon "Link" at bounding box center [570, 48] width 9 height 9
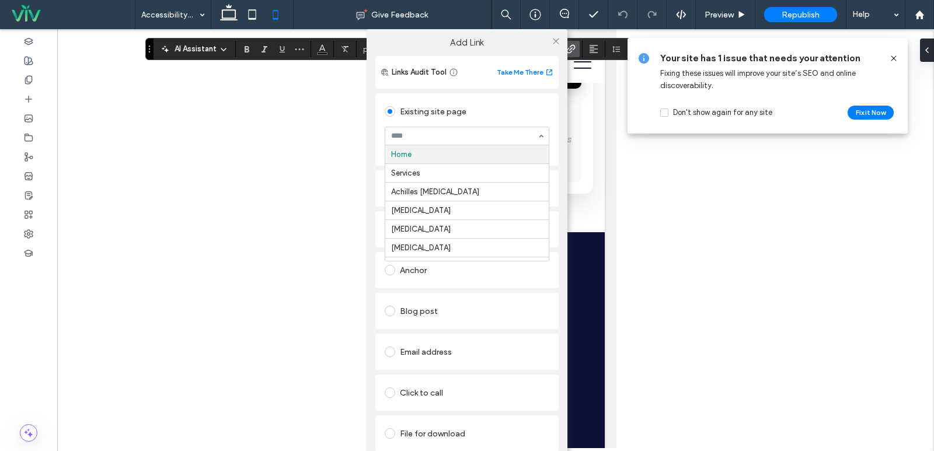
click at [420, 108] on div "Existing site page" at bounding box center [467, 111] width 165 height 19
click at [551, 40] on icon at bounding box center [555, 41] width 9 height 9
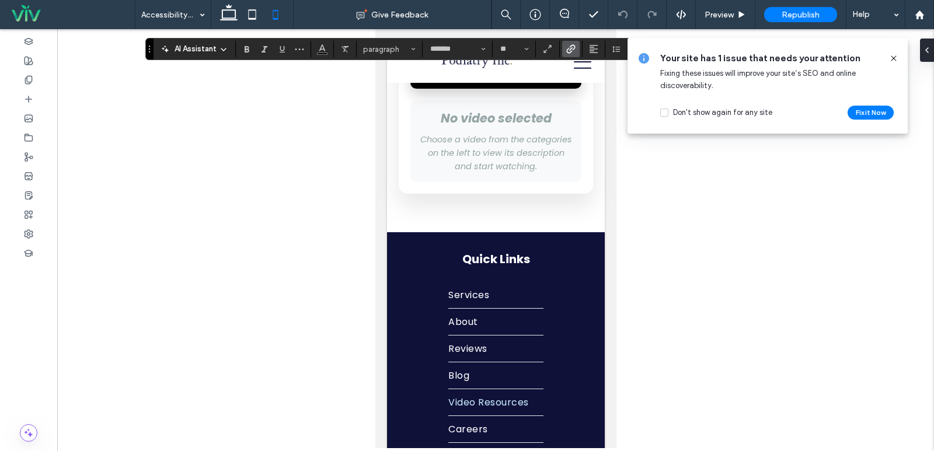
click at [568, 53] on use "Link" at bounding box center [570, 48] width 9 height 9
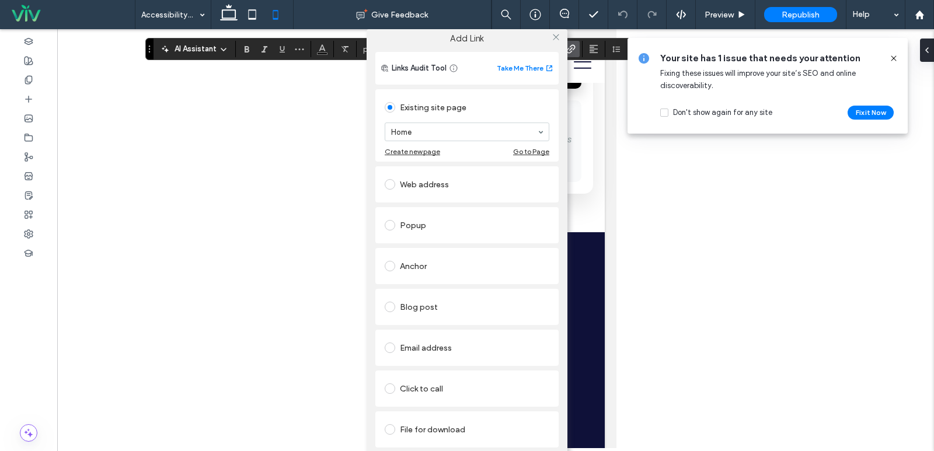
scroll to position [13, 0]
click at [392, 450] on link "Remove link" at bounding box center [466, 457] width 183 height 9
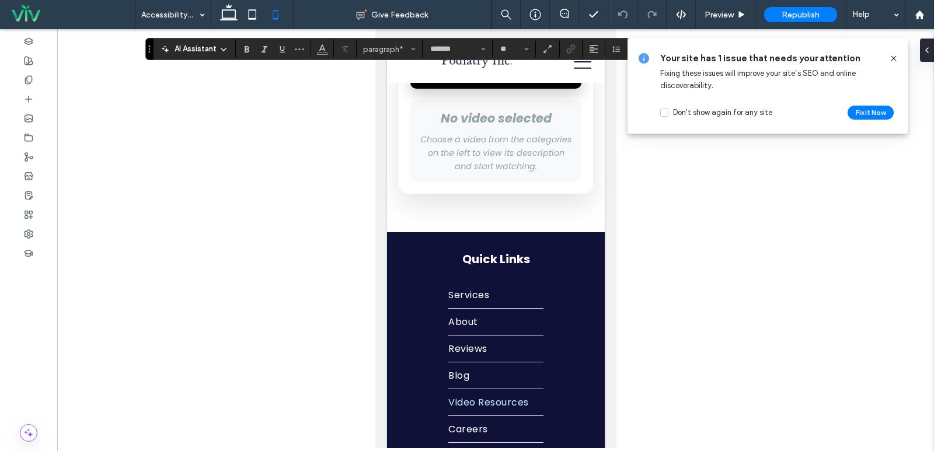
click at [892, 56] on icon at bounding box center [893, 58] width 9 height 9
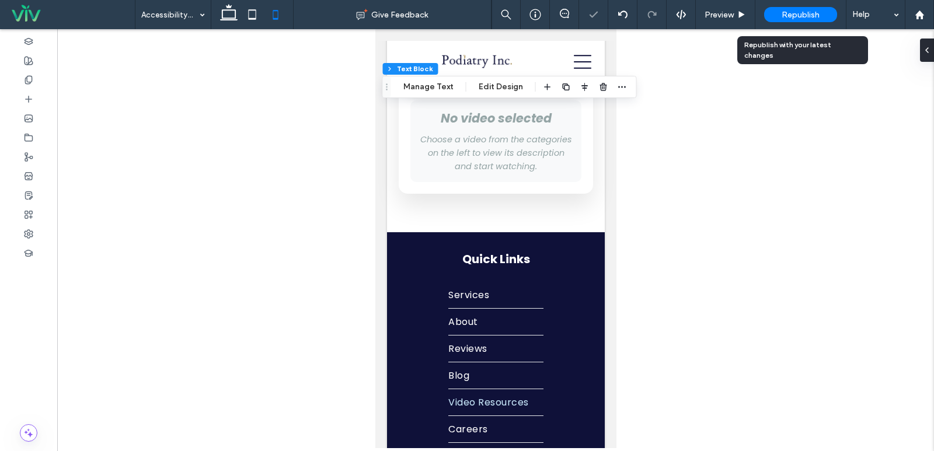
click at [812, 18] on span "Republish" at bounding box center [800, 15] width 38 height 10
